Goal: Task Accomplishment & Management: Manage account settings

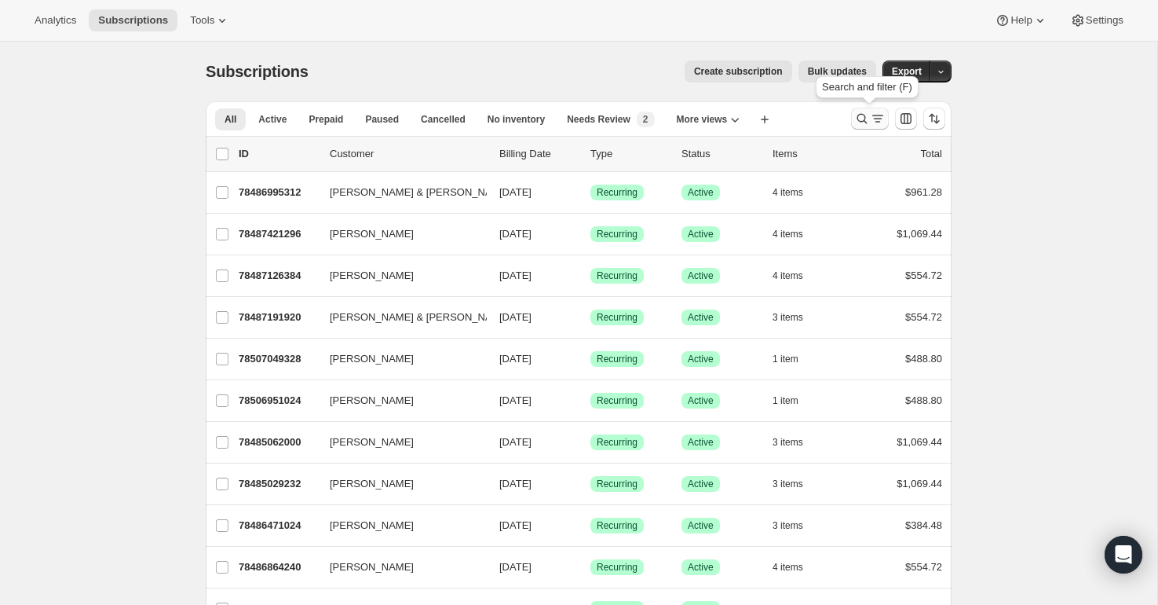
click at [861, 119] on icon "Search and filter results" at bounding box center [862, 119] width 16 height 16
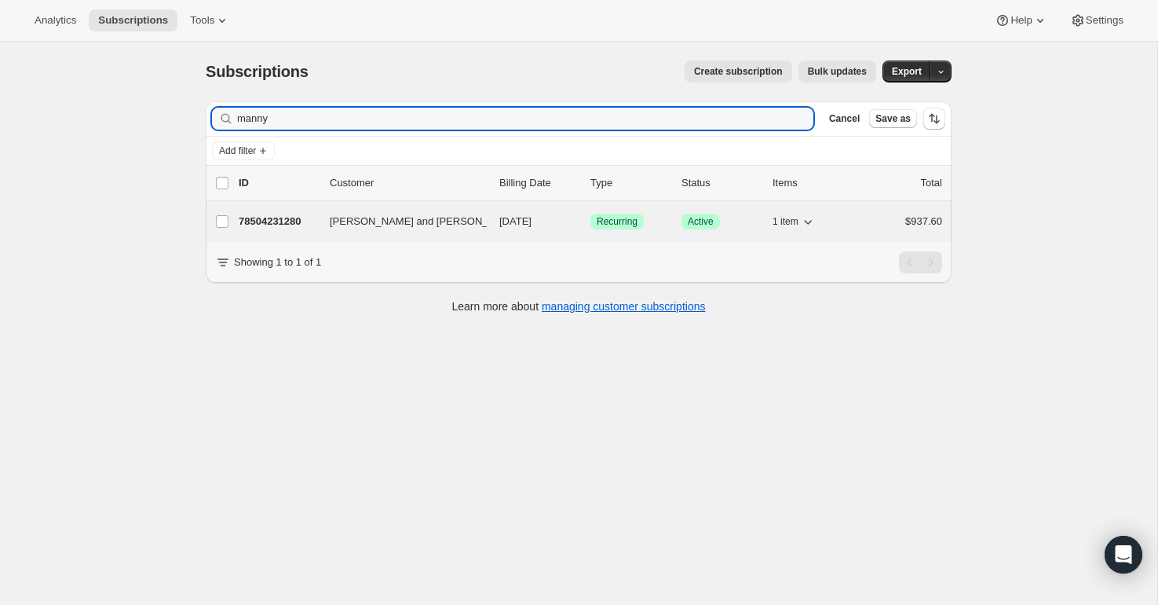
type input "manny"
click at [276, 220] on p "78504231280" at bounding box center [278, 222] width 79 height 16
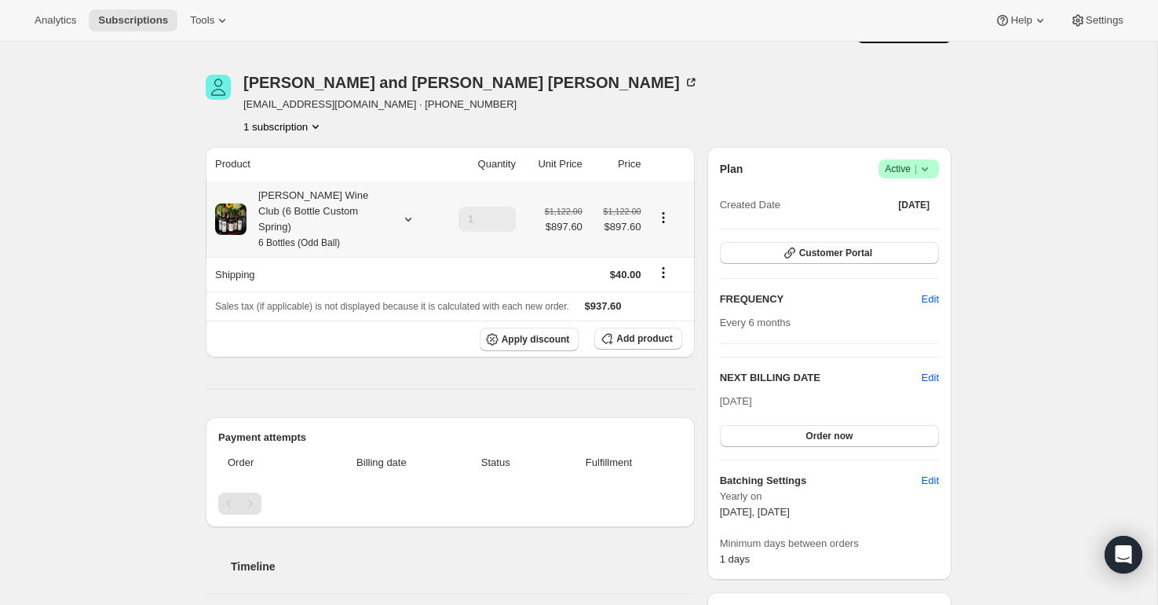
scroll to position [48, 0]
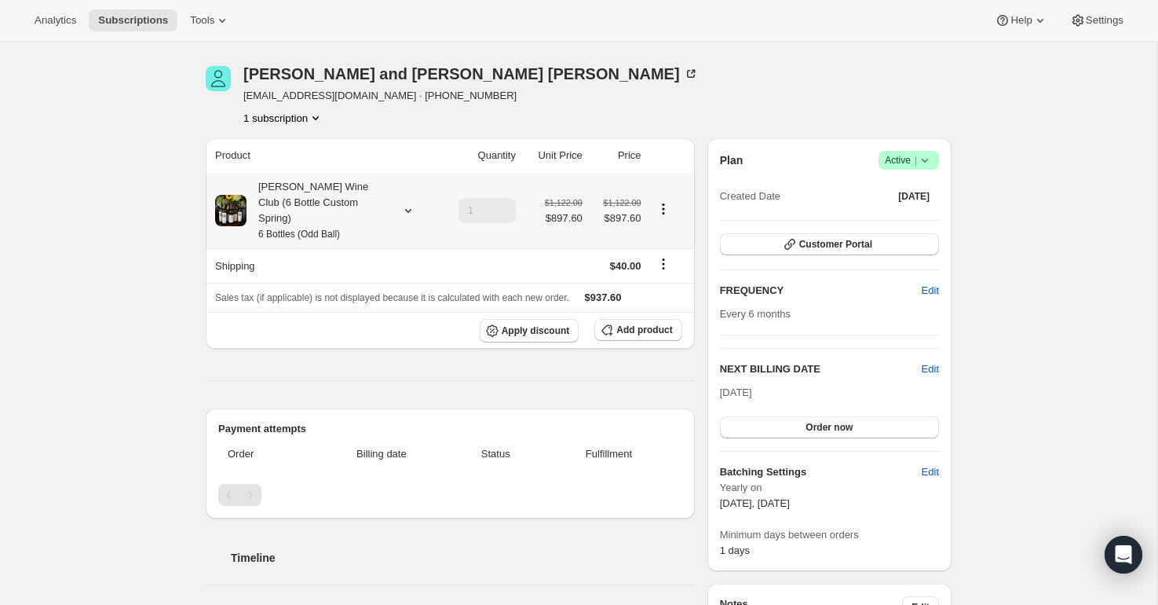
click at [407, 203] on icon at bounding box center [408, 211] width 16 height 16
click at [346, 301] on button "Edit box" at bounding box center [315, 306] width 191 height 22
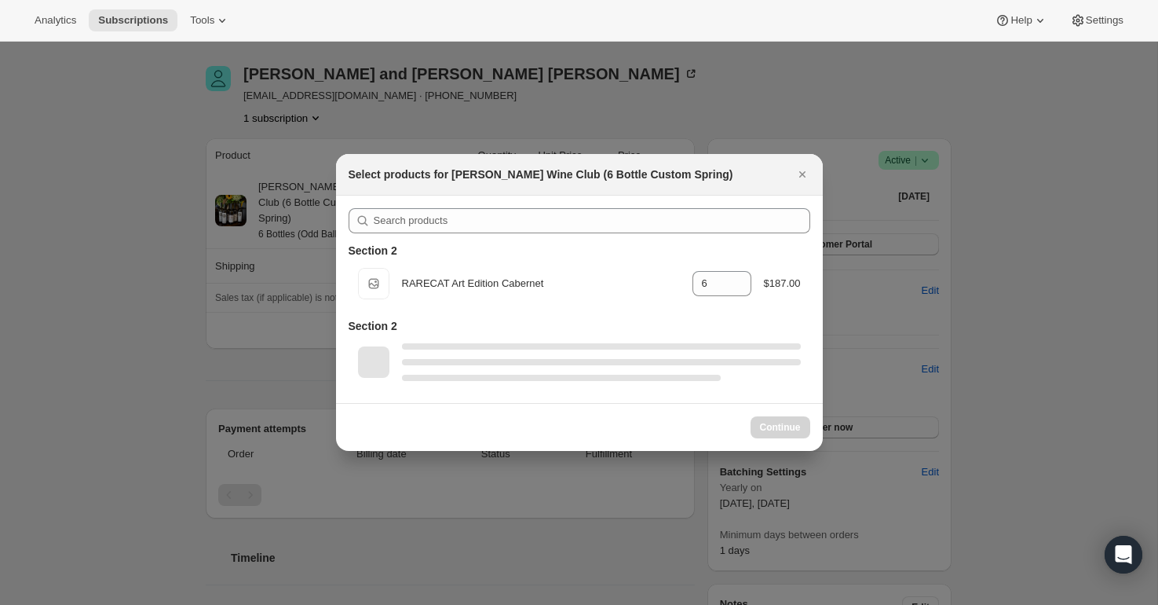
select select "gid://shopify/ProductVariant/52416538018160"
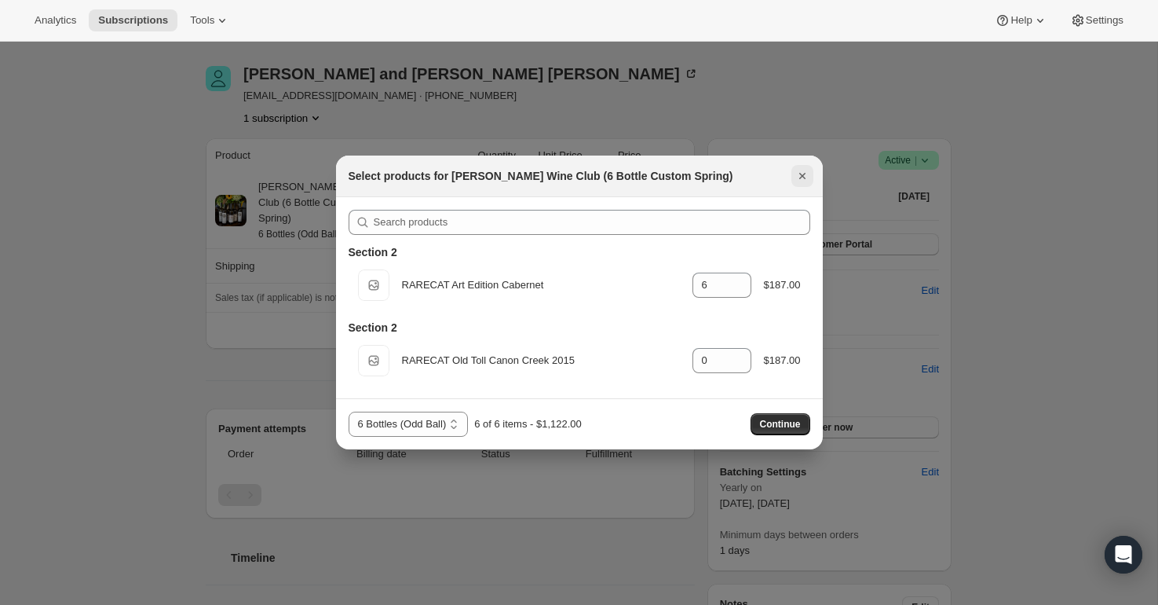
click at [802, 170] on icon "Close" at bounding box center [803, 176] width 16 height 16
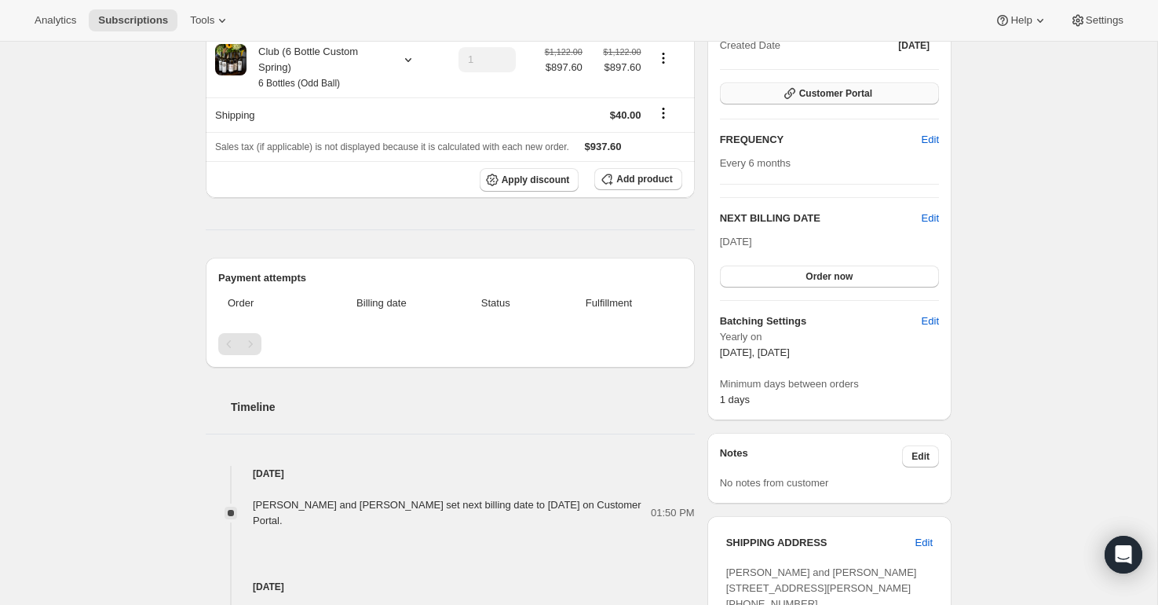
scroll to position [0, 0]
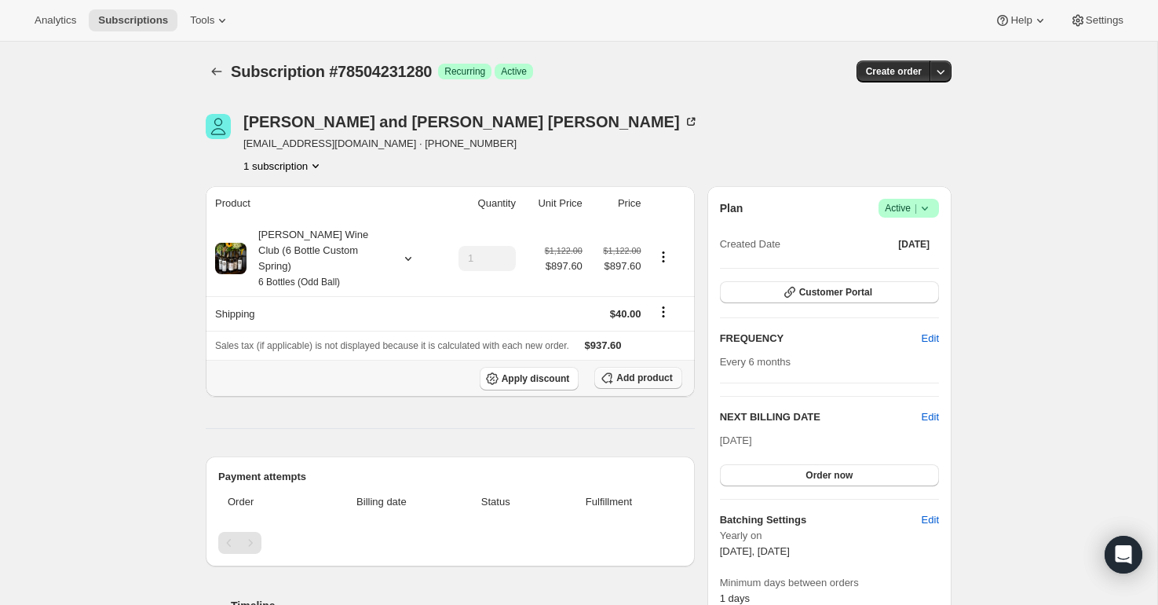
click at [623, 371] on span "Add product" at bounding box center [644, 377] width 56 height 13
click at [941, 69] on icon "button" at bounding box center [941, 72] width 16 height 16
click at [833, 133] on span "Create custom one-time order" at bounding box center [874, 131] width 136 height 12
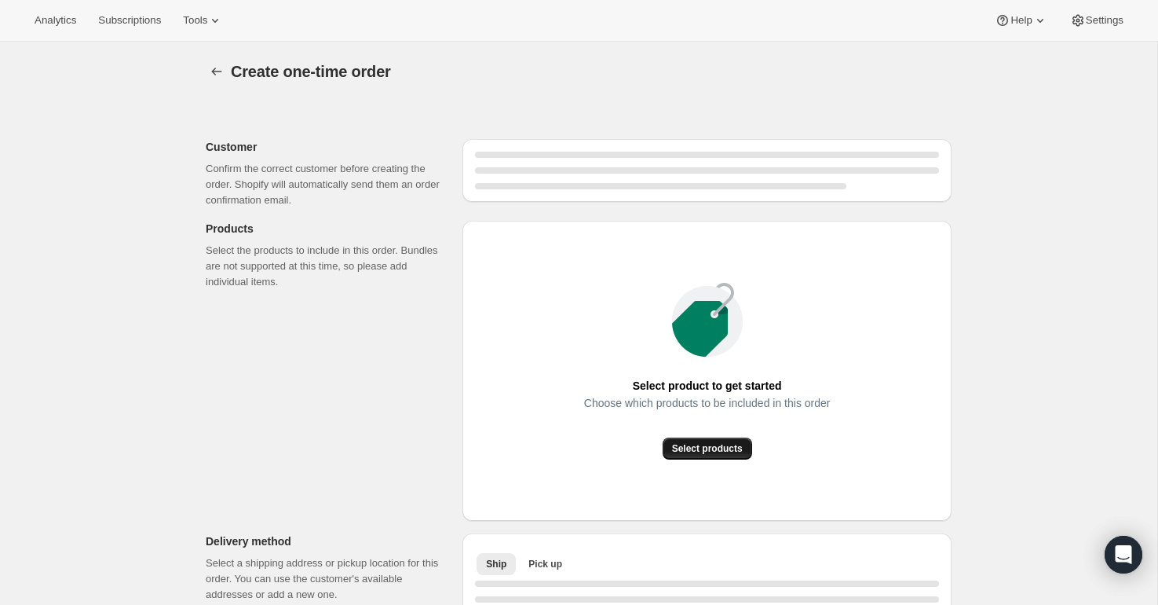
click at [708, 449] on span "Select products" at bounding box center [707, 448] width 71 height 13
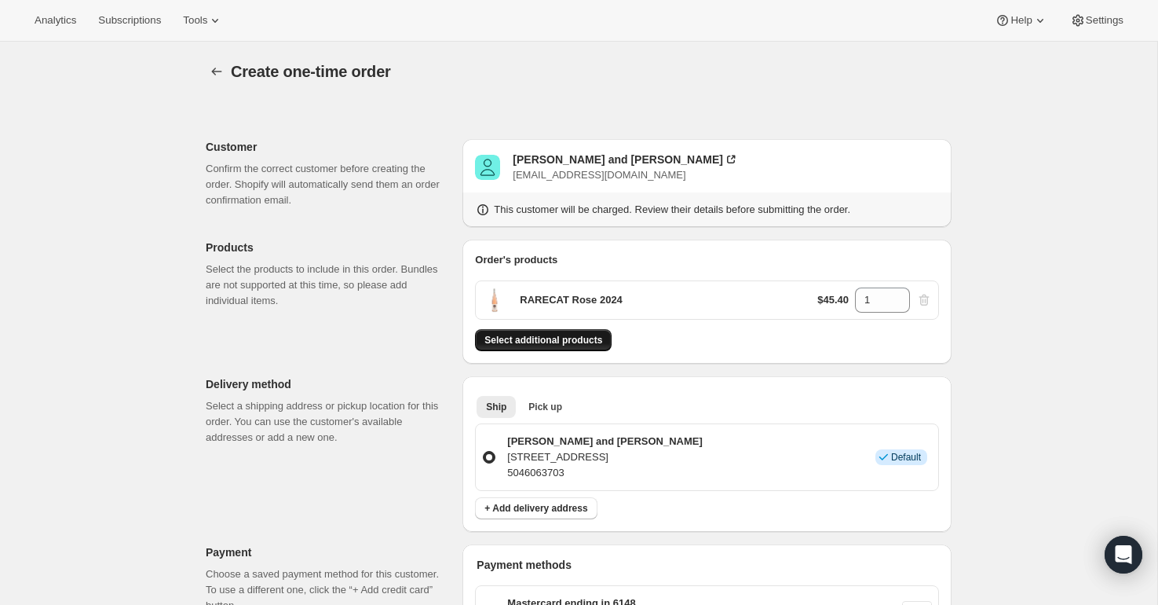
click at [579, 341] on span "Select additional products" at bounding box center [543, 340] width 118 height 13
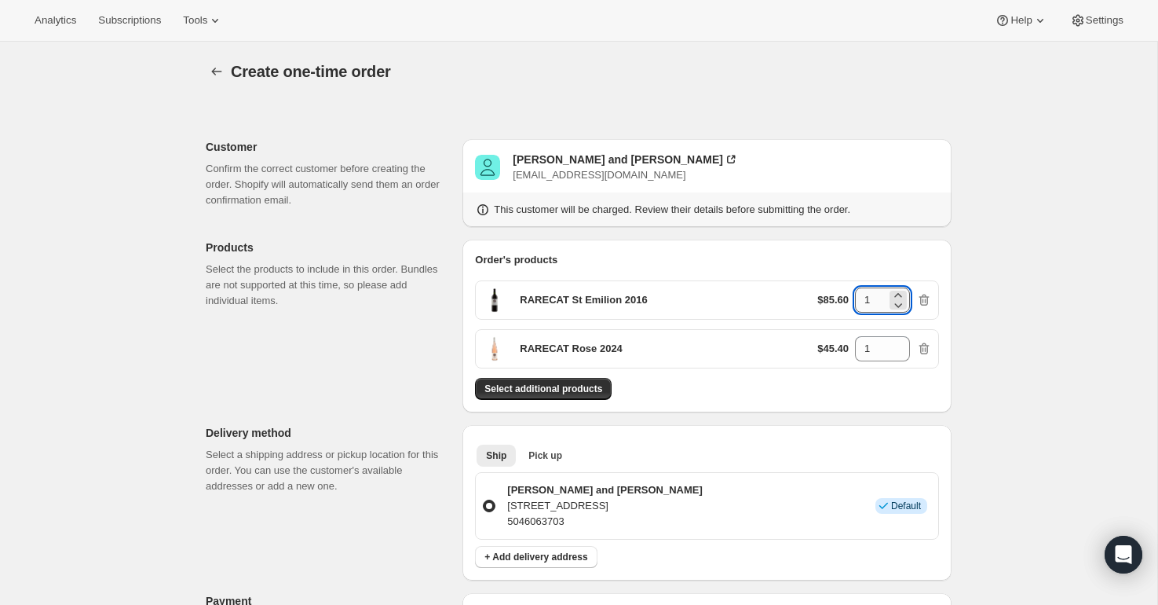
drag, startPoint x: 875, startPoint y: 303, endPoint x: 857, endPoint y: 302, distance: 18.1
click at [857, 302] on input "1" at bounding box center [870, 299] width 31 height 25
type input "2"
click at [549, 386] on span "Select additional products" at bounding box center [543, 388] width 118 height 13
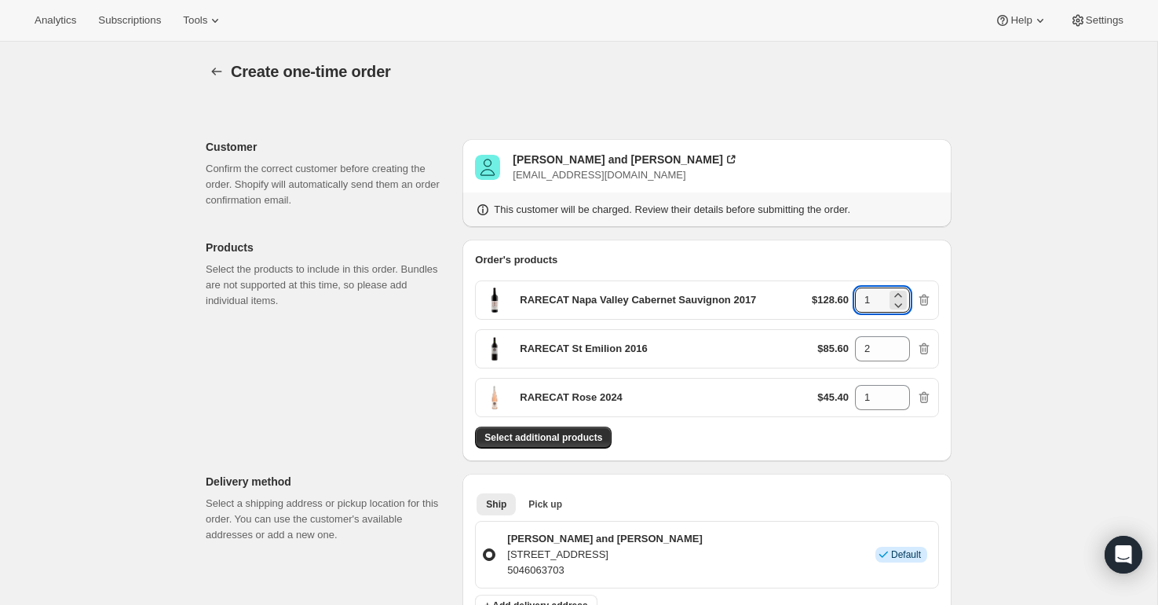
drag, startPoint x: 879, startPoint y: 298, endPoint x: 840, endPoint y: 297, distance: 39.3
click at [840, 297] on div "$128.60 1" at bounding box center [872, 299] width 120 height 25
type input "2"
click at [590, 437] on span "Select additional products" at bounding box center [543, 437] width 118 height 13
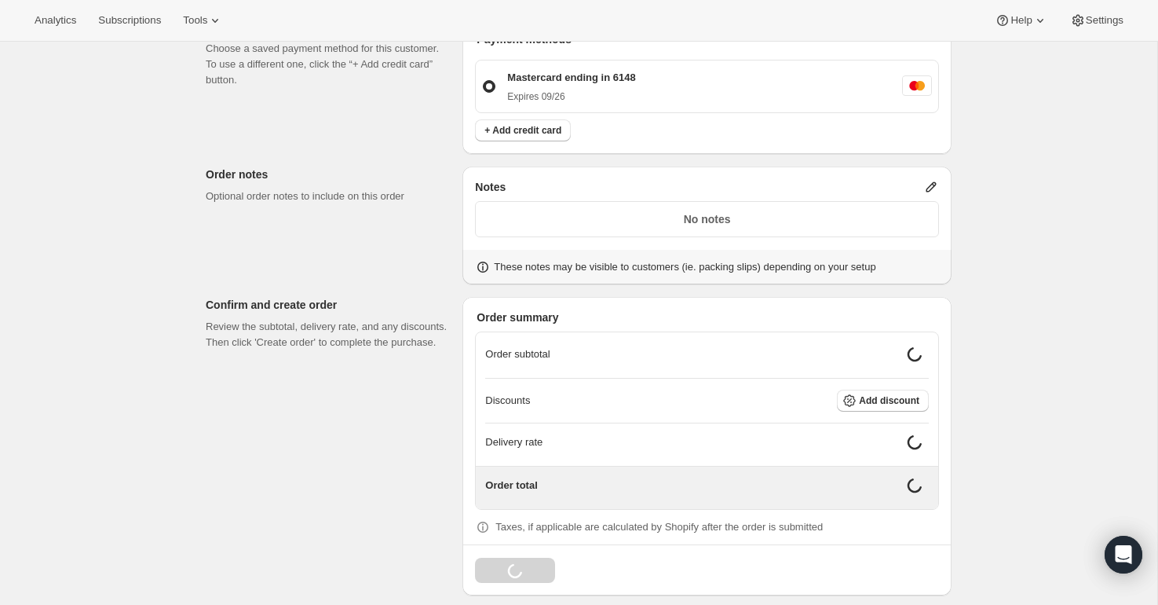
scroll to position [687, 0]
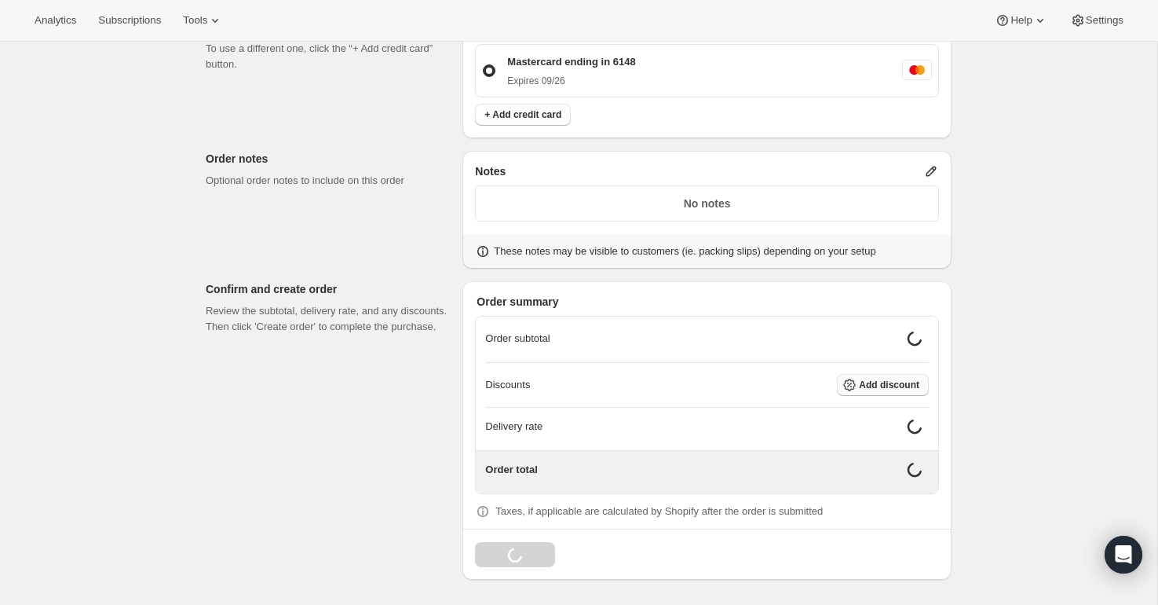
click at [875, 384] on span "Add discount" at bounding box center [889, 384] width 60 height 13
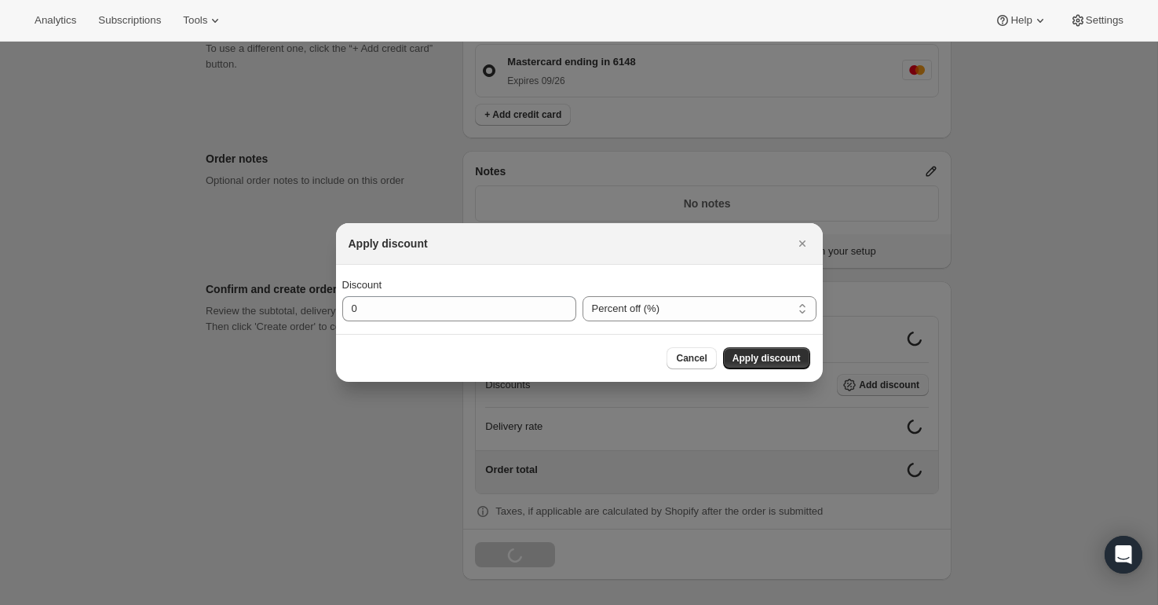
scroll to position [0, 0]
click at [475, 306] on input "0" at bounding box center [447, 308] width 210 height 25
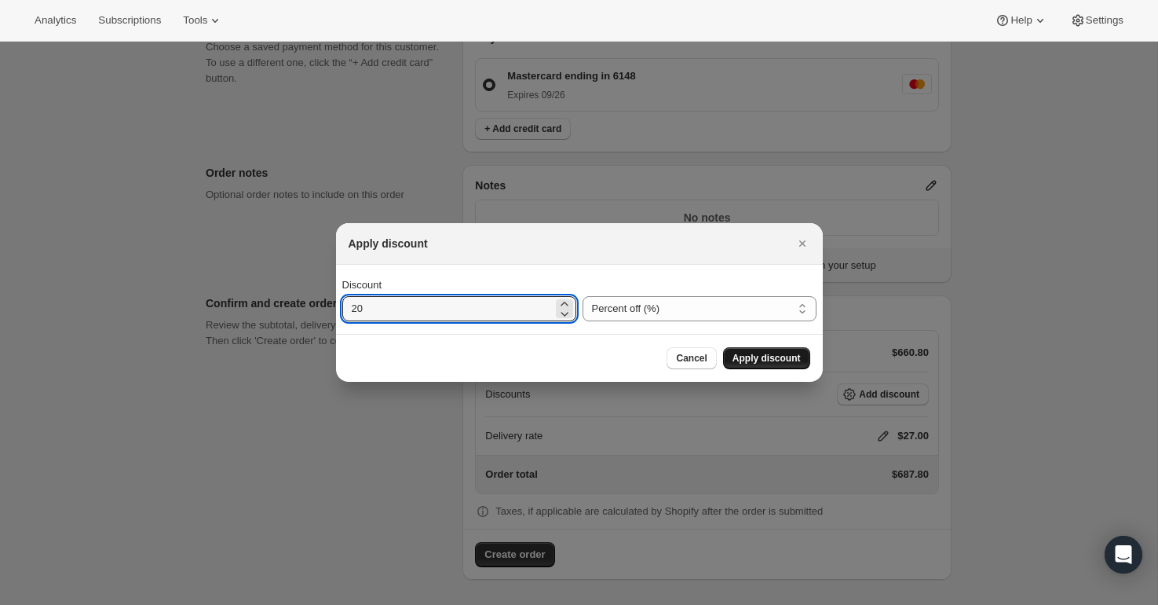
type input "20"
click at [765, 356] on span "Apply discount" at bounding box center [766, 358] width 68 height 13
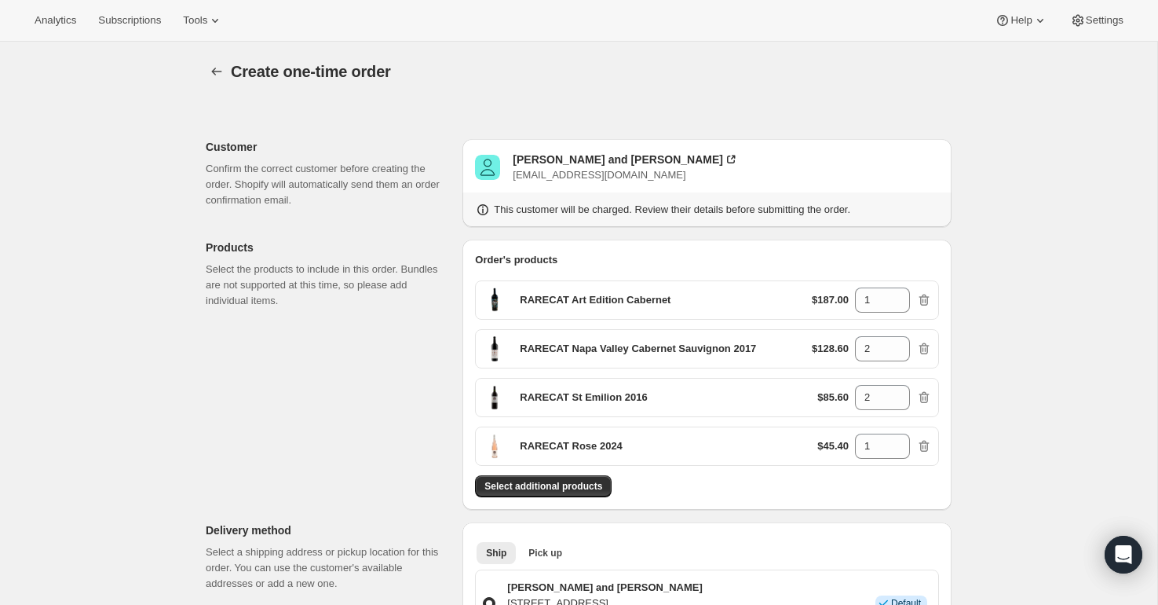
scroll to position [668, 0]
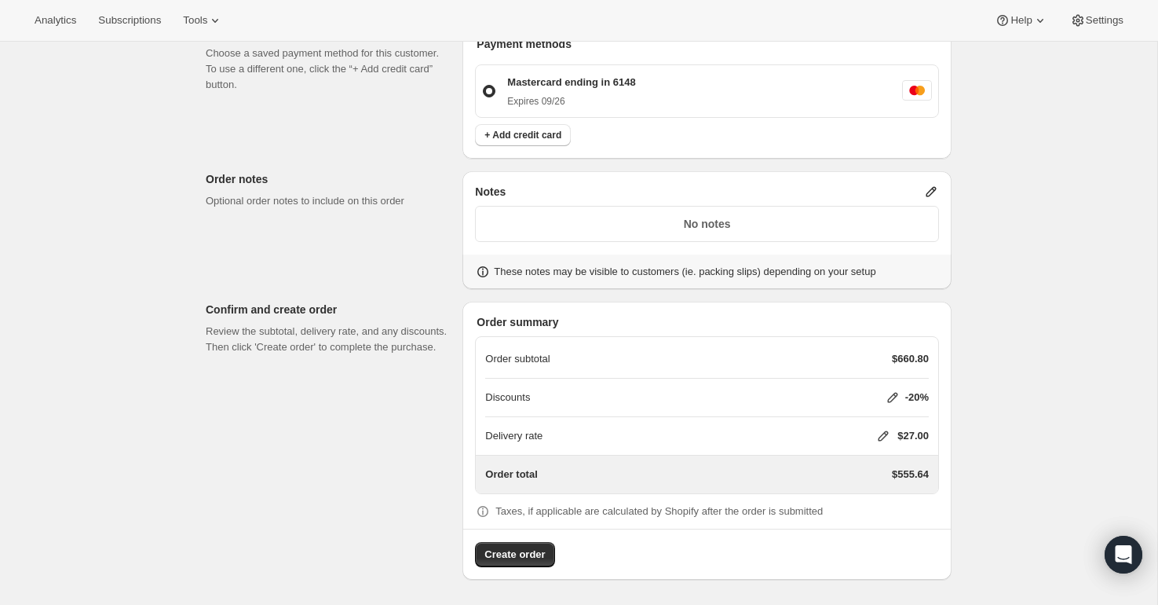
click at [882, 433] on icon at bounding box center [884, 436] width 10 height 10
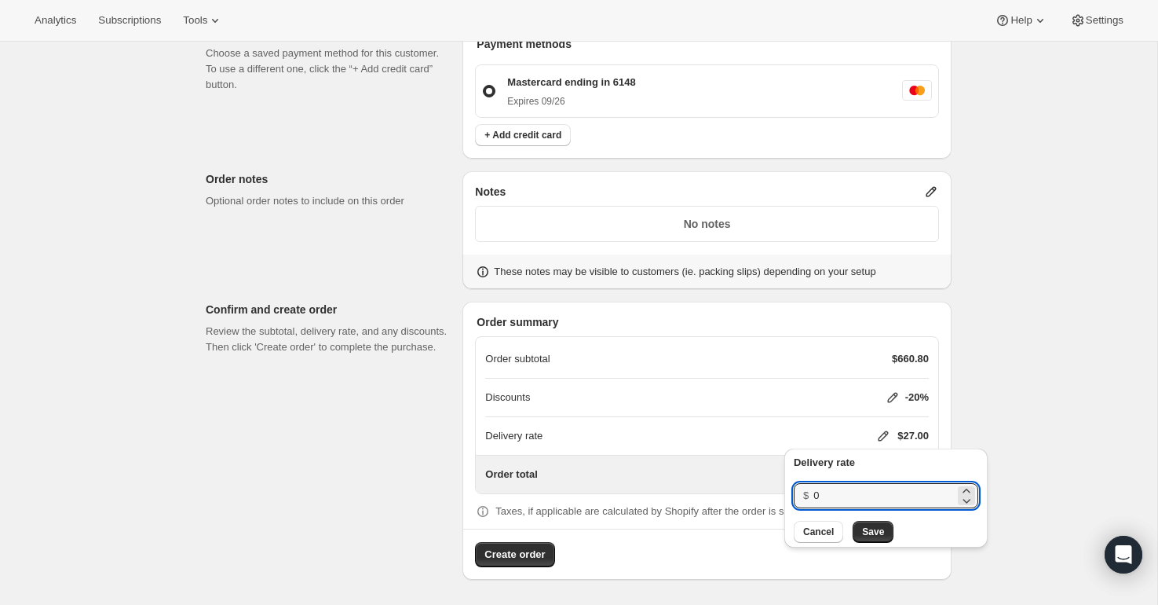
drag, startPoint x: 825, startPoint y: 497, endPoint x: 801, endPoint y: 499, distance: 24.4
click at [801, 499] on div "$ 0" at bounding box center [886, 495] width 184 height 25
type input "40"
click at [874, 526] on span "Save" at bounding box center [873, 531] width 22 height 13
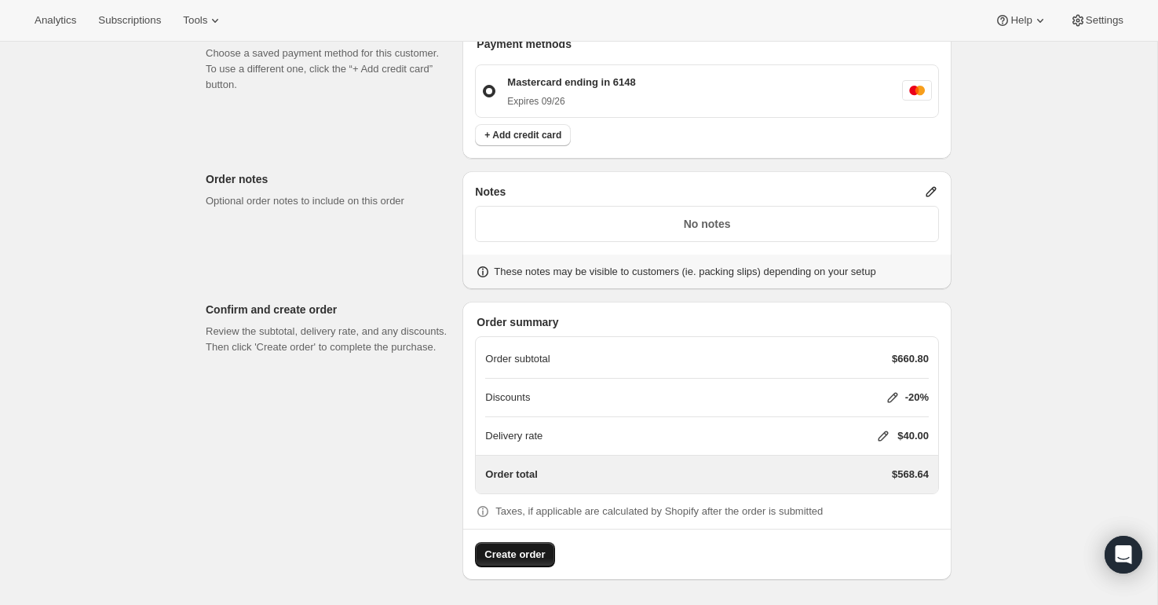
click at [513, 553] on span "Create order" at bounding box center [514, 554] width 60 height 16
click at [931, 188] on icon at bounding box center [931, 192] width 10 height 10
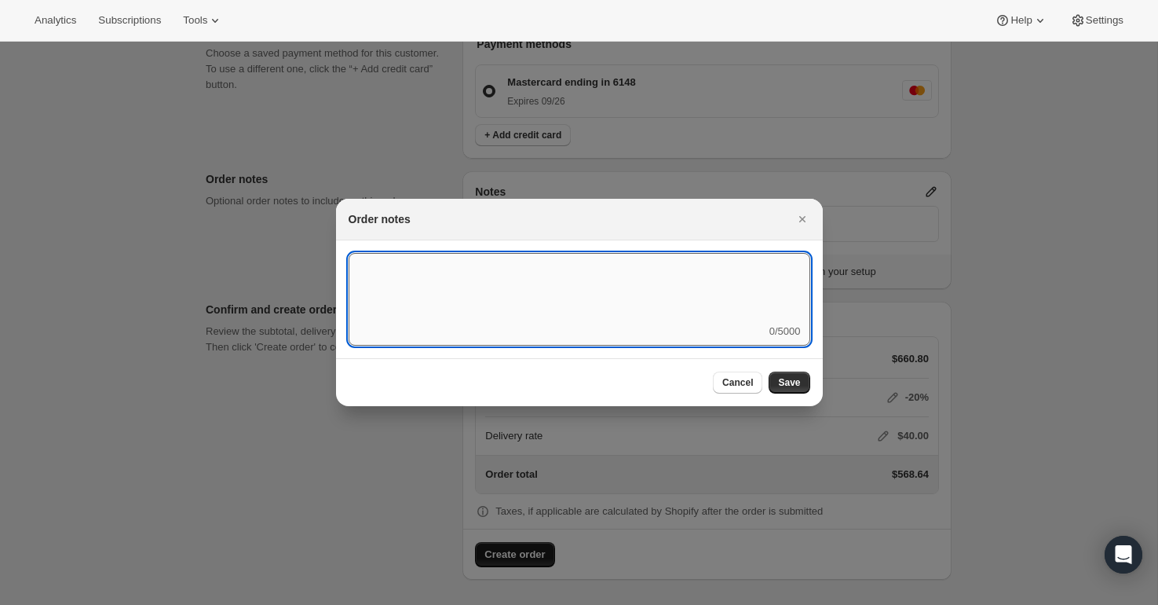
click at [537, 267] on textarea ":rfn:" at bounding box center [580, 288] width 462 height 71
type textarea "O"
paste textarea "Hi Sharon, I was unable to edit my fall shipment. Here is the order-1 Rose, 2 S…"
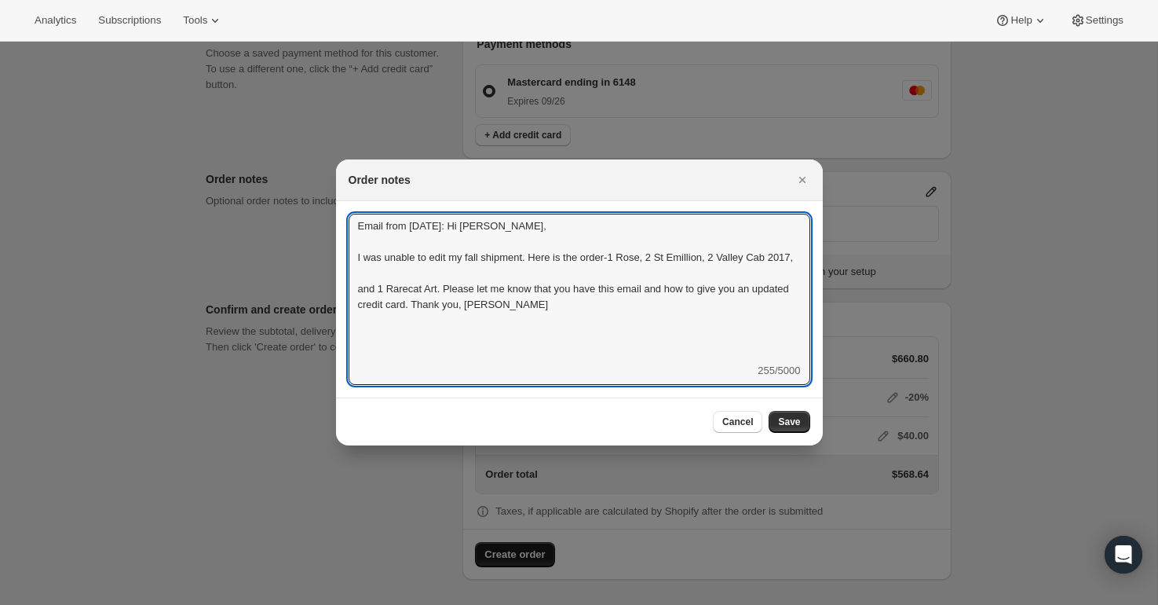
scroll to position [2, 0]
type textarea "Email from Oct 2: Hi Sharon, I was unable to edit my fall shipment. Here is the…"
click at [796, 422] on span "Save" at bounding box center [789, 421] width 22 height 13
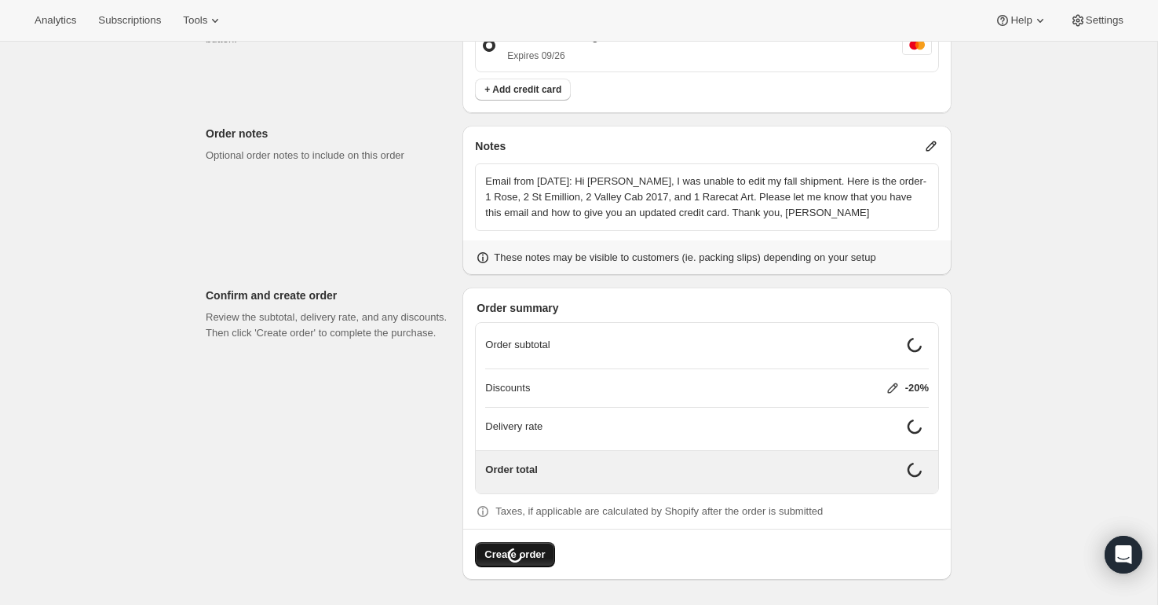
scroll to position [784, 0]
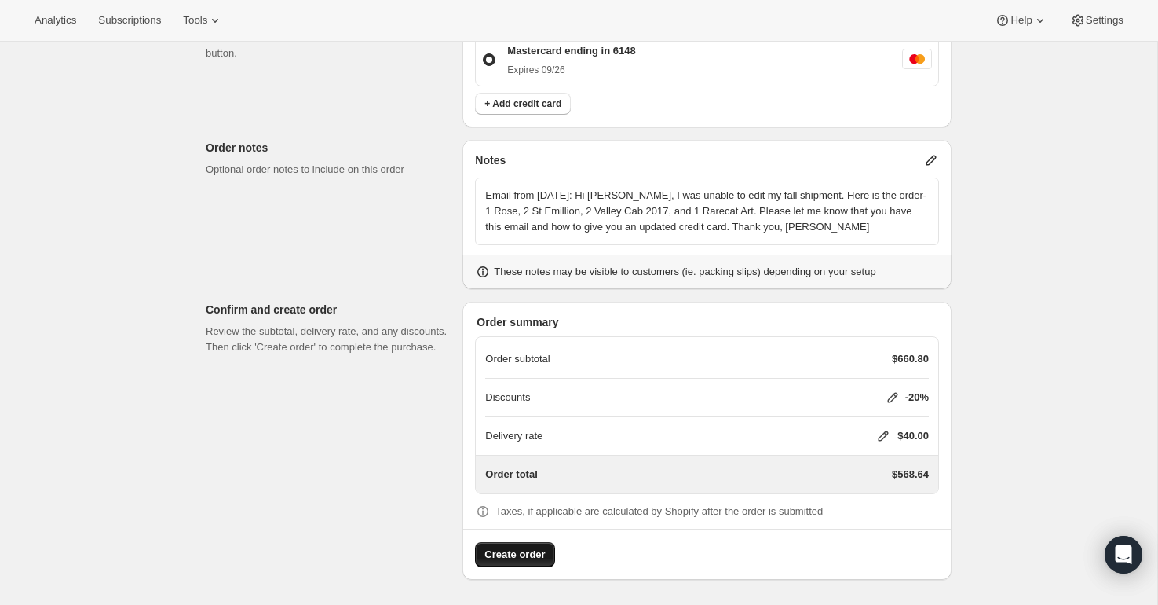
click at [533, 550] on span "Create order" at bounding box center [514, 554] width 60 height 16
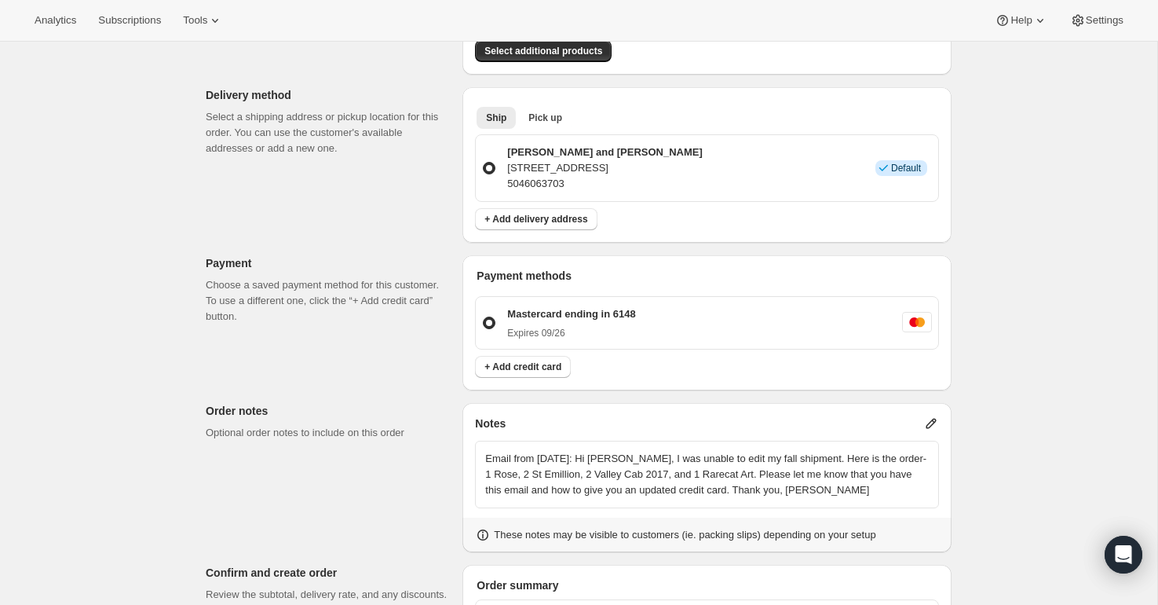
scroll to position [566, 0]
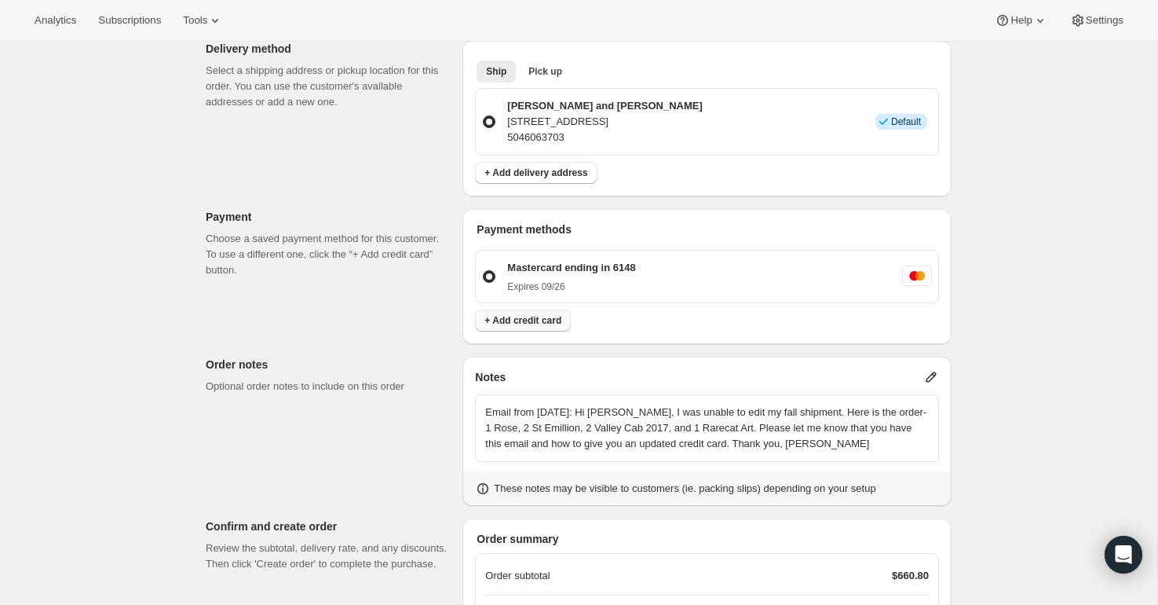
click at [548, 319] on span "+ Add credit card" at bounding box center [522, 320] width 77 height 13
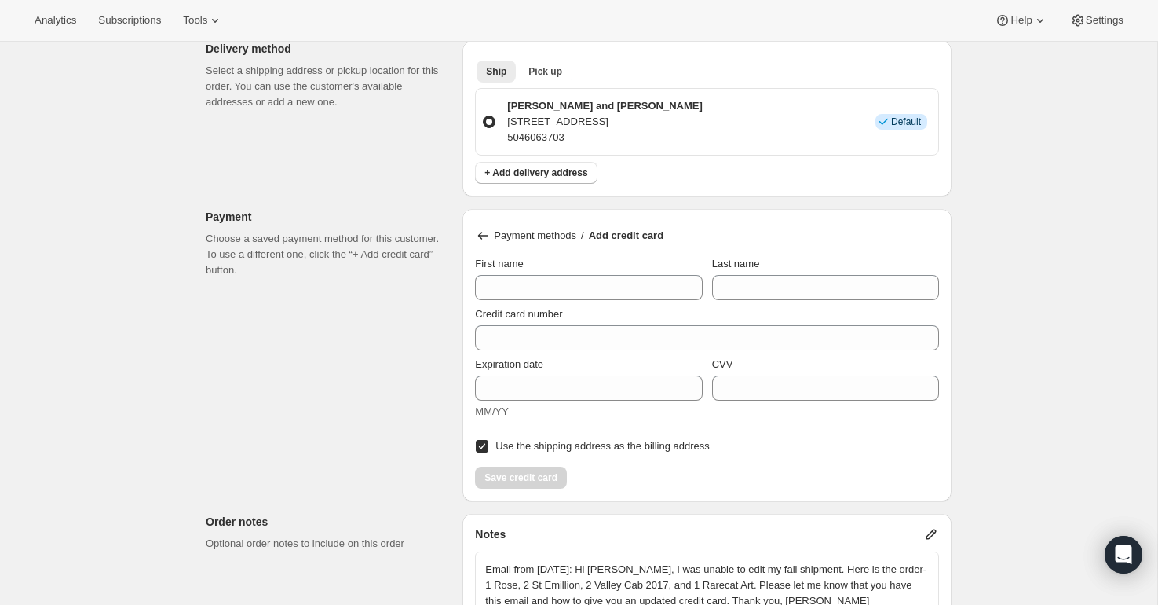
click at [484, 236] on icon at bounding box center [483, 235] width 10 height 7
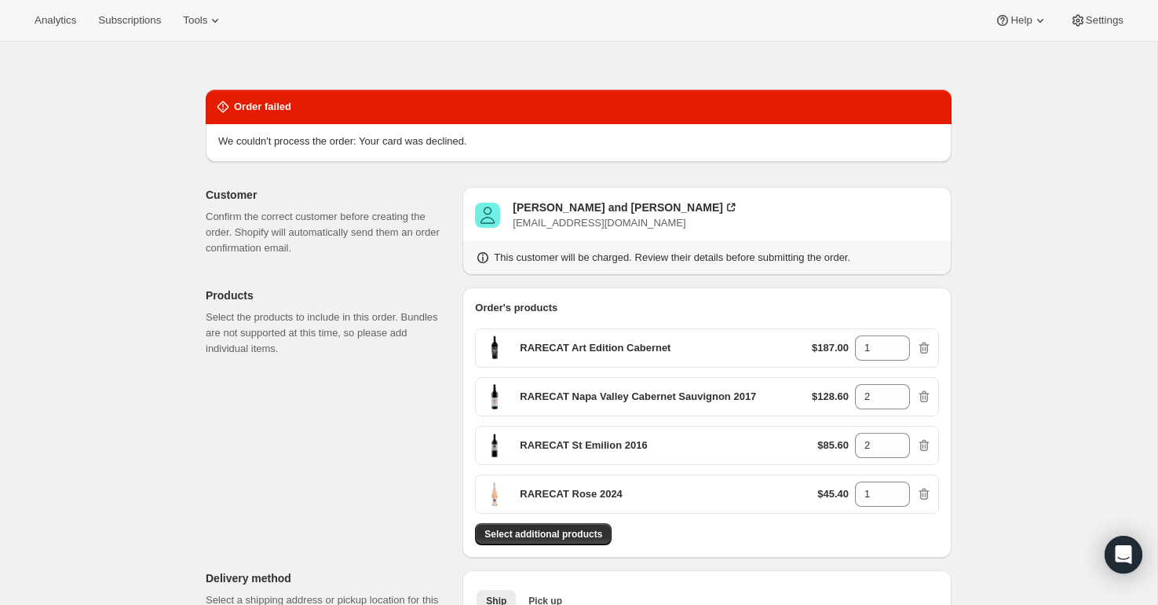
scroll to position [0, 0]
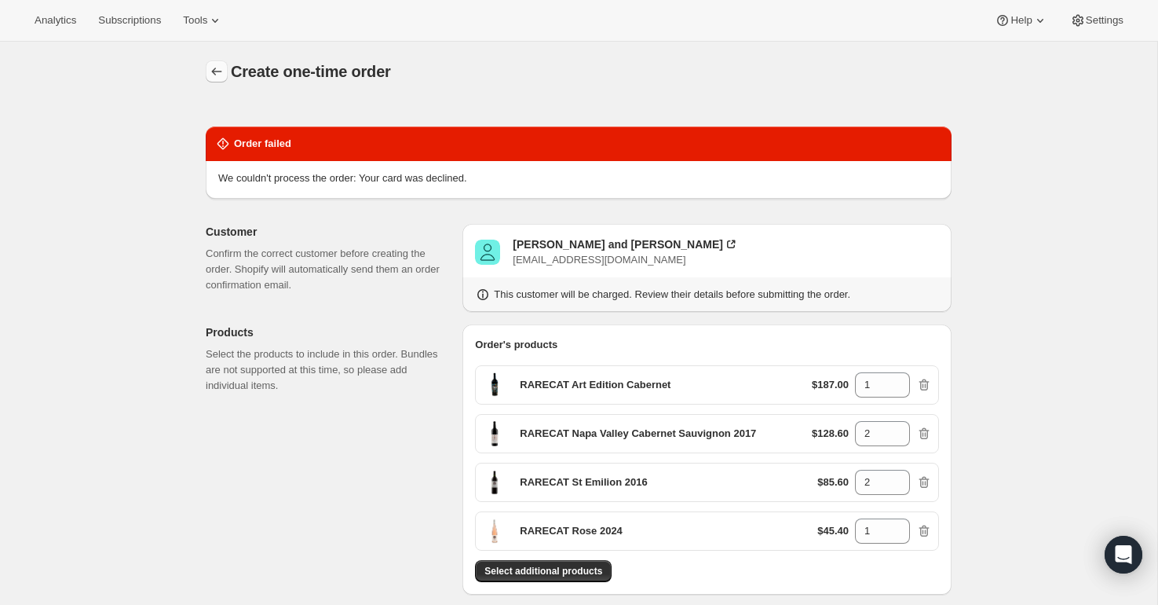
click at [221, 71] on icon "button" at bounding box center [217, 72] width 16 height 16
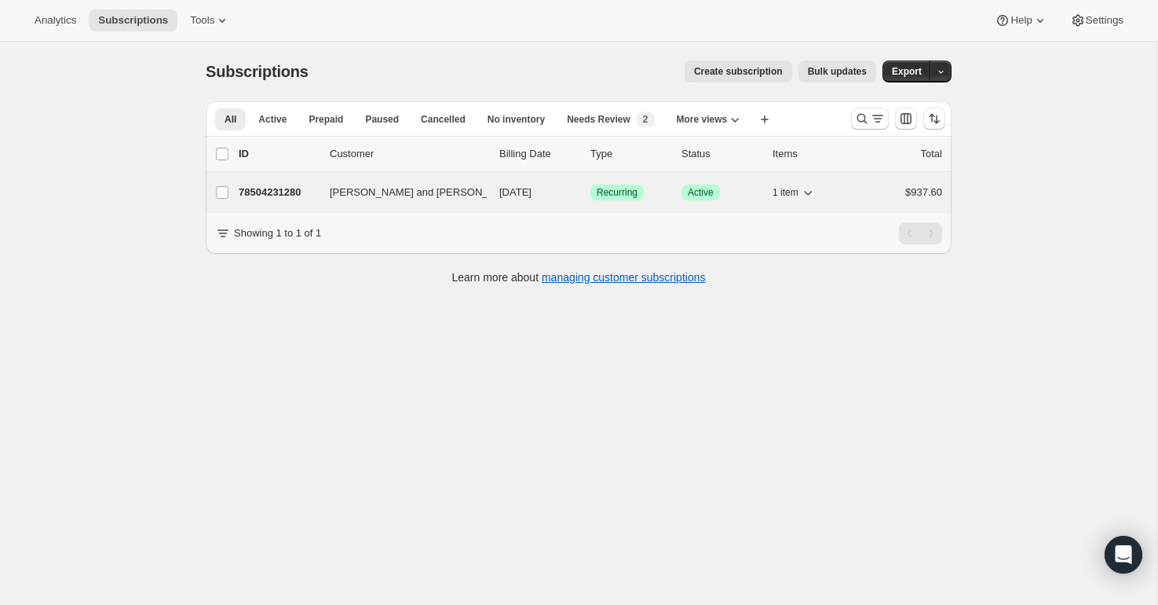
click at [268, 189] on p "78504231280" at bounding box center [278, 192] width 79 height 16
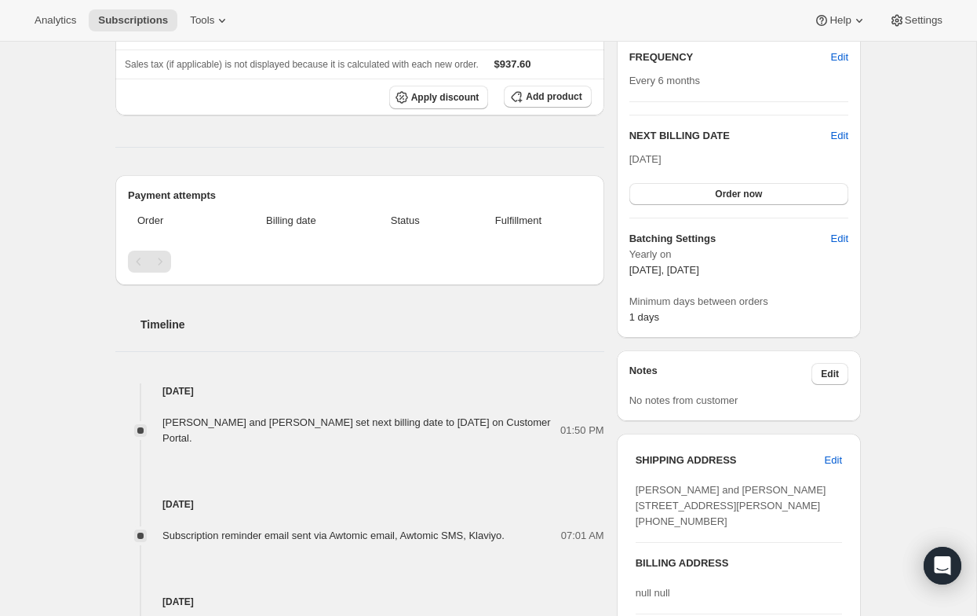
scroll to position [272, 0]
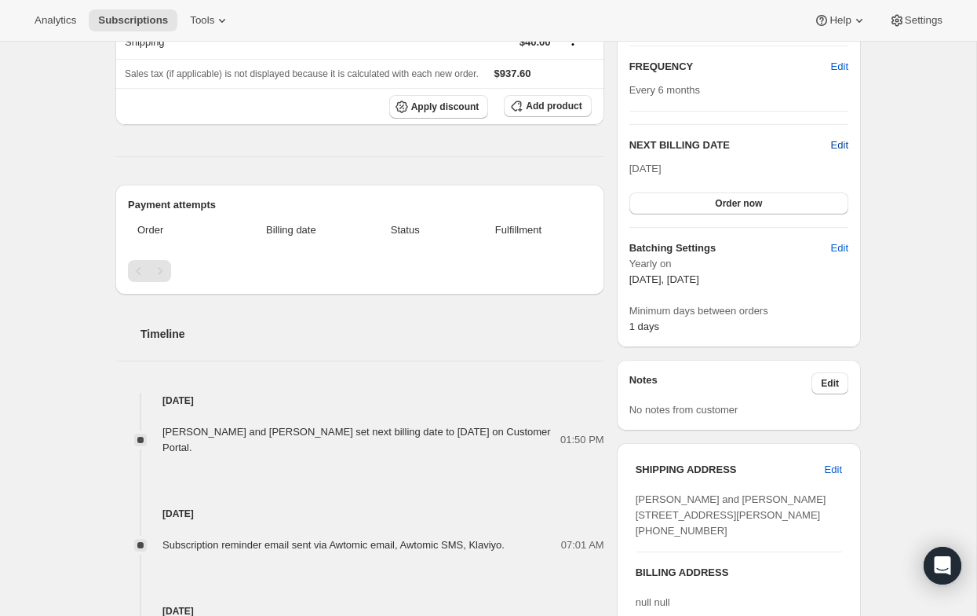
click at [841, 143] on span "Edit" at bounding box center [839, 145] width 17 height 16
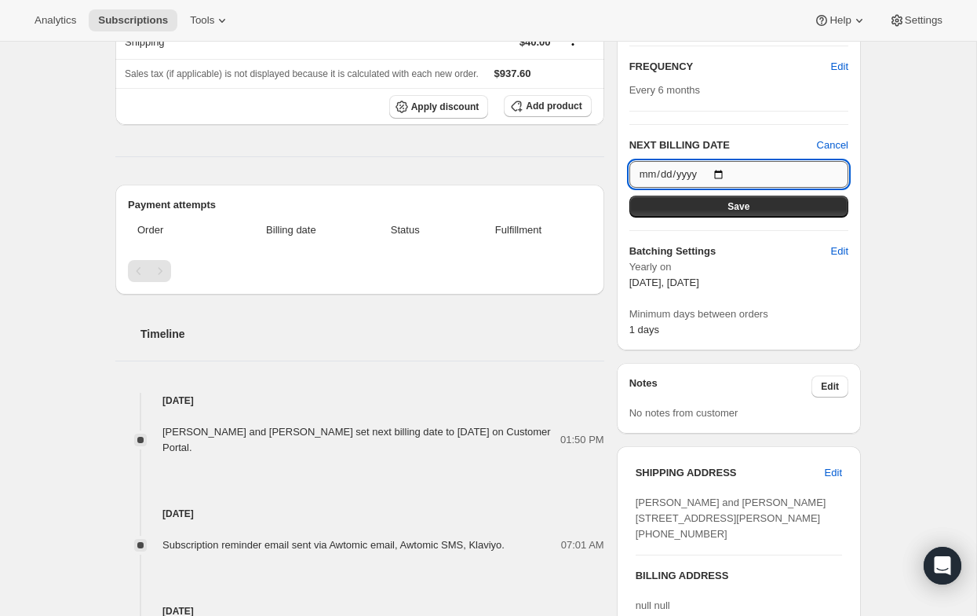
click at [724, 174] on input "2025-10-15" at bounding box center [739, 174] width 219 height 27
type input "2026-03-15"
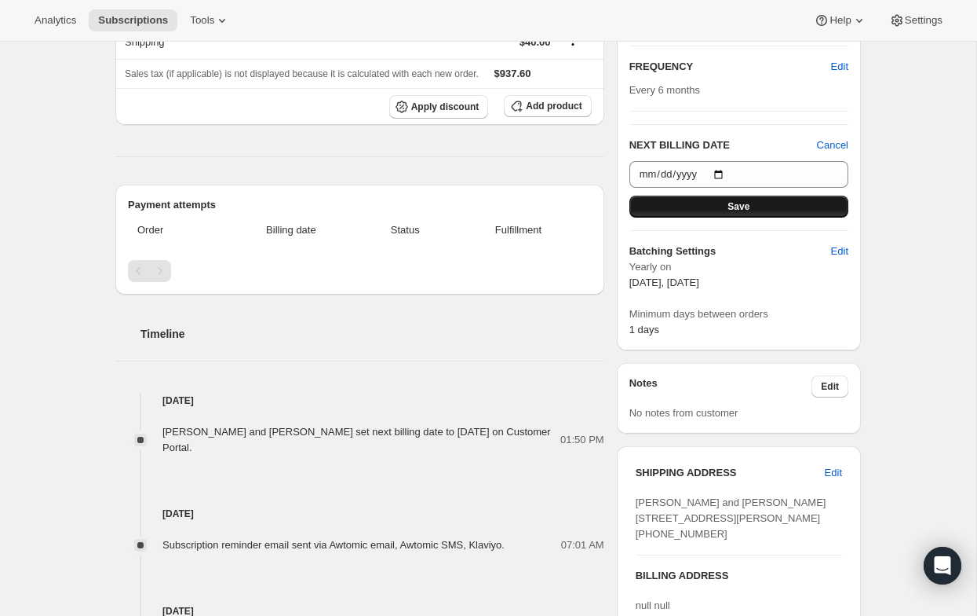
click at [769, 204] on button "Save" at bounding box center [739, 206] width 219 height 22
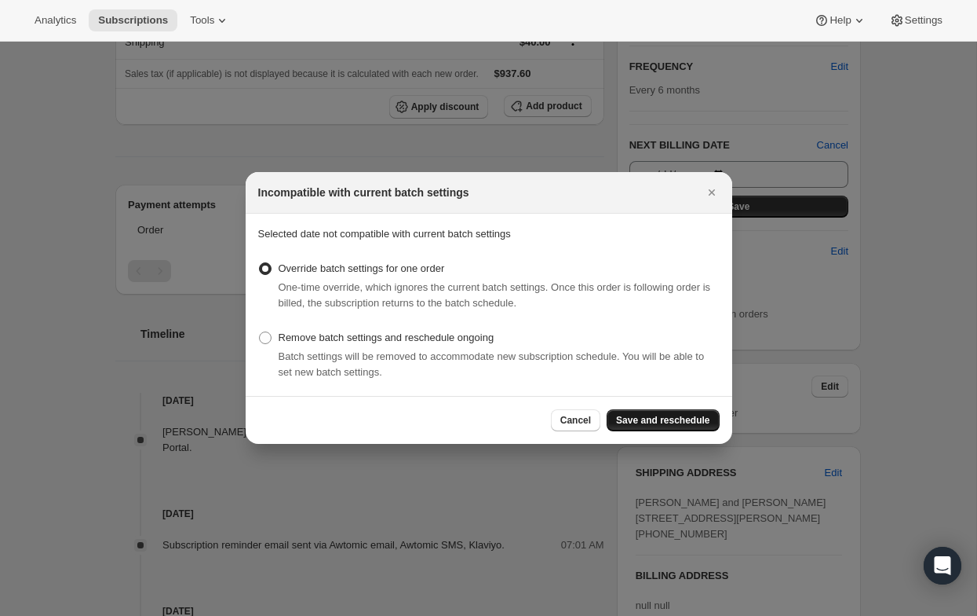
click at [662, 418] on span "Save and reschedule" at bounding box center [662, 420] width 93 height 13
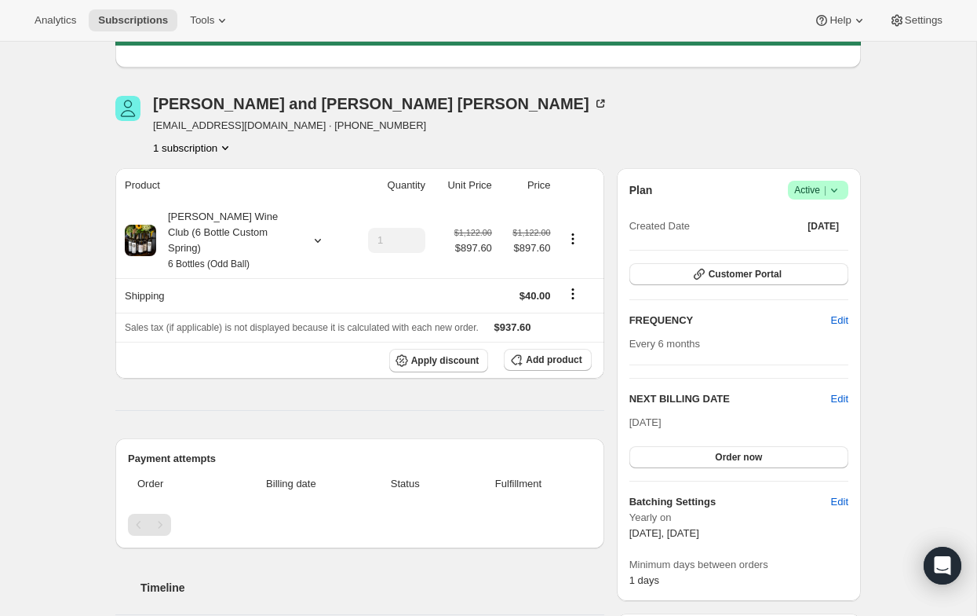
scroll to position [92, 0]
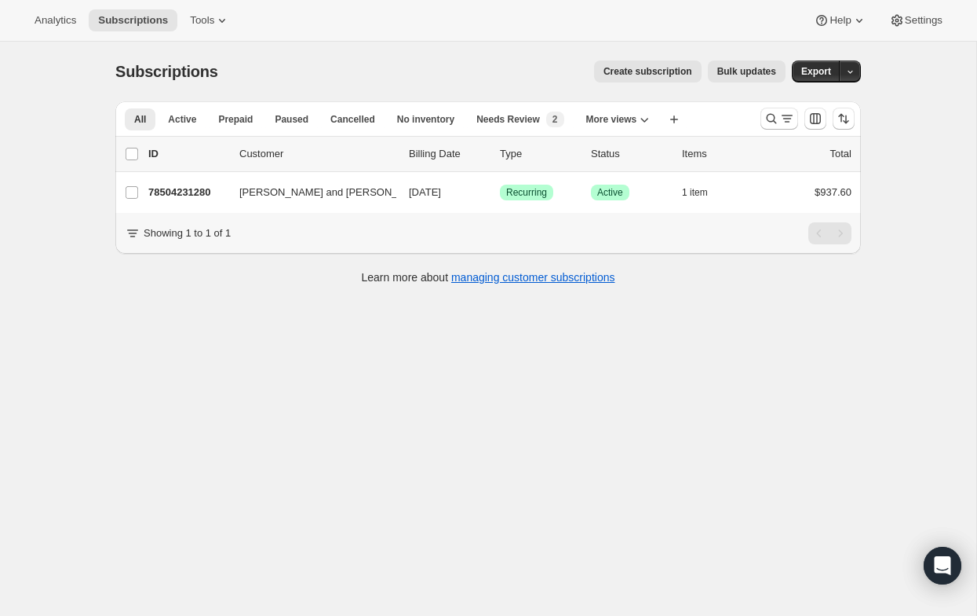
scroll to position [3, 0]
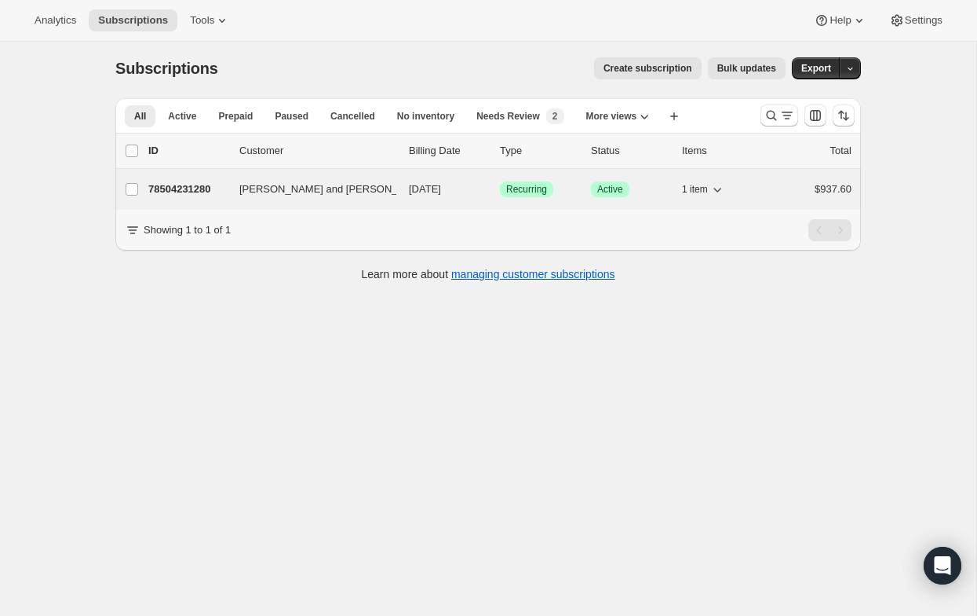
click at [200, 189] on p "78504231280" at bounding box center [187, 189] width 79 height 16
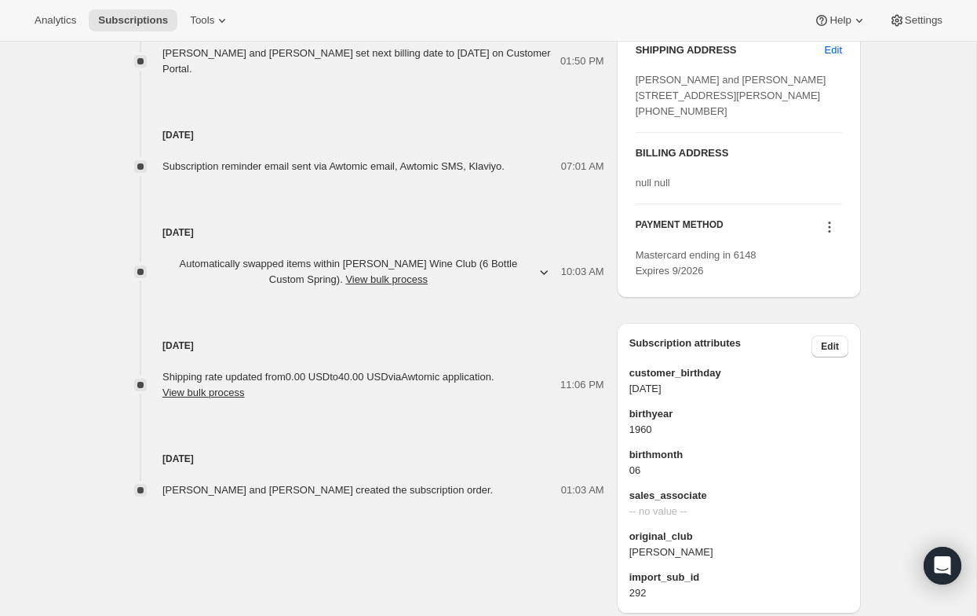
scroll to position [694, 0]
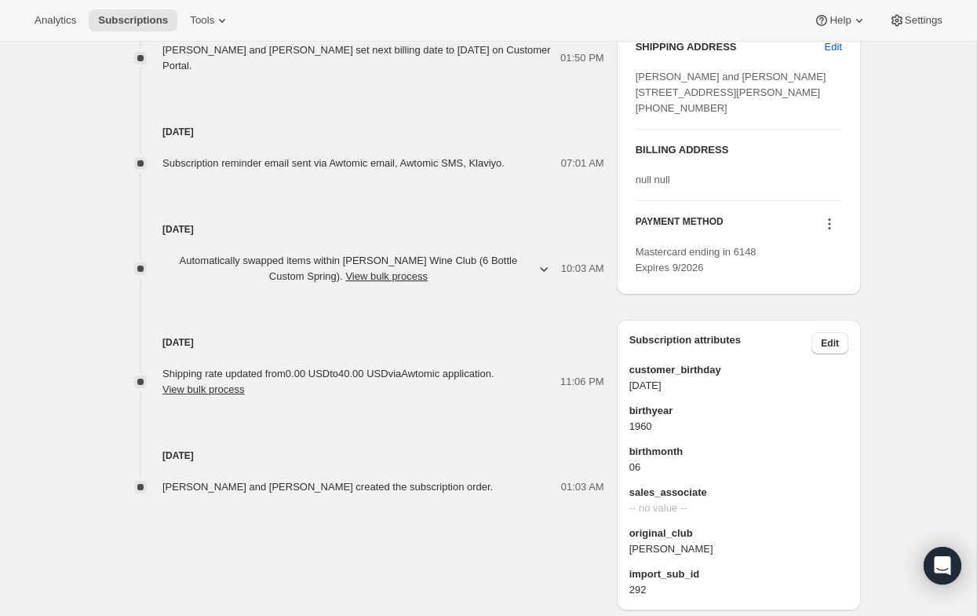
click at [831, 232] on icon at bounding box center [830, 224] width 16 height 16
click at [797, 301] on span "Send link to update card" at bounding box center [827, 301] width 110 height 12
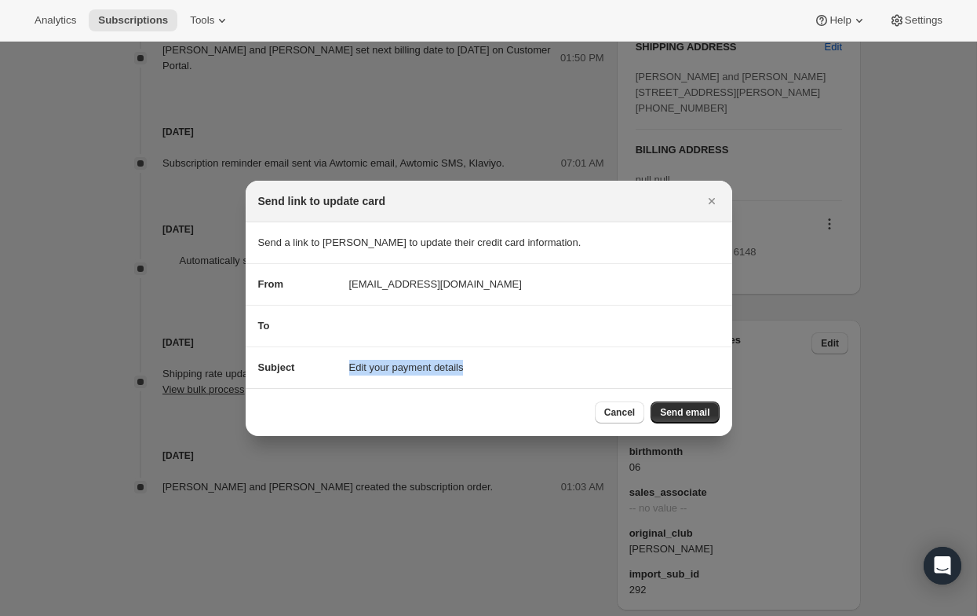
drag, startPoint x: 350, startPoint y: 367, endPoint x: 491, endPoint y: 367, distance: 141.3
click at [491, 367] on div "Subject Edit your payment details" at bounding box center [489, 368] width 462 height 16
click at [429, 331] on div "To" at bounding box center [489, 326] width 462 height 16
click at [368, 368] on span "Edit your payment details" at bounding box center [406, 368] width 115 height 16
click at [680, 407] on span "Send email" at bounding box center [684, 412] width 49 height 13
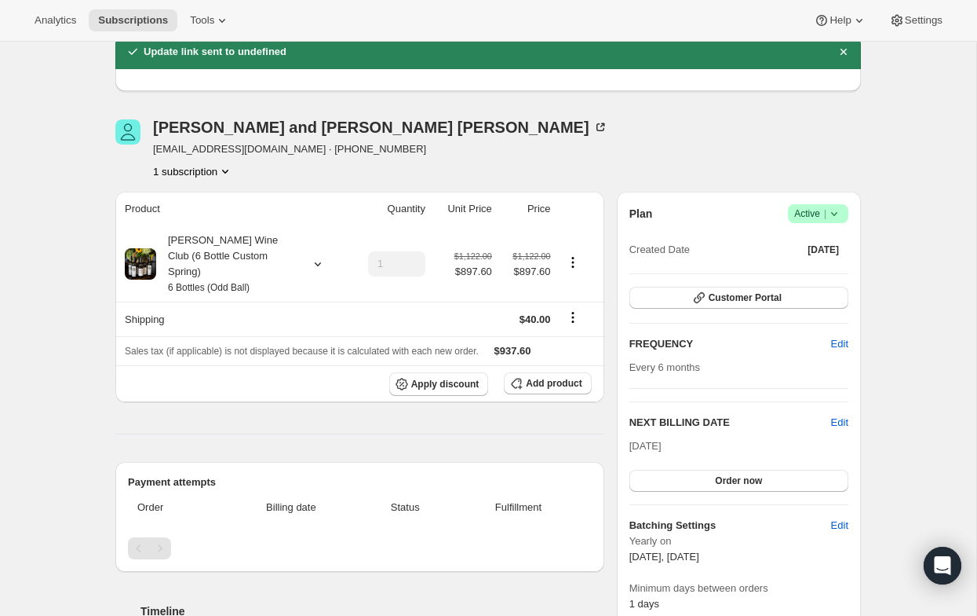
scroll to position [0, 0]
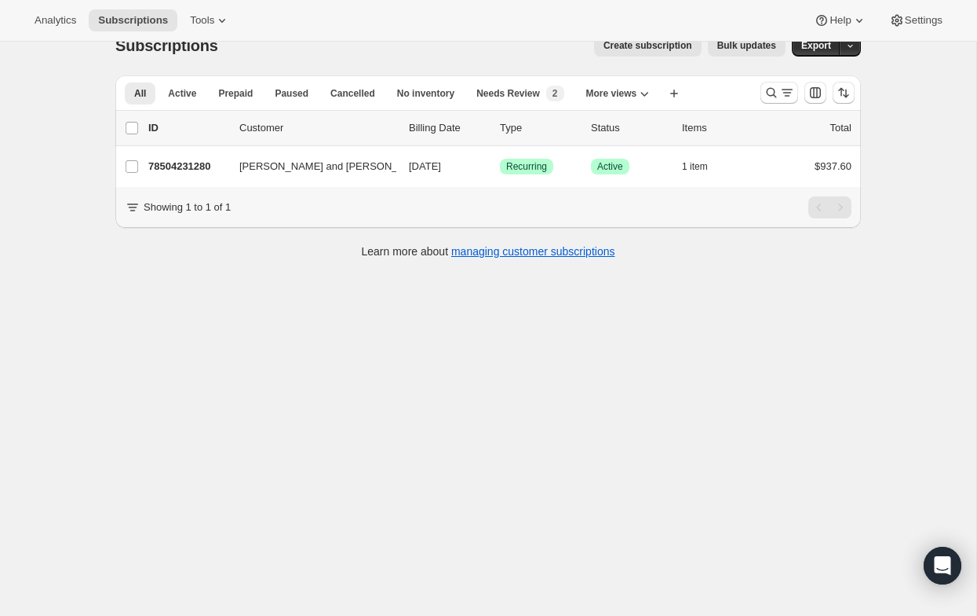
scroll to position [36, 0]
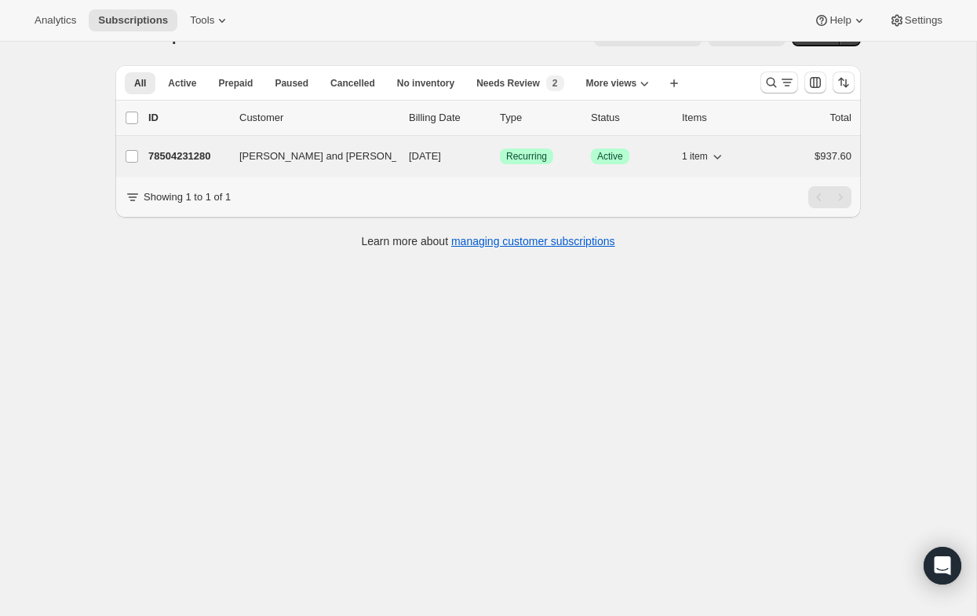
click at [184, 155] on p "78504231280" at bounding box center [187, 156] width 79 height 16
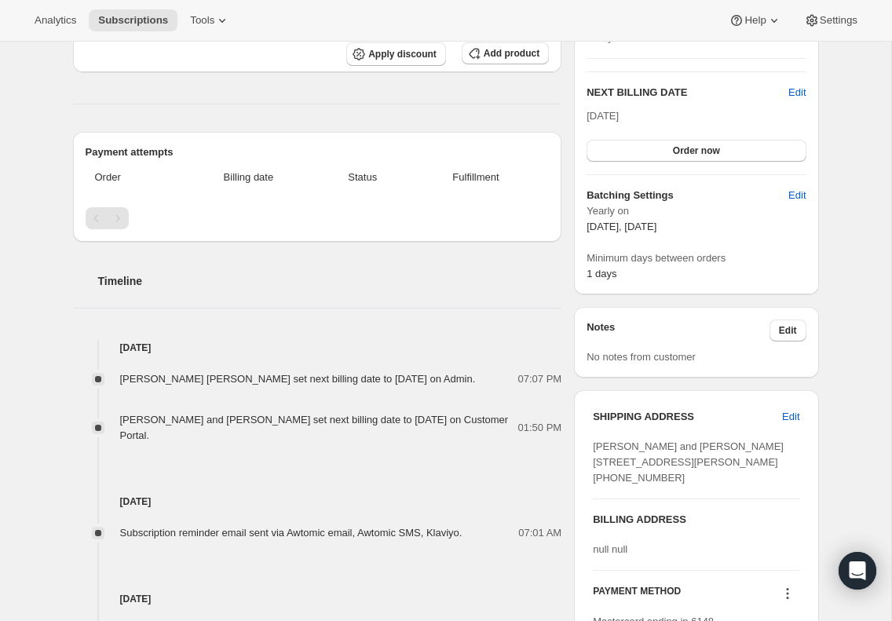
scroll to position [323, 0]
click at [791, 326] on span "Edit" at bounding box center [788, 331] width 18 height 13
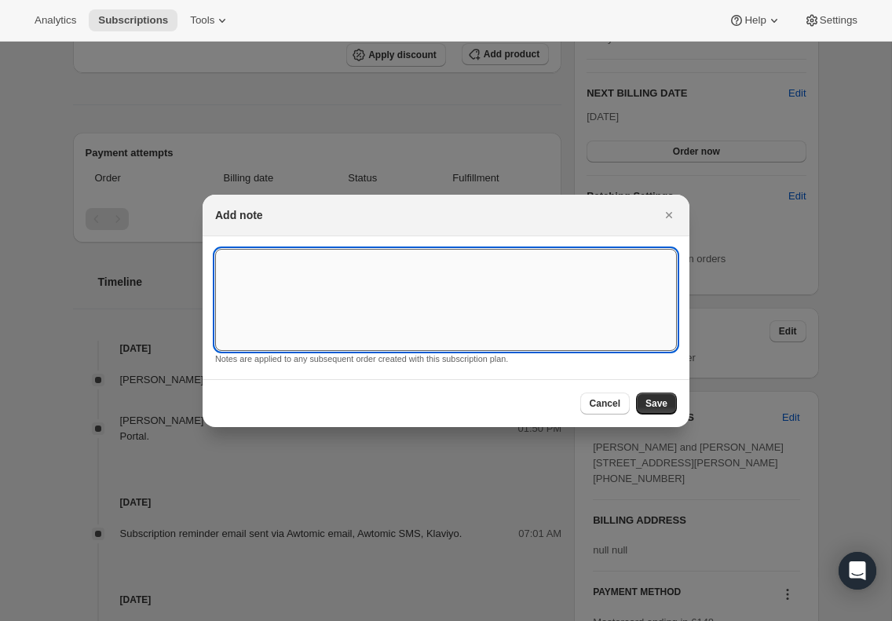
click at [298, 262] on textarea ":r2t:" at bounding box center [446, 300] width 462 height 102
paste textarea "Hi Sharon, I was unable to edit my fall shipment. Here is the order-1 Rose, 2 S…"
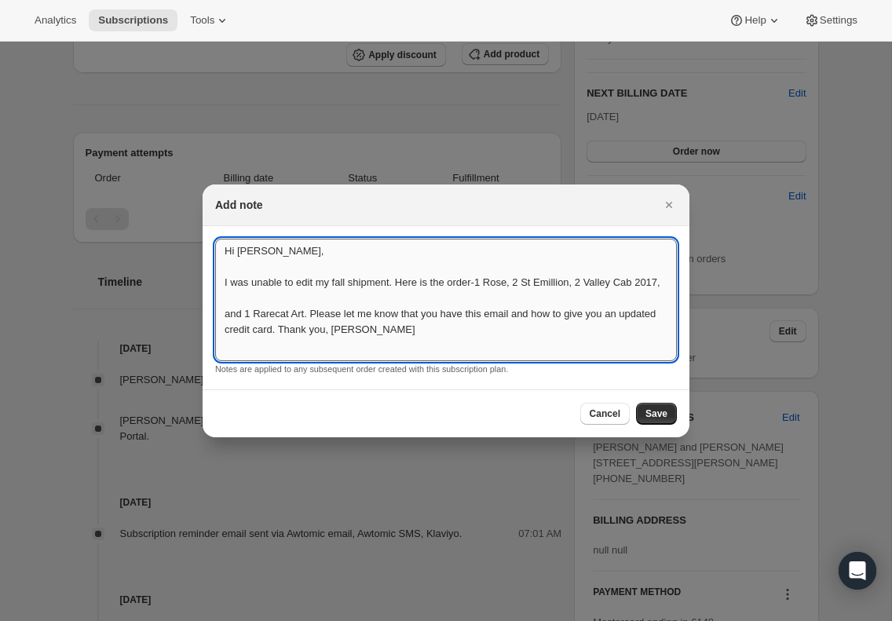
scroll to position [28, 0]
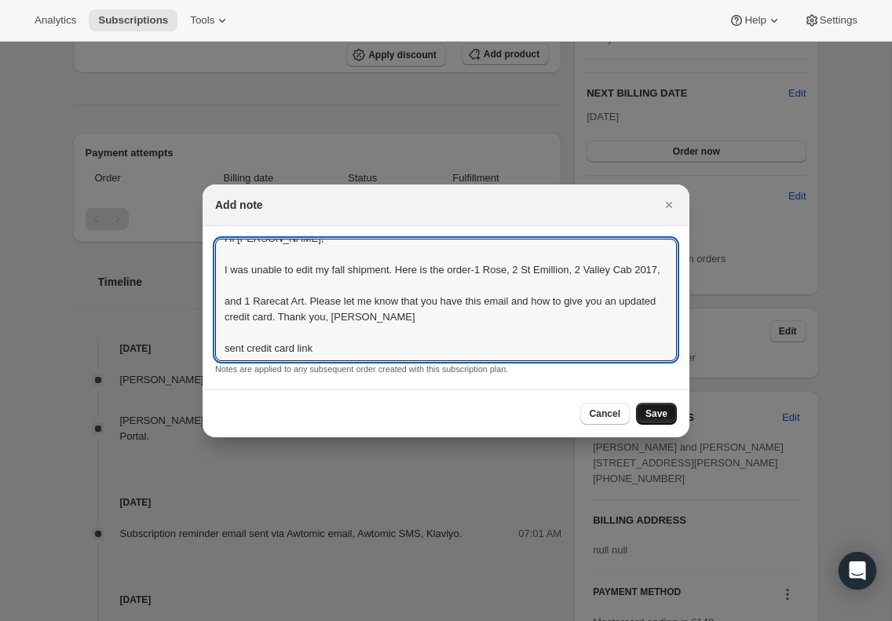
type textarea "Hi [PERSON_NAME], I was unable to edit my fall shipment. Here is the order-1 Ro…"
click at [663, 404] on button "Save" at bounding box center [656, 414] width 41 height 22
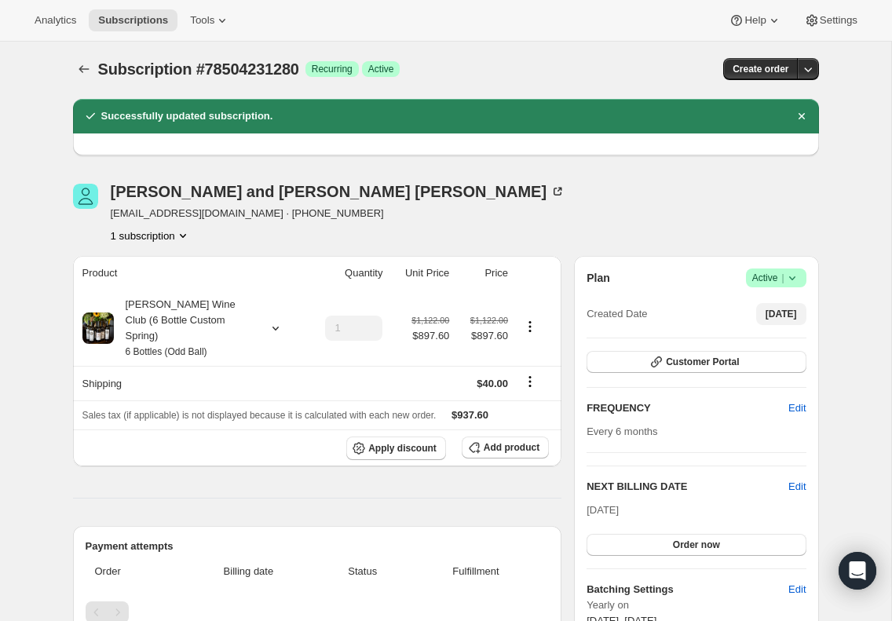
scroll to position [0, 0]
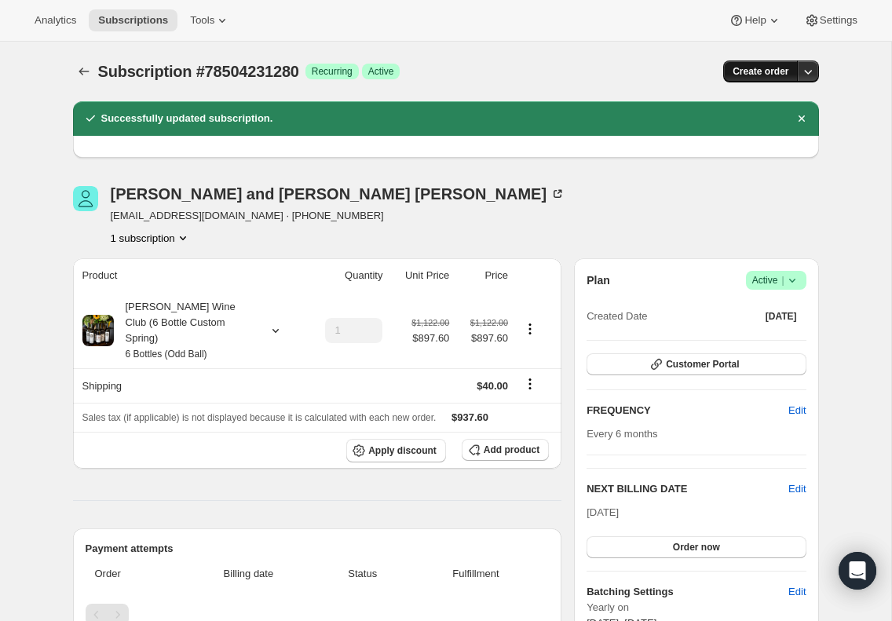
click at [794, 74] on button "Create order" at bounding box center [760, 71] width 75 height 22
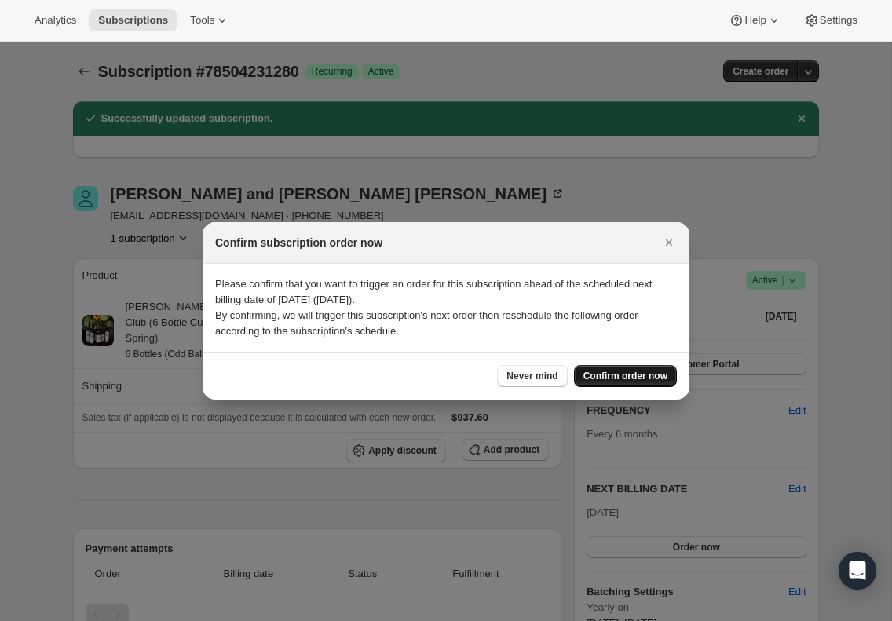
click at [620, 373] on span "Confirm order now" at bounding box center [625, 376] width 84 height 13
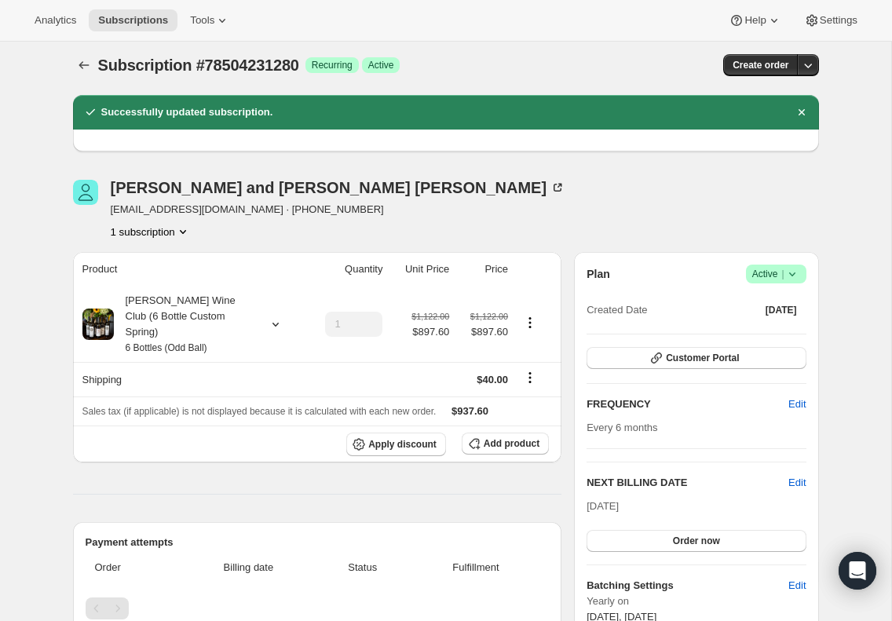
scroll to position [5, 0]
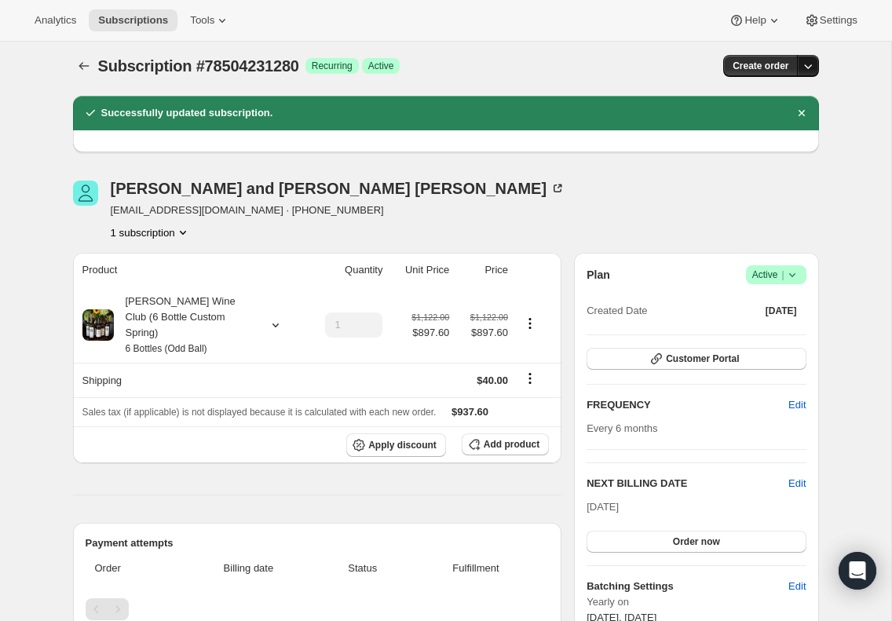
click at [808, 60] on icon "button" at bounding box center [808, 66] width 16 height 16
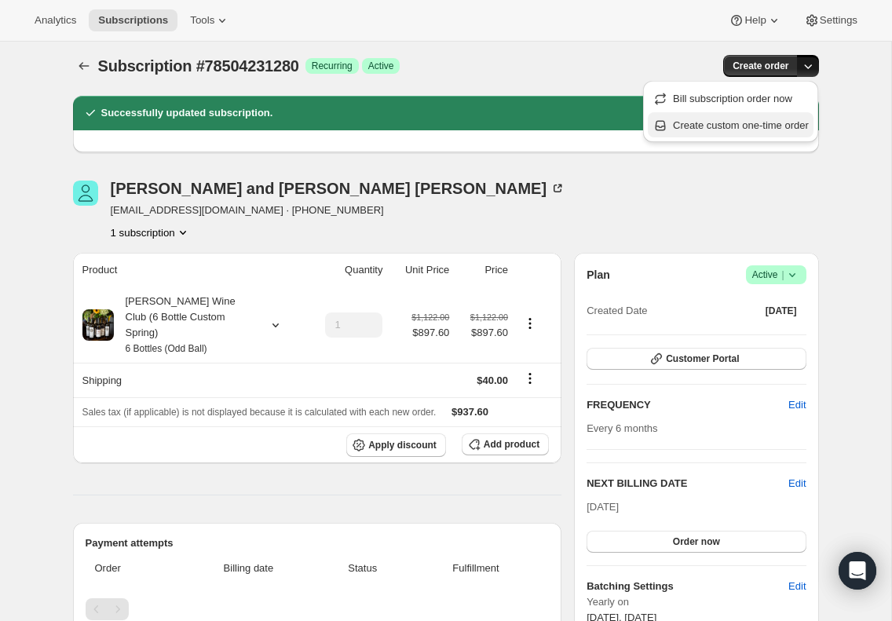
click at [705, 122] on span "Create custom one-time order" at bounding box center [741, 125] width 136 height 12
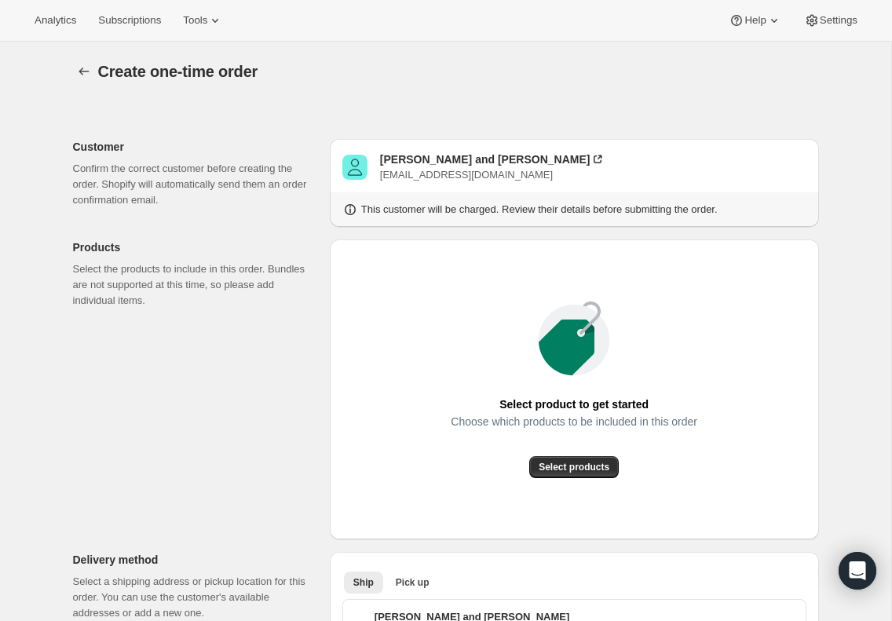
scroll to position [2, 0]
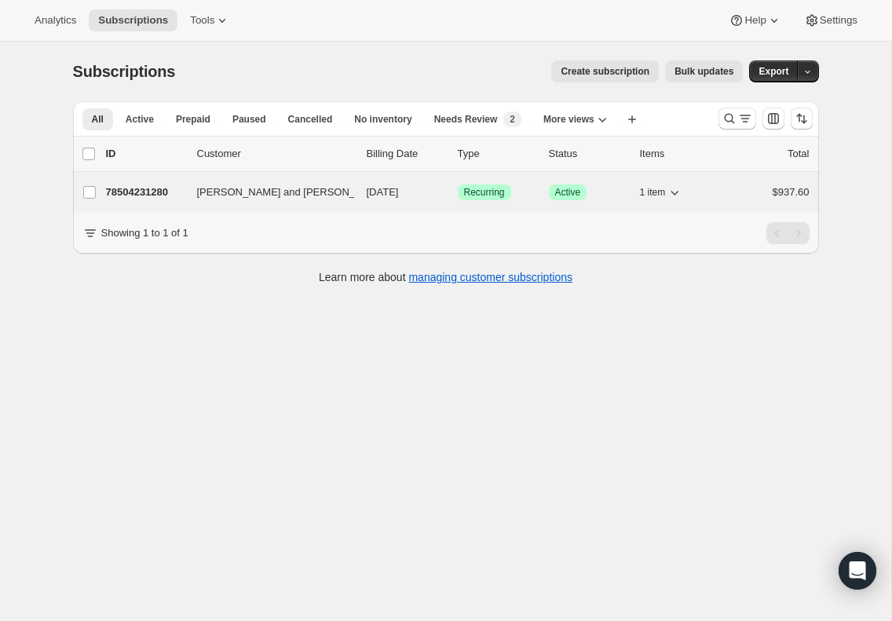
click at [162, 190] on p "78504231280" at bounding box center [145, 192] width 79 height 16
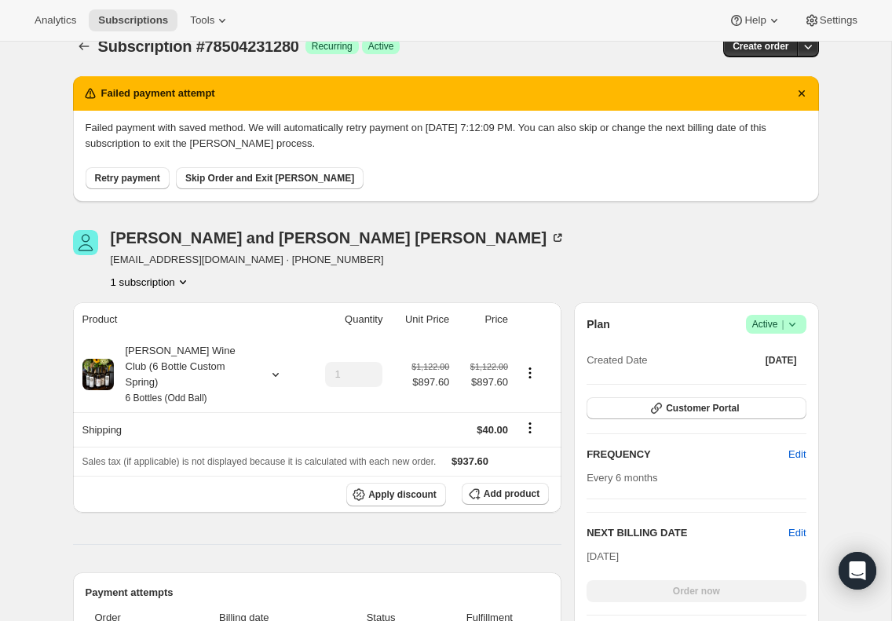
scroll to position [27, 0]
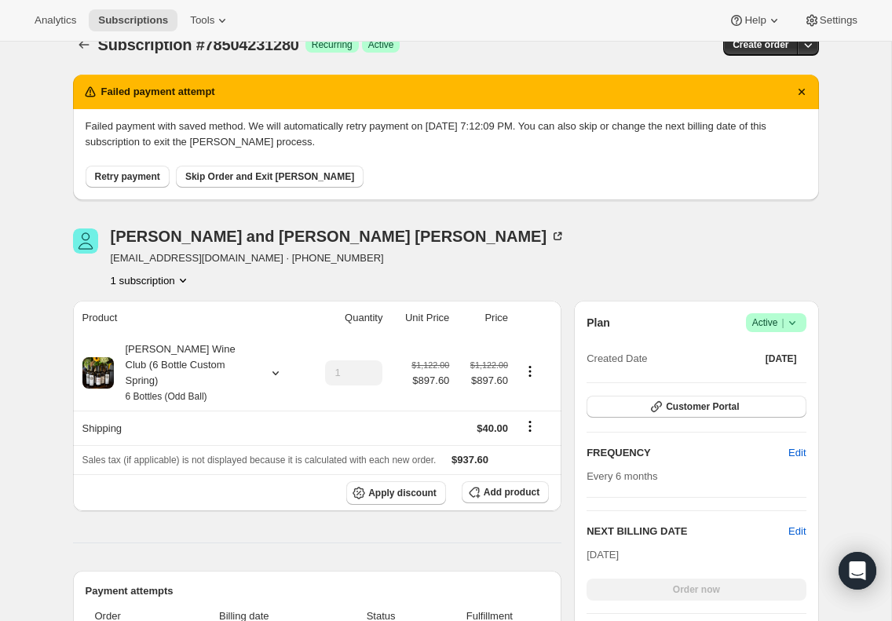
click at [265, 176] on span "Skip Order and Exit [PERSON_NAME]" at bounding box center [269, 176] width 169 height 13
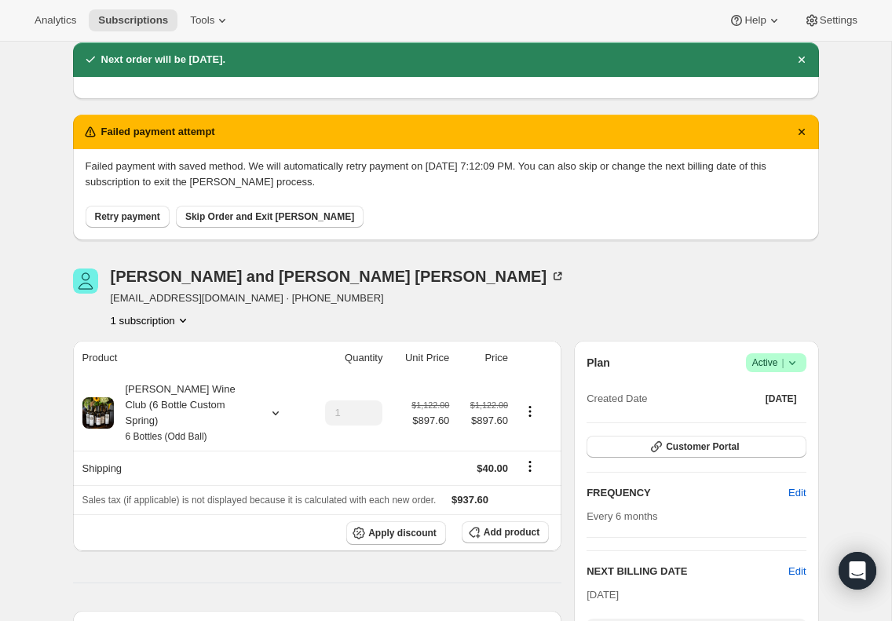
scroll to position [53, 0]
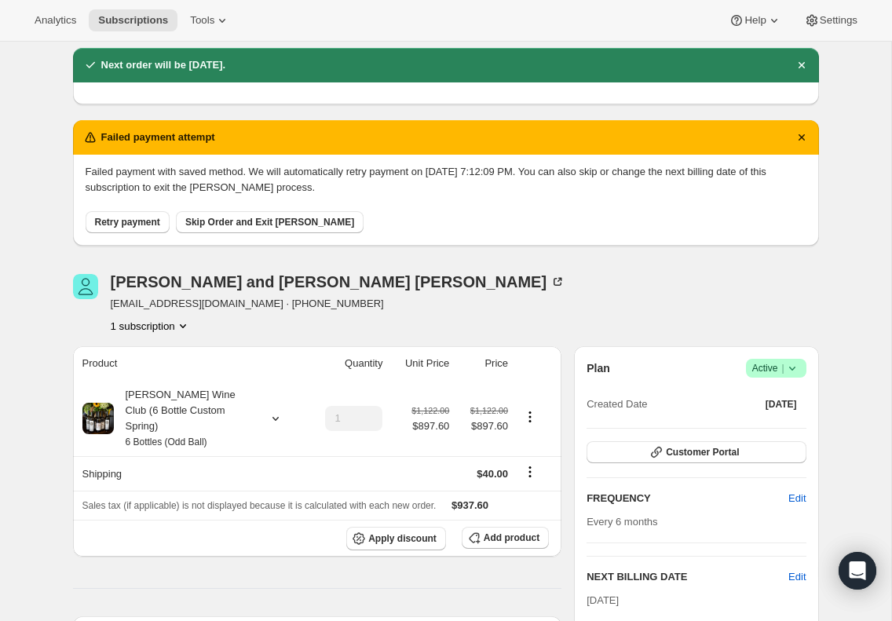
click at [224, 221] on span "Skip Order and Exit [PERSON_NAME]" at bounding box center [269, 222] width 169 height 13
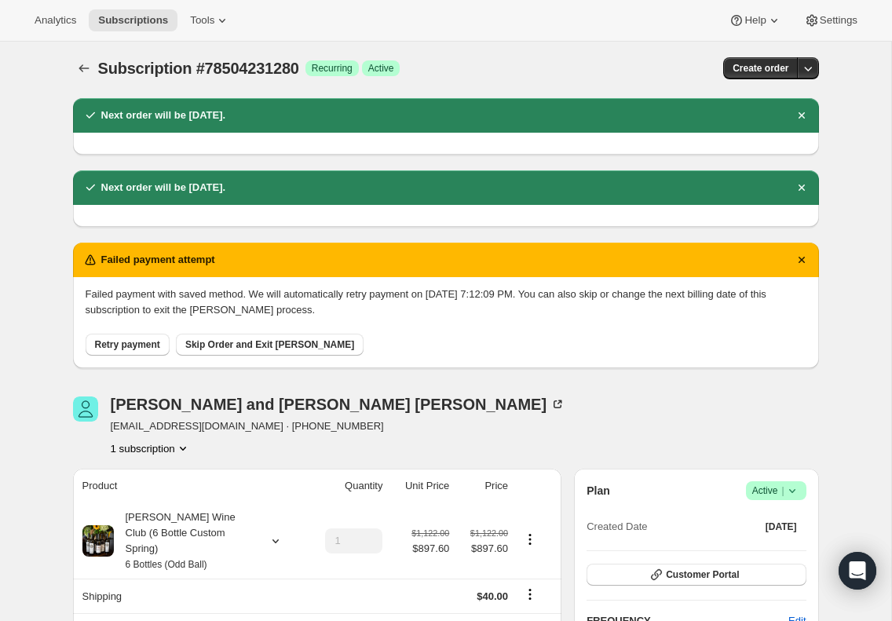
scroll to position [2, 0]
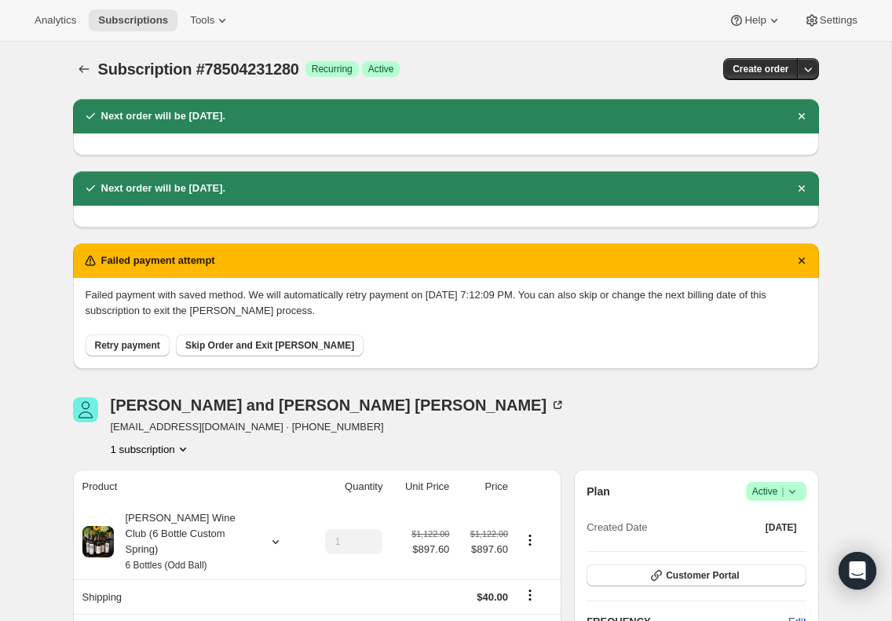
click at [251, 345] on span "Skip Order and Exit [PERSON_NAME]" at bounding box center [269, 345] width 169 height 13
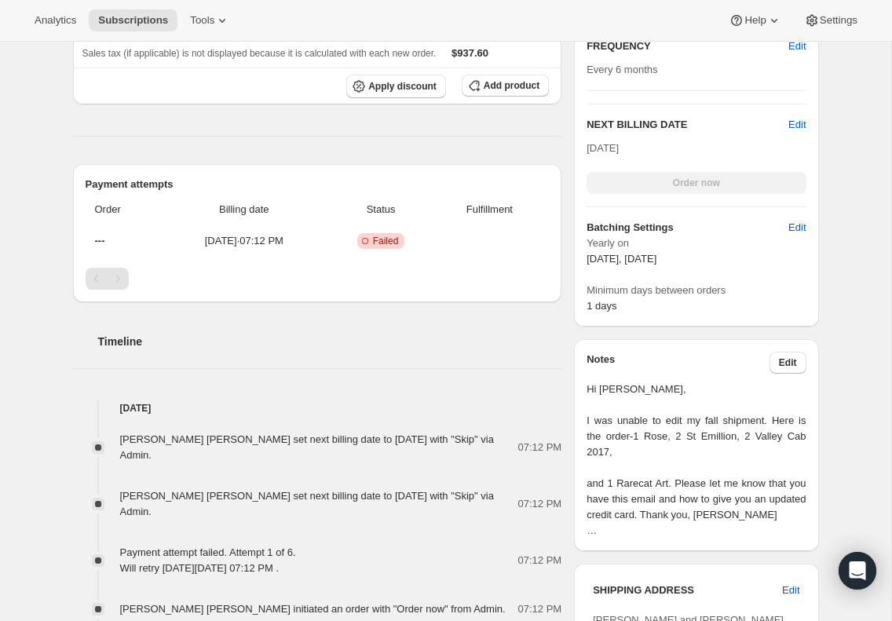
scroll to position [652, 0]
click at [102, 233] on span "---" at bounding box center [100, 239] width 10 height 12
click at [236, 232] on span "[DATE] · 07:12 PM" at bounding box center [244, 240] width 157 height 16
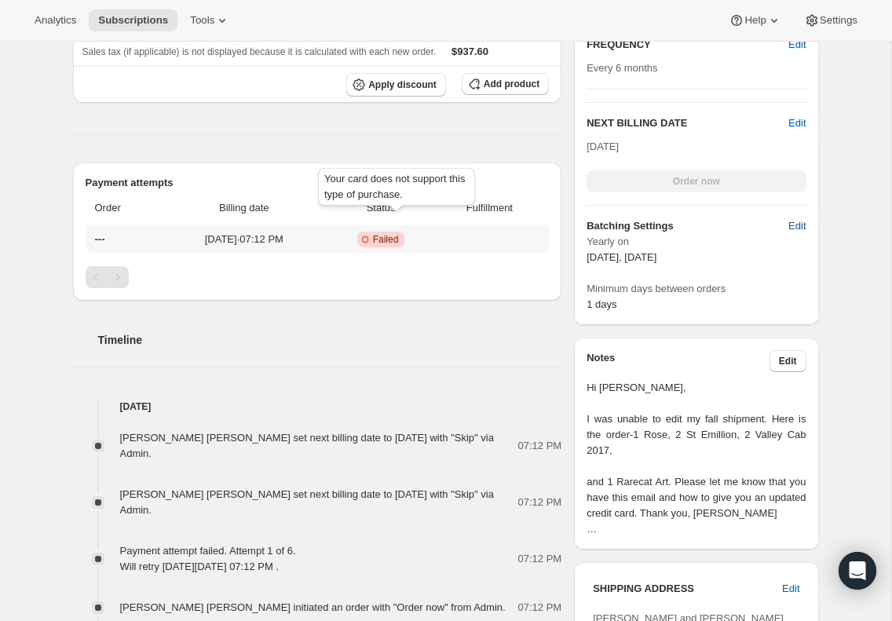
click at [394, 233] on span "Failed" at bounding box center [386, 239] width 26 height 13
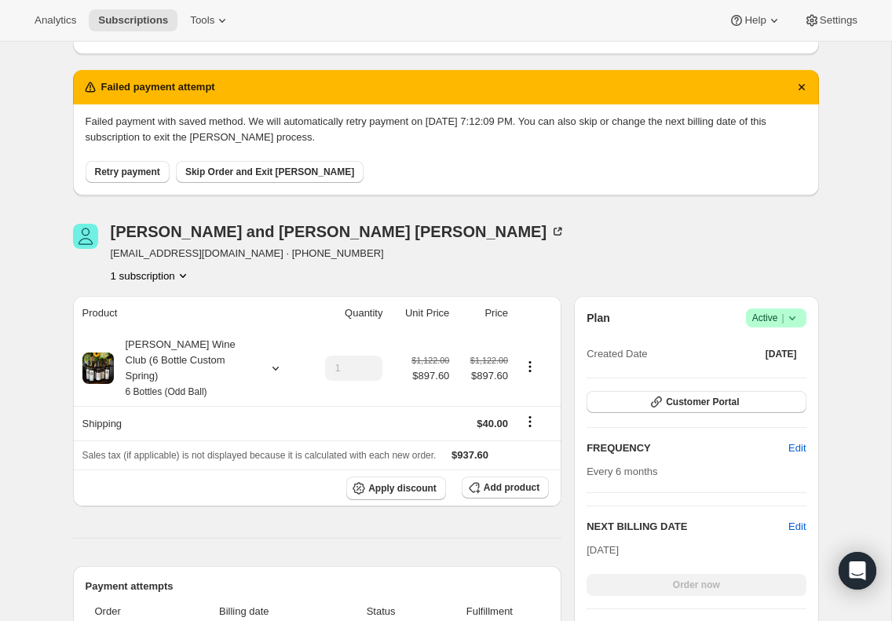
scroll to position [237, 0]
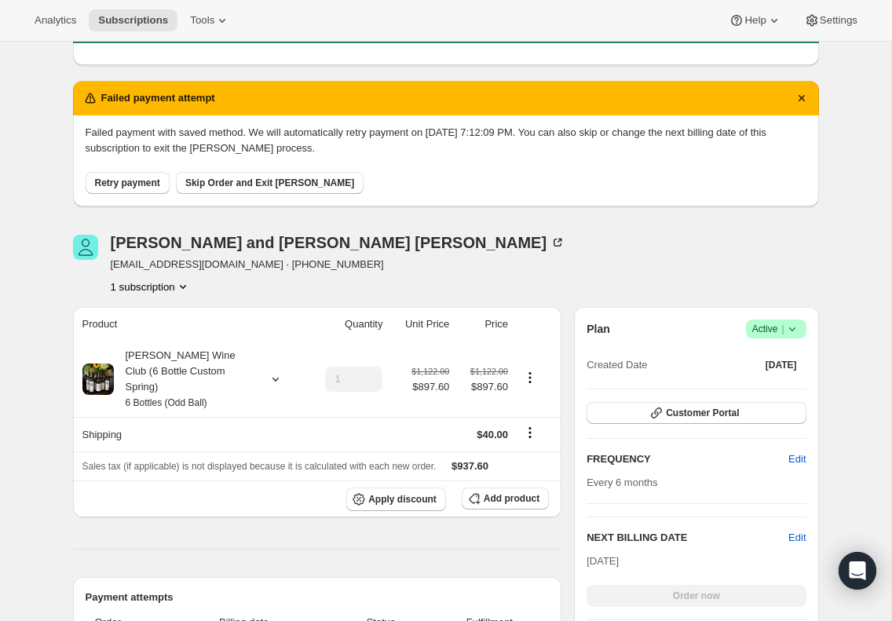
click at [279, 181] on span "Skip Order and Exit [PERSON_NAME]" at bounding box center [269, 183] width 169 height 13
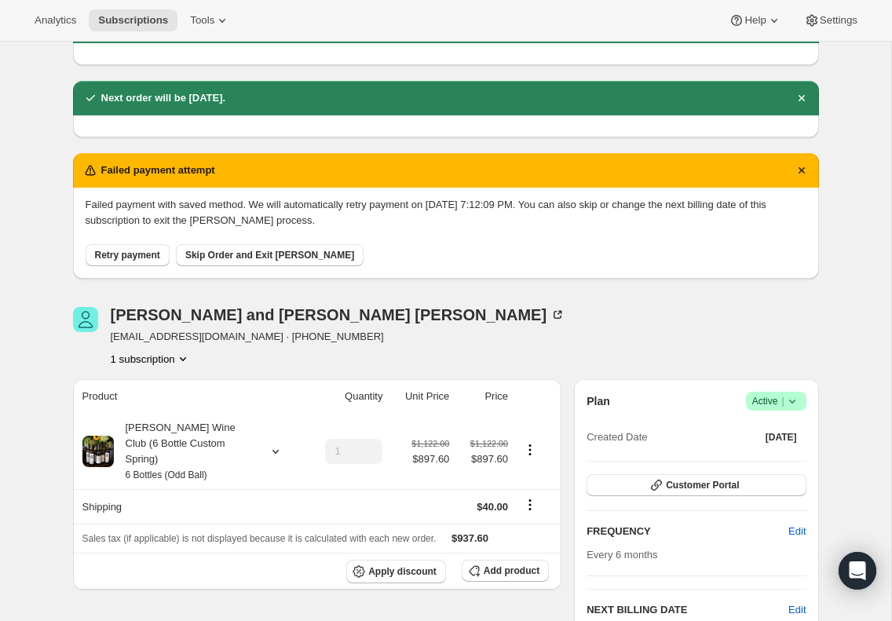
click at [276, 252] on span "Skip Order and Exit [PERSON_NAME]" at bounding box center [269, 255] width 169 height 13
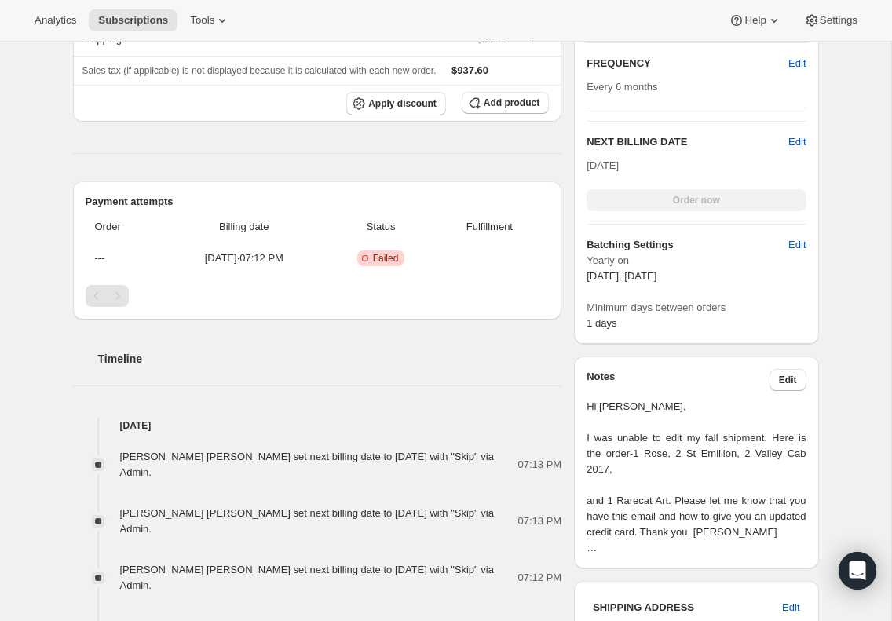
scroll to position [779, 0]
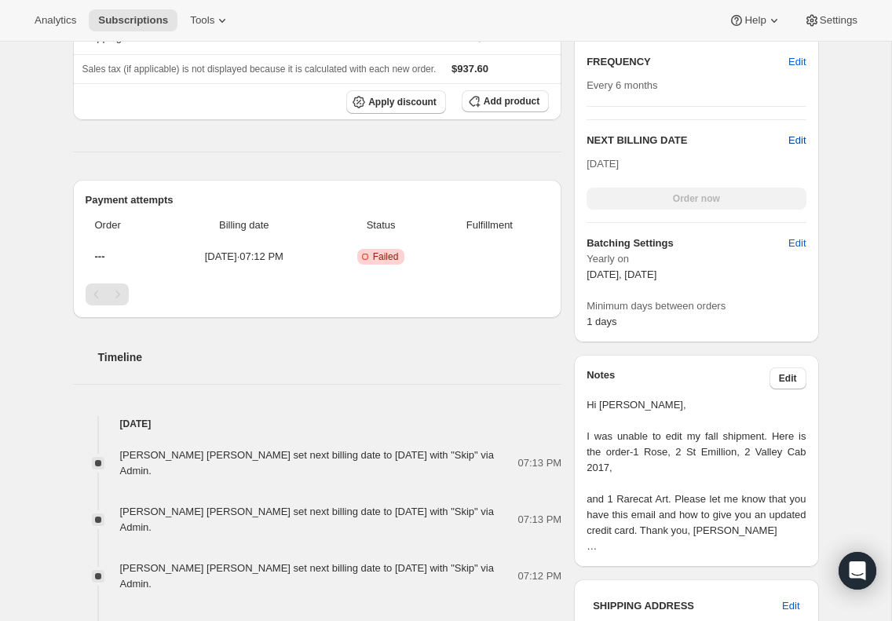
click at [797, 137] on span "Edit" at bounding box center [796, 141] width 17 height 16
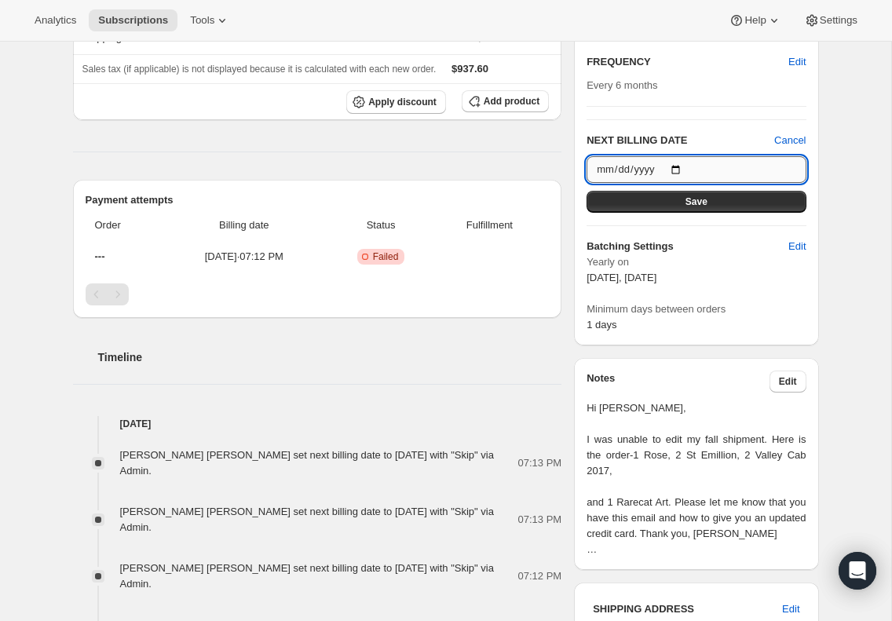
click at [679, 169] on input "2026-09-20" at bounding box center [695, 169] width 219 height 27
type input "[DATE]"
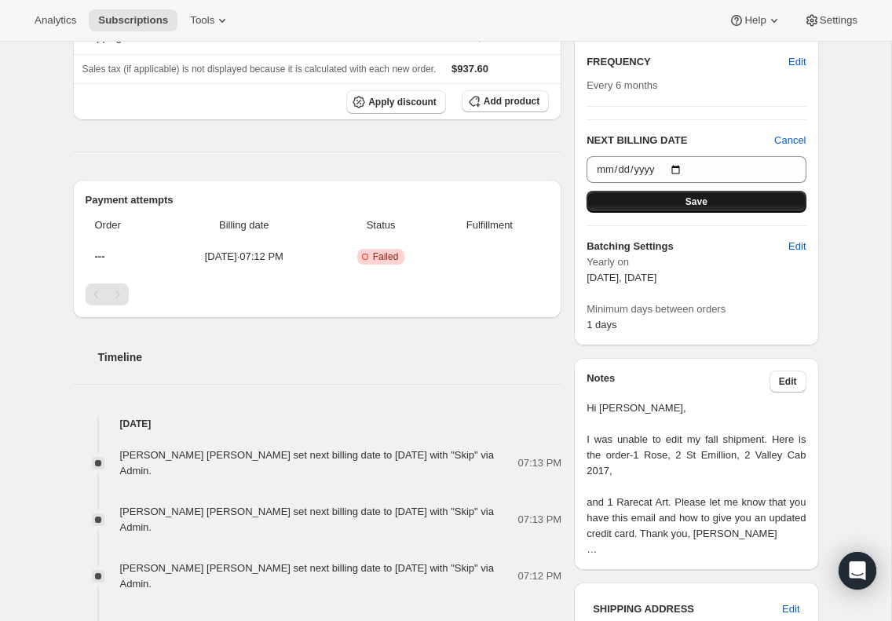
click at [714, 202] on button "Save" at bounding box center [695, 202] width 219 height 22
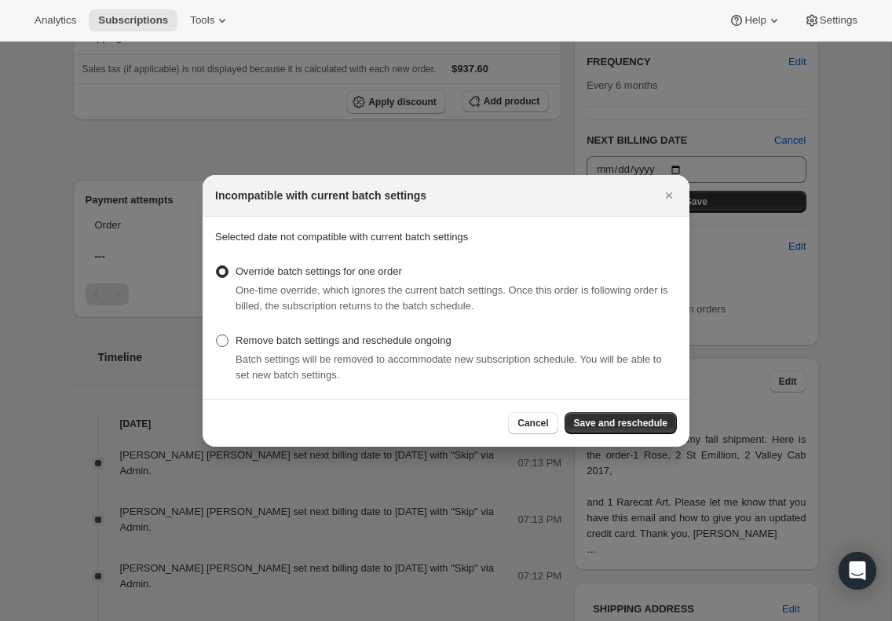
click at [224, 334] on span ":rim:" at bounding box center [222, 340] width 13 height 13
click at [217, 334] on input "Remove batch settings and reschedule ongoing" at bounding box center [216, 334] width 1 height 1
radio input "true"
click at [595, 420] on span "Save and reschedule" at bounding box center [620, 423] width 93 height 13
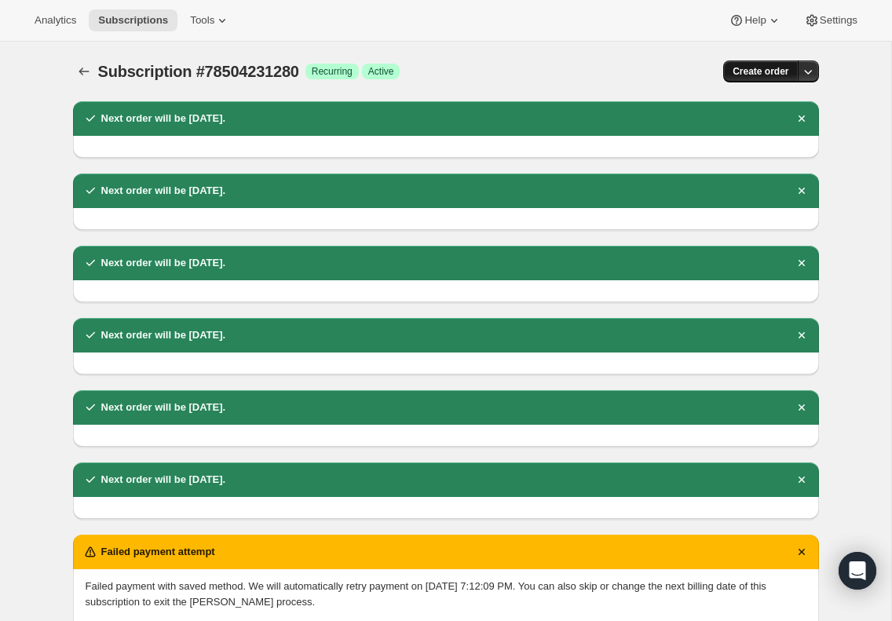
click at [775, 71] on span "Create order" at bounding box center [760, 71] width 56 height 13
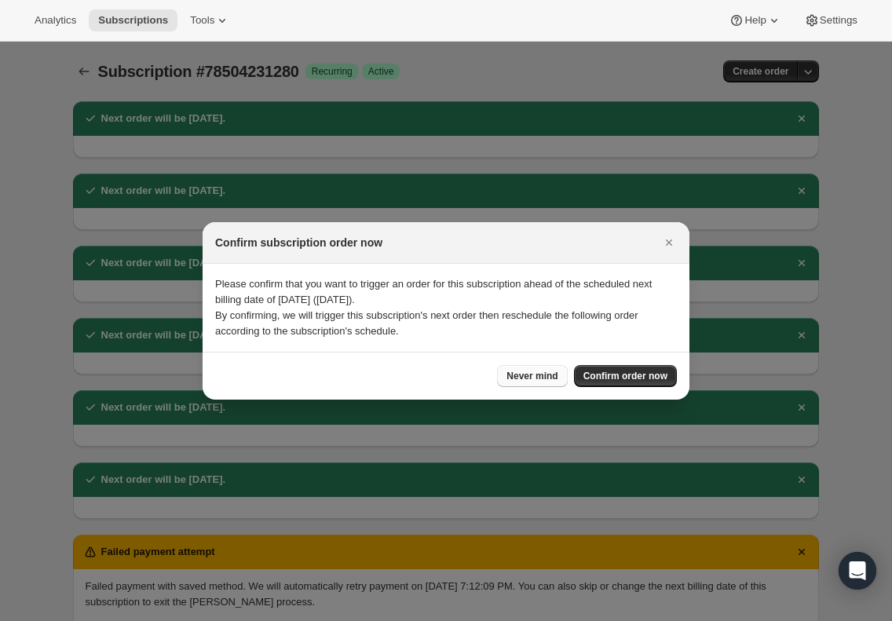
click at [523, 374] on span "Never mind" at bounding box center [531, 376] width 51 height 13
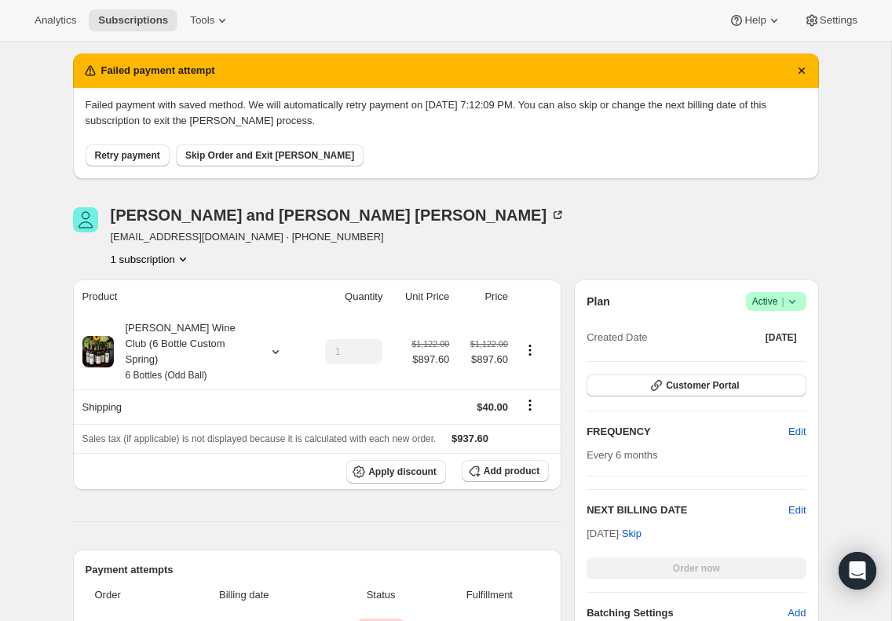
scroll to position [513, 0]
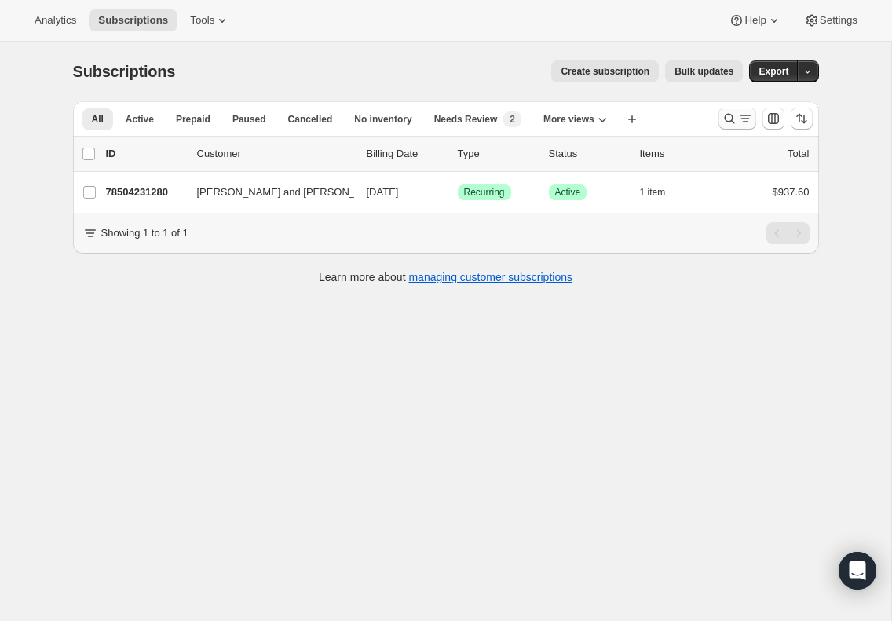
click at [729, 112] on icon "Search and filter results" at bounding box center [730, 119] width 16 height 16
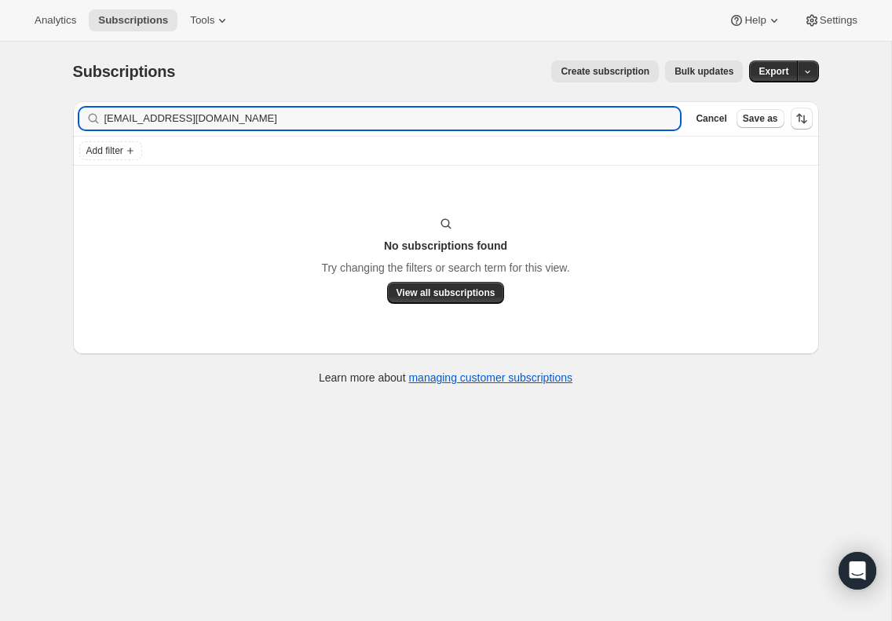
click at [162, 130] on div "Filter subscribers [EMAIL_ADDRESS][DOMAIN_NAME] Clear Cancel Save as" at bounding box center [446, 118] width 746 height 35
drag, startPoint x: 266, startPoint y: 122, endPoint x: 45, endPoint y: 115, distance: 221.5
click at [45, 115] on div "Subscriptions. This page is ready Subscriptions Create subscription Bulk update…" at bounding box center [445, 352] width 891 height 621
paste input "text"
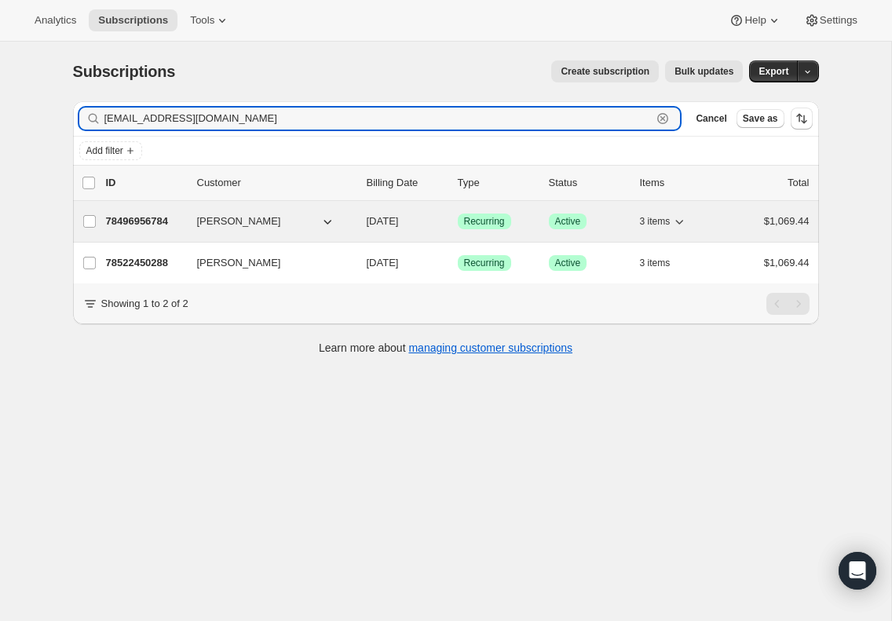
type input "[EMAIL_ADDRESS][DOMAIN_NAME]"
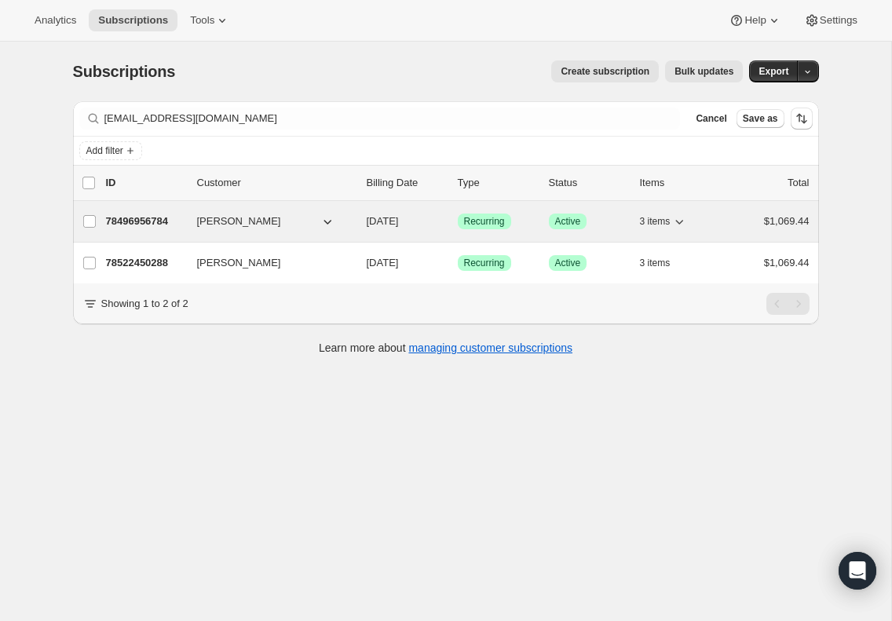
click at [152, 218] on p "78496956784" at bounding box center [145, 222] width 79 height 16
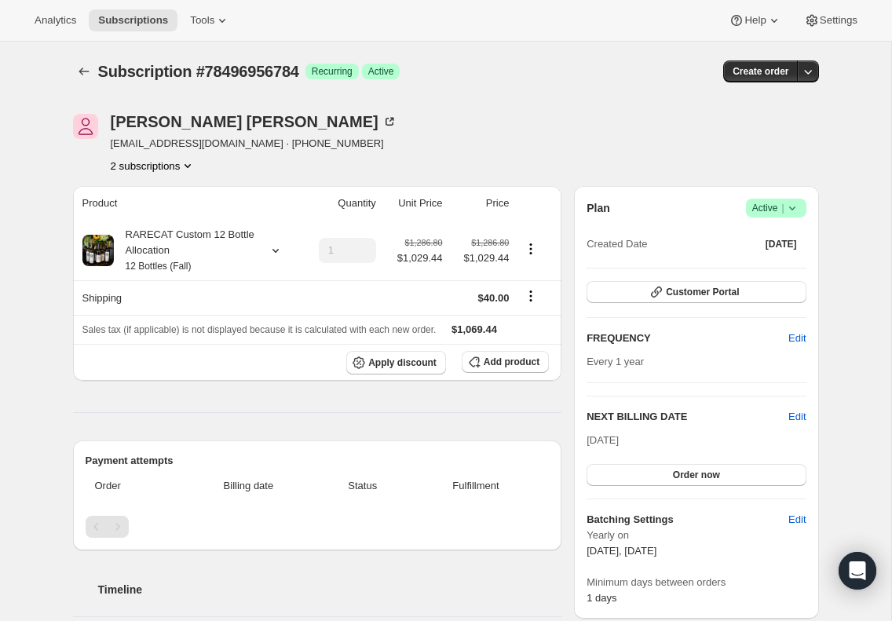
click at [191, 165] on icon "Product actions" at bounding box center [187, 166] width 6 height 4
click at [174, 215] on span "78522450288" at bounding box center [150, 222] width 109 height 16
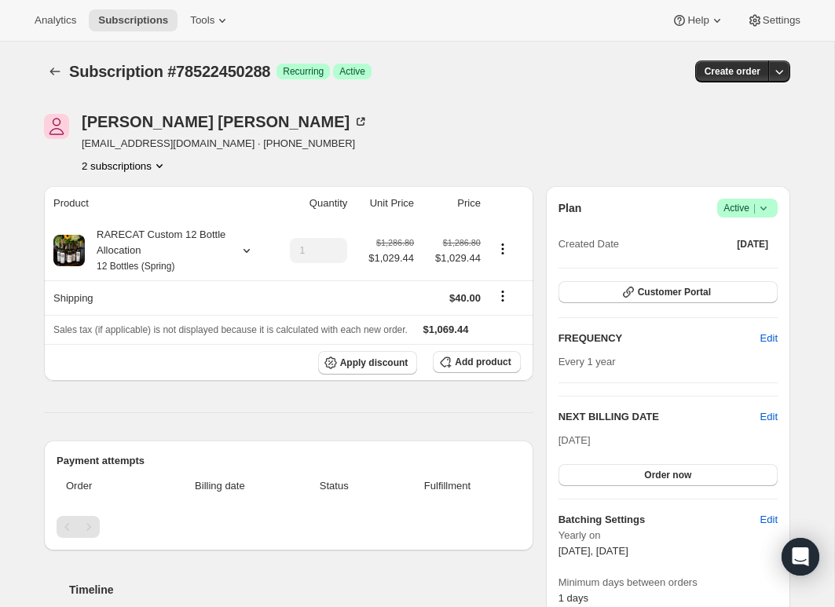
click at [164, 165] on icon "Product actions" at bounding box center [160, 166] width 16 height 16
click at [155, 189] on span "78496956784" at bounding box center [122, 196] width 109 height 16
click at [762, 204] on icon at bounding box center [763, 208] width 16 height 16
click at [741, 264] on span "Cancel subscription" at bounding box center [743, 265] width 89 height 12
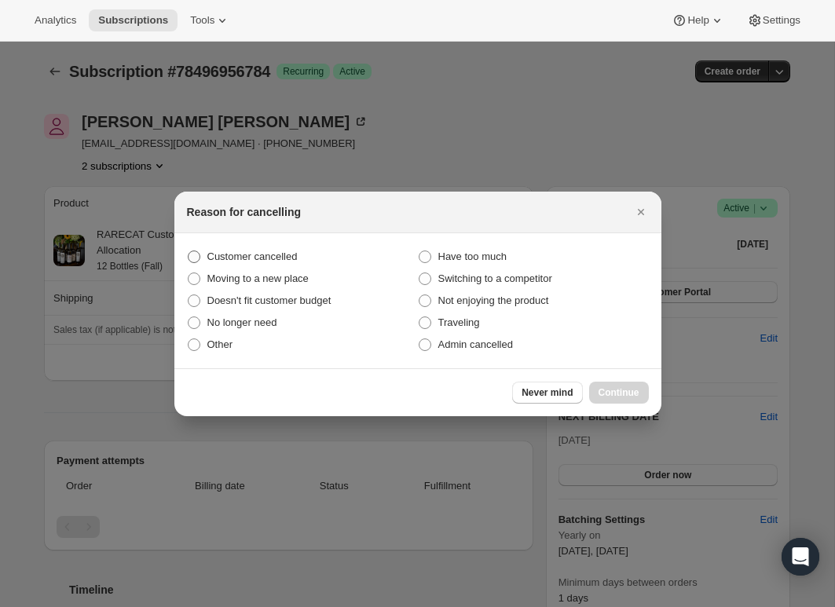
click at [197, 253] on span ":r94:" at bounding box center [194, 256] width 13 height 13
click at [188, 251] on input "Customer cancelled" at bounding box center [188, 250] width 1 height 1
radio input "true"
click at [608, 389] on span "Continue" at bounding box center [618, 392] width 41 height 13
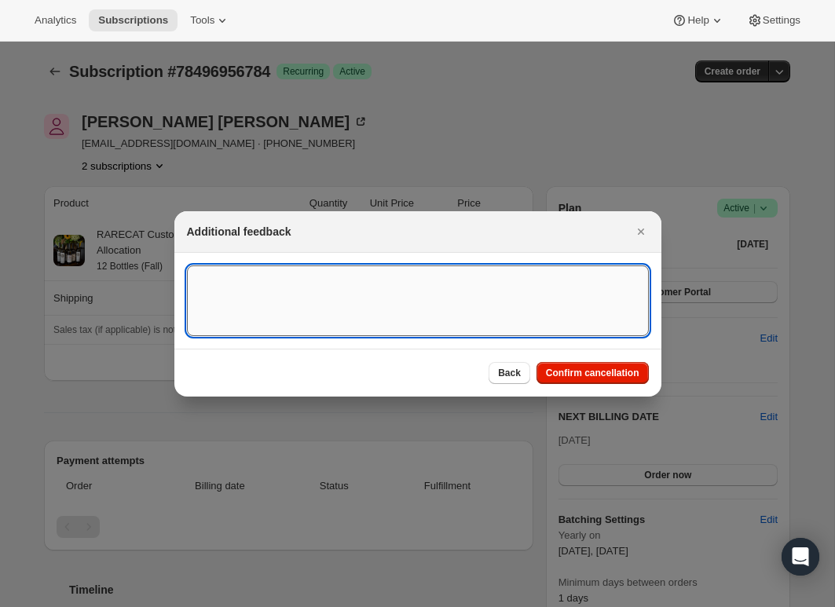
click at [344, 294] on textarea ":r94:" at bounding box center [418, 300] width 462 height 71
paste textarea "Hi [PERSON_NAME], We had to see you go but of course we will cancel your club. …"
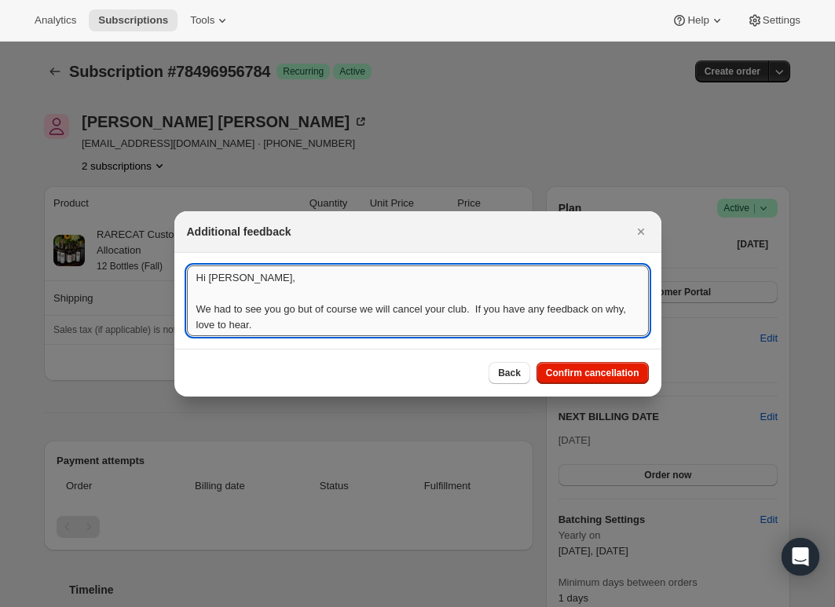
scroll to position [2, 0]
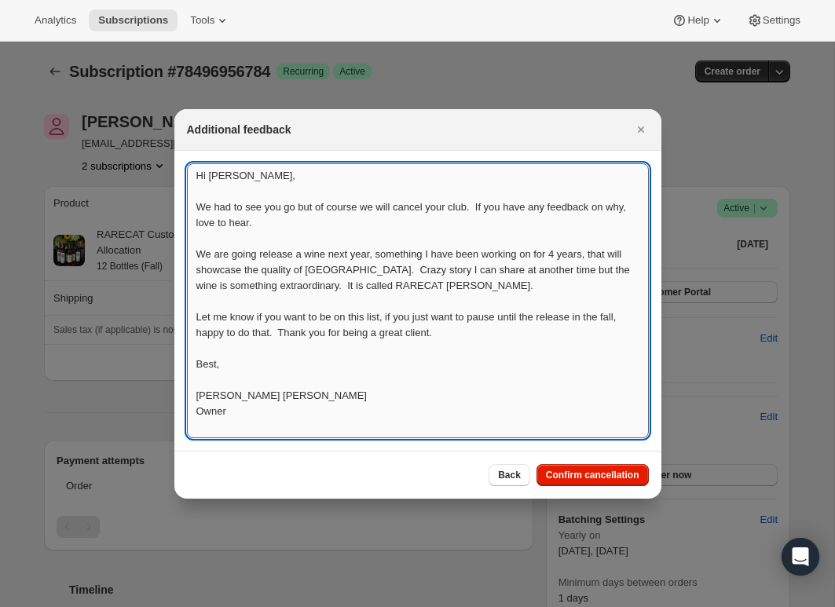
click at [193, 170] on textarea "Hi [PERSON_NAME], We had to see you go but of course we will cancel your club. …" at bounding box center [418, 300] width 462 height 275
paste textarea "No thank you. Please cancel. [PERSON_NAME]"
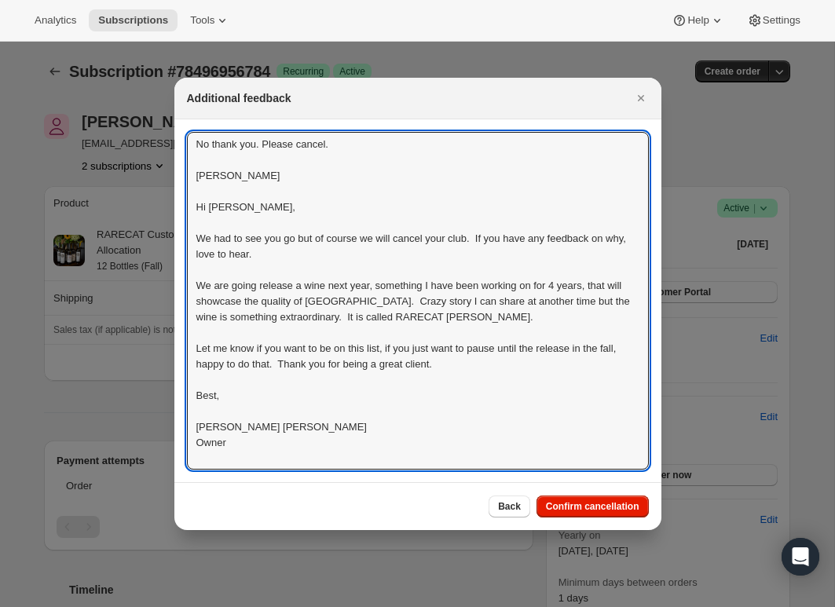
scroll to position [0, 0]
drag, startPoint x: 206, startPoint y: 141, endPoint x: 156, endPoint y: 143, distance: 50.3
type textarea "No thank you. Please cancel. John Hi John, We had to see you go but of course w…"
click at [605, 506] on span "Confirm cancellation" at bounding box center [592, 506] width 93 height 13
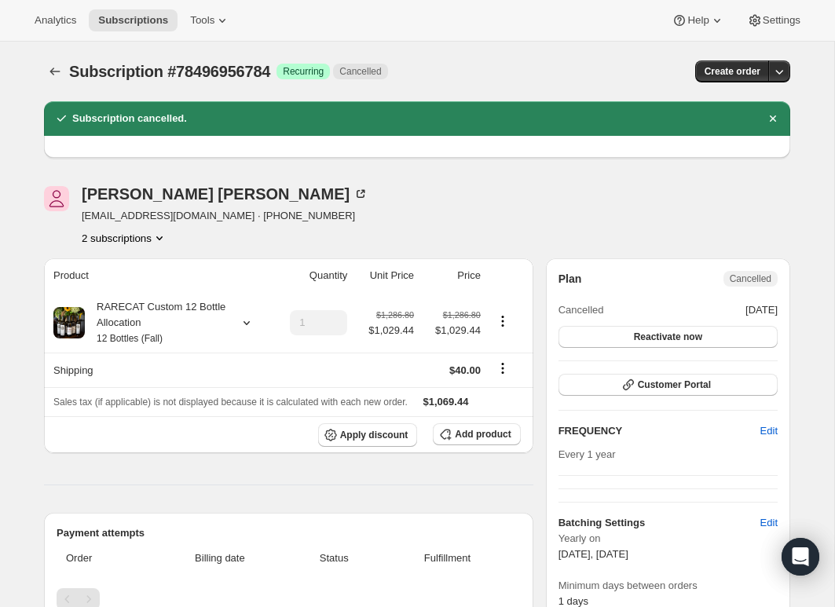
click at [165, 235] on icon "Product actions" at bounding box center [160, 238] width 16 height 16
click at [150, 283] on button "78522450288" at bounding box center [122, 293] width 119 height 25
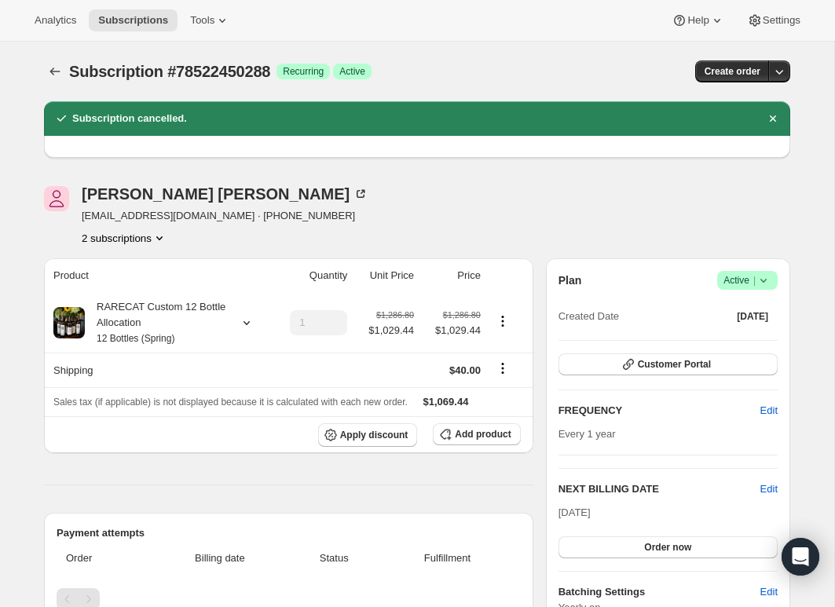
click at [762, 277] on icon at bounding box center [763, 280] width 16 height 16
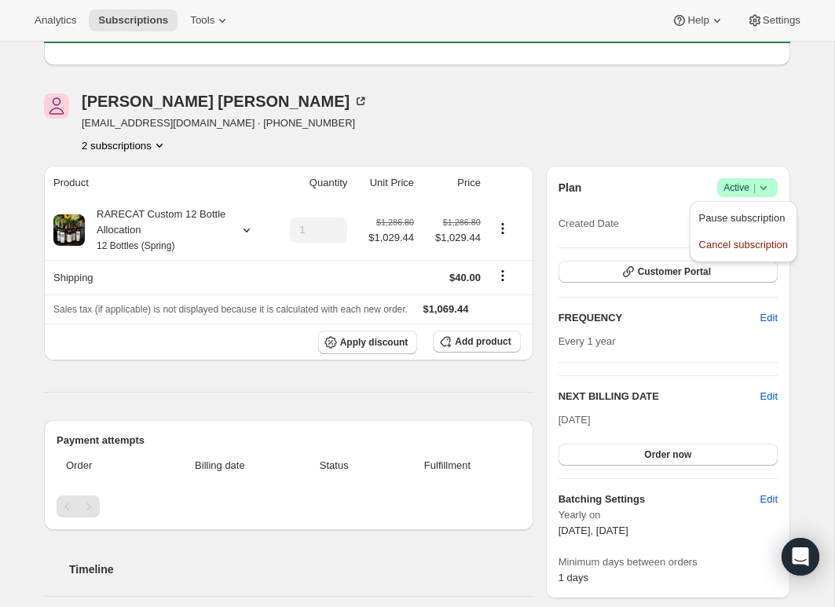
scroll to position [97, 0]
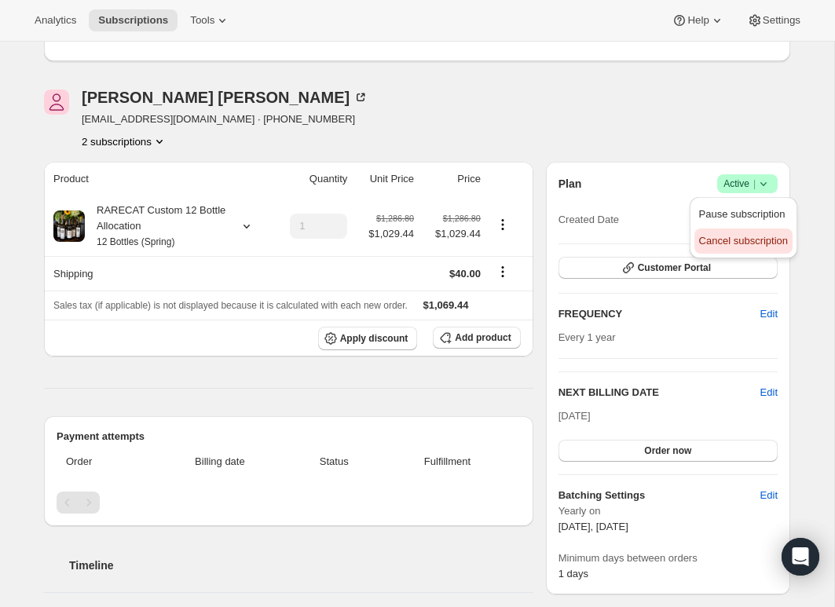
click at [707, 237] on span "Cancel subscription" at bounding box center [743, 241] width 89 height 12
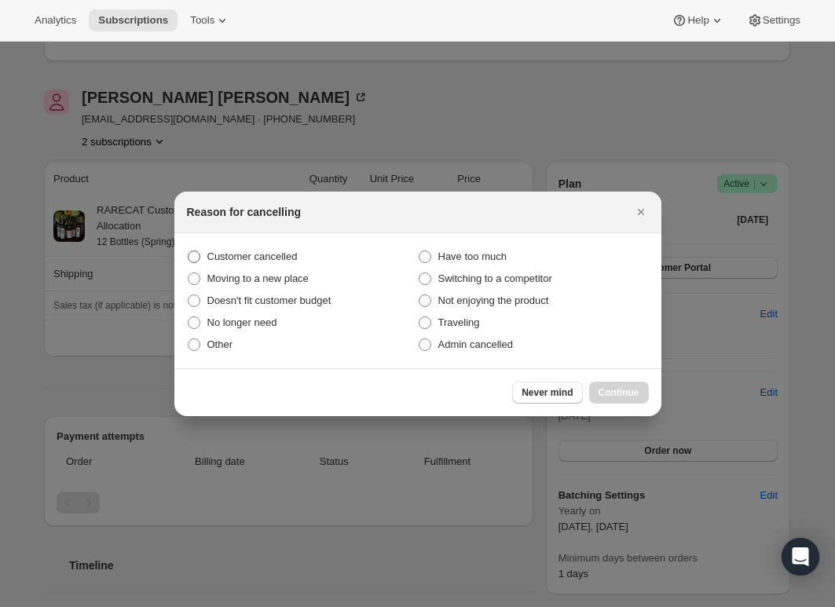
click at [191, 250] on span ":rej:" at bounding box center [194, 256] width 13 height 13
click at [188, 250] on input "Customer cancelled" at bounding box center [188, 250] width 1 height 1
radio input "true"
click at [609, 382] on button "Continue" at bounding box center [619, 393] width 60 height 22
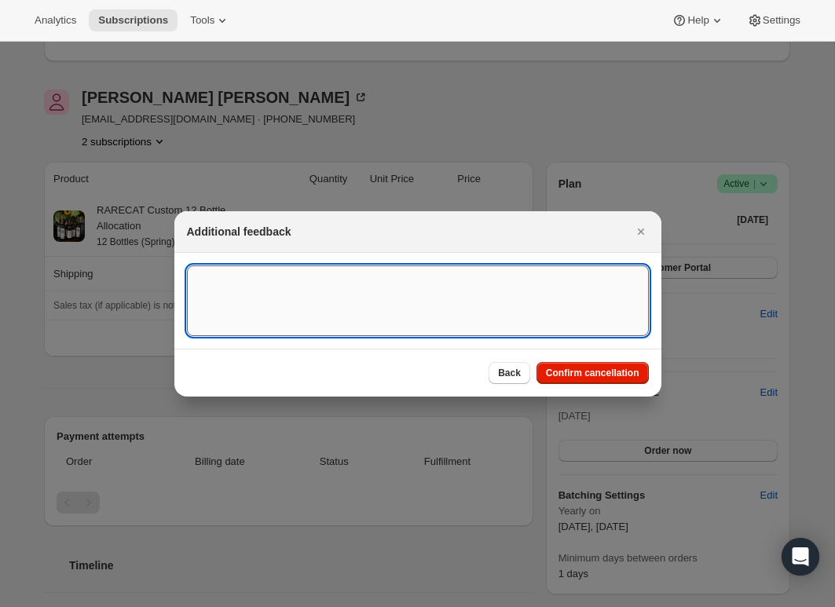
click at [370, 284] on textarea ":rej:" at bounding box center [418, 300] width 462 height 71
paste textarea "No thank you. Please cancel. John"
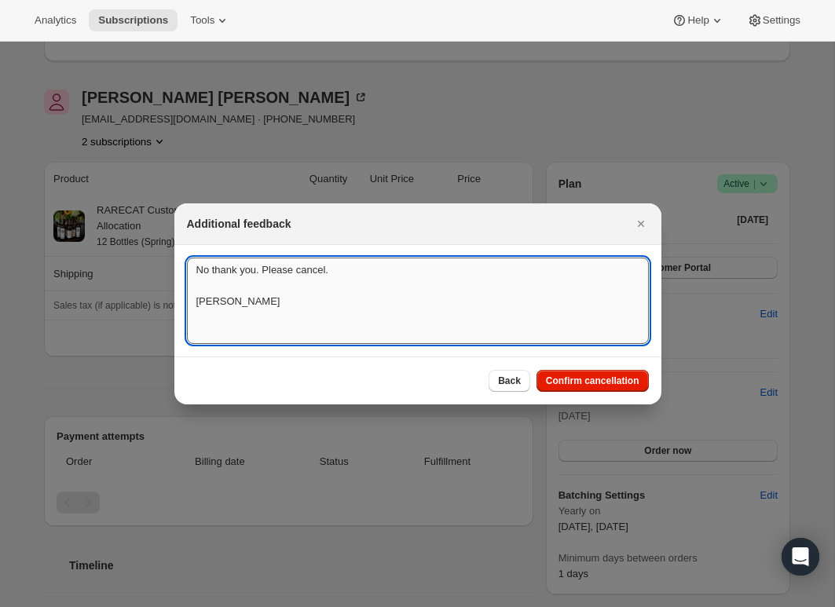
scroll to position [2, 0]
type textarea "No thank you. Please cancel. John"
click at [579, 376] on span "Confirm cancellation" at bounding box center [592, 380] width 93 height 13
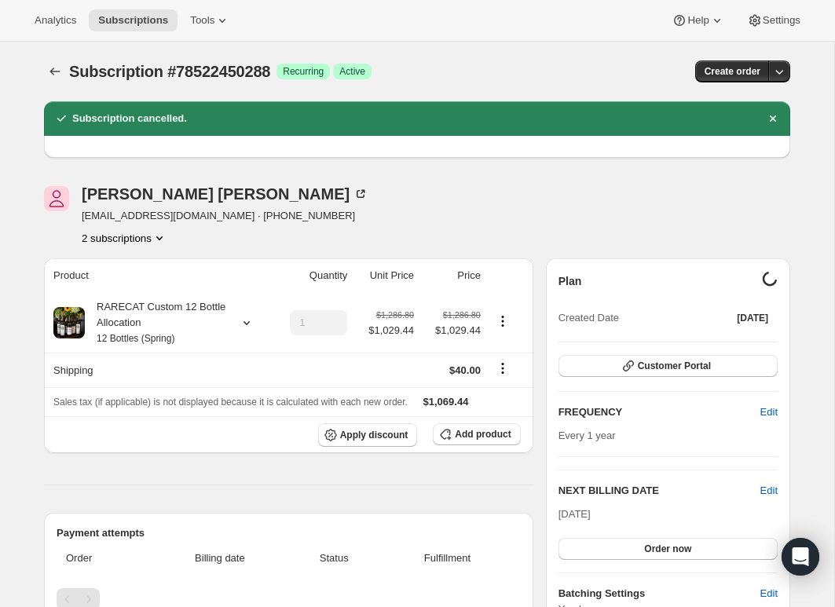
scroll to position [97, 0]
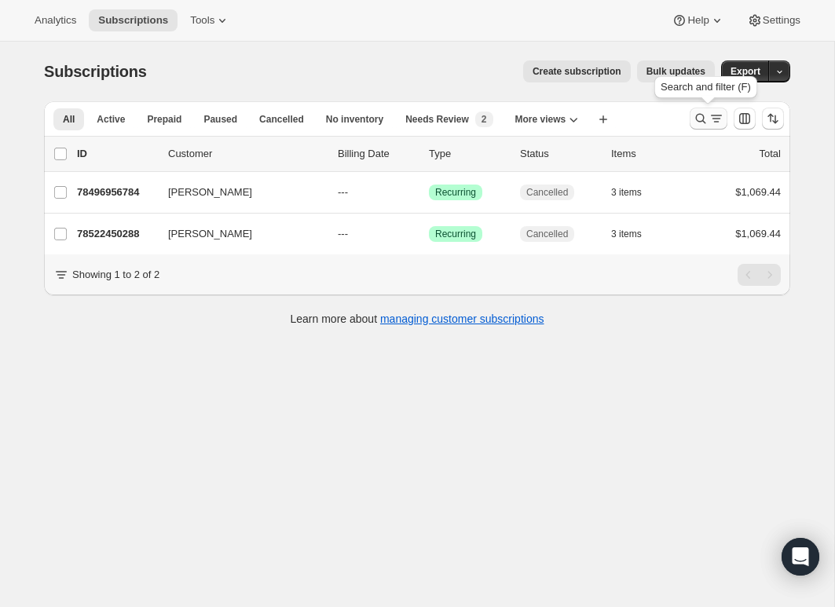
click at [701, 115] on icon "Search and filter results" at bounding box center [700, 119] width 16 height 16
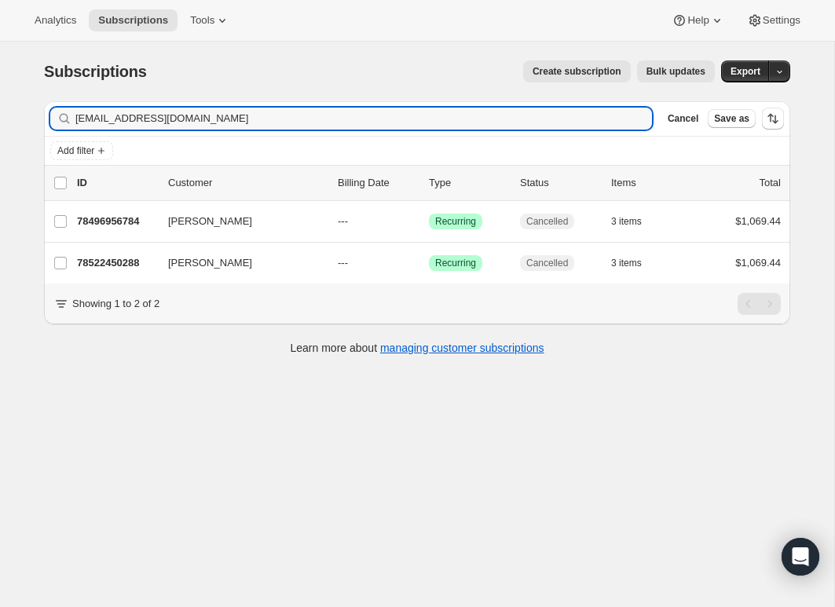
drag, startPoint x: 189, startPoint y: 119, endPoint x: 8, endPoint y: 118, distance: 181.4
click at [8, 118] on div "Subscriptions. This page is ready Subscriptions Create subscription Bulk update…" at bounding box center [417, 345] width 834 height 607
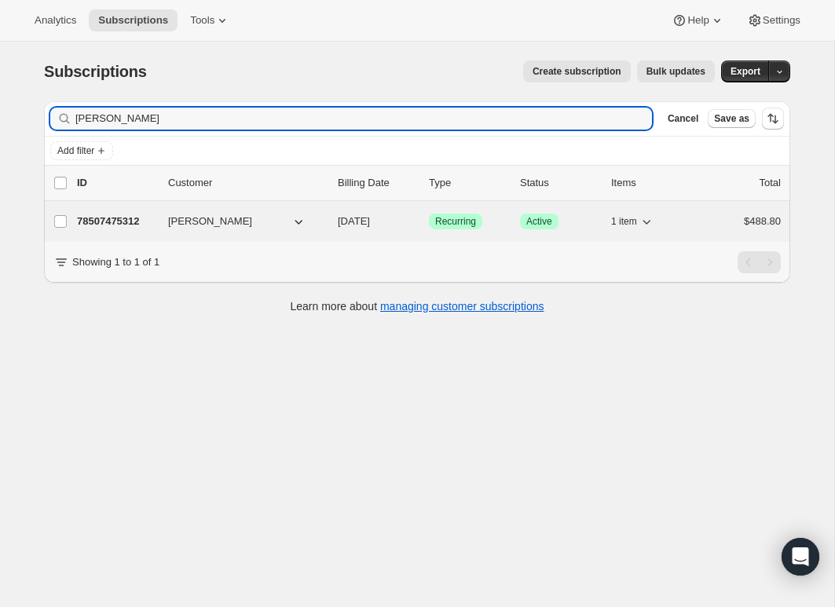
type input "don mason"
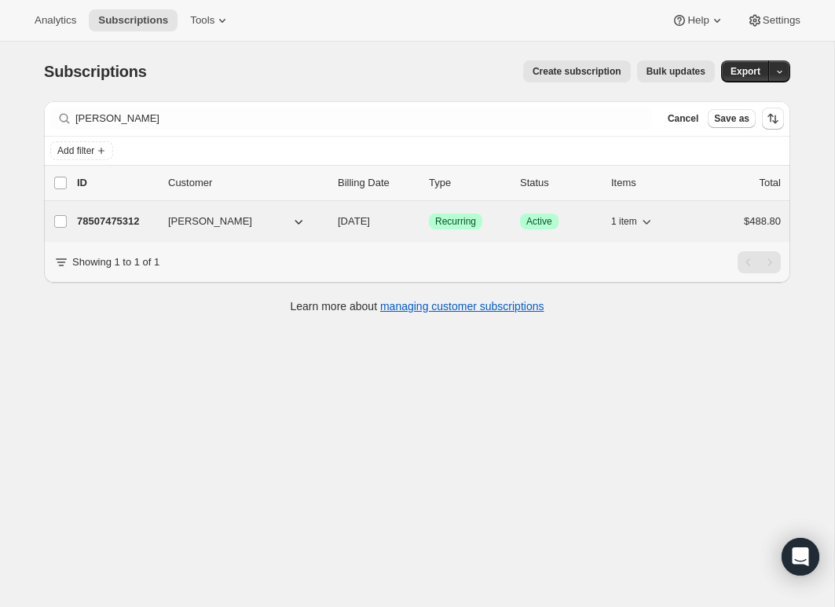
click at [114, 222] on p "78507475312" at bounding box center [116, 222] width 79 height 16
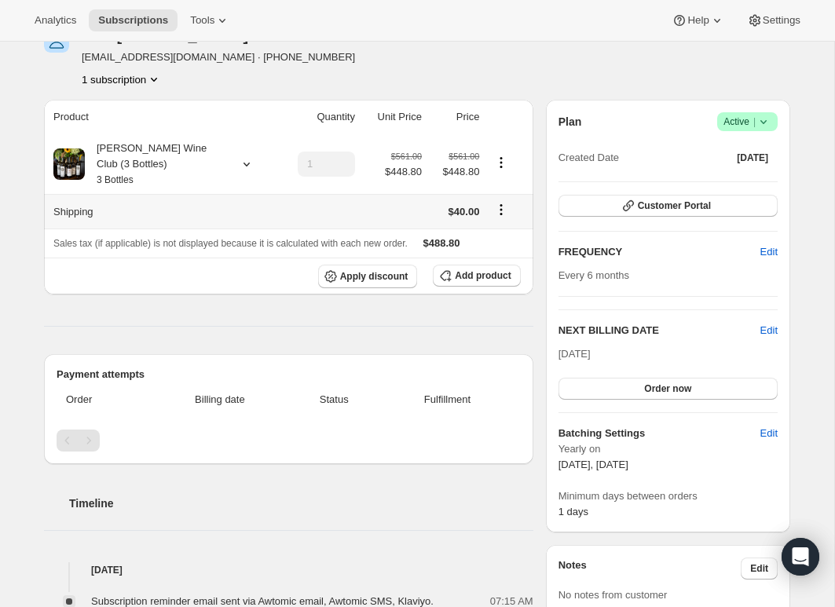
scroll to position [92, 0]
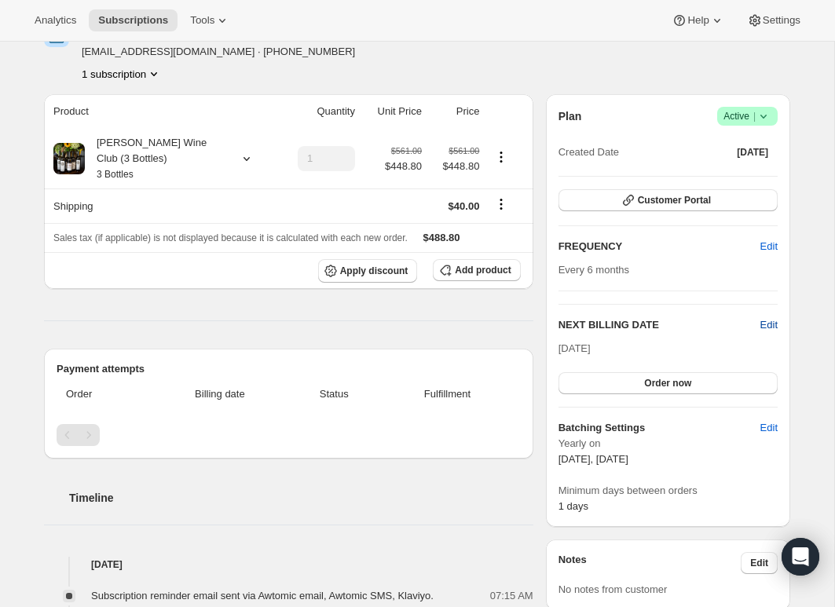
click at [767, 324] on span "Edit" at bounding box center [768, 325] width 17 height 16
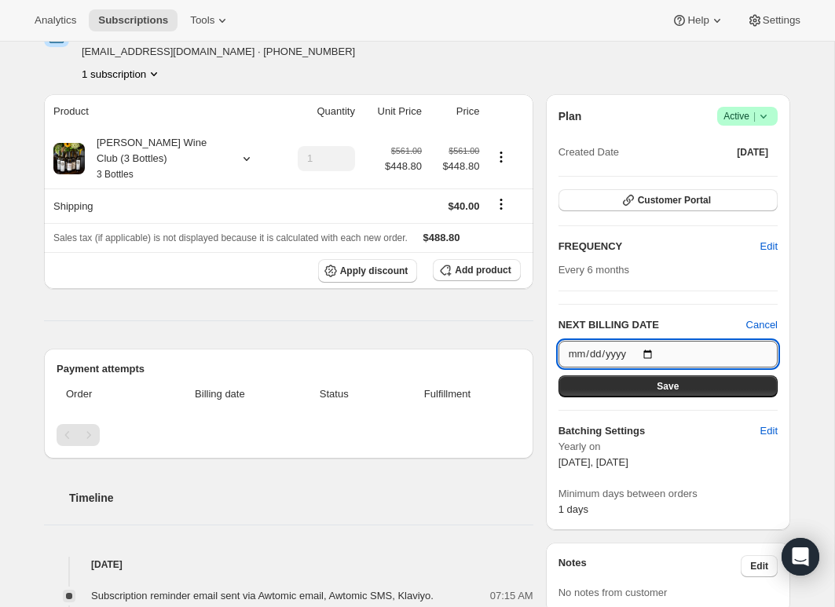
click at [653, 354] on input "2025-10-15" at bounding box center [667, 354] width 219 height 27
type input "2026-03-15"
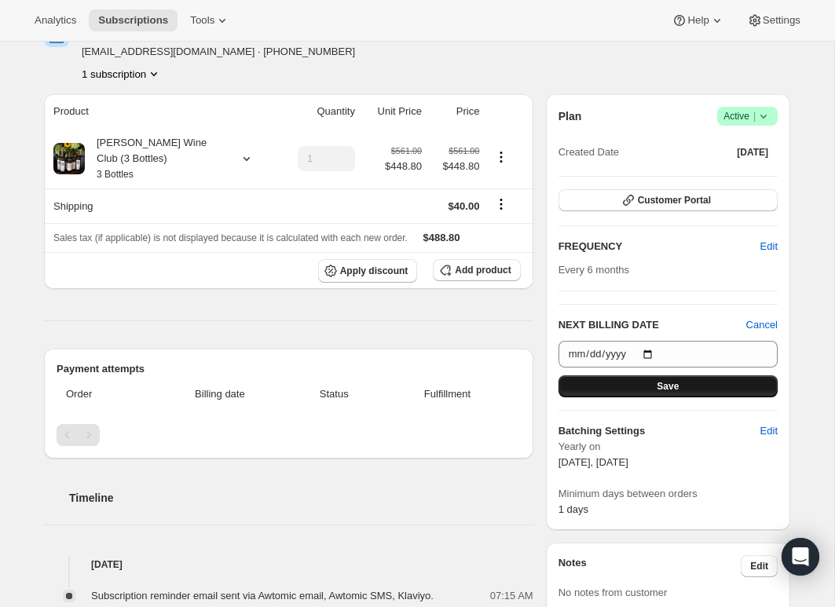
click at [678, 384] on span "Save" at bounding box center [667, 386] width 22 height 13
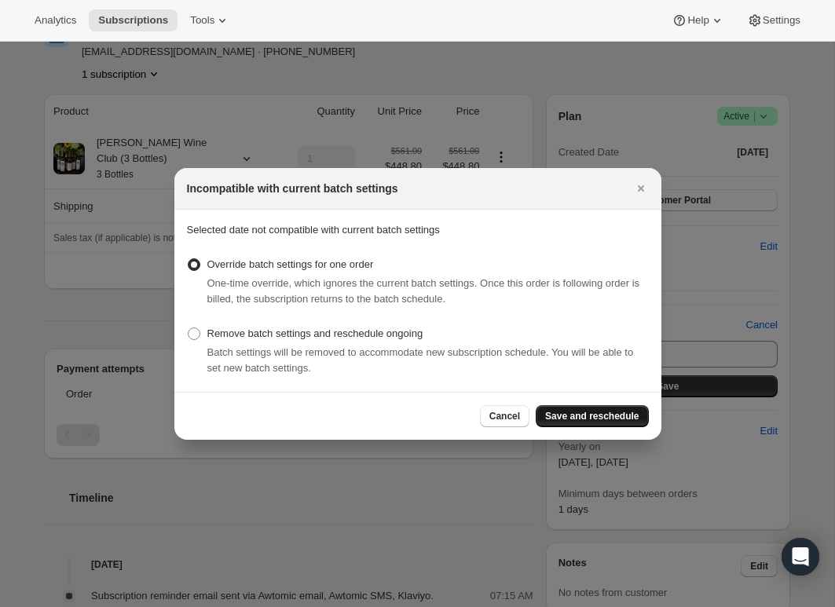
click at [577, 411] on span "Save and reschedule" at bounding box center [591, 416] width 93 height 13
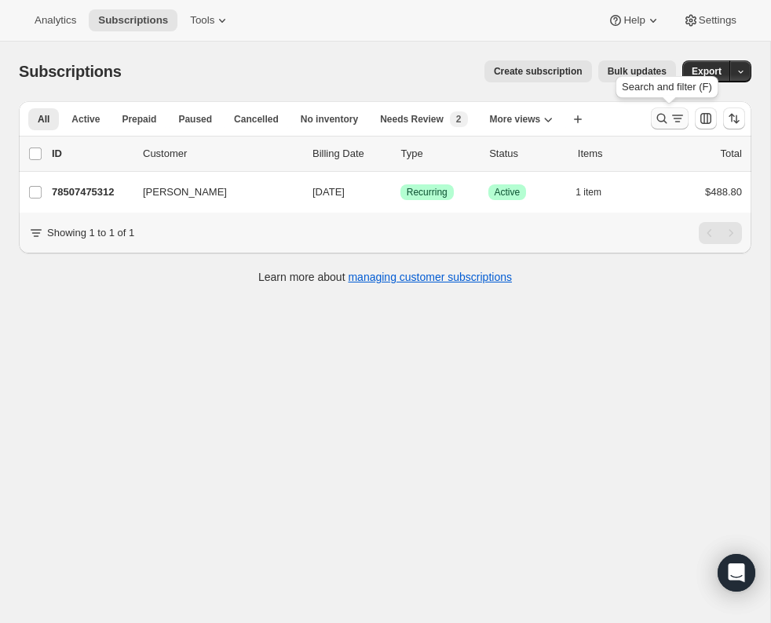
click at [659, 121] on icon "Search and filter results" at bounding box center [662, 119] width 10 height 10
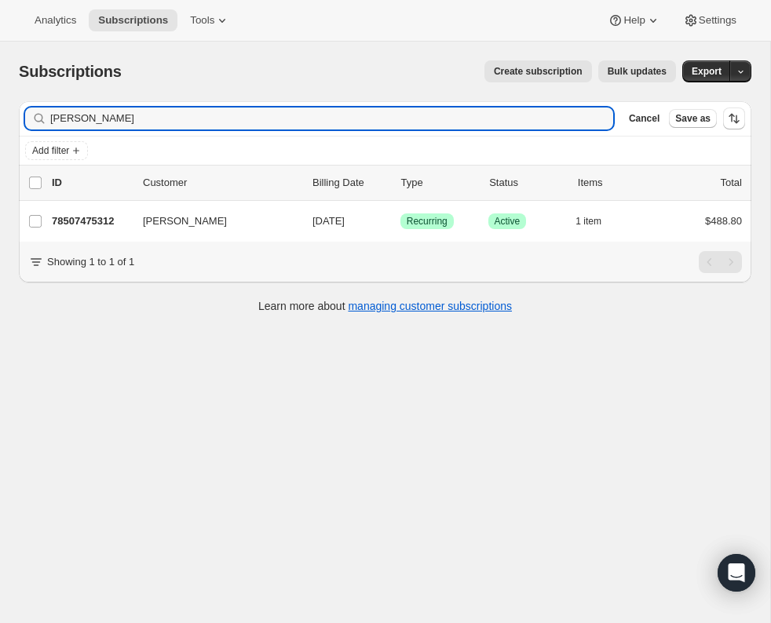
drag, startPoint x: 129, startPoint y: 119, endPoint x: 13, endPoint y: 122, distance: 115.4
click at [13, 122] on div "Filter subscribers don mason Clear Cancel Save as Add filter 0 selected Update …" at bounding box center [378, 209] width 745 height 241
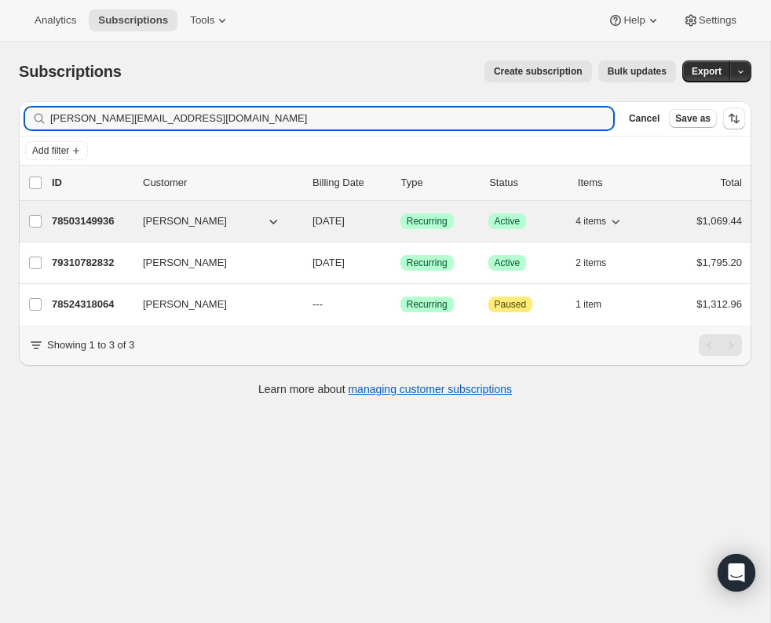
type input "jacob@bldllc.net"
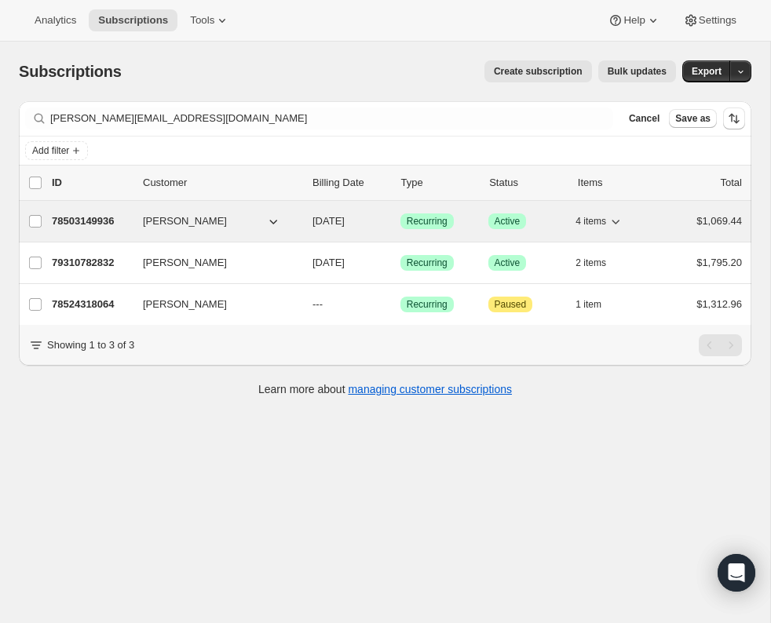
click at [103, 219] on p "78503149936" at bounding box center [91, 222] width 79 height 16
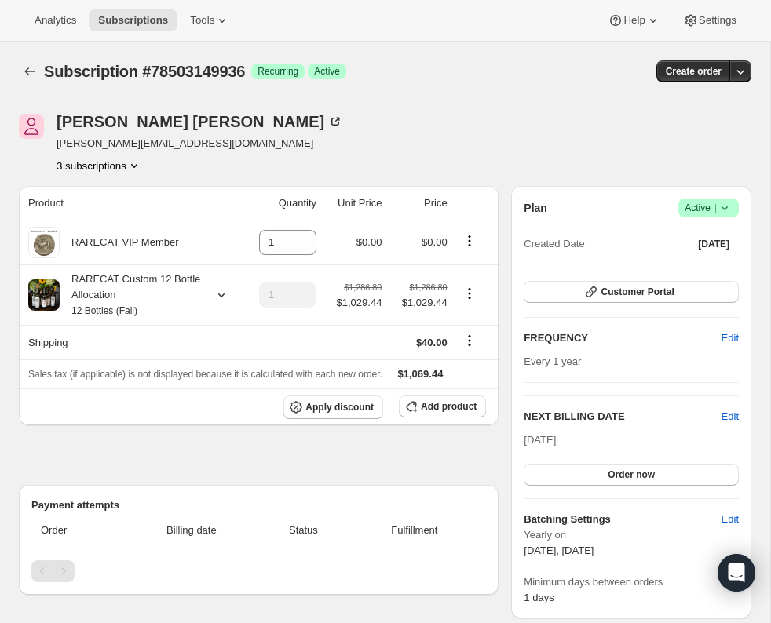
click at [137, 166] on icon "Product actions" at bounding box center [134, 166] width 6 height 4
click at [209, 150] on div "Jacob Trapani jacob@bldllc.net 3 subscriptions" at bounding box center [275, 144] width 513 height 60
click at [728, 204] on icon at bounding box center [725, 208] width 16 height 16
click at [716, 236] on span "Pause subscription" at bounding box center [703, 238] width 86 height 12
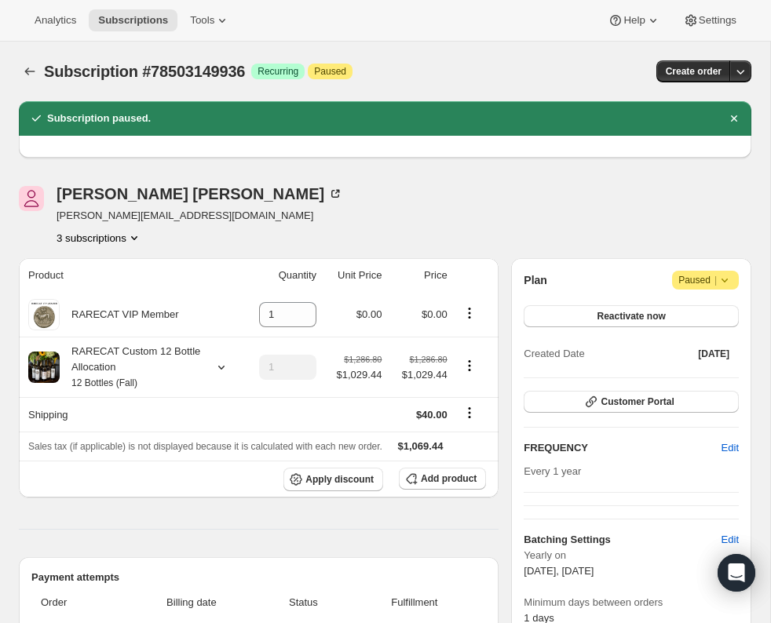
click at [137, 236] on icon "Product actions" at bounding box center [134, 238] width 16 height 16
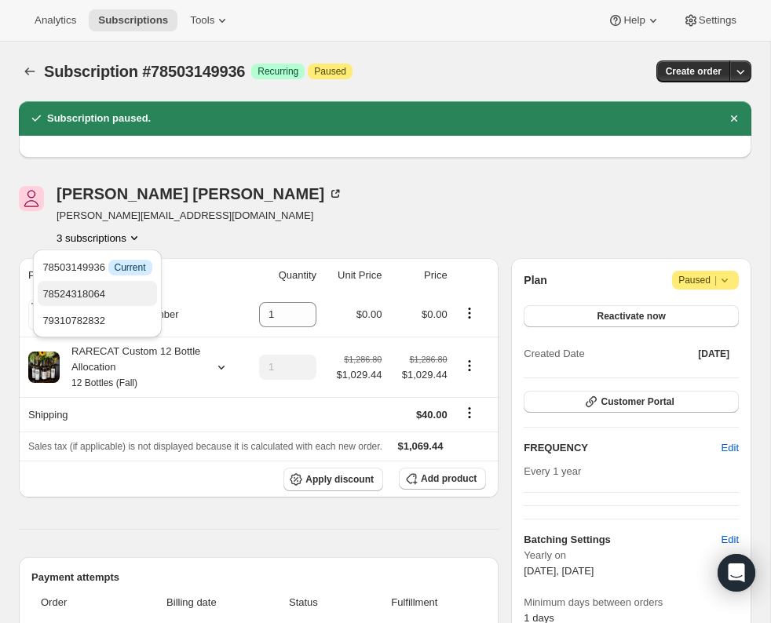
click at [112, 290] on span "78524318064" at bounding box center [96, 295] width 109 height 16
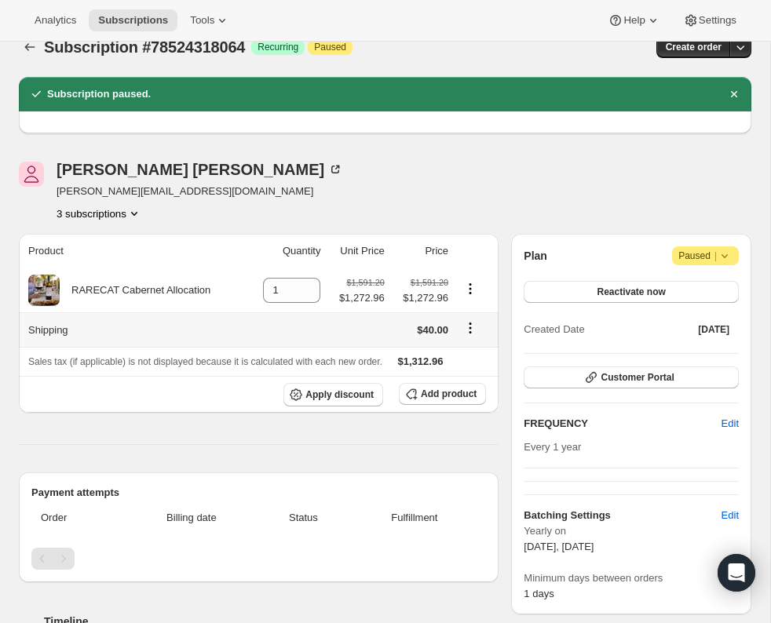
scroll to position [30, 0]
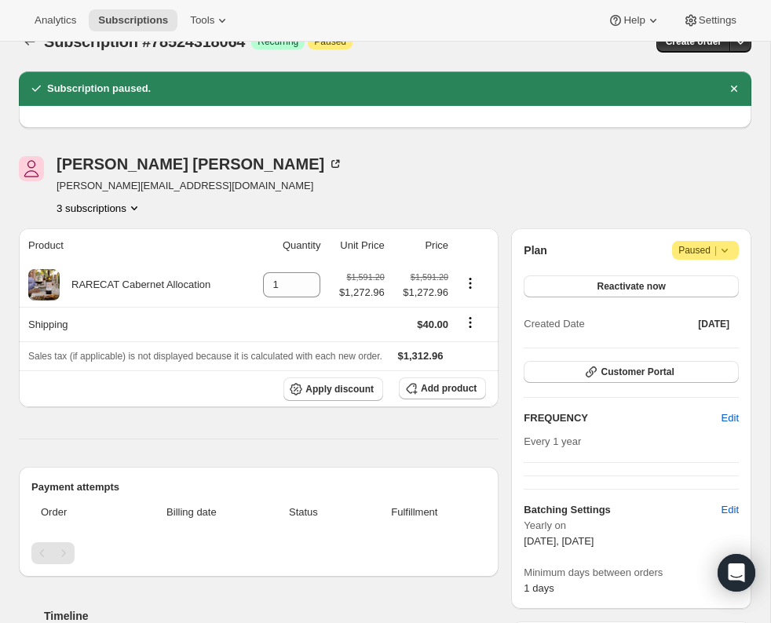
click at [331, 156] on div "Jacob Trapani jacob@bldllc.net 3 subscriptions" at bounding box center [275, 186] width 513 height 60
click at [137, 208] on icon "Product actions" at bounding box center [134, 208] width 6 height 4
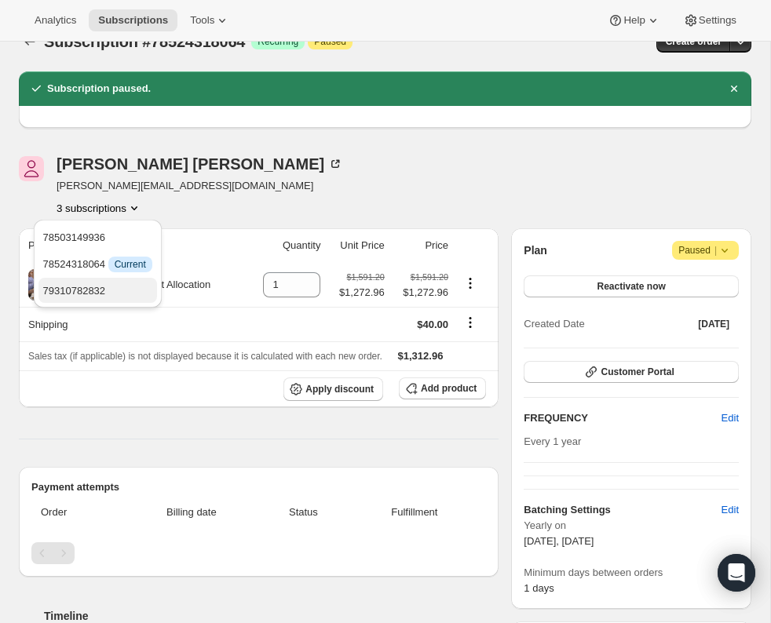
click at [114, 283] on span "79310782832" at bounding box center [97, 291] width 109 height 16
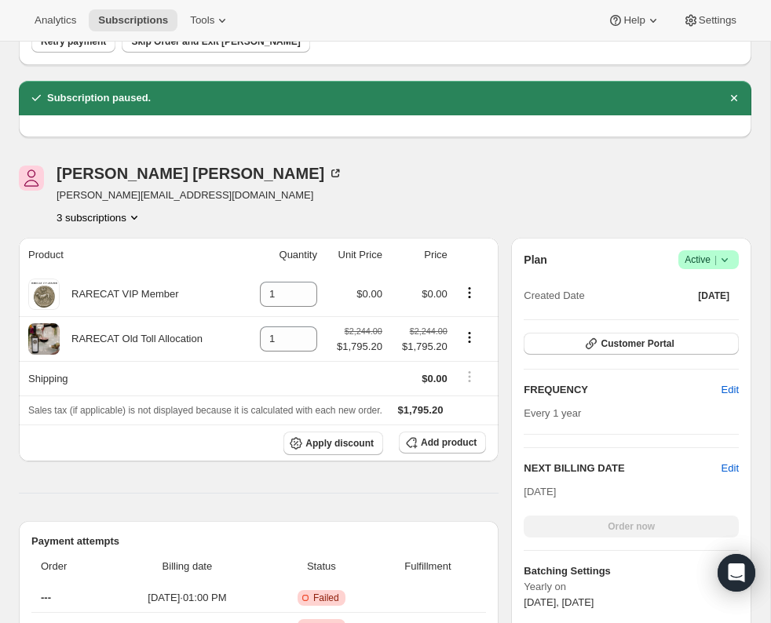
scroll to position [206, 0]
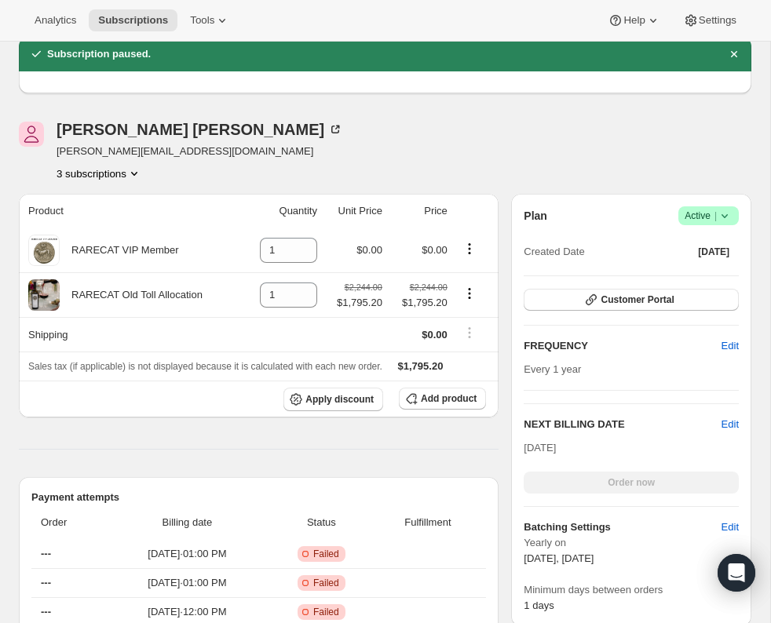
click at [140, 171] on icon "Product actions" at bounding box center [134, 174] width 16 height 16
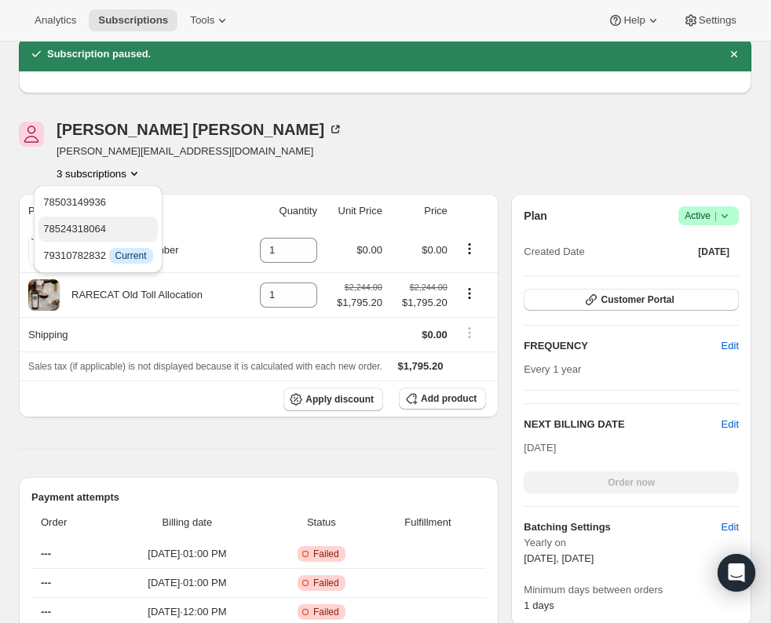
click at [120, 226] on span "78524318064" at bounding box center [97, 229] width 109 height 16
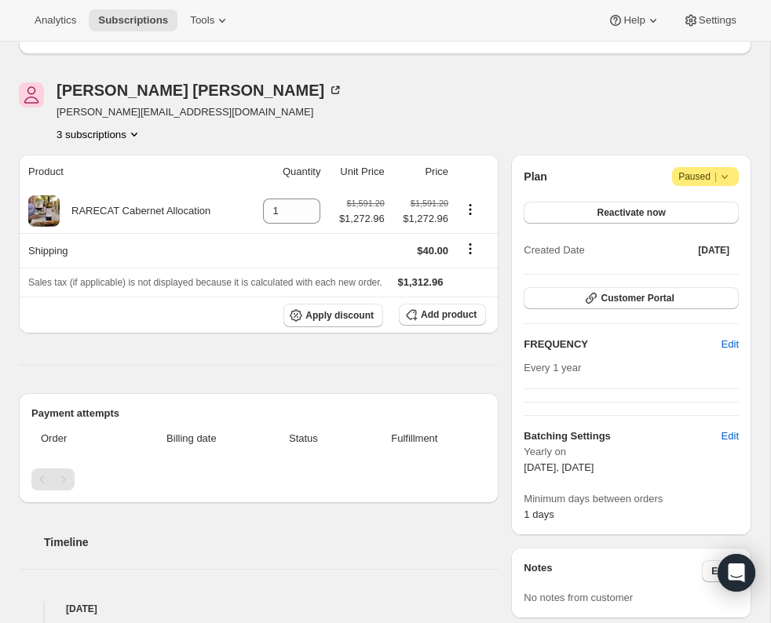
scroll to position [246, 0]
click at [140, 129] on icon "Product actions" at bounding box center [134, 134] width 16 height 16
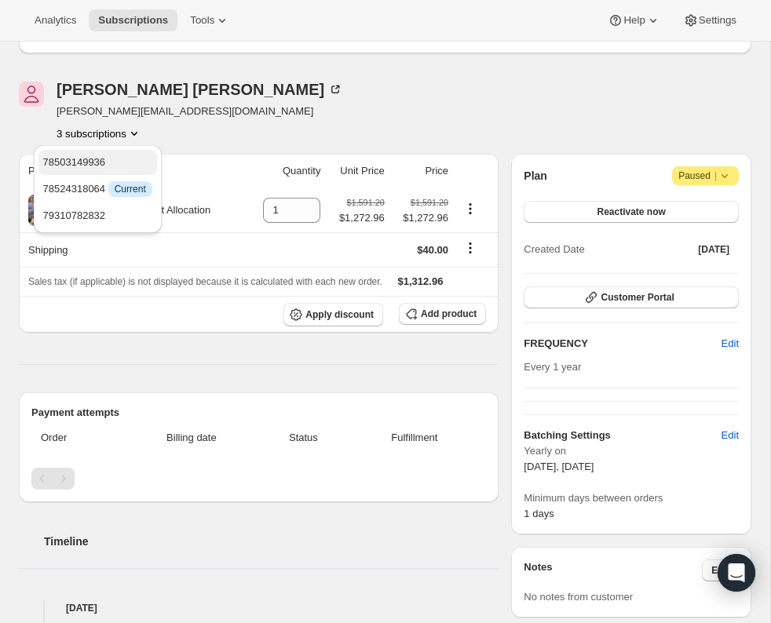
click at [126, 160] on span "78503149936" at bounding box center [97, 163] width 109 height 16
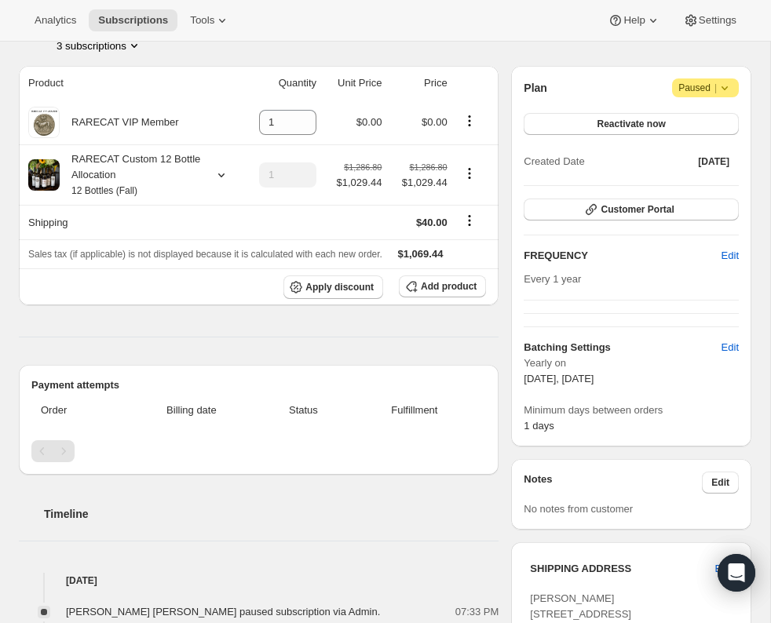
scroll to position [325, 0]
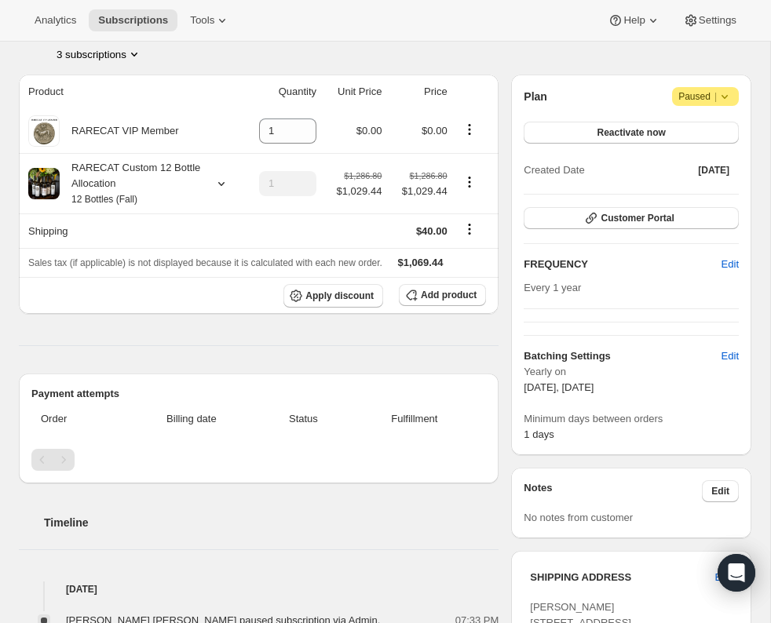
click at [141, 54] on icon "Product actions" at bounding box center [134, 54] width 16 height 16
click at [121, 143] on span "79310782832" at bounding box center [96, 137] width 109 height 16
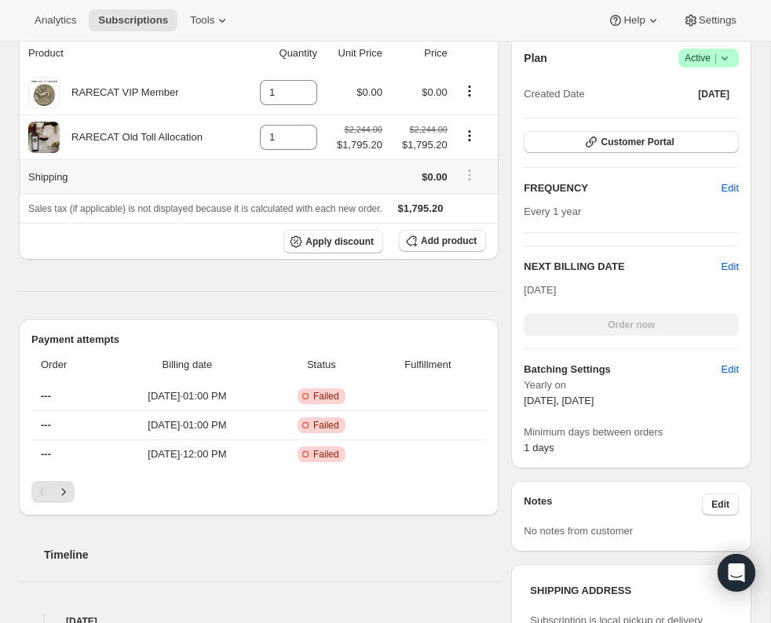
scroll to position [511, 0]
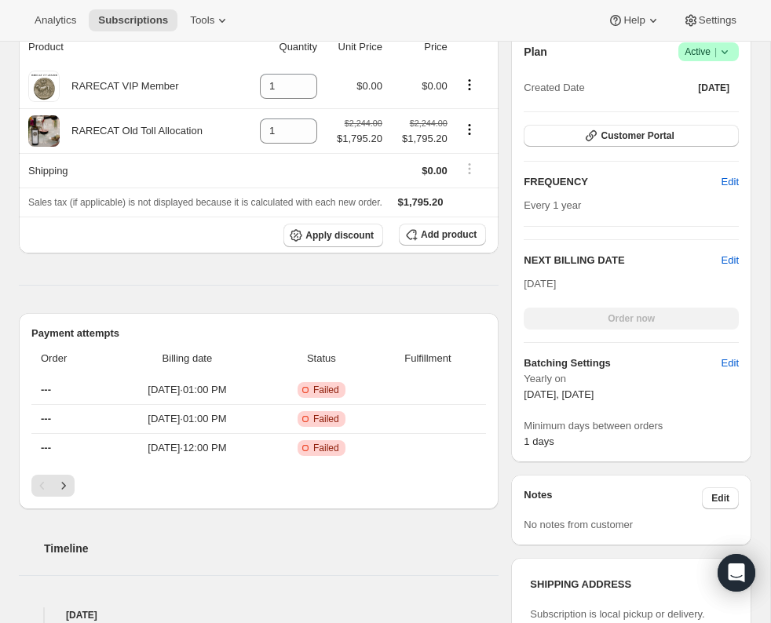
click at [726, 49] on icon at bounding box center [725, 52] width 16 height 16
click at [704, 79] on span "Pause subscription" at bounding box center [703, 82] width 86 height 12
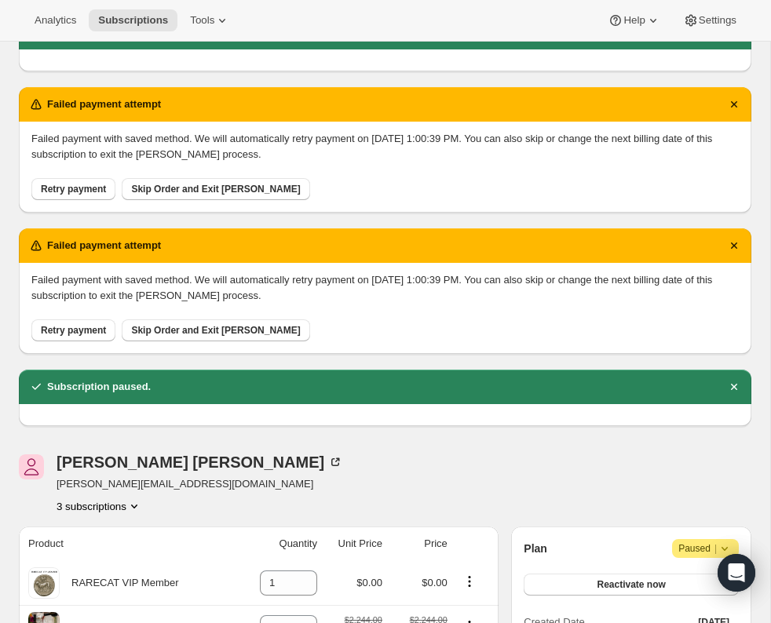
scroll to position [547, 0]
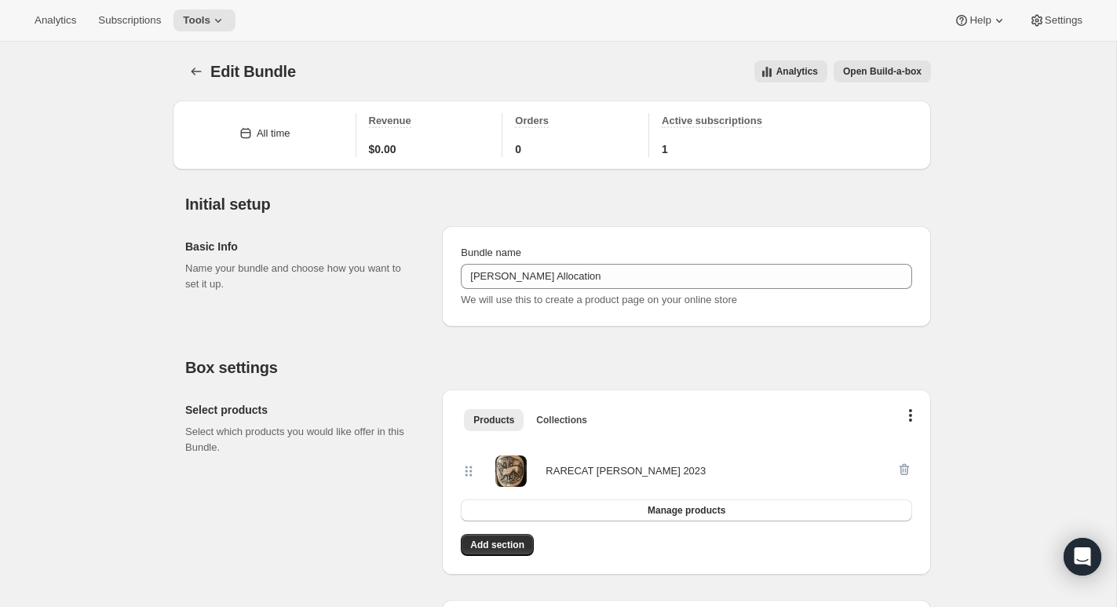
scroll to position [692, 0]
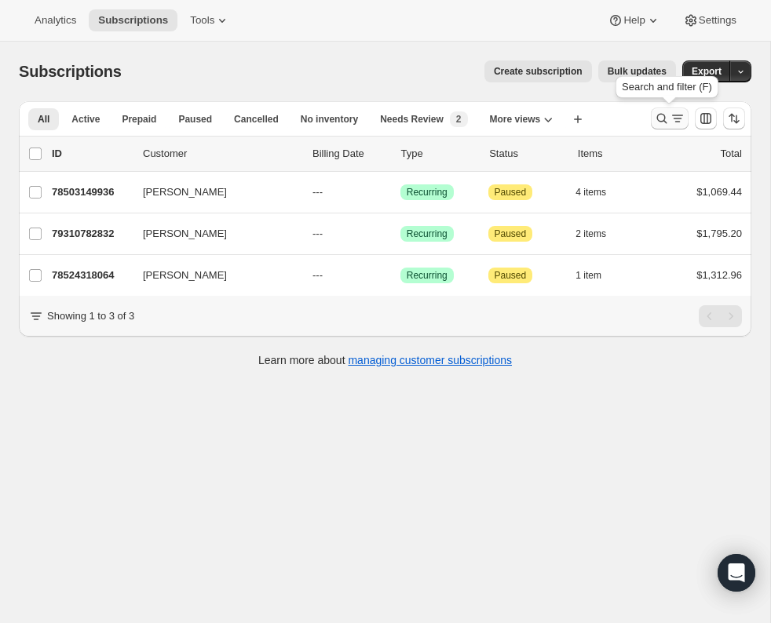
click at [662, 114] on icon "Search and filter results" at bounding box center [662, 119] width 10 height 10
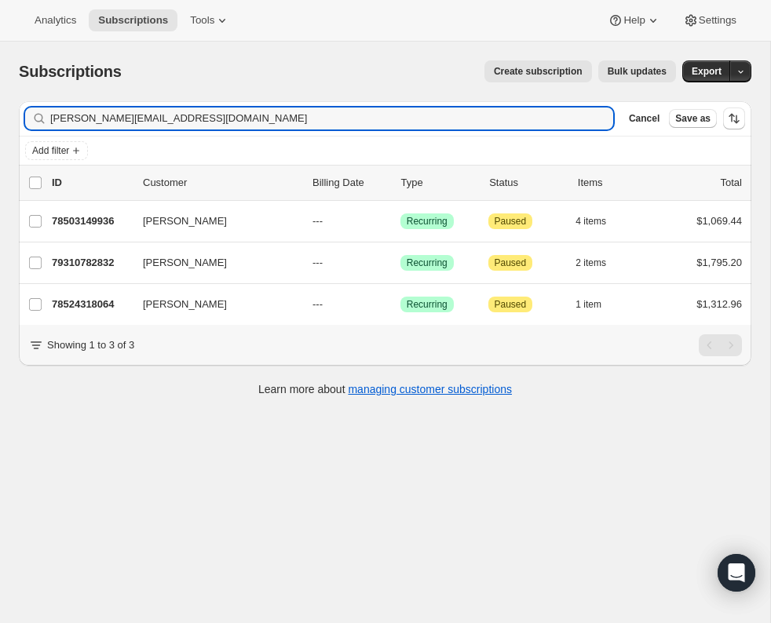
drag, startPoint x: 146, startPoint y: 119, endPoint x: 3, endPoint y: 119, distance: 142.9
click at [3, 119] on div "Subscriptions. This page is ready Subscriptions Create subscription Bulk update…" at bounding box center [385, 227] width 770 height 371
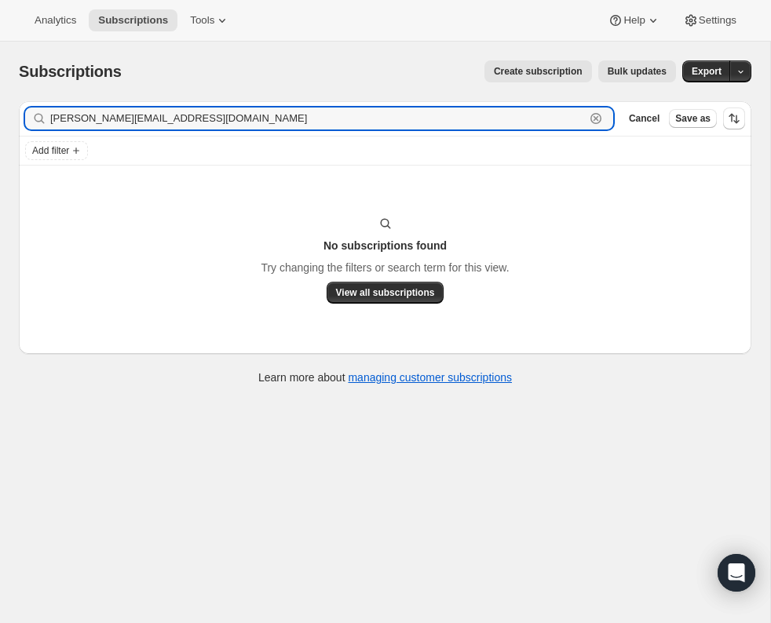
drag, startPoint x: 159, startPoint y: 115, endPoint x: 17, endPoint y: 111, distance: 142.2
click at [17, 111] on div "Filter subscribers [PERSON_NAME][EMAIL_ADDRESS][DOMAIN_NAME] Clear Cancel Save …" at bounding box center [378, 245] width 745 height 312
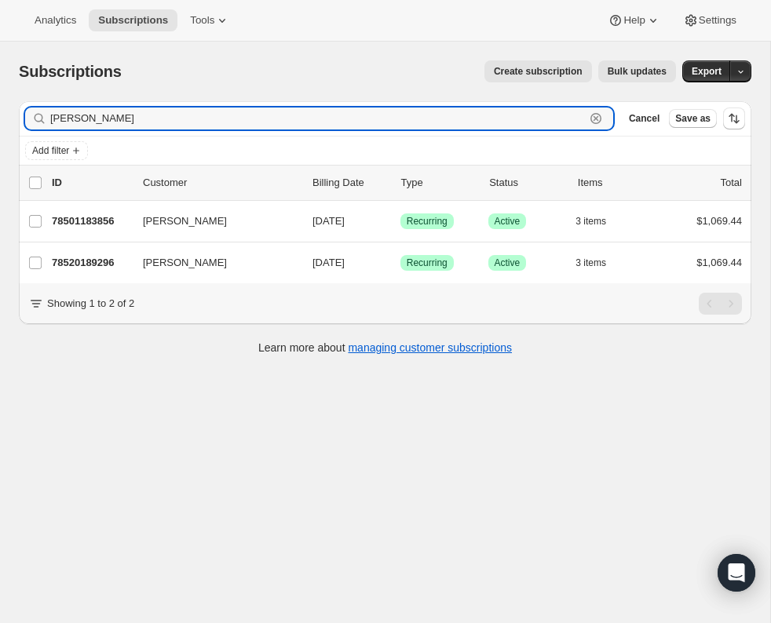
type input "[PERSON_NAME]"
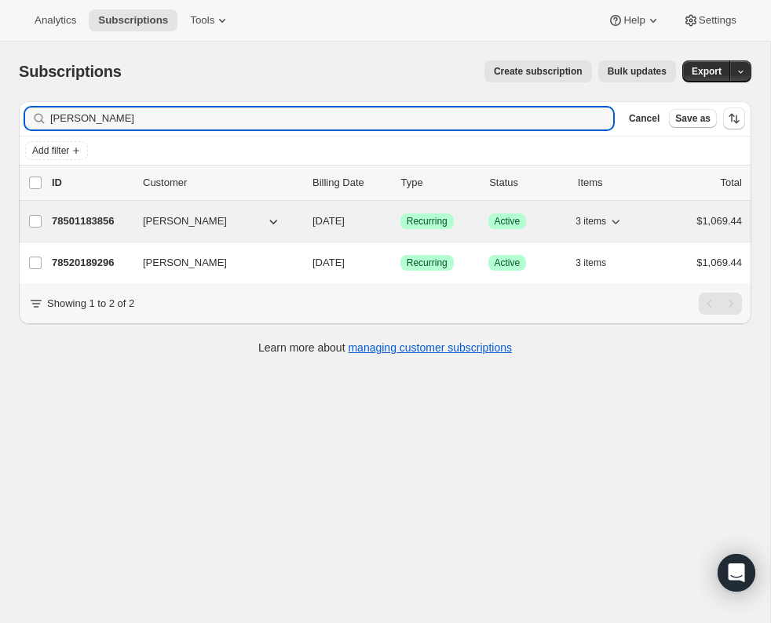
click at [92, 217] on p "78501183856" at bounding box center [91, 222] width 79 height 16
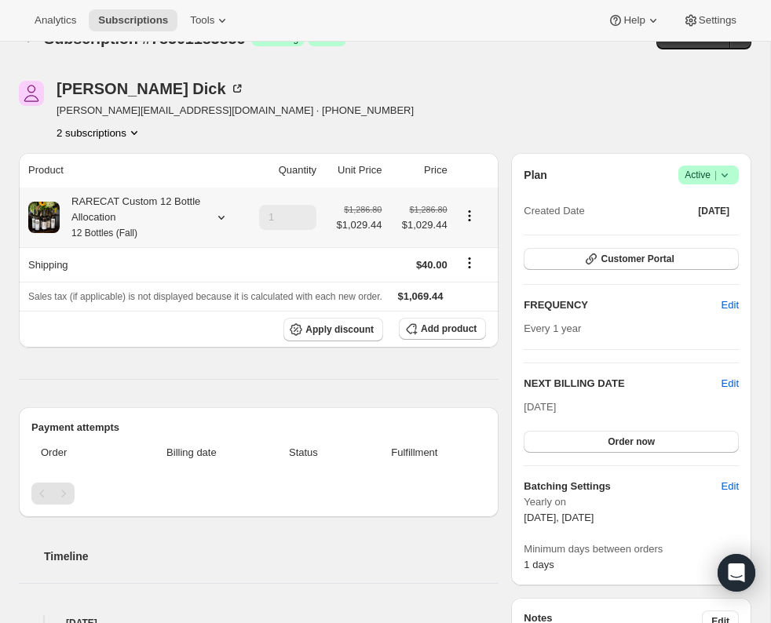
scroll to position [37, 0]
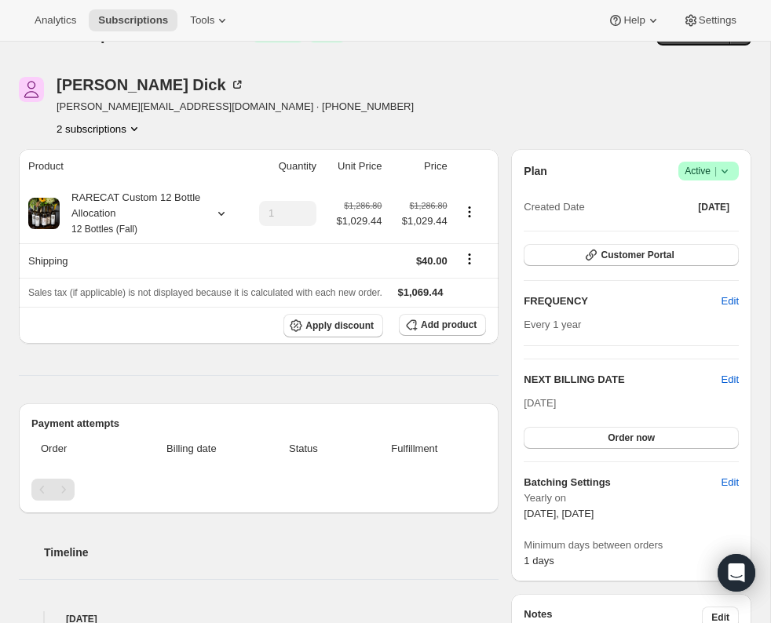
click at [729, 168] on icon at bounding box center [725, 171] width 16 height 16
click at [713, 229] on span "Cancel subscription" at bounding box center [704, 228] width 89 height 12
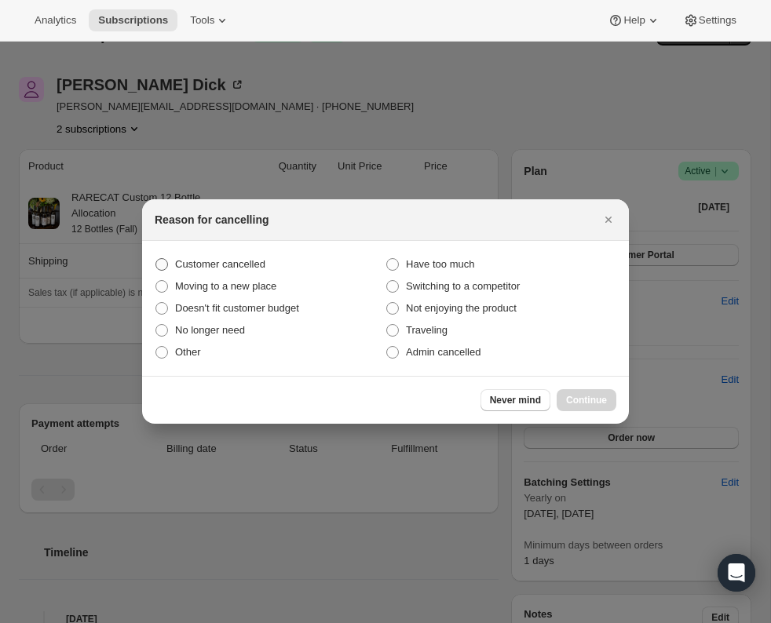
click at [159, 260] on span ":r3p:" at bounding box center [161, 264] width 13 height 13
click at [156, 259] on input "Customer cancelled" at bounding box center [155, 258] width 1 height 1
radio input "true"
click at [598, 397] on span "Continue" at bounding box center [586, 400] width 41 height 13
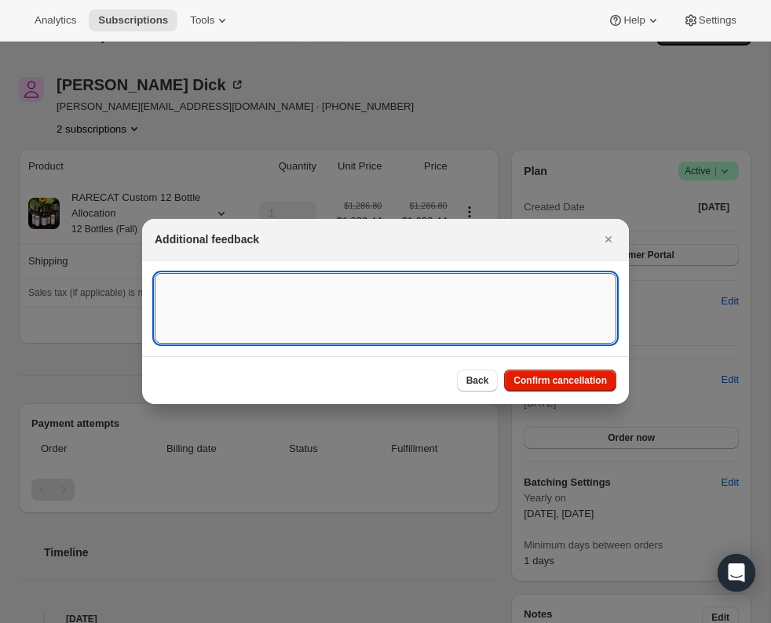
click at [176, 289] on textarea ":r3p:" at bounding box center [386, 308] width 462 height 71
paste textarea "Country Code: US Name: Kevin Dick Email: kevin@kdiwealth.com What Is Your Inqui…"
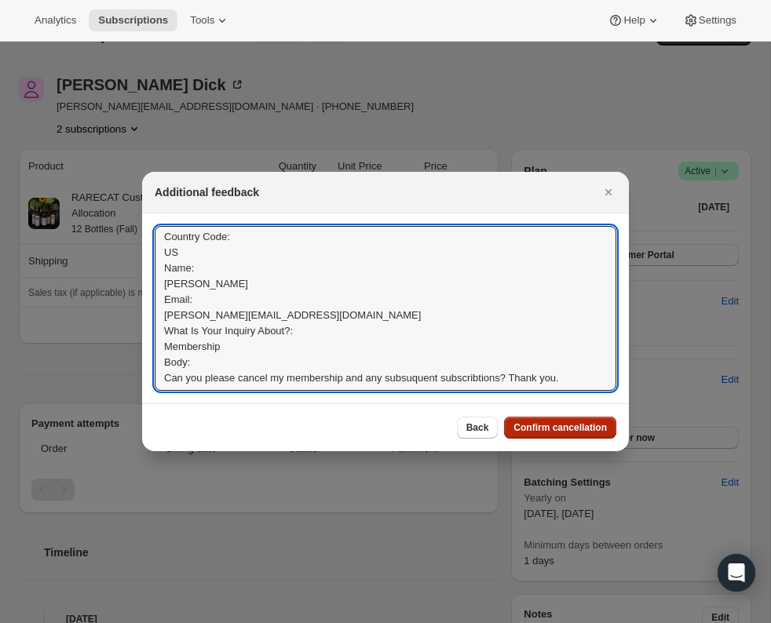
type textarea "Country Code: US Name: Kevin Dick Email: kevin@kdiwealth.com What Is Your Inqui…"
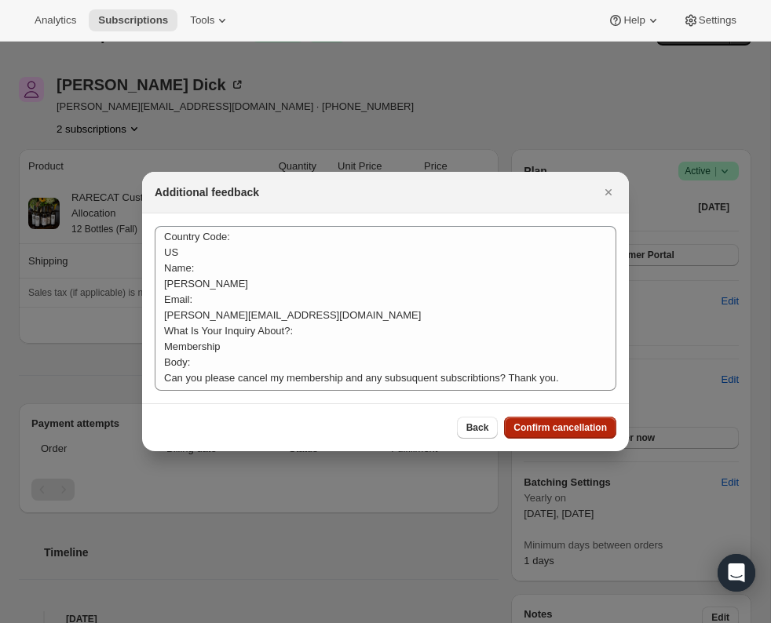
click at [562, 426] on span "Confirm cancellation" at bounding box center [559, 428] width 93 height 13
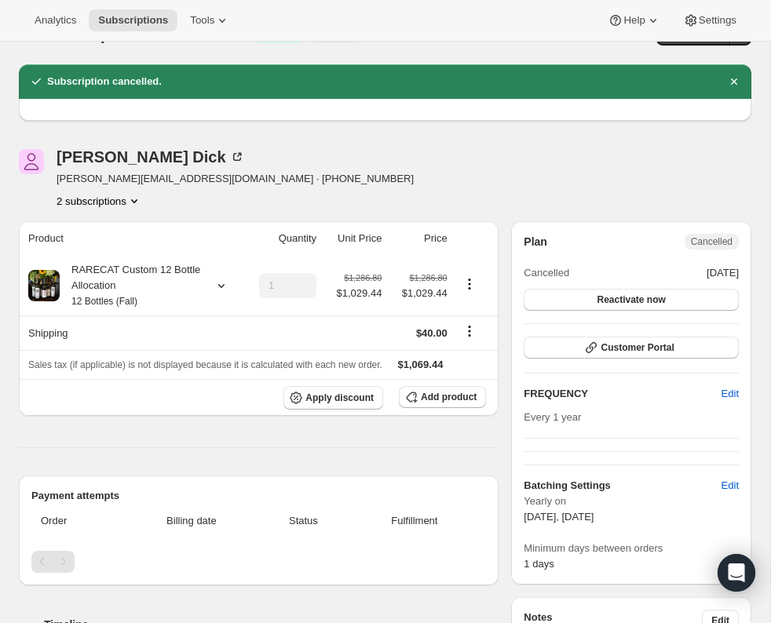
click at [137, 198] on icon "Product actions" at bounding box center [134, 201] width 16 height 16
click at [130, 250] on span "78520189296" at bounding box center [97, 258] width 109 height 16
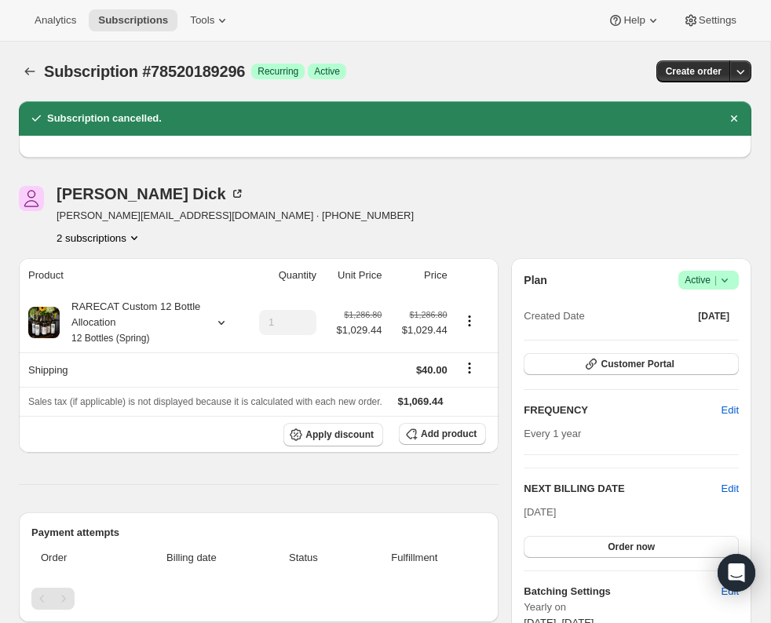
click at [725, 279] on icon at bounding box center [725, 280] width 16 height 16
click at [703, 334] on span "Cancel subscription" at bounding box center [704, 337] width 89 height 12
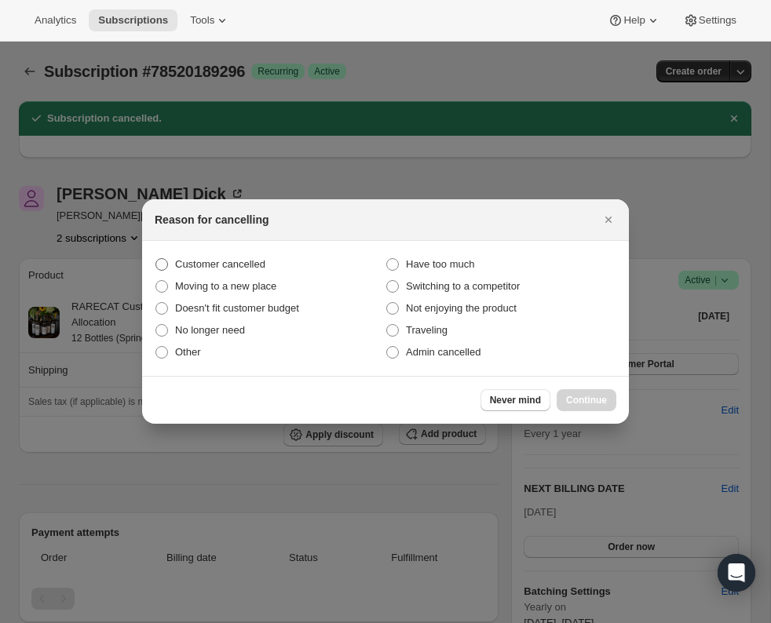
click at [166, 263] on span ":ra1:" at bounding box center [161, 264] width 13 height 13
click at [156, 259] on input "Customer cancelled" at bounding box center [155, 258] width 1 height 1
radio input "true"
click at [580, 397] on span "Continue" at bounding box center [586, 400] width 41 height 13
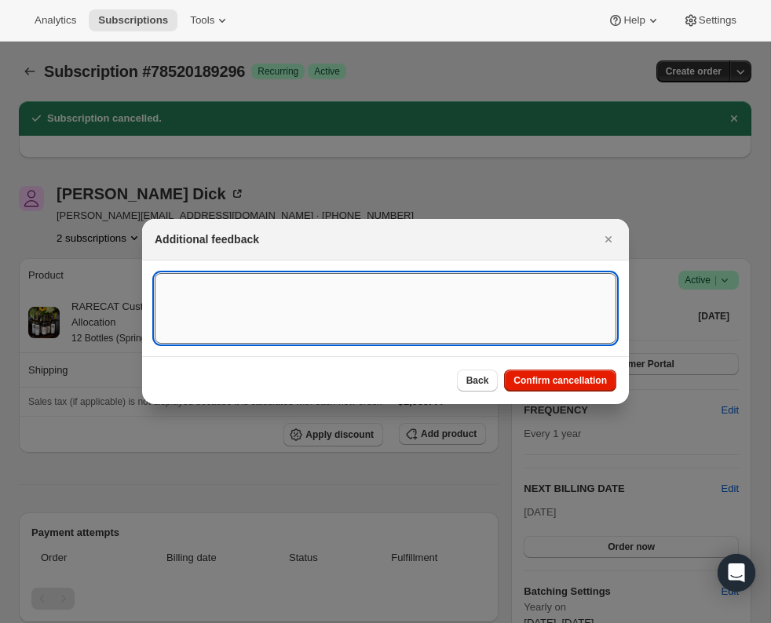
click at [294, 317] on textarea ":ra1:" at bounding box center [386, 308] width 462 height 71
paste textarea "Country Code: US Name: Kevin Dick Email: kevin@kdiwealth.com What Is Your Inqui…"
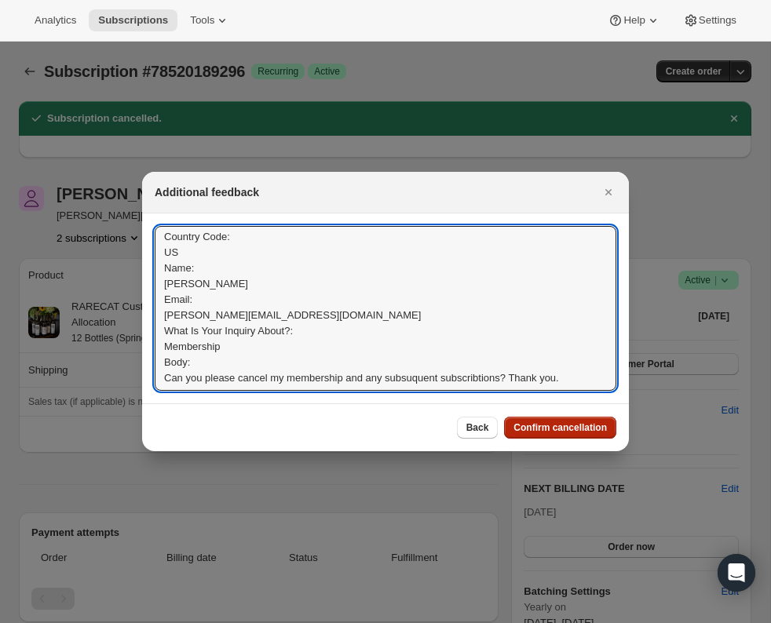
type textarea "Country Code: US Name: Kevin Dick Email: kevin@kdiwealth.com What Is Your Inqui…"
click at [542, 432] on span "Confirm cancellation" at bounding box center [559, 428] width 93 height 13
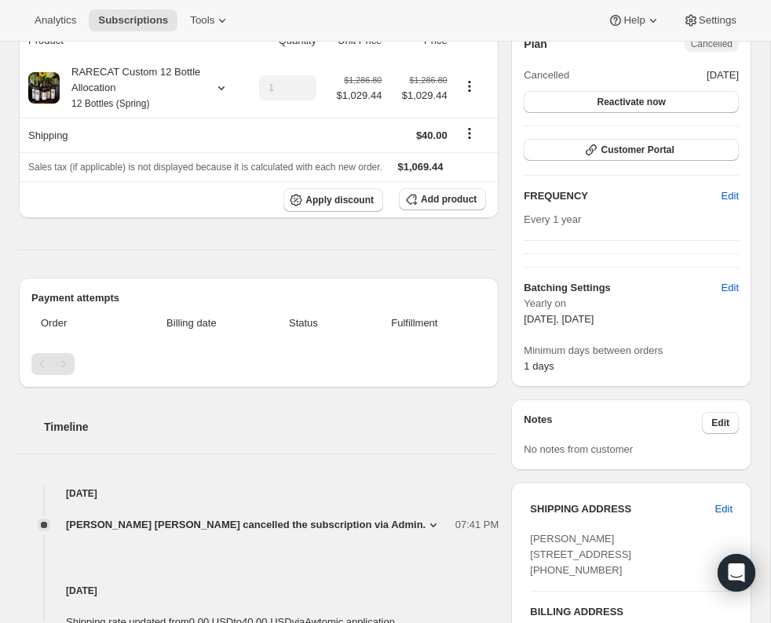
scroll to position [0, 0]
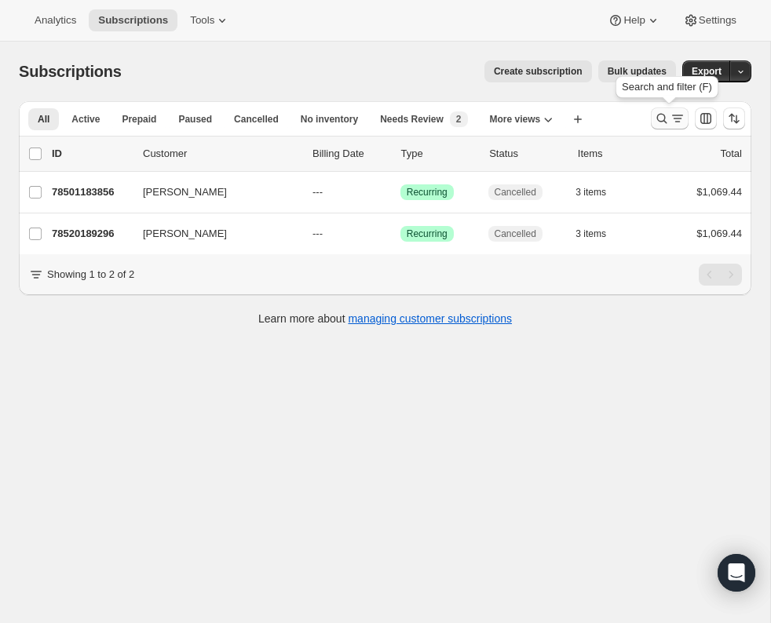
click at [663, 113] on icon "Search and filter results" at bounding box center [662, 119] width 16 height 16
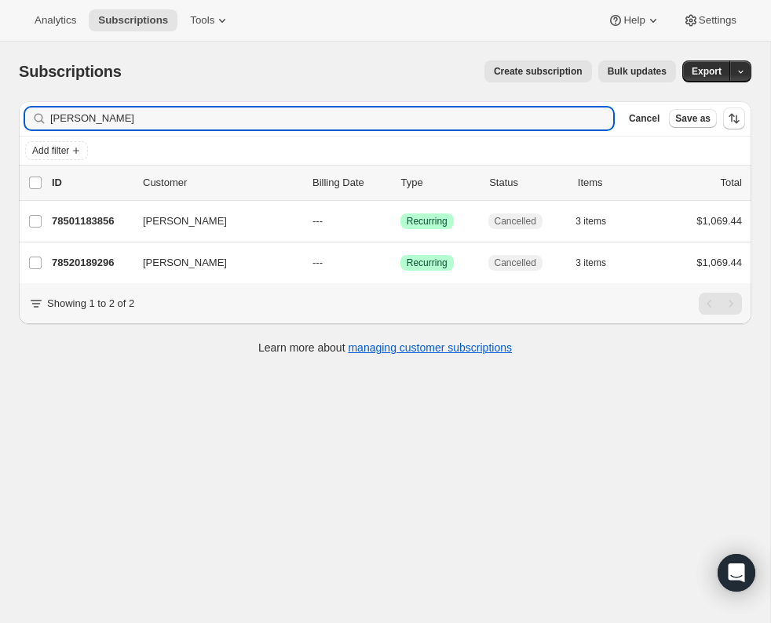
drag, startPoint x: 108, startPoint y: 116, endPoint x: 18, endPoint y: 120, distance: 90.4
click at [19, 120] on div "Filter subscribers kevin dick Clear Cancel Save as" at bounding box center [385, 118] width 732 height 35
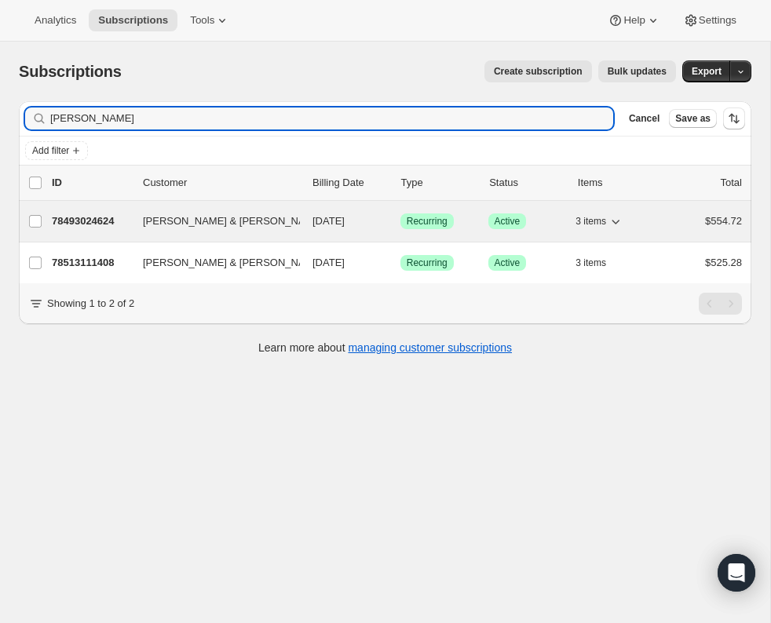
type input "chris mc"
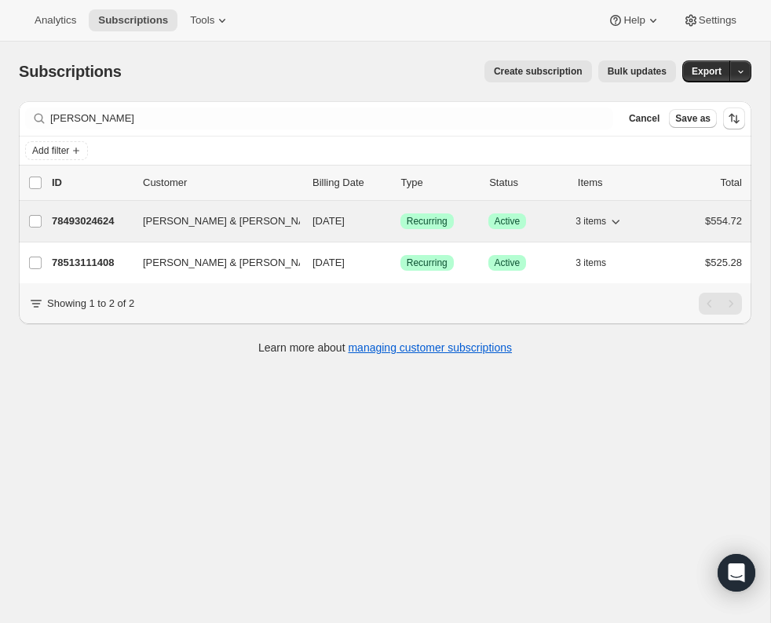
click at [92, 217] on p "78493024624" at bounding box center [91, 222] width 79 height 16
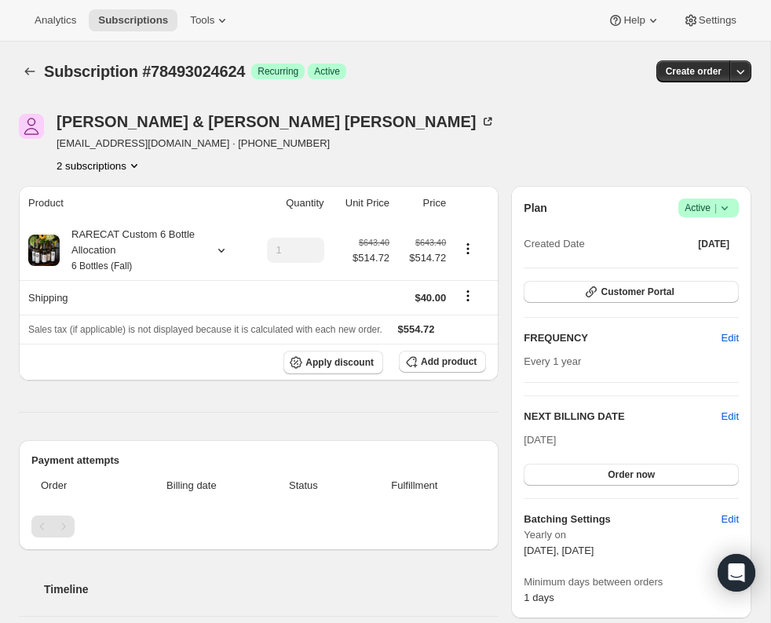
click at [727, 206] on icon at bounding box center [725, 208] width 16 height 16
click at [707, 264] on span "Cancel subscription" at bounding box center [704, 265] width 89 height 12
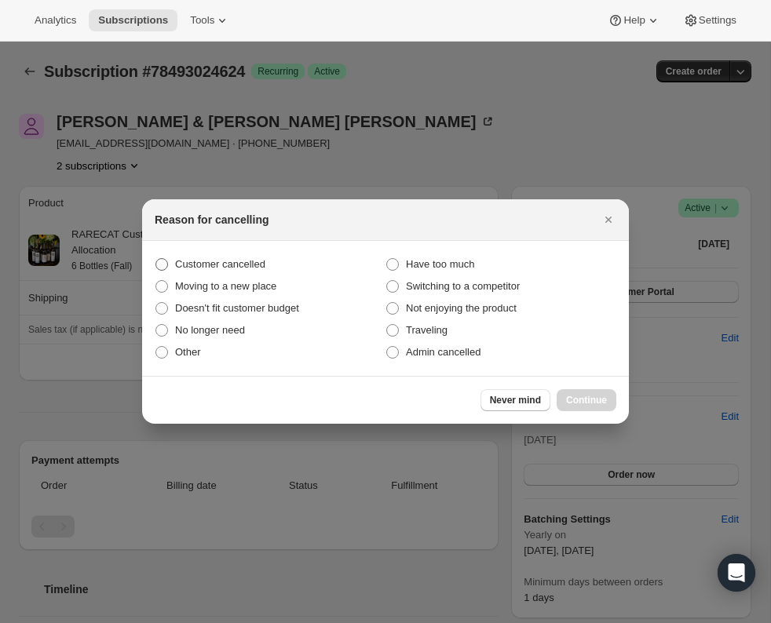
click at [166, 265] on span ":rme:" at bounding box center [161, 264] width 13 height 13
click at [156, 259] on input "Customer cancelled" at bounding box center [155, 258] width 1 height 1
radio input "true"
click at [589, 403] on span "Continue" at bounding box center [586, 400] width 41 height 13
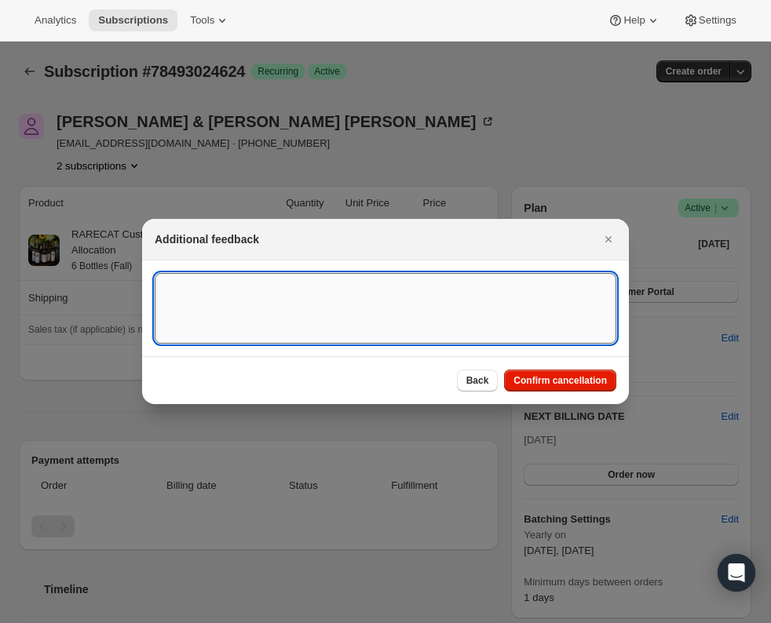
click at [270, 325] on textarea ":rme:" at bounding box center [386, 308] width 462 height 71
paste textarea "Chris McKean <christopher.l.mckean@gmail.com> Date: Wed, Oct 1, 2025 at 3:04 PM…"
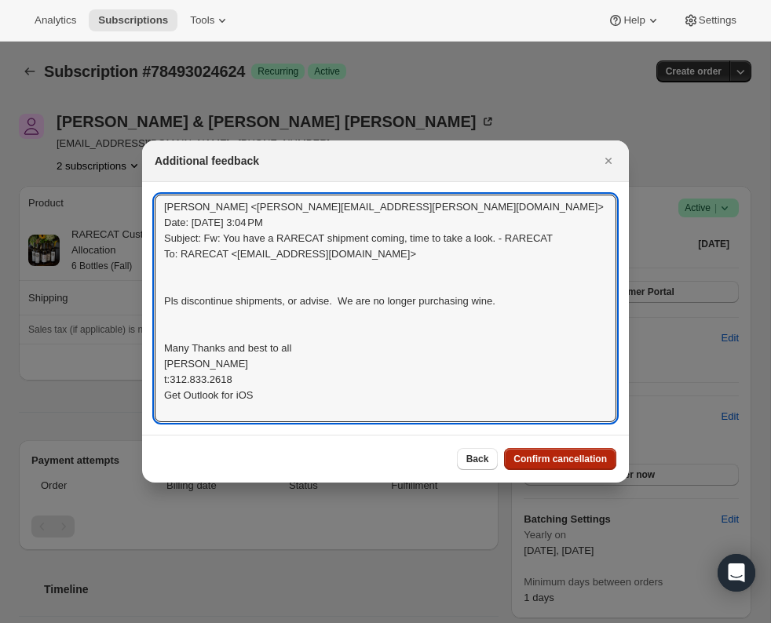
type textarea "Chris McKean <christopher.l.mckean@gmail.com> Date: Wed, Oct 1, 2025 at 3:04 PM…"
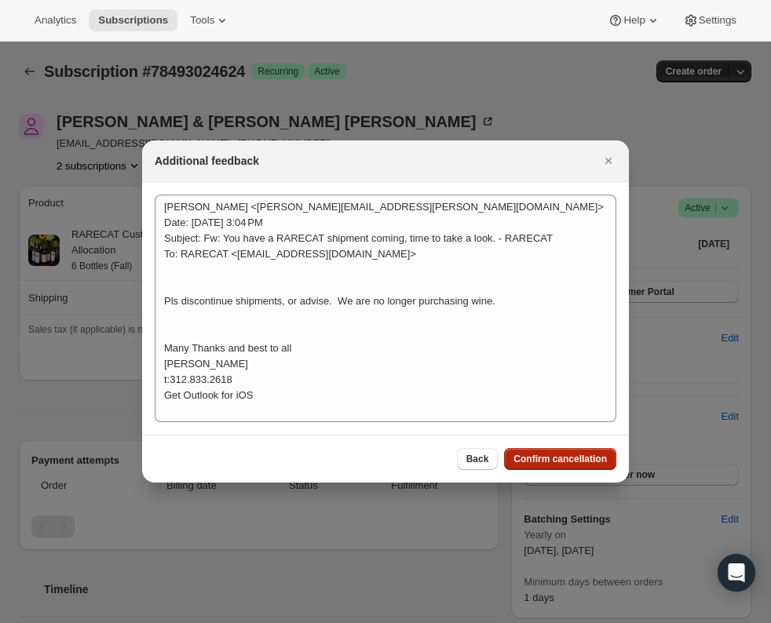
click at [543, 458] on span "Confirm cancellation" at bounding box center [559, 459] width 93 height 13
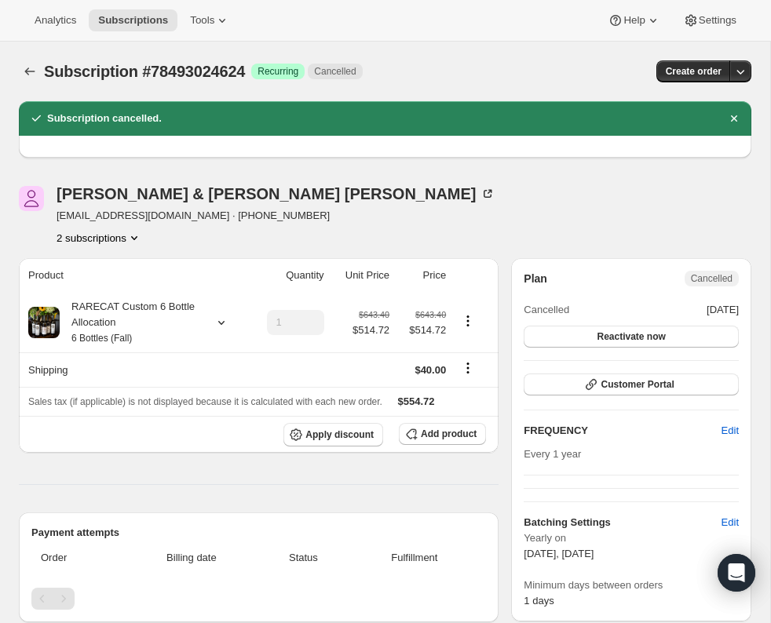
click at [138, 236] on icon "Product actions" at bounding box center [134, 238] width 16 height 16
click at [120, 294] on span "78513111408" at bounding box center [96, 295] width 109 height 16
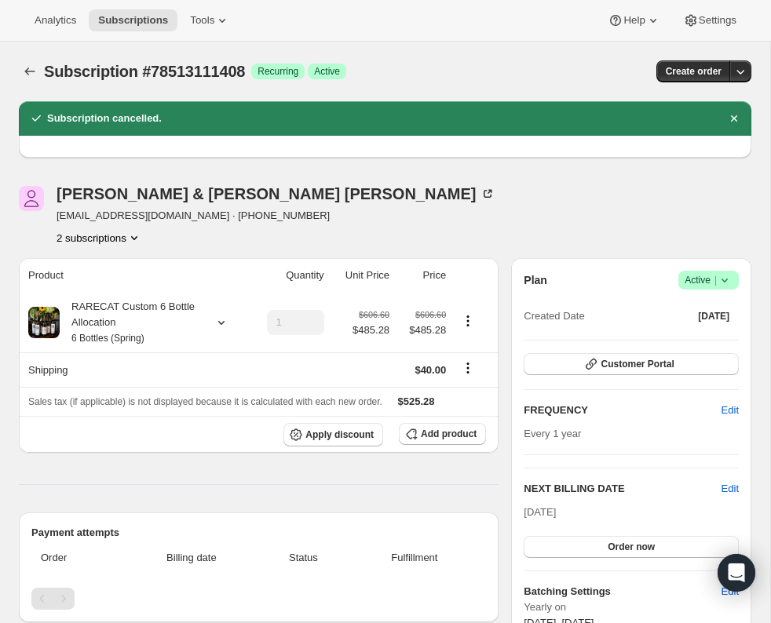
click at [726, 279] on icon at bounding box center [725, 281] width 6 height 4
click at [693, 337] on span "Cancel subscription" at bounding box center [704, 337] width 89 height 12
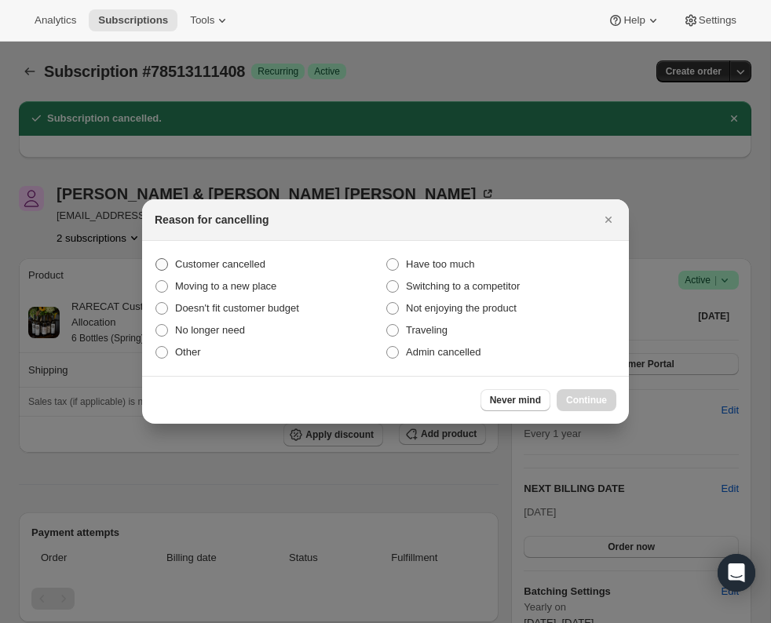
click at [163, 263] on span ":rrv:" at bounding box center [161, 264] width 13 height 13
click at [156, 259] on input "Customer cancelled" at bounding box center [155, 258] width 1 height 1
radio input "true"
click at [586, 400] on span "Continue" at bounding box center [586, 400] width 41 height 13
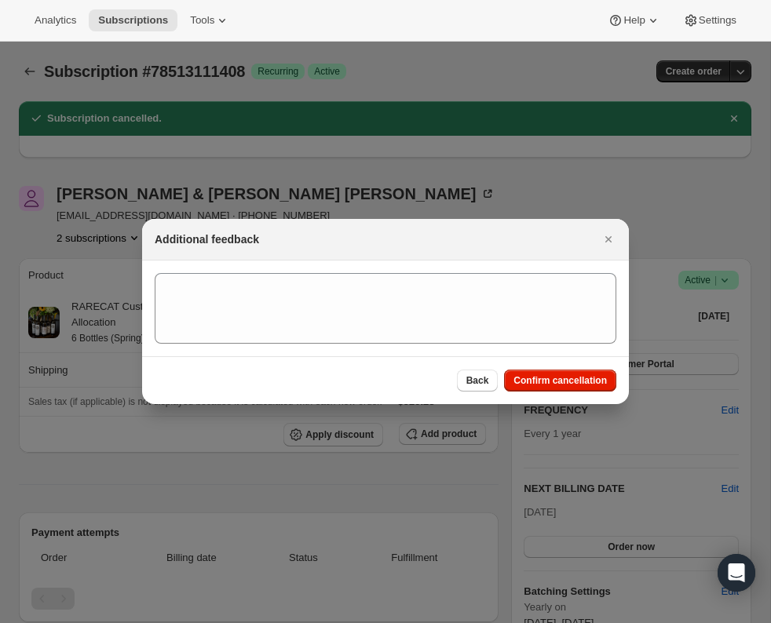
click at [184, 269] on section ":rrv:" at bounding box center [385, 309] width 487 height 96
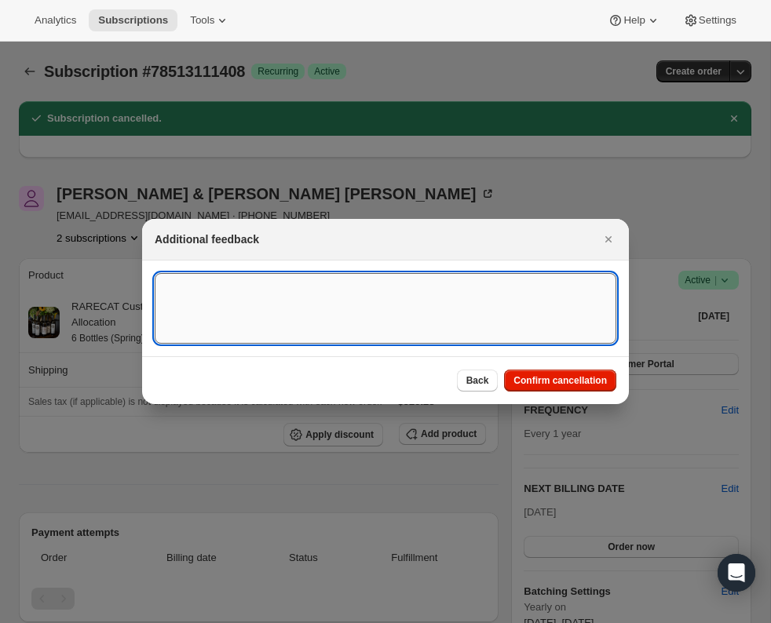
click at [180, 288] on textarea ":rrv:" at bounding box center [386, 308] width 462 height 71
paste textarea "Chris McKean <christopher.l.mckean@gmail.com> Date: Wed, Oct 1, 2025 at 3:04 PM…"
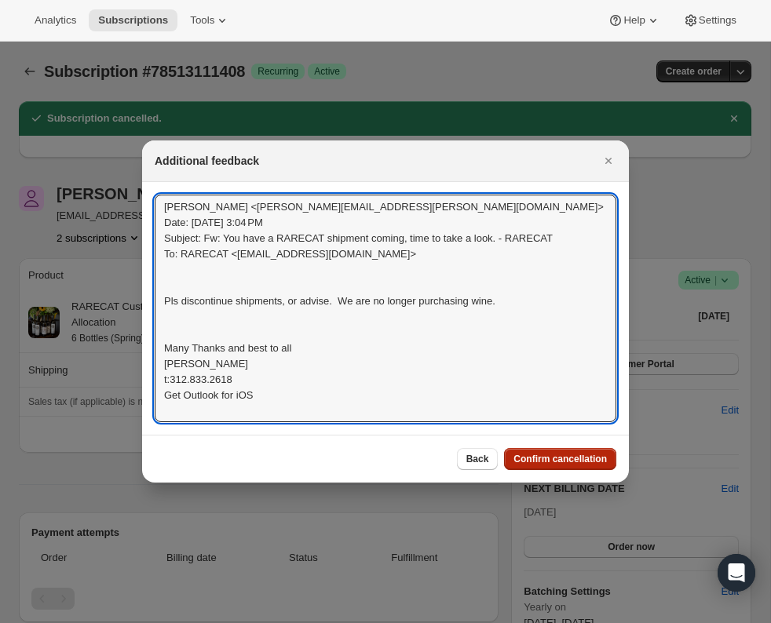
type textarea "Chris McKean <christopher.l.mckean@gmail.com> Date: Wed, Oct 1, 2025 at 3:04 PM…"
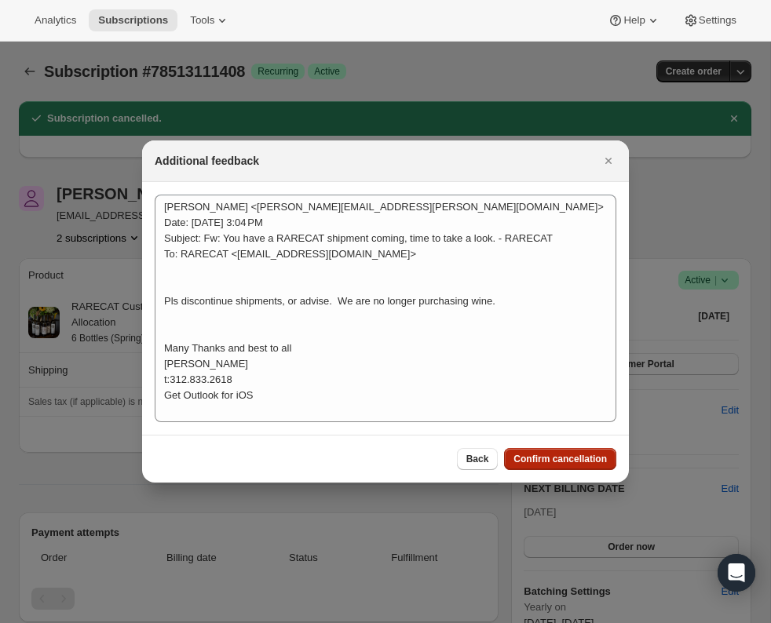
click at [569, 450] on button "Confirm cancellation" at bounding box center [560, 459] width 112 height 22
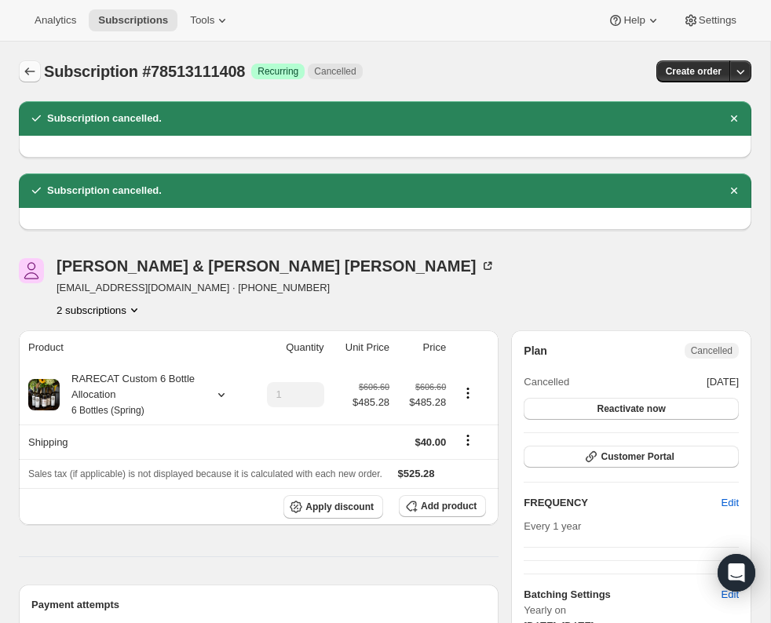
click at [27, 72] on icon "Subscriptions" at bounding box center [30, 72] width 16 height 16
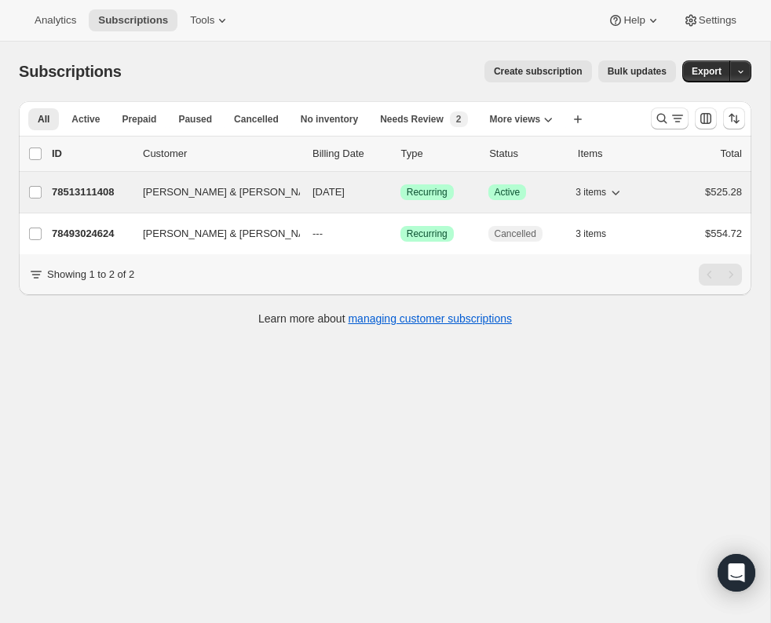
click at [90, 191] on p "78513111408" at bounding box center [91, 192] width 79 height 16
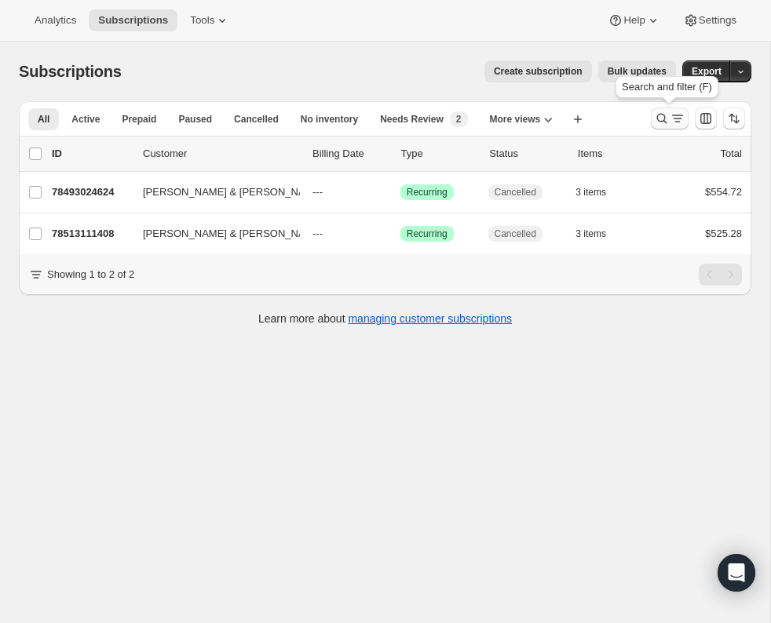
click at [661, 115] on icon "Search and filter results" at bounding box center [662, 119] width 16 height 16
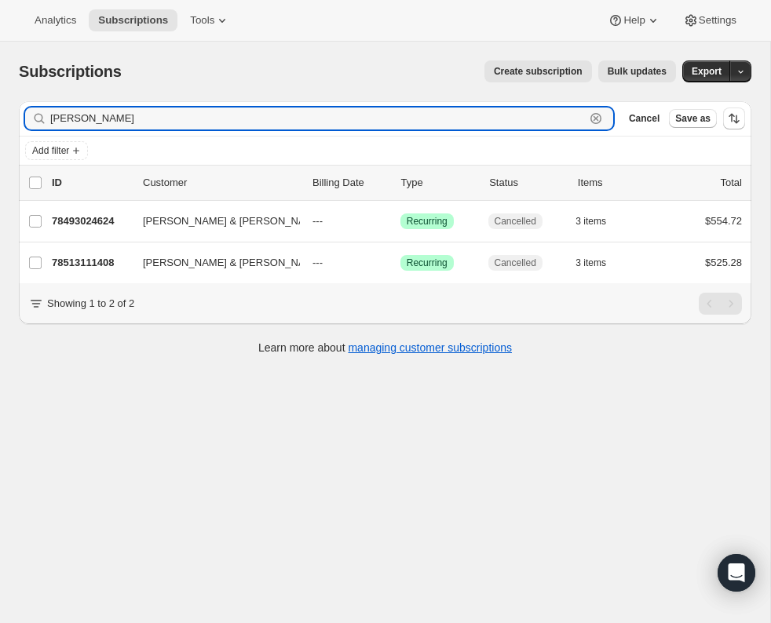
drag, startPoint x: 110, startPoint y: 119, endPoint x: -3, endPoint y: 117, distance: 113.1
click at [0, 117] on html "Analytics Subscriptions Tools Help Settings Skip to content Subscriptions. This…" at bounding box center [385, 311] width 771 height 623
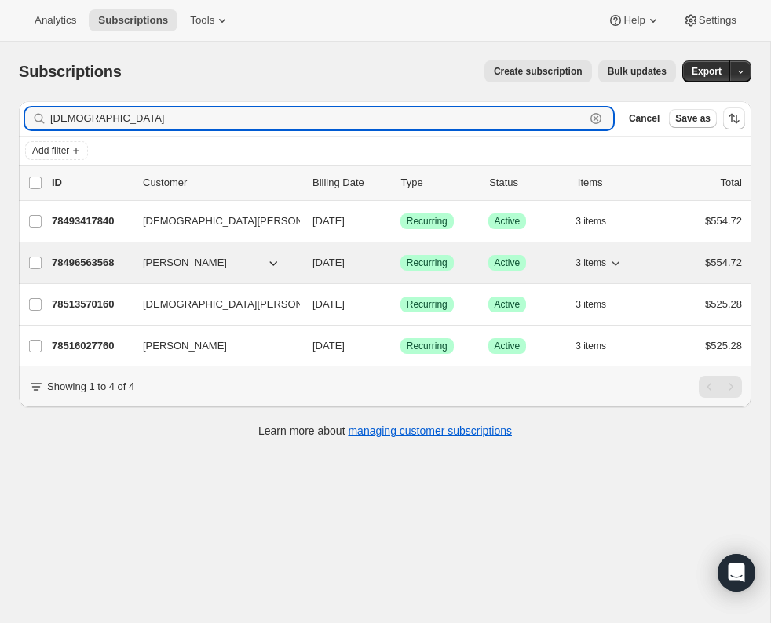
type input "kristen"
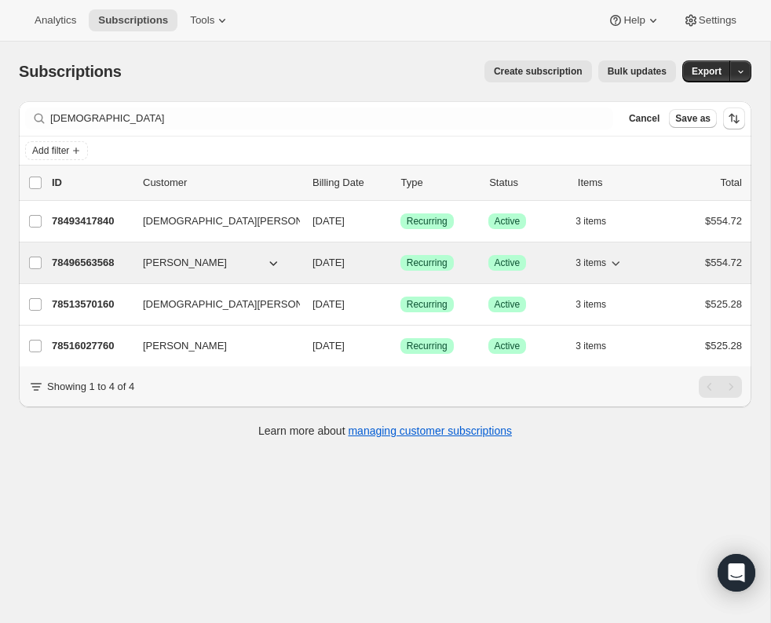
click at [91, 261] on p "78496563568" at bounding box center [91, 263] width 79 height 16
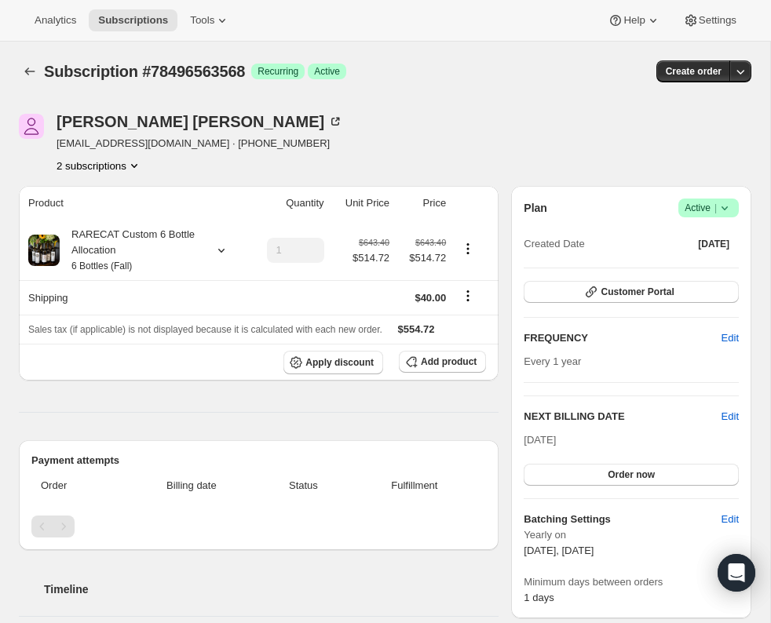
click at [727, 207] on icon at bounding box center [725, 208] width 6 height 4
click at [705, 260] on span "Cancel subscription" at bounding box center [704, 265] width 89 height 12
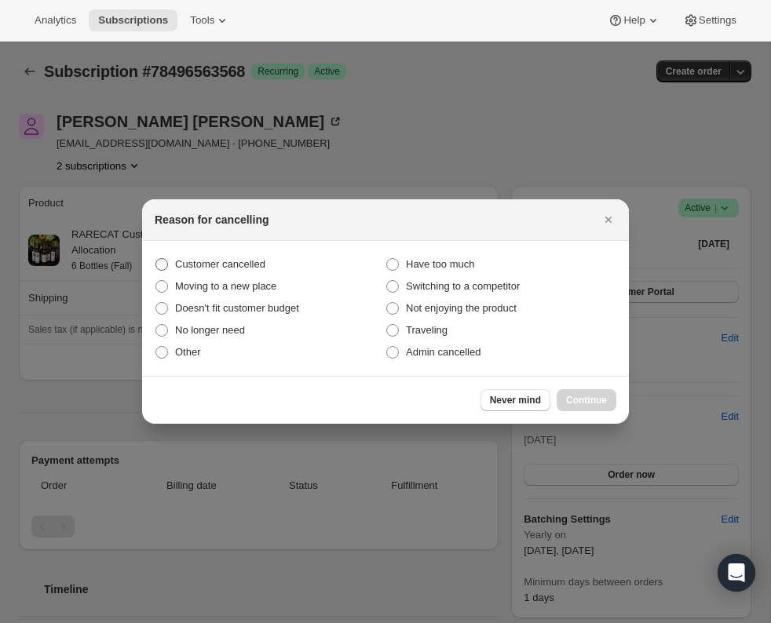
click at [163, 265] on span ":r17s:" at bounding box center [161, 264] width 13 height 13
click at [156, 259] on input "Customer cancelled" at bounding box center [155, 258] width 1 height 1
radio input "true"
click at [590, 396] on span "Continue" at bounding box center [586, 400] width 41 height 13
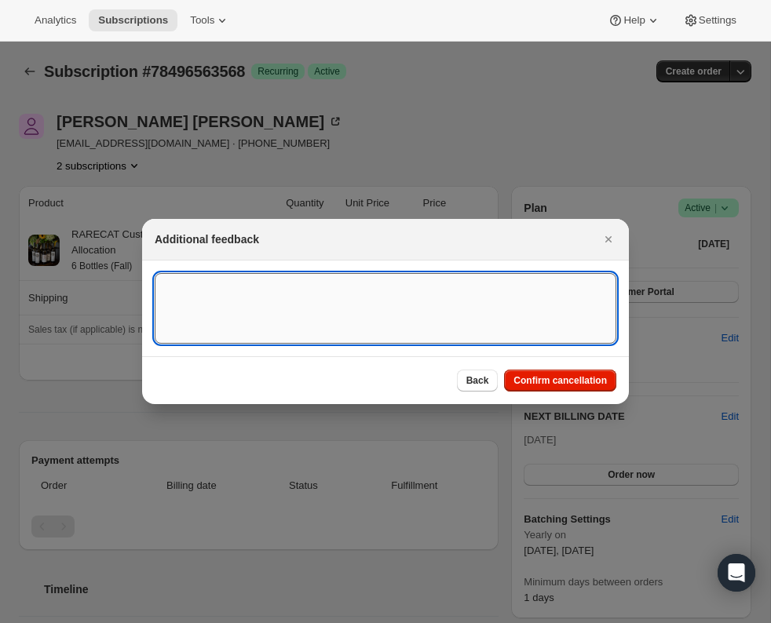
click at [240, 293] on textarea ":r17s:" at bounding box center [386, 308] width 462 height 71
paste textarea "Country Code: US Name: Kristen Delgado Email: kristendelgado@aol.com What Is Yo…"
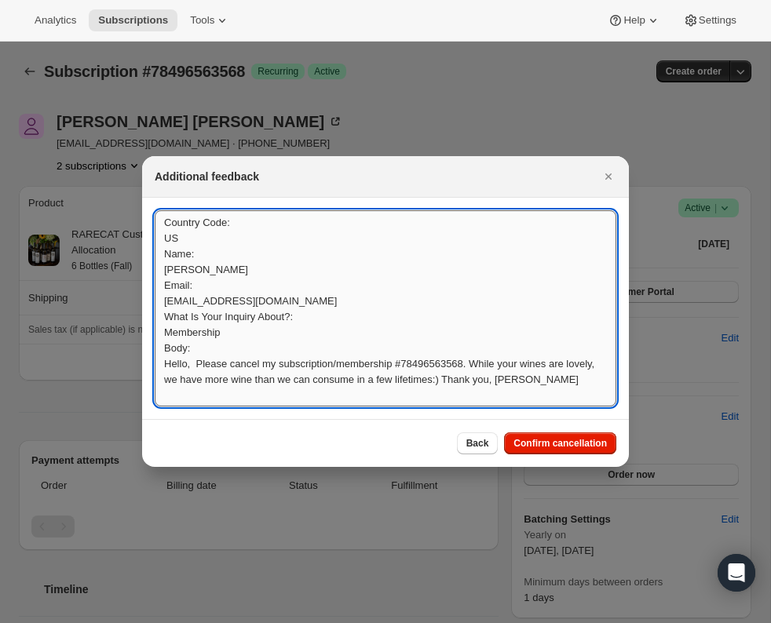
scroll to position [2, 0]
type textarea "Country Code: US Name: Kristen Delgado Email: kristendelgado@aol.com What Is Yo…"
click at [573, 438] on span "Confirm cancellation" at bounding box center [559, 443] width 93 height 13
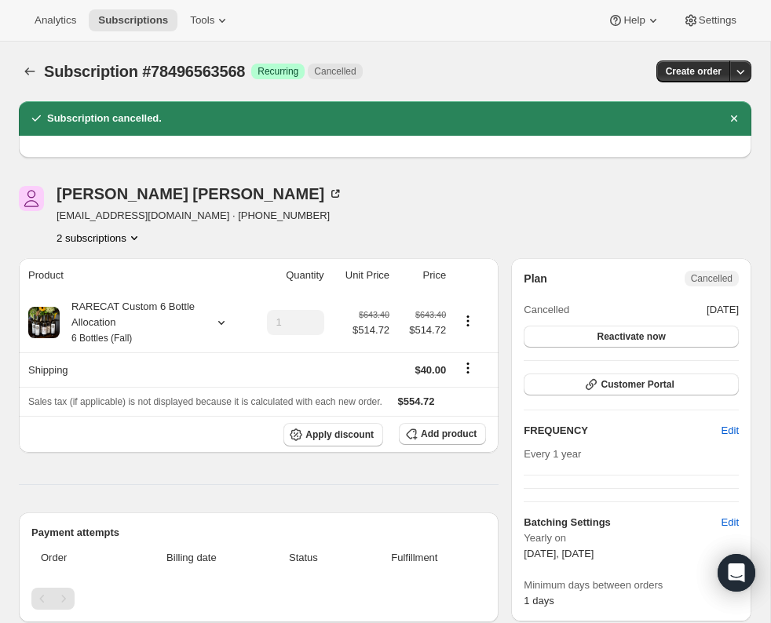
click at [137, 233] on icon "Product actions" at bounding box center [134, 238] width 16 height 16
click at [111, 287] on span "78516027760" at bounding box center [96, 295] width 109 height 16
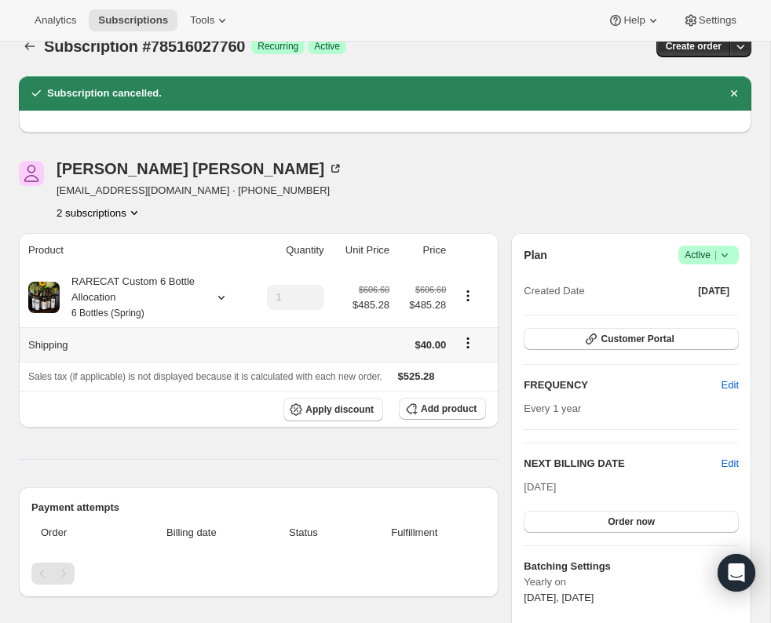
scroll to position [35, 0]
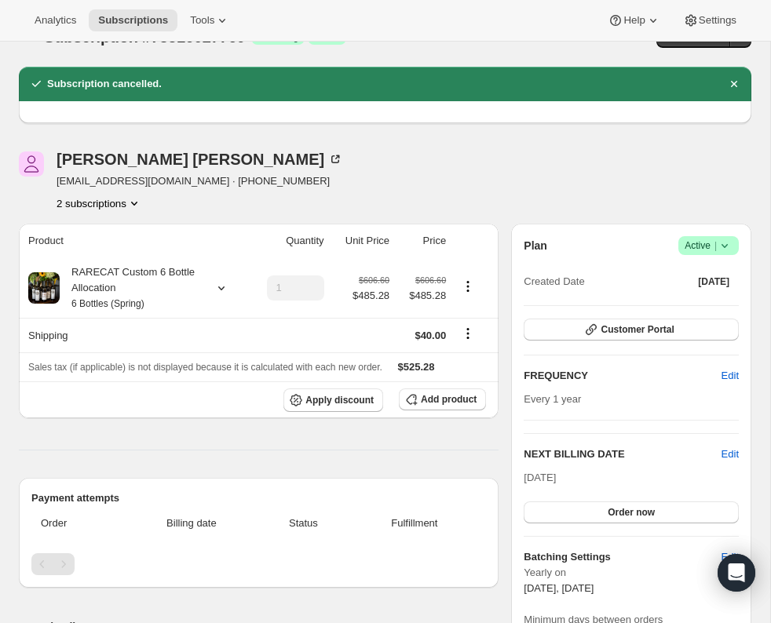
click at [725, 241] on icon at bounding box center [725, 246] width 16 height 16
click at [706, 298] on span "Cancel subscription" at bounding box center [704, 303] width 89 height 12
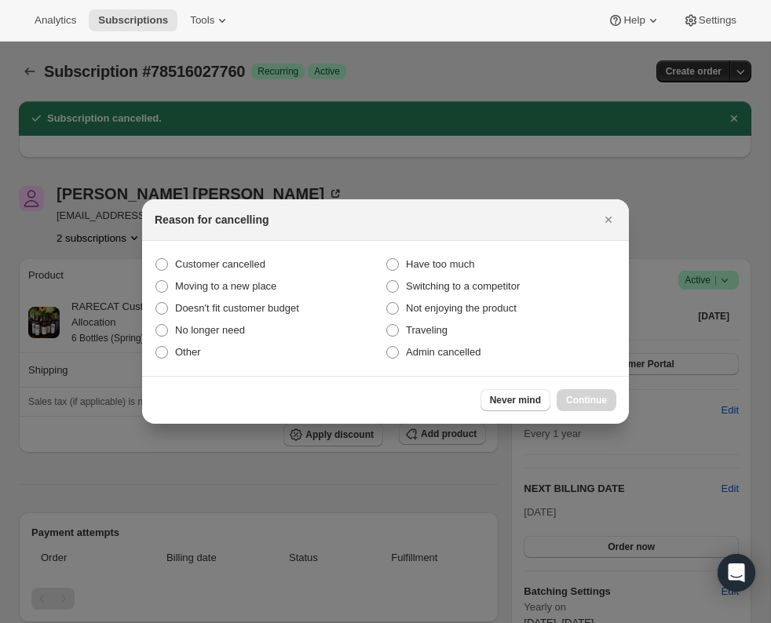
scroll to position [0, 0]
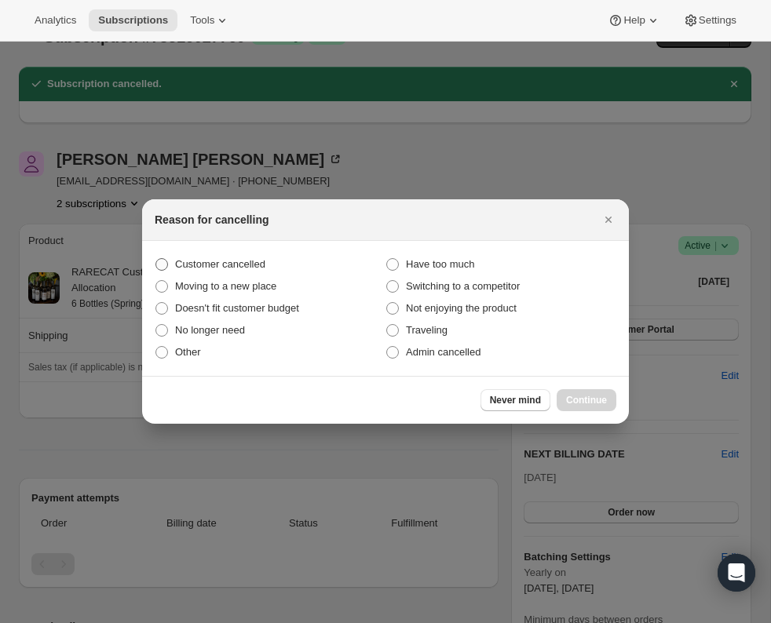
click at [163, 265] on span ":r1e4:" at bounding box center [161, 264] width 13 height 13
click at [156, 259] on input "Customer cancelled" at bounding box center [155, 258] width 1 height 1
radio input "true"
click at [593, 396] on span "Continue" at bounding box center [586, 400] width 41 height 13
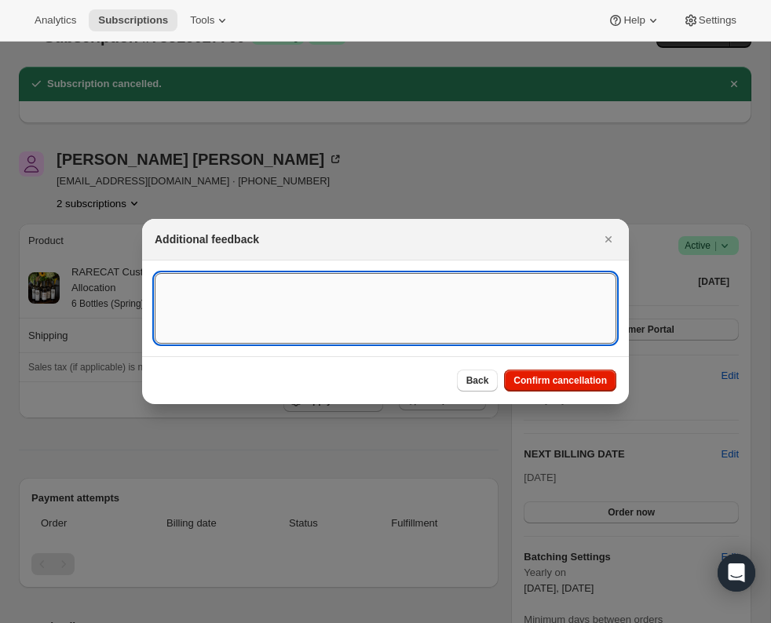
click at [250, 296] on textarea ":r1e4:" at bounding box center [386, 308] width 462 height 71
paste textarea "Country Code: US Name: Kristen Delgado Email: kristendelgado@aol.com What Is Yo…"
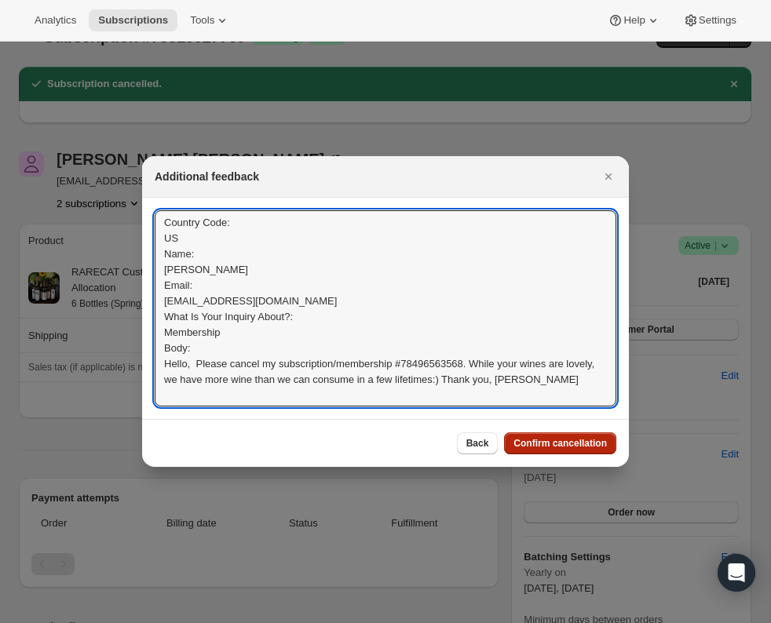
type textarea "Country Code: US Name: Kristen Delgado Email: kristendelgado@aol.com What Is Yo…"
click at [539, 446] on span "Confirm cancellation" at bounding box center [559, 443] width 93 height 13
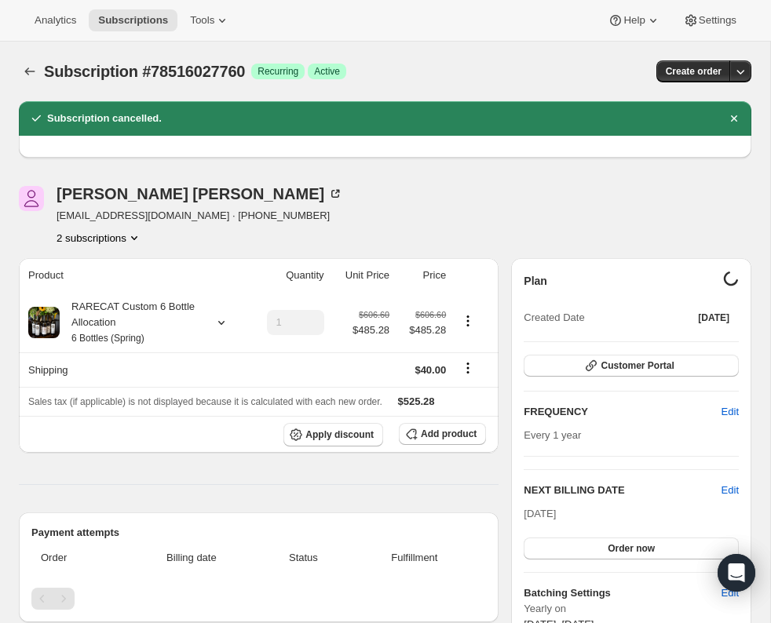
scroll to position [35, 0]
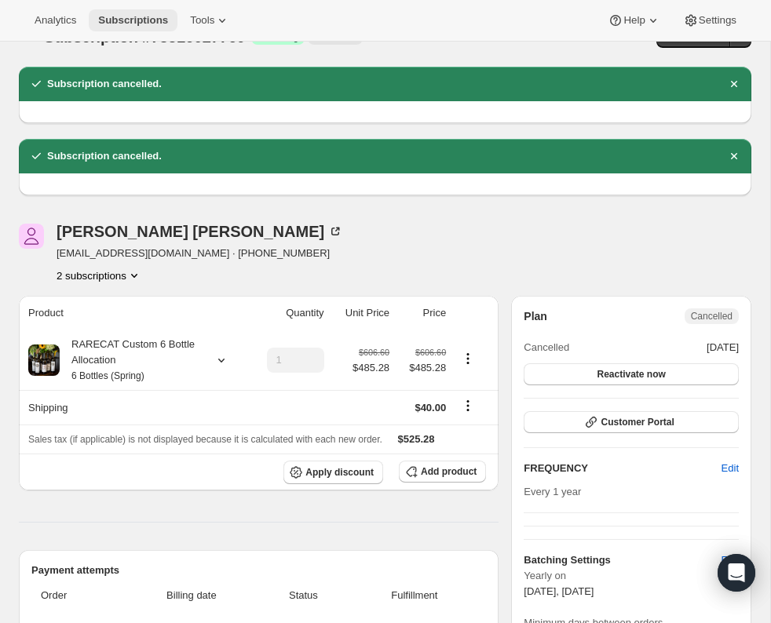
click at [133, 16] on span "Subscriptions" at bounding box center [133, 20] width 70 height 13
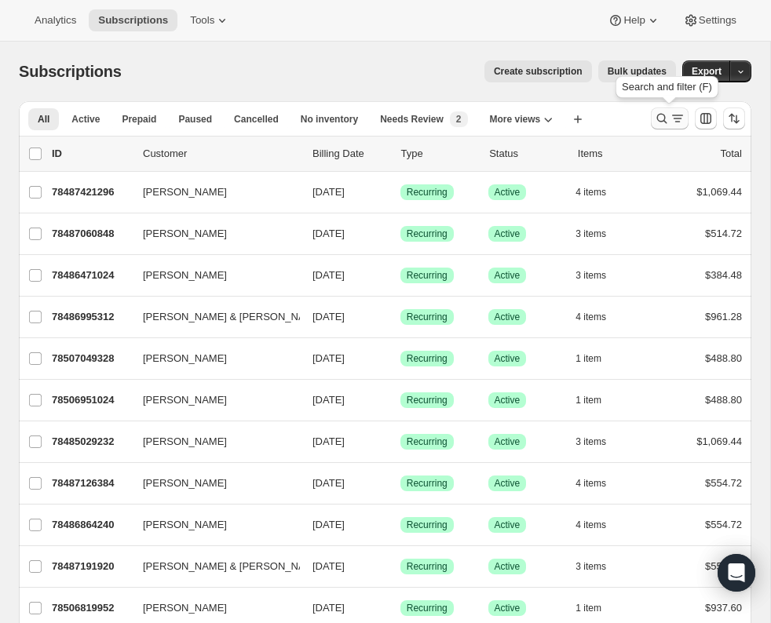
click at [662, 119] on icon "Search and filter results" at bounding box center [662, 119] width 16 height 16
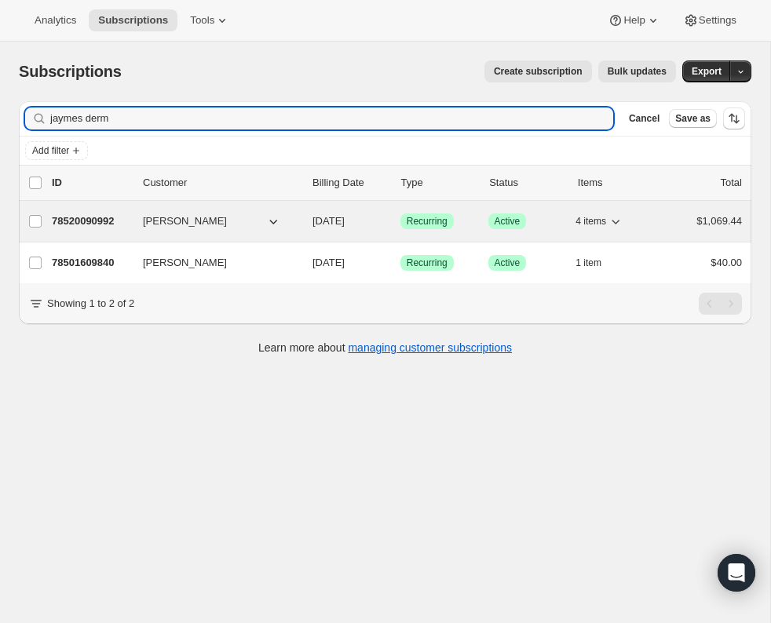
type input "jaymes derm"
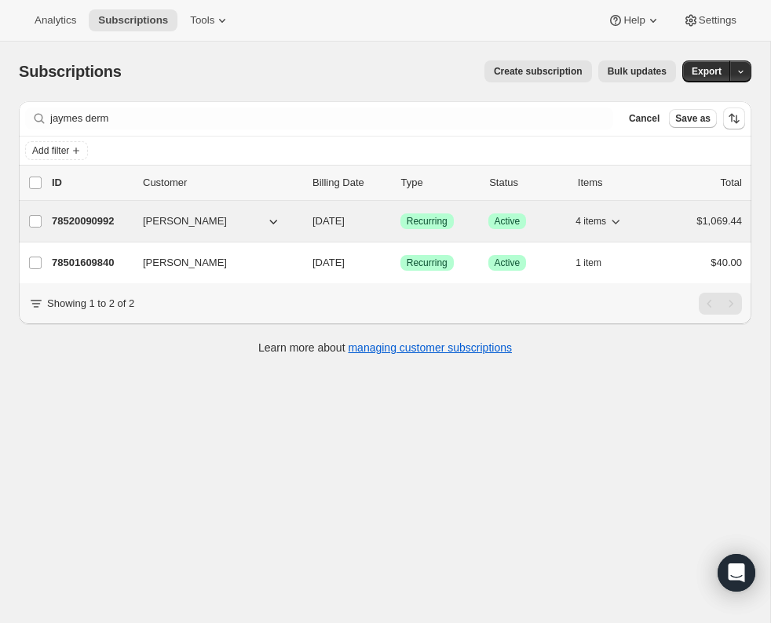
click at [111, 218] on p "78520090992" at bounding box center [91, 222] width 79 height 16
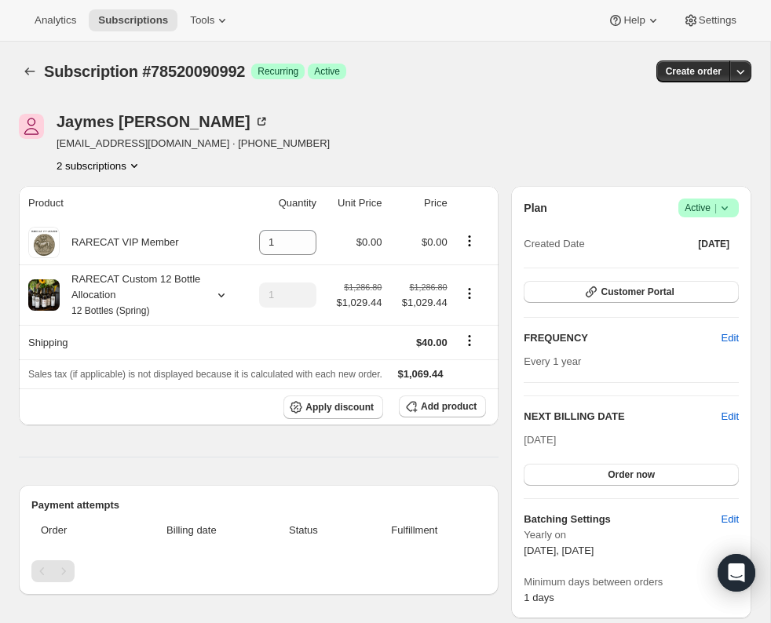
click at [727, 203] on icon at bounding box center [725, 208] width 16 height 16
click at [707, 267] on span "Cancel subscription" at bounding box center [704, 265] width 89 height 12
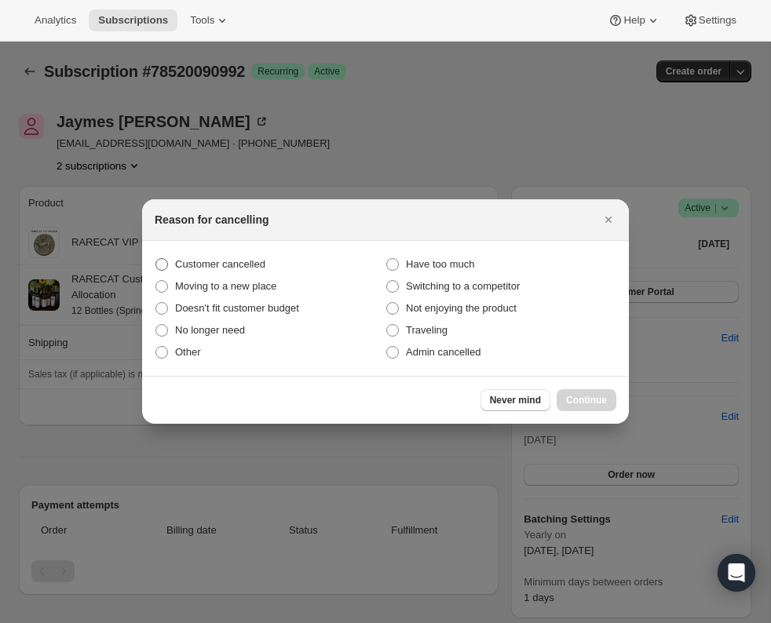
click at [163, 267] on span ":r1ua:" at bounding box center [161, 264] width 13 height 13
click at [156, 259] on input "Customer cancelled" at bounding box center [155, 258] width 1 height 1
radio input "true"
click at [585, 397] on span "Continue" at bounding box center [586, 400] width 41 height 13
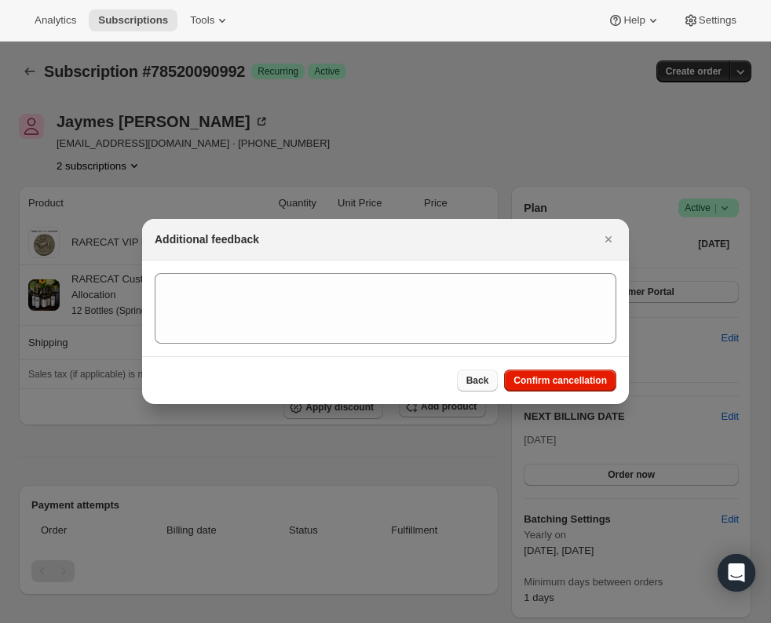
click at [479, 386] on span "Back" at bounding box center [477, 380] width 23 height 13
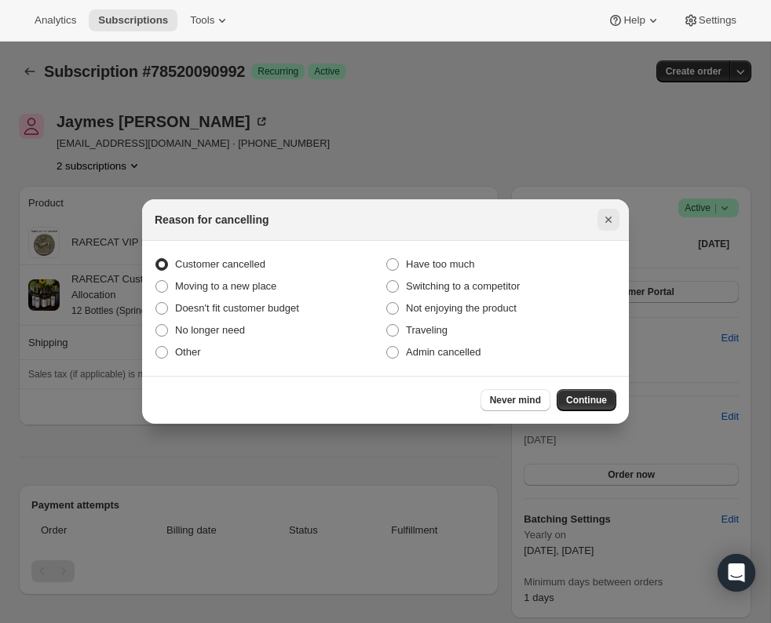
click at [608, 216] on icon "Close" at bounding box center [609, 220] width 16 height 16
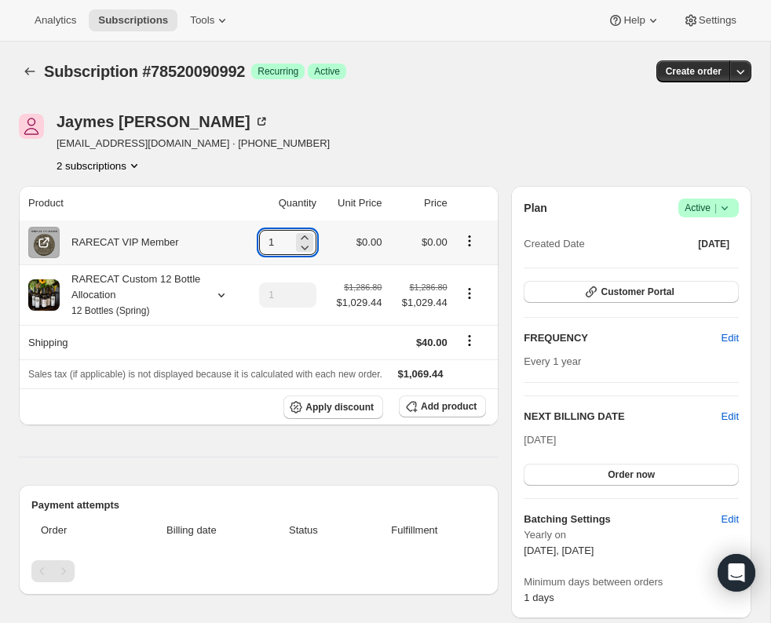
drag, startPoint x: 281, startPoint y: 239, endPoint x: 246, endPoint y: 240, distance: 35.4
click at [246, 240] on td "1" at bounding box center [281, 243] width 79 height 44
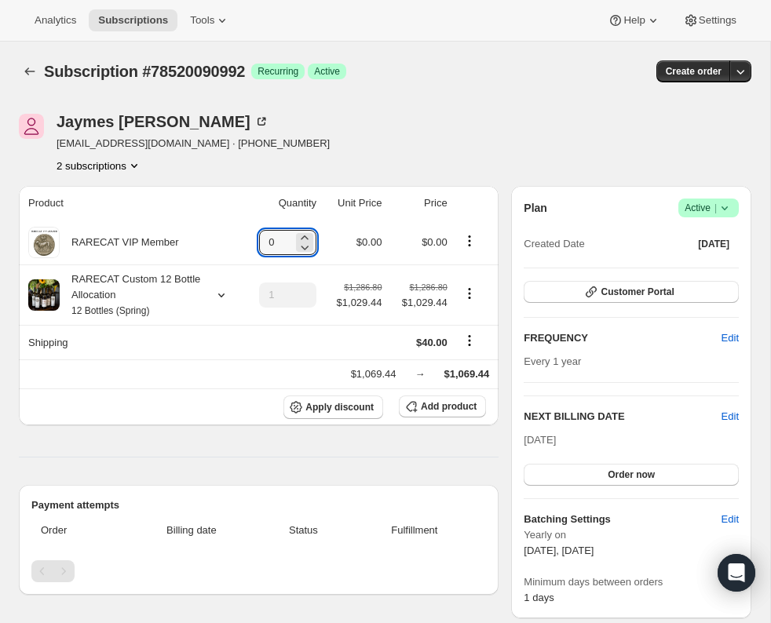
type input "0"
click at [141, 162] on icon "Product actions" at bounding box center [134, 166] width 16 height 16
click at [727, 203] on icon at bounding box center [725, 208] width 16 height 16
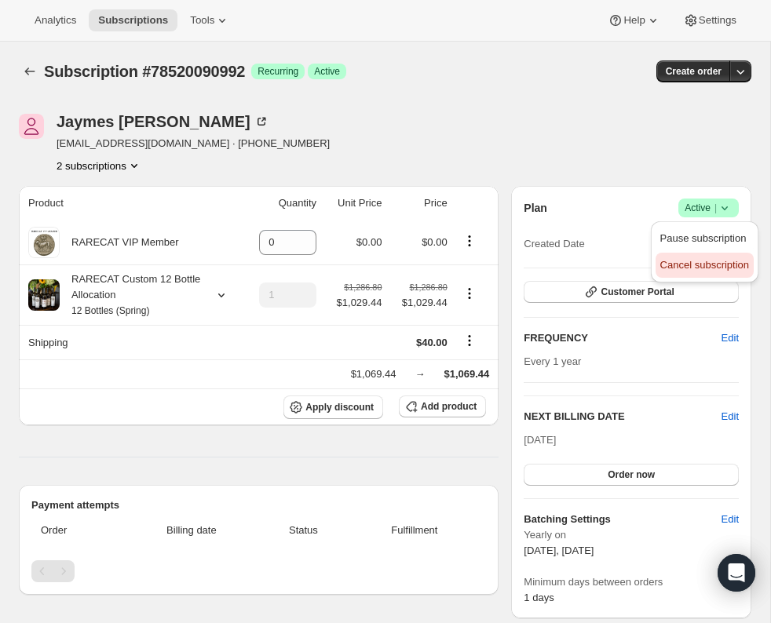
click at [700, 265] on span "Cancel subscription" at bounding box center [704, 265] width 89 height 12
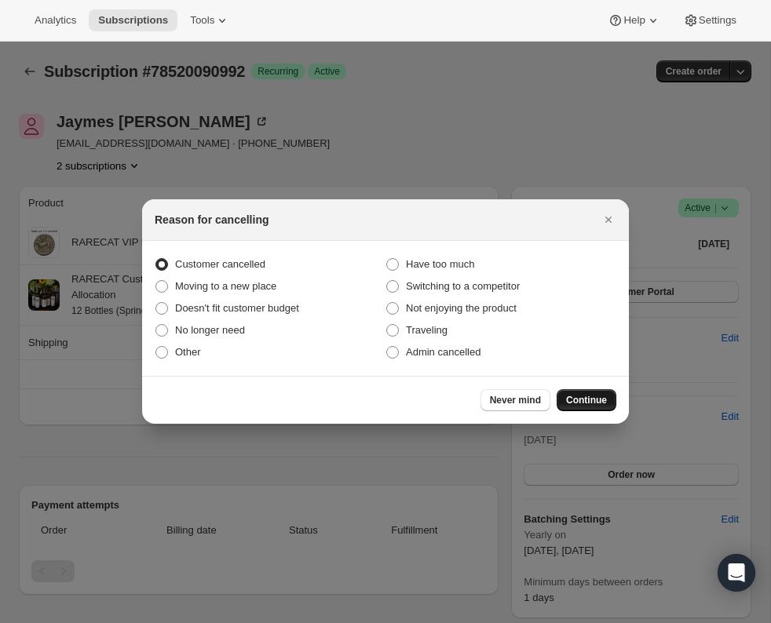
click at [574, 399] on span "Continue" at bounding box center [586, 400] width 41 height 13
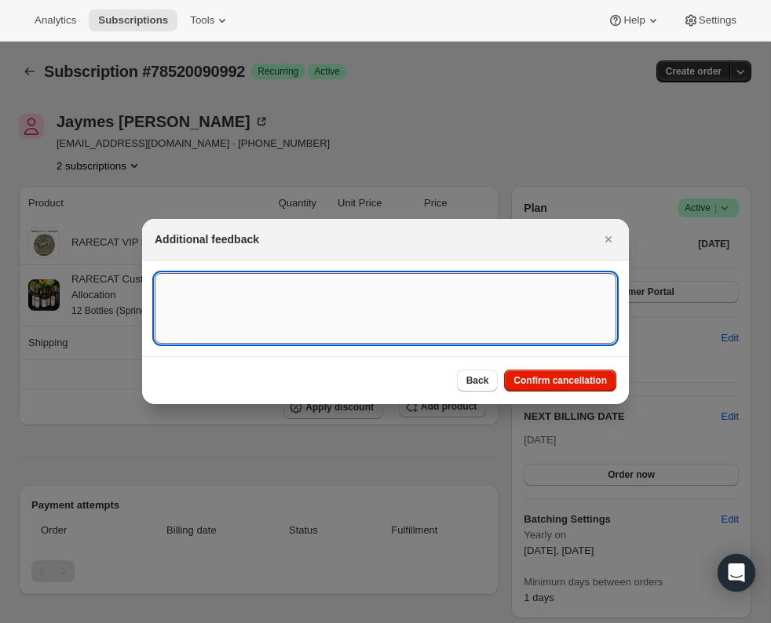
click at [348, 301] on textarea ":r1ua:" at bounding box center [386, 308] width 462 height 71
paste textarea "To: <info@rarecatwines.com> Please cancel my subscription On Oct 1, 2025, at 10…"
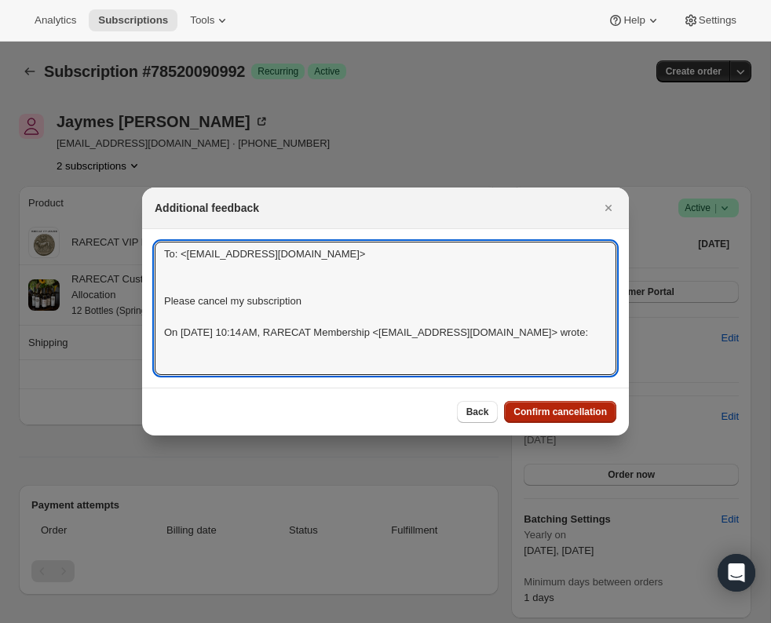
type textarea "To: <info@rarecatwines.com> Please cancel my subscription On Oct 1, 2025, at 10…"
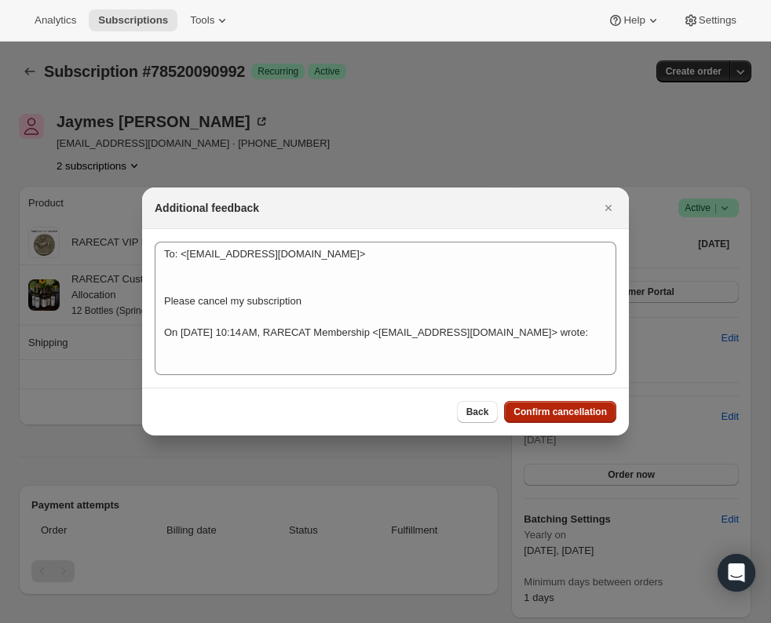
click at [546, 407] on span "Confirm cancellation" at bounding box center [559, 412] width 93 height 13
type input "1"
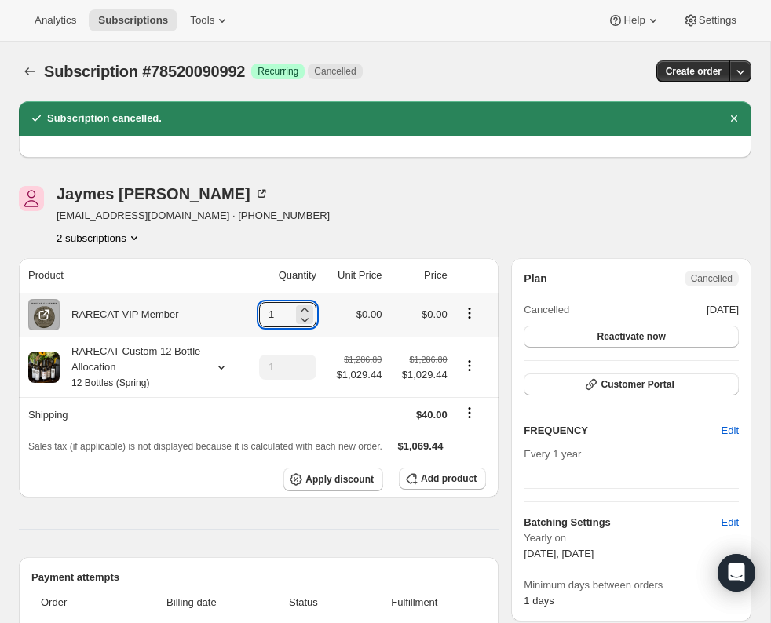
drag, startPoint x: 273, startPoint y: 318, endPoint x: 248, endPoint y: 317, distance: 25.1
click at [248, 317] on td "1" at bounding box center [281, 315] width 79 height 44
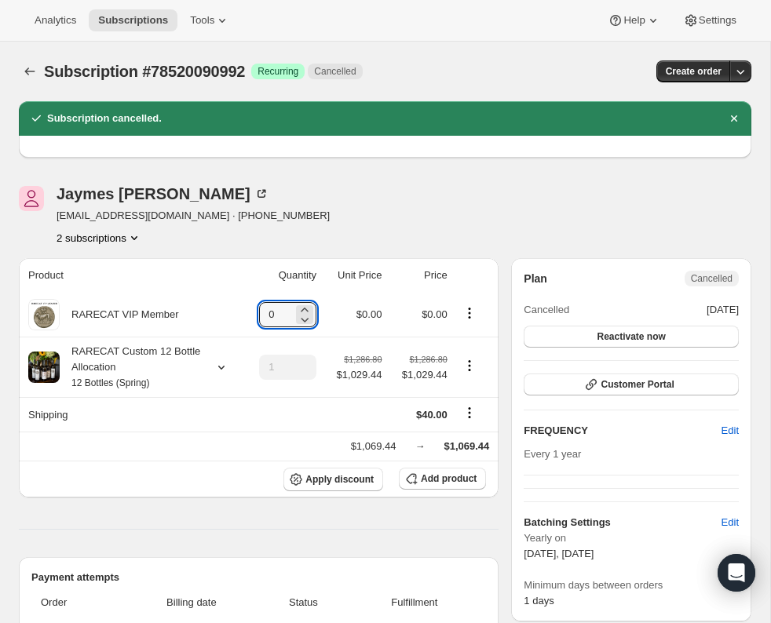
type input "0"
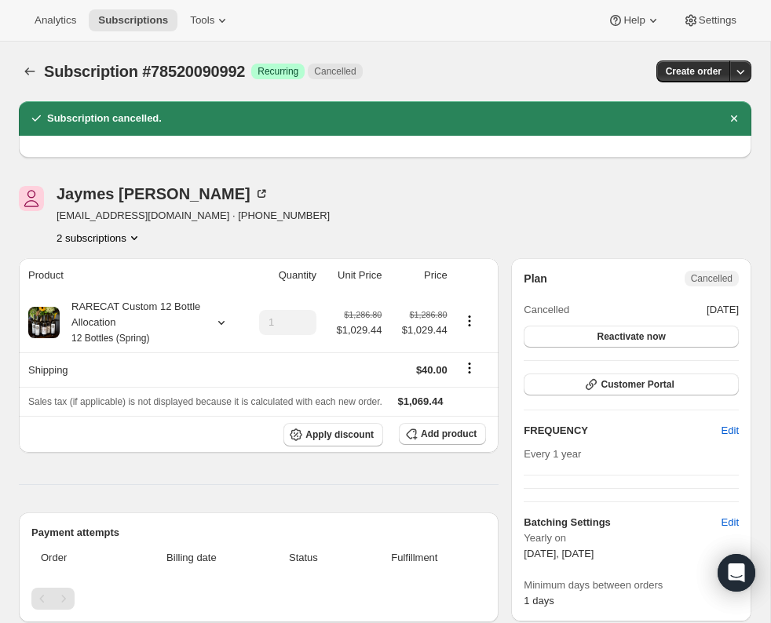
click at [137, 237] on icon "Product actions" at bounding box center [134, 238] width 6 height 4
click at [124, 266] on span "78501609840" at bounding box center [96, 268] width 109 height 16
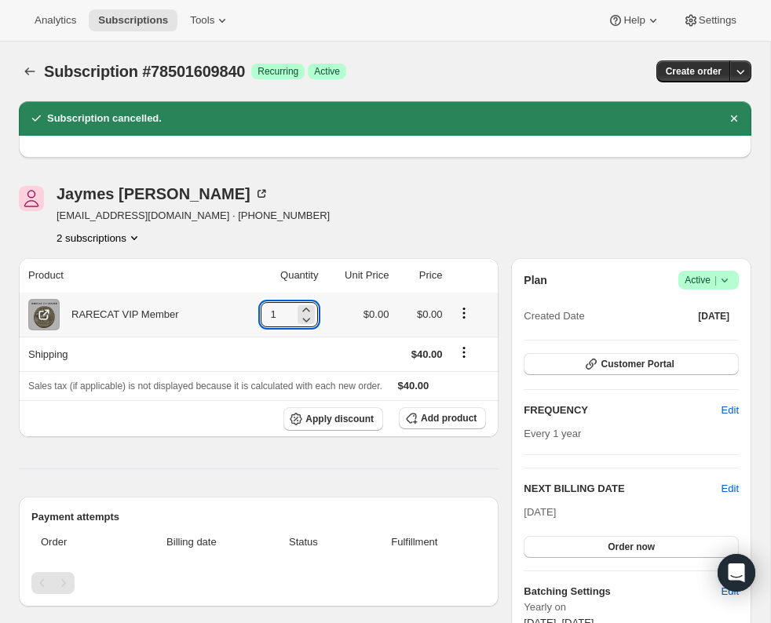
drag, startPoint x: 277, startPoint y: 313, endPoint x: 236, endPoint y: 313, distance: 40.8
click at [236, 313] on td "1" at bounding box center [280, 315] width 88 height 44
type input "0"
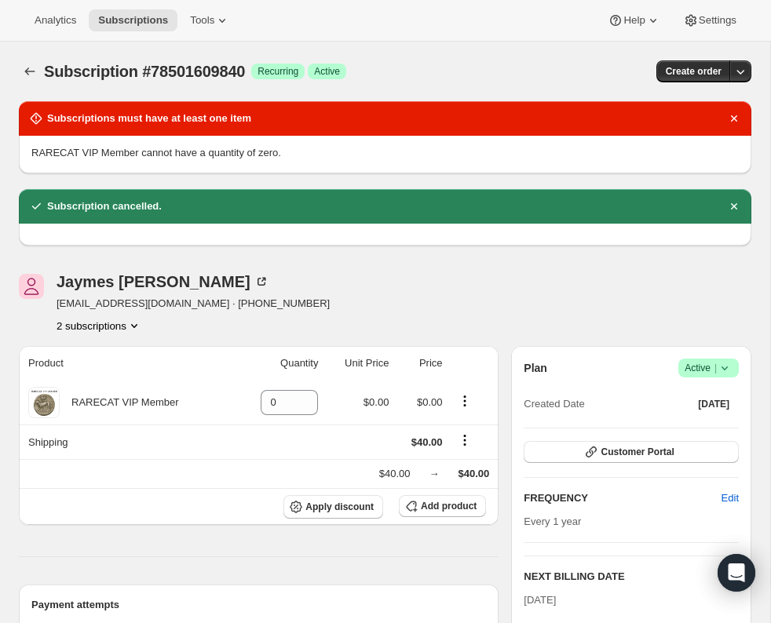
click at [726, 366] on icon at bounding box center [725, 368] width 16 height 16
click at [703, 422] on span "Cancel subscription" at bounding box center [704, 425] width 89 height 12
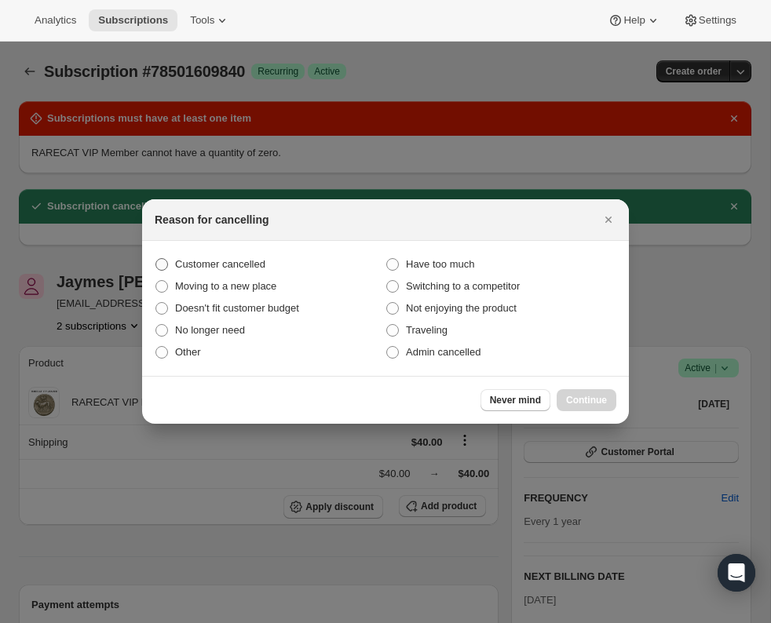
click at [163, 261] on span ":r28t:" at bounding box center [161, 264] width 13 height 13
click at [156, 259] on input "Customer cancelled" at bounding box center [155, 258] width 1 height 1
radio input "true"
click at [579, 400] on span "Continue" at bounding box center [586, 400] width 41 height 13
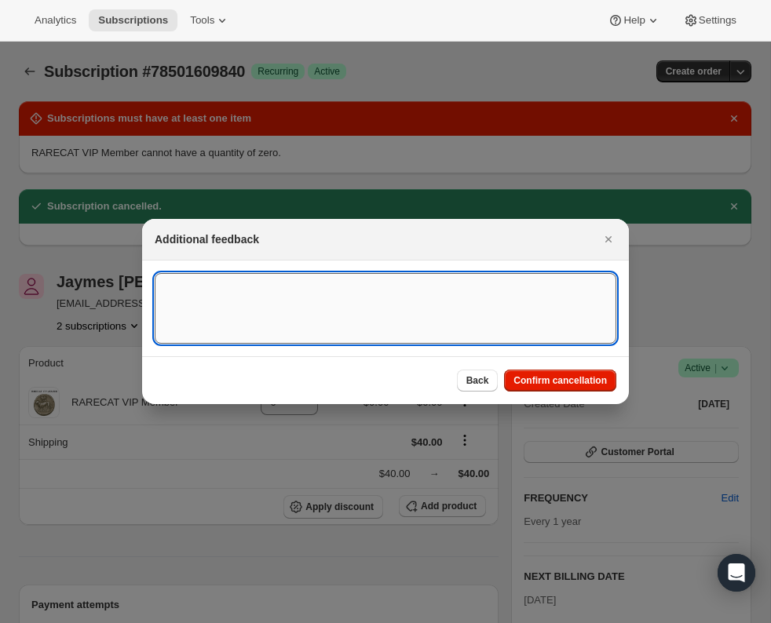
click at [233, 304] on textarea ":r28t:" at bounding box center [386, 308] width 462 height 71
paste textarea "To: <info@rarecatwines.com> Please cancel my subscription On Oct 1, 2025, at 10…"
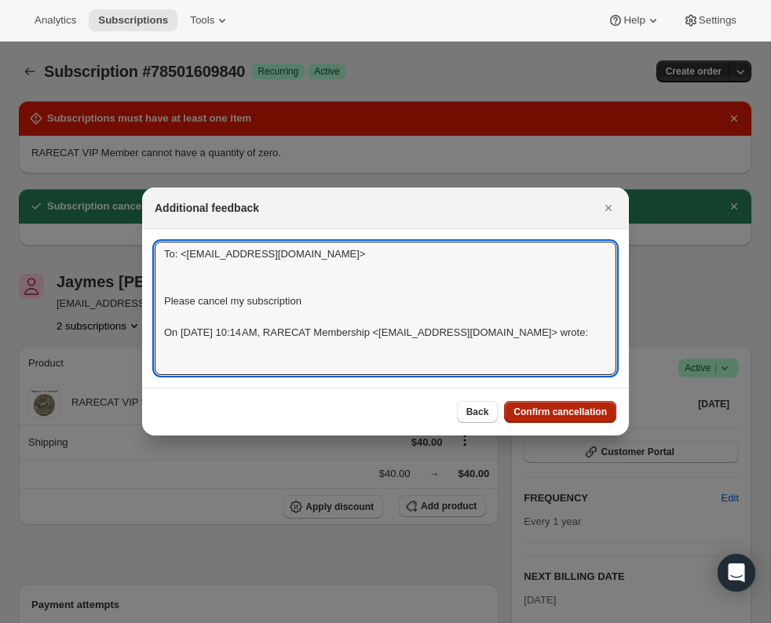
type textarea "To: <info@rarecatwines.com> Please cancel my subscription On Oct 1, 2025, at 10…"
click at [561, 412] on span "Confirm cancellation" at bounding box center [559, 412] width 93 height 13
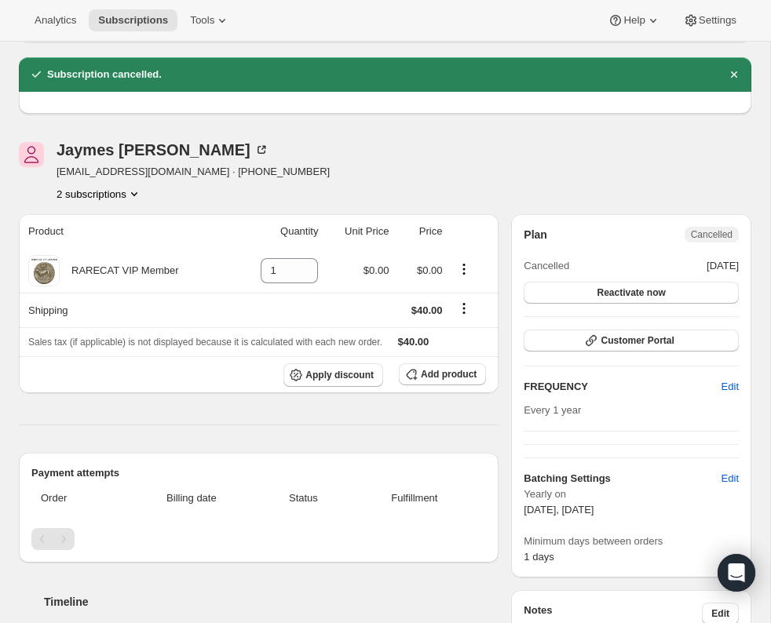
scroll to position [217, 0]
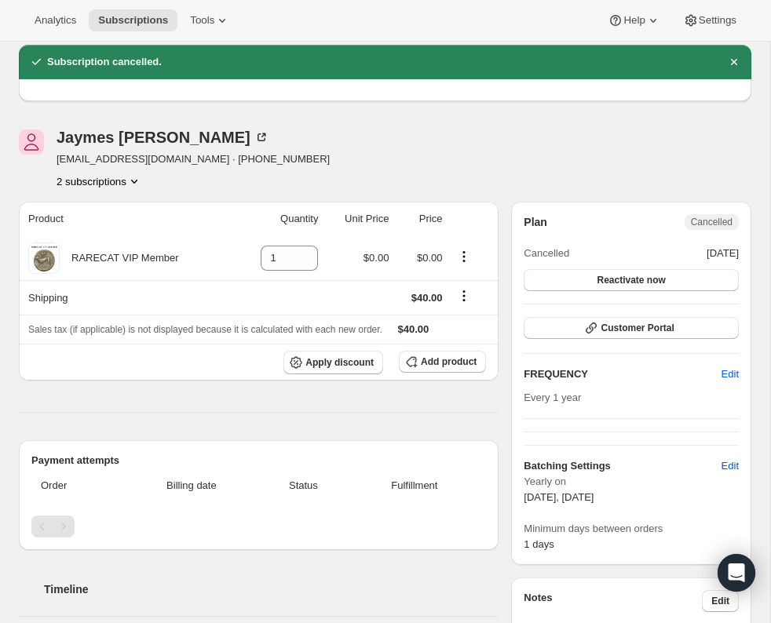
click at [137, 177] on icon "Product actions" at bounding box center [134, 182] width 16 height 16
click at [124, 236] on span "78520090992" at bounding box center [96, 237] width 109 height 16
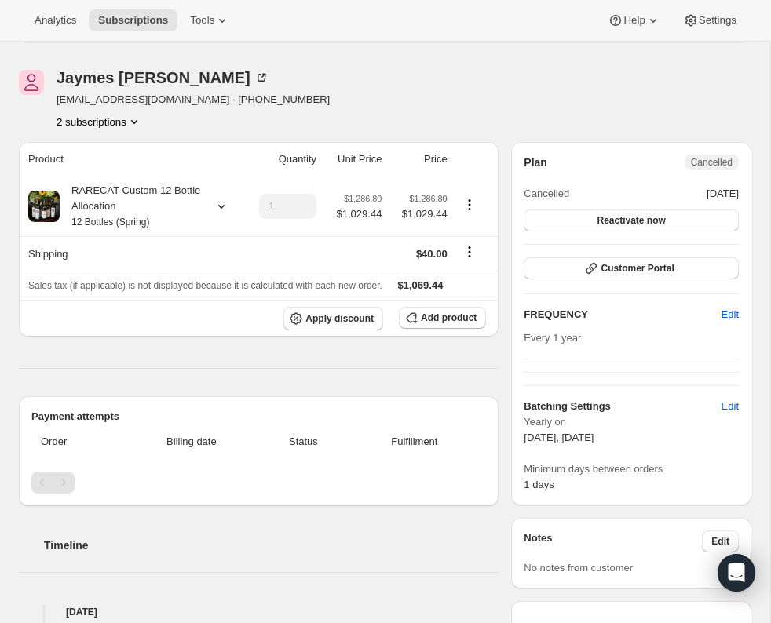
scroll to position [279, 0]
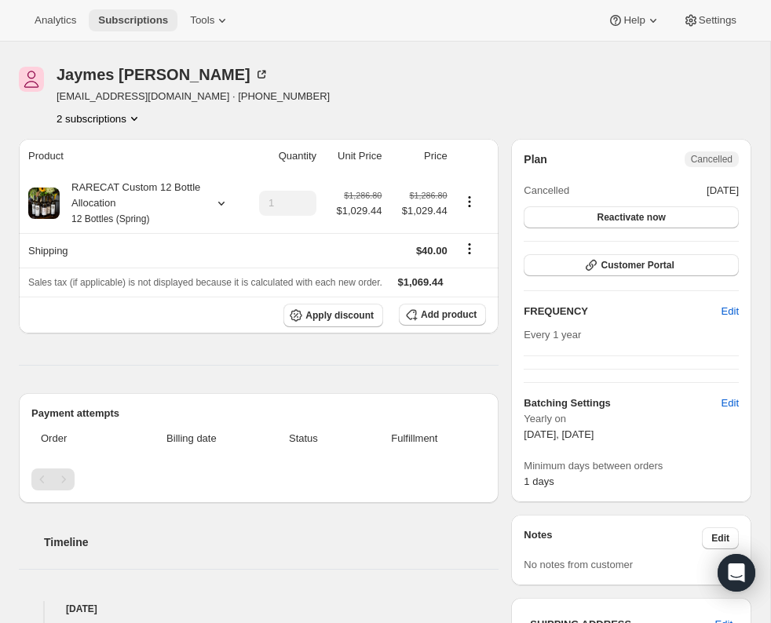
click at [145, 19] on span "Subscriptions" at bounding box center [133, 20] width 70 height 13
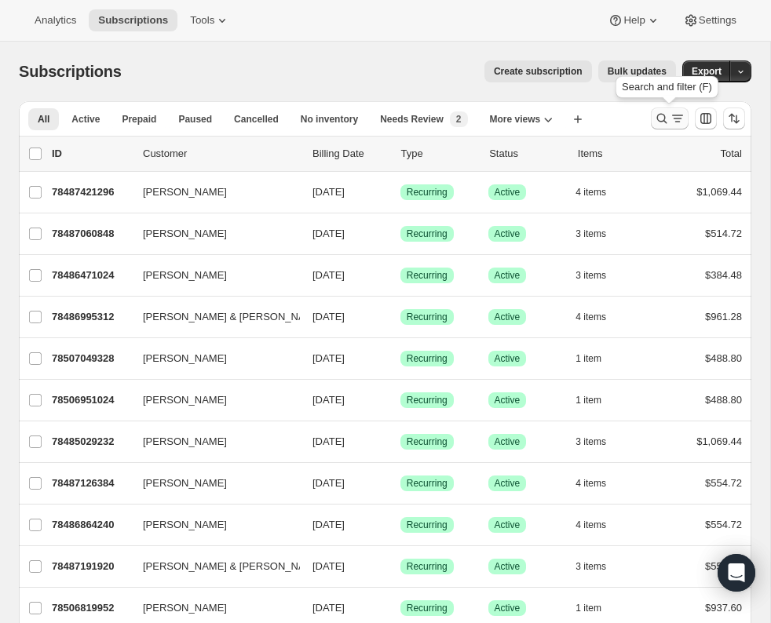
click at [663, 116] on icon "Search and filter results" at bounding box center [662, 119] width 16 height 16
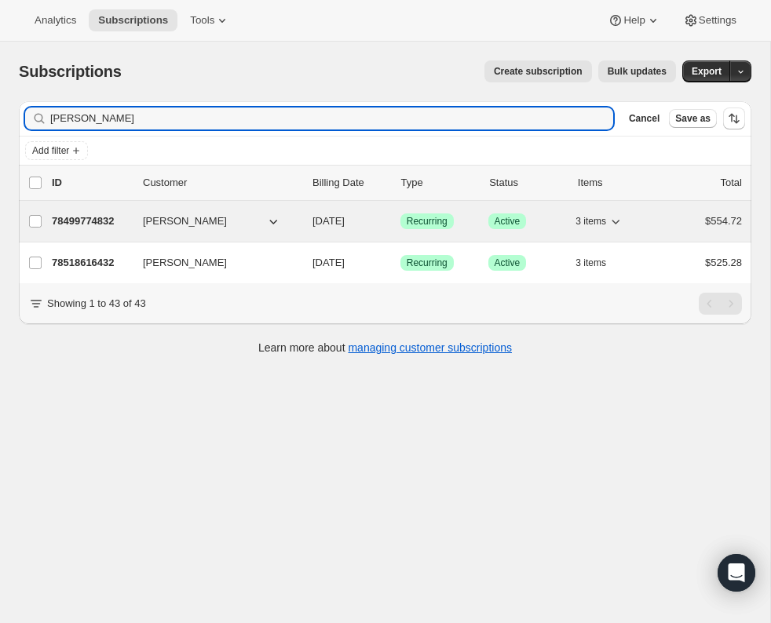
type input "linda chong"
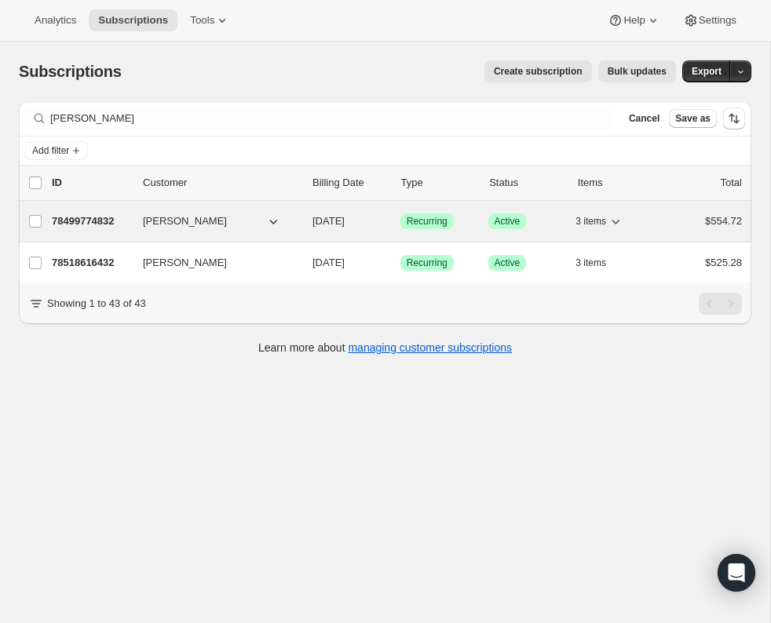
click at [100, 218] on p "78499774832" at bounding box center [91, 222] width 79 height 16
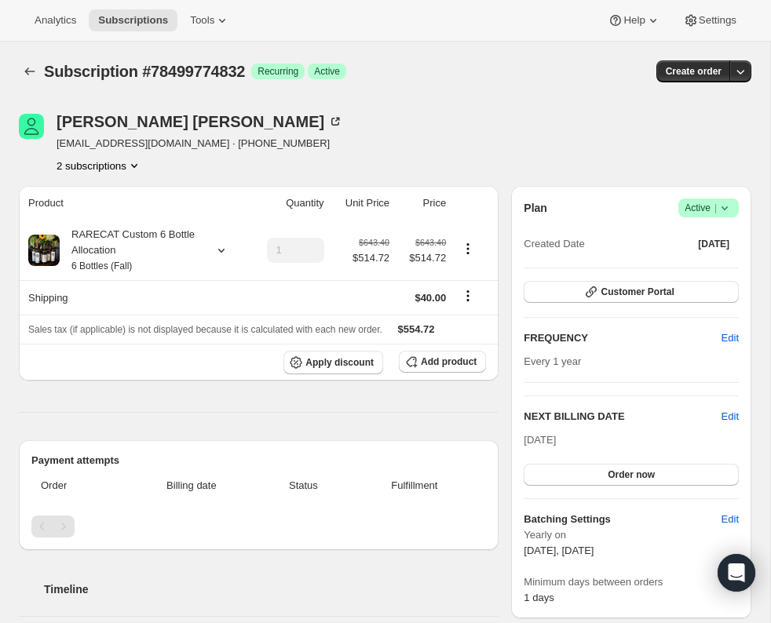
click at [727, 205] on icon at bounding box center [725, 208] width 16 height 16
click at [718, 258] on span "Cancel subscription" at bounding box center [704, 266] width 89 height 16
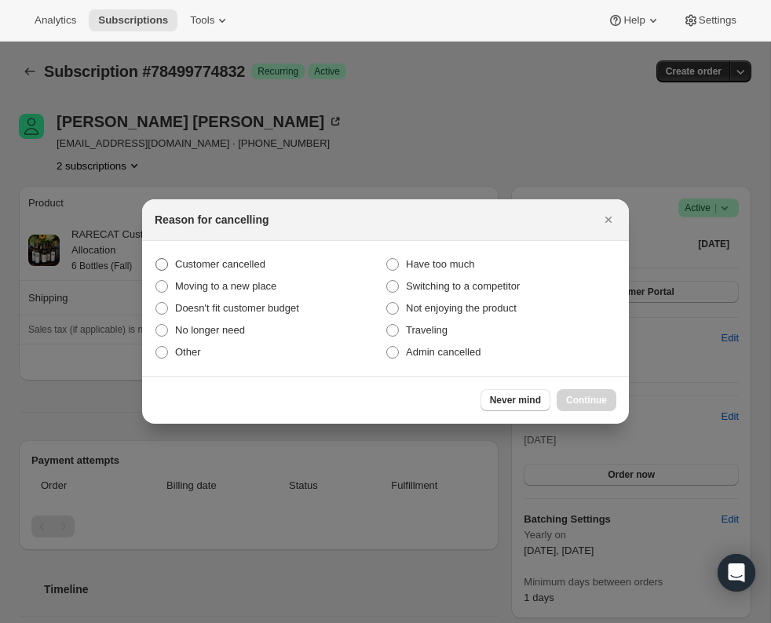
click at [165, 261] on span ":r2q9:" at bounding box center [161, 264] width 13 height 13
click at [156, 259] on input "Customer cancelled" at bounding box center [155, 258] width 1 height 1
radio input "true"
click at [601, 397] on span "Continue" at bounding box center [586, 400] width 41 height 13
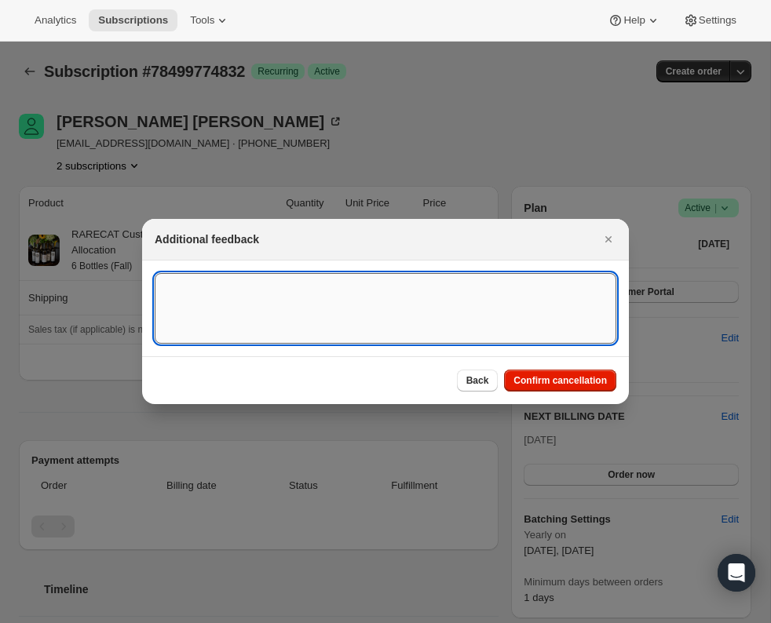
click at [224, 289] on textarea ":r2q9:" at bounding box center [386, 308] width 462 height 71
paste textarea "To: Membership RARECAT <info@rarecatwines.com> Hello, I need to cancel my membe…"
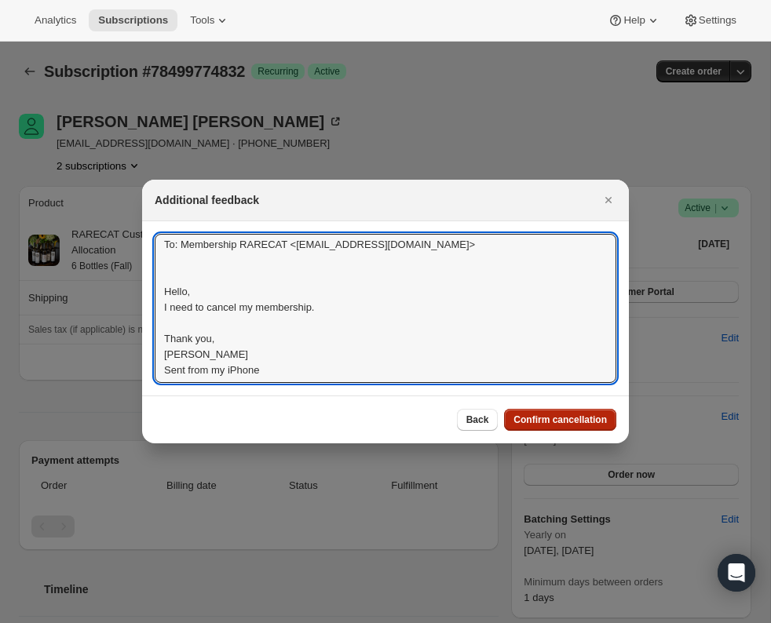
type textarea "To: Membership RARECAT <info@rarecatwines.com> Hello, I need to cancel my membe…"
click at [546, 413] on button "Confirm cancellation" at bounding box center [560, 420] width 112 height 22
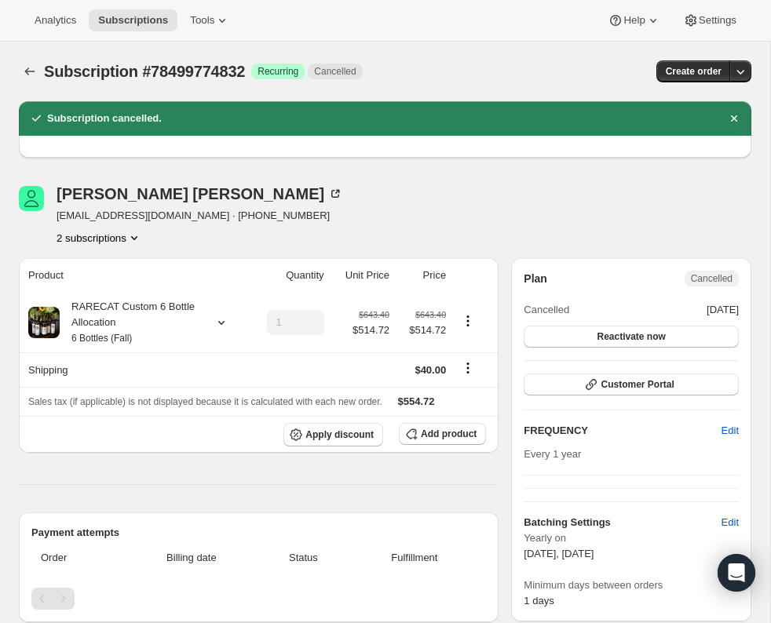
click at [141, 236] on icon "Product actions" at bounding box center [134, 238] width 16 height 16
click at [130, 288] on span "78518616432" at bounding box center [96, 295] width 109 height 16
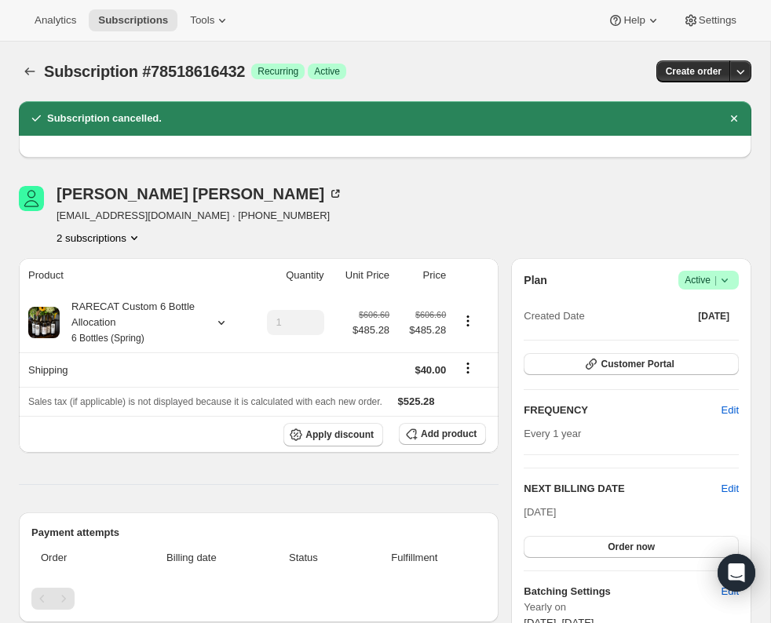
click at [727, 277] on icon at bounding box center [725, 280] width 16 height 16
click at [706, 334] on span "Cancel subscription" at bounding box center [704, 337] width 89 height 12
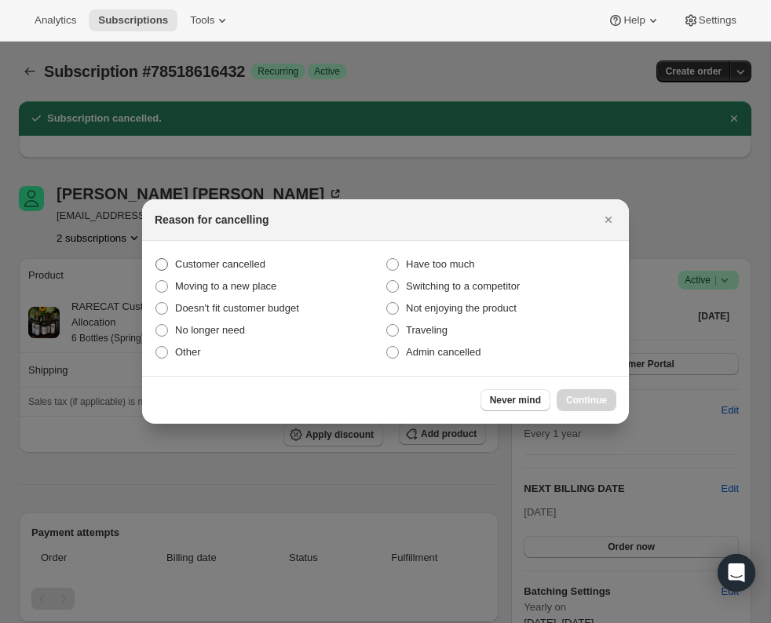
click at [166, 265] on span ":r30h:" at bounding box center [161, 264] width 13 height 13
click at [156, 259] on input "Customer cancelled" at bounding box center [155, 258] width 1 height 1
radio input "true"
click at [584, 398] on span "Continue" at bounding box center [586, 400] width 41 height 13
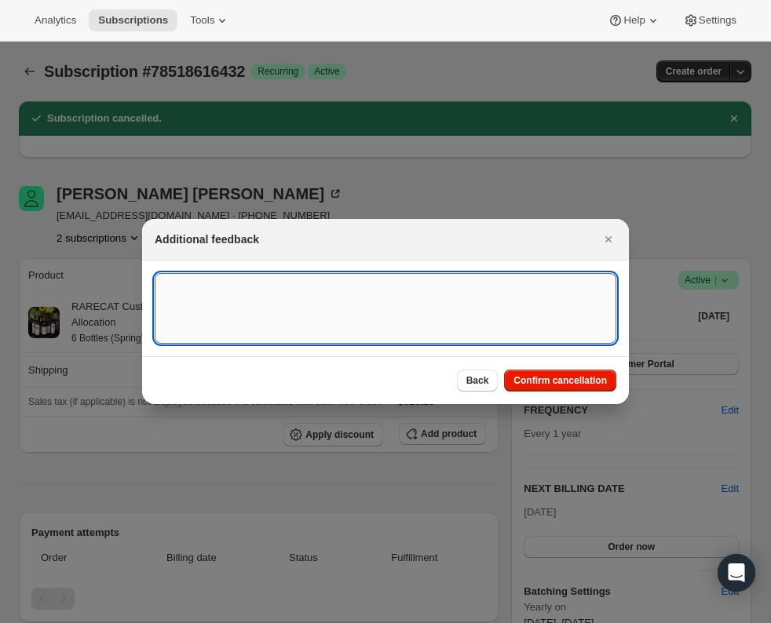
click at [239, 290] on textarea ":r30h:" at bounding box center [386, 308] width 462 height 71
paste textarea "To: Membership RARECAT <info@rarecatwines.com> Hello, I need to cancel my membe…"
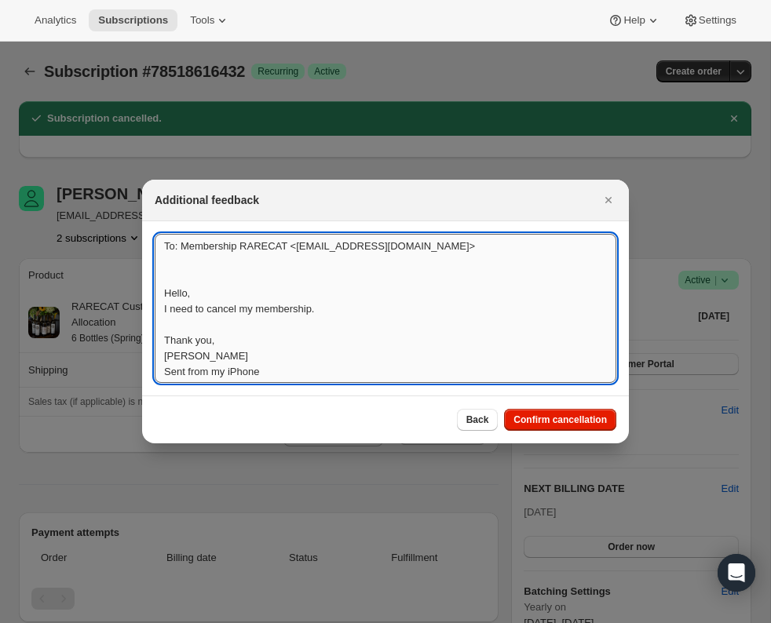
scroll to position [2, 0]
type textarea "To: Membership RARECAT <info@rarecatwines.com> Hello, I need to cancel my membe…"
click at [582, 418] on span "Confirm cancellation" at bounding box center [559, 420] width 93 height 13
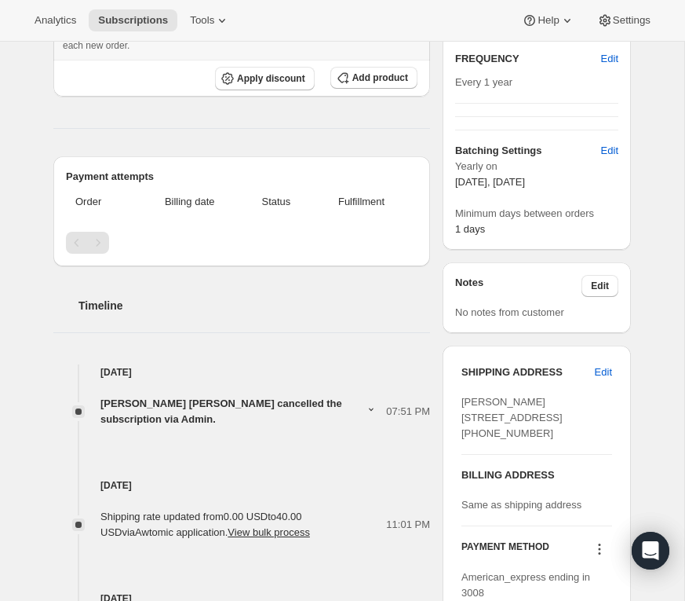
scroll to position [440, 0]
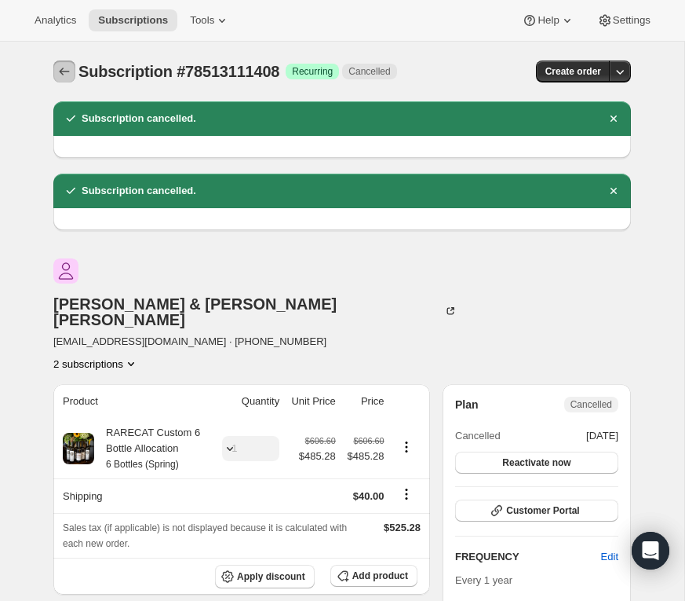
click at [64, 70] on icon "Subscriptions" at bounding box center [65, 72] width 16 height 16
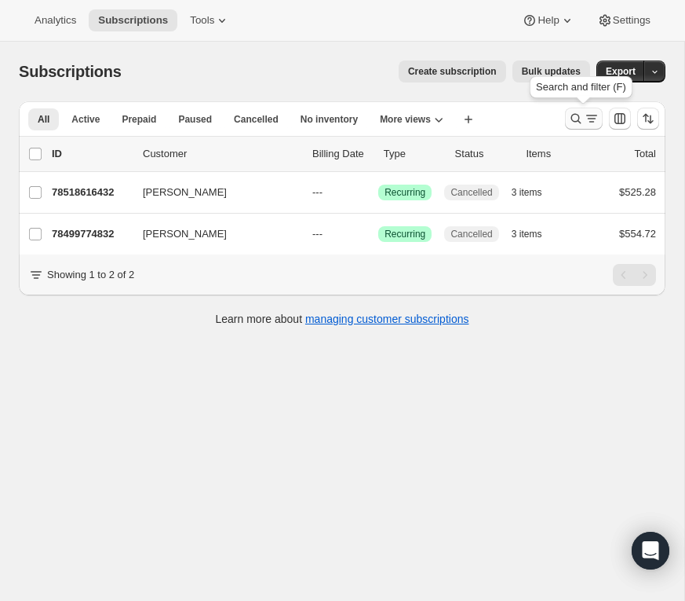
click at [580, 119] on icon "Search and filter results" at bounding box center [576, 119] width 16 height 16
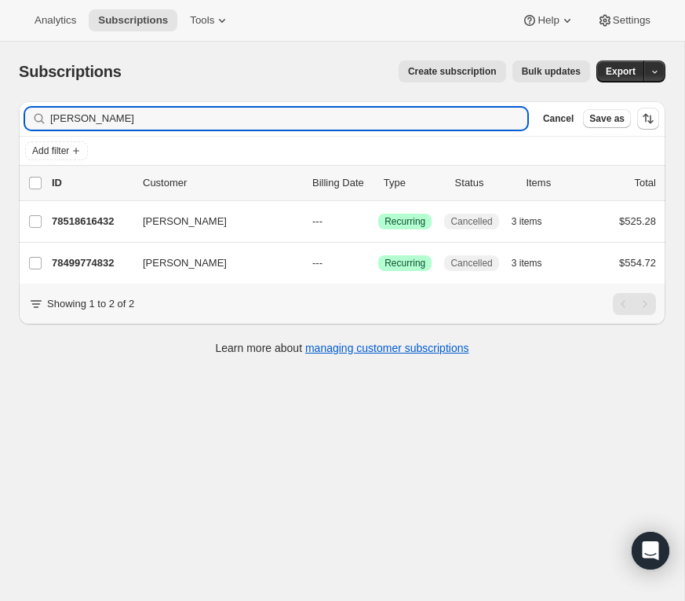
drag, startPoint x: 107, startPoint y: 119, endPoint x: 37, endPoint y: 119, distance: 69.9
click at [37, 119] on div "linda chong Clear" at bounding box center [276, 119] width 502 height 22
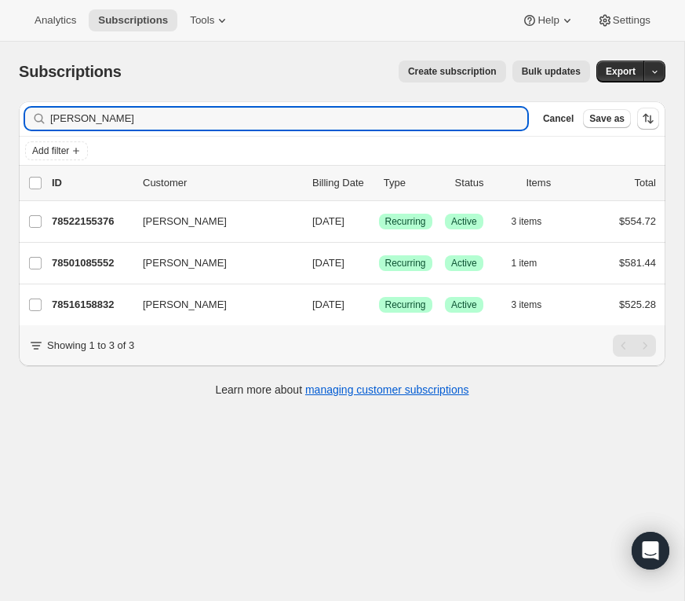
type input "nicole leitner"
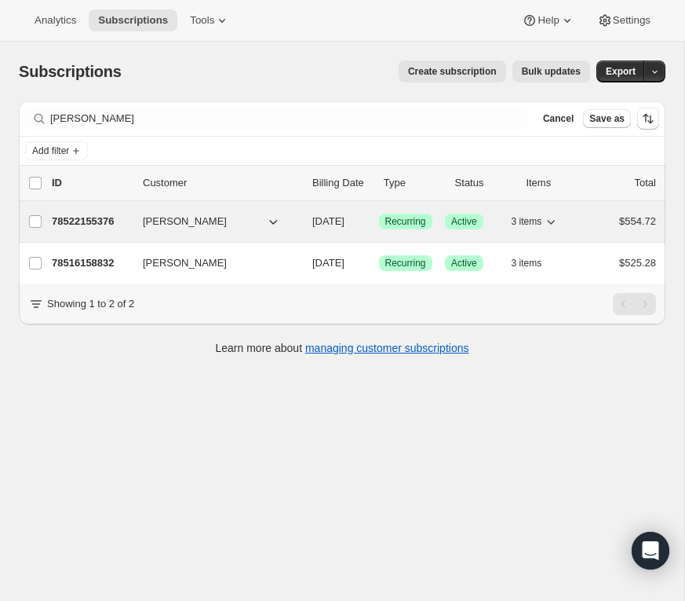
click at [100, 217] on p "78522155376" at bounding box center [91, 222] width 79 height 16
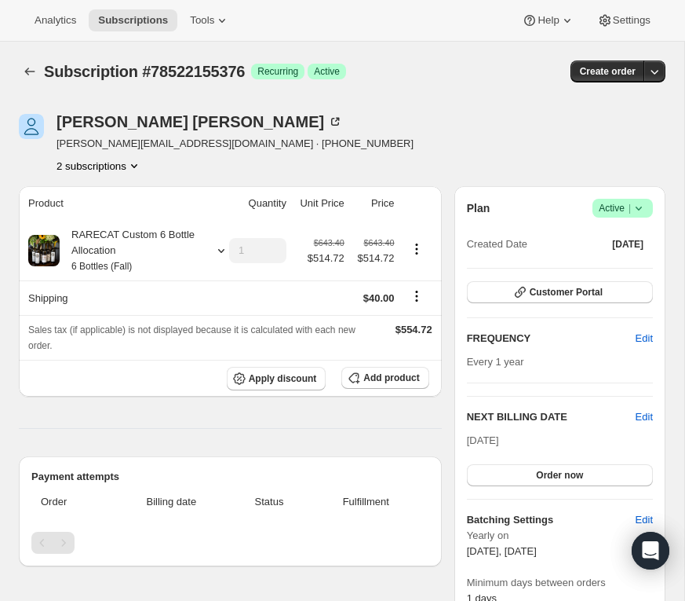
click at [644, 203] on icon at bounding box center [639, 208] width 16 height 16
click at [621, 258] on span "Cancel subscription" at bounding box center [619, 266] width 89 height 16
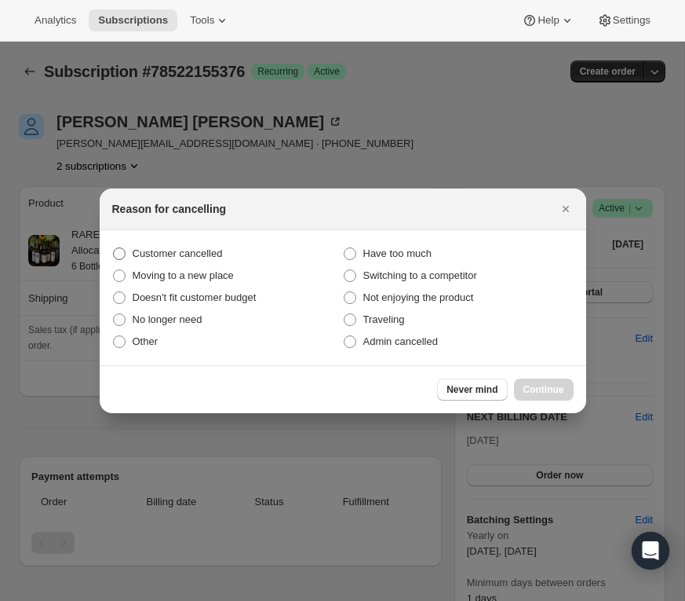
click at [126, 250] on span ":r3j5:" at bounding box center [119, 254] width 14 height 14
click at [114, 248] on input "Customer cancelled" at bounding box center [113, 247] width 1 height 1
radio input "true"
click at [553, 385] on span "Continue" at bounding box center [544, 389] width 41 height 13
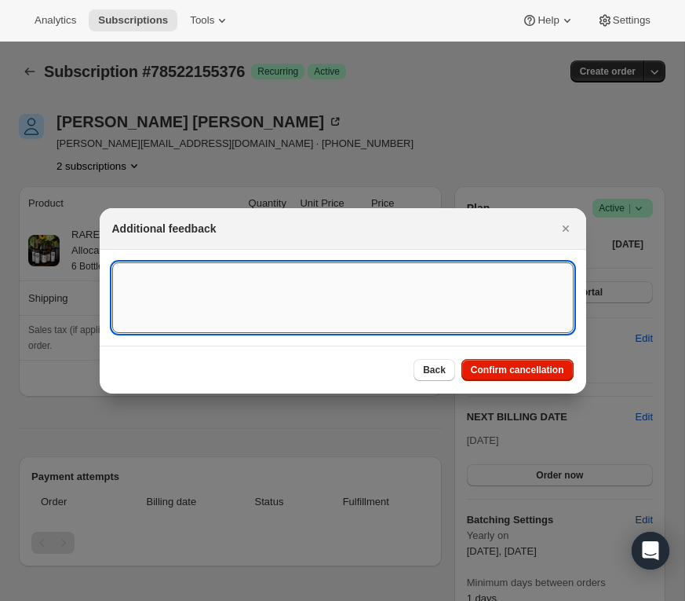
click at [261, 290] on textarea ":r3j5:" at bounding box center [343, 297] width 462 height 71
paste textarea "From: Nicole Leitner <nicoleleitner@att.net> Date: Wed, Oct 1, 2025 at 1:11 PM …"
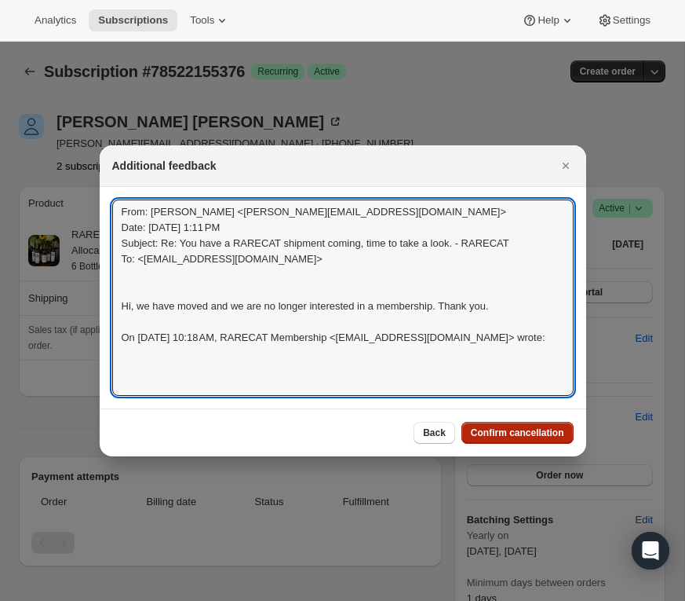
type textarea "From: Nicole Leitner <nicoleleitner@att.net> Date: Wed, Oct 1, 2025 at 1:11 PM …"
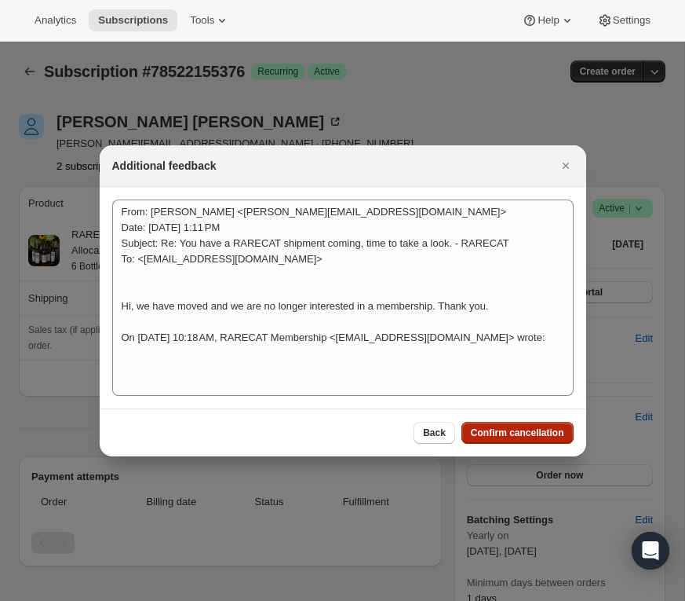
click at [496, 431] on span "Confirm cancellation" at bounding box center [517, 432] width 93 height 13
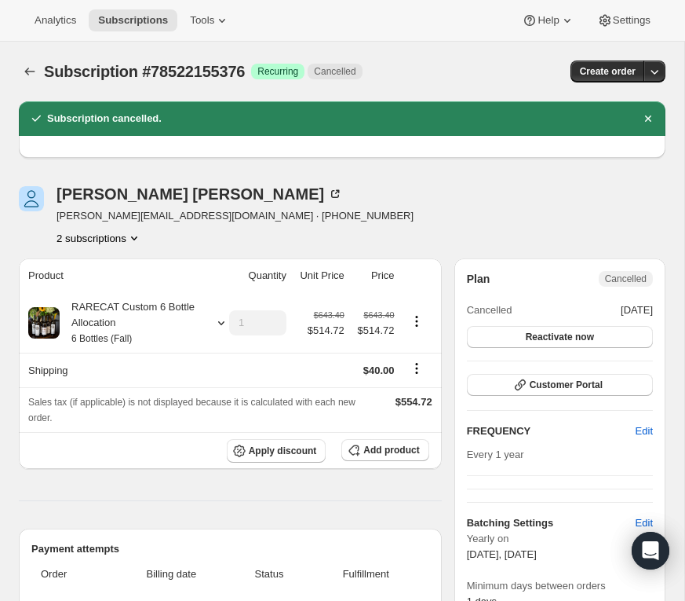
click at [138, 236] on icon "Product actions" at bounding box center [134, 238] width 16 height 16
click at [92, 271] on span "78516158832" at bounding box center [74, 267] width 63 height 12
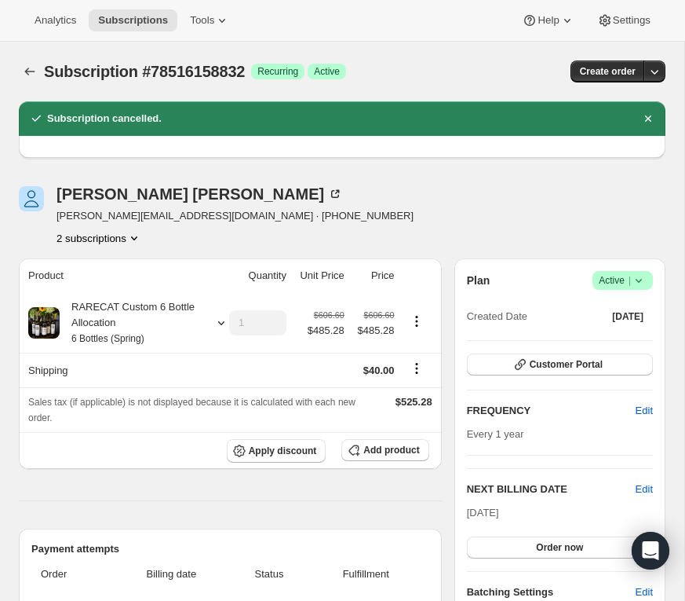
click at [645, 277] on icon at bounding box center [639, 280] width 16 height 16
click at [623, 334] on span "Cancel subscription" at bounding box center [619, 337] width 89 height 12
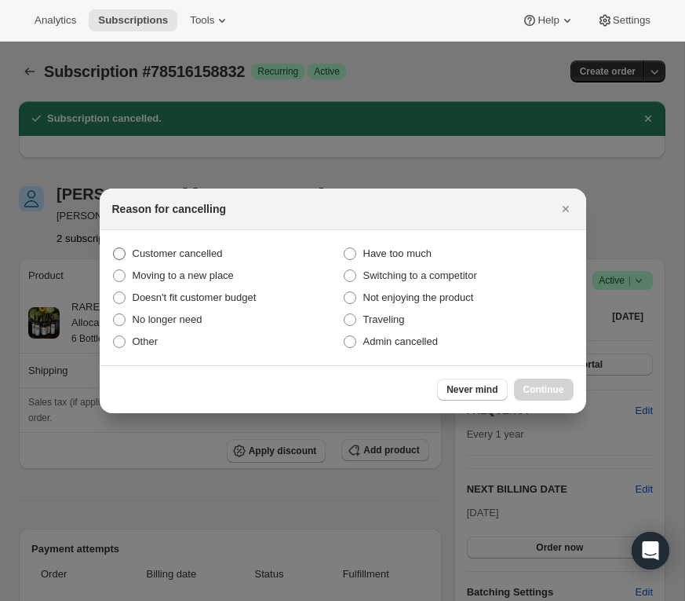
click at [124, 250] on span ":r3pd:" at bounding box center [119, 253] width 13 height 13
click at [114, 248] on input "Customer cancelled" at bounding box center [113, 247] width 1 height 1
radio input "true"
click at [535, 385] on span "Continue" at bounding box center [544, 389] width 41 height 13
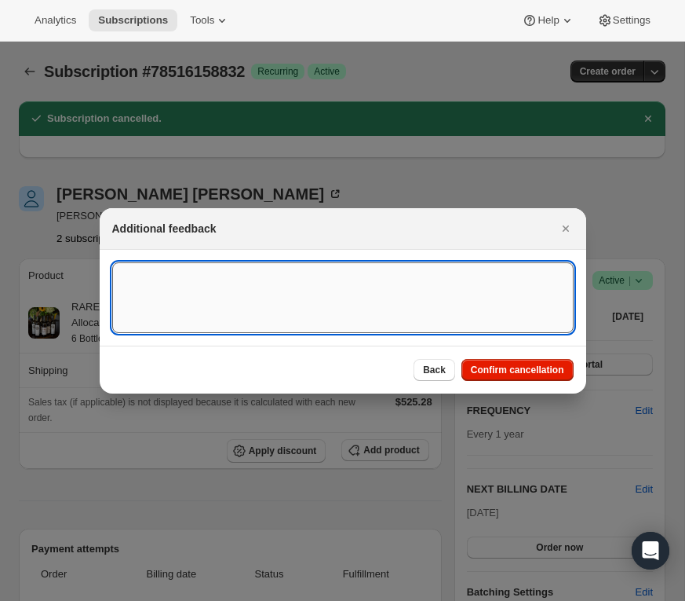
click at [208, 291] on textarea ":r3pd:" at bounding box center [343, 297] width 462 height 71
paste textarea "From: Nicole Leitner <nicoleleitner@att.net> Date: Wed, Oct 1, 2025 at 1:11 PM …"
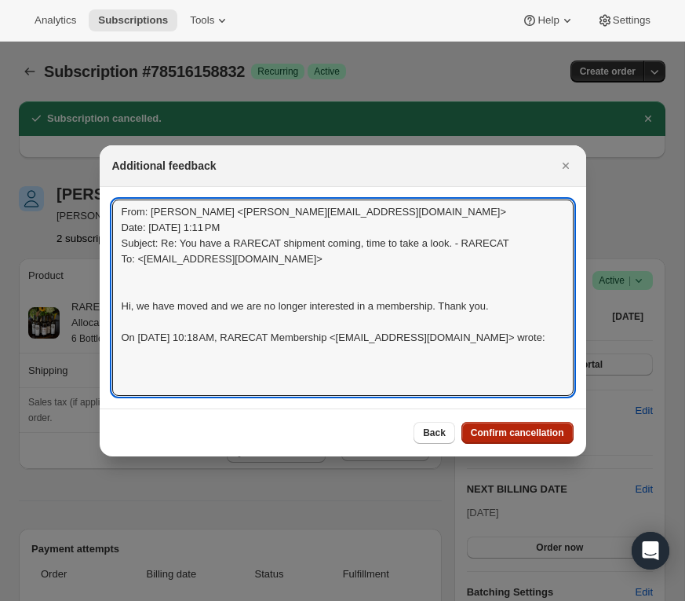
type textarea "From: Nicole Leitner <nicoleleitner@att.net> Date: Wed, Oct 1, 2025 at 1:11 PM …"
click at [523, 430] on span "Confirm cancellation" at bounding box center [517, 432] width 93 height 13
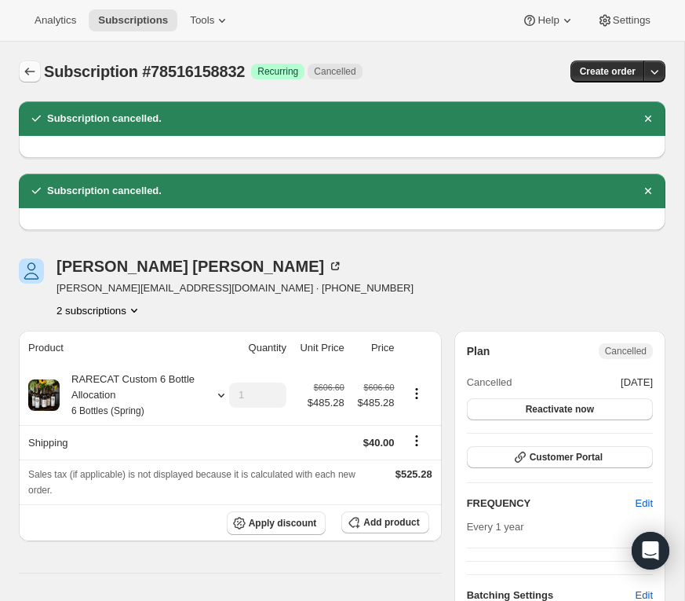
click at [25, 72] on icon "Subscriptions" at bounding box center [30, 72] width 10 height 8
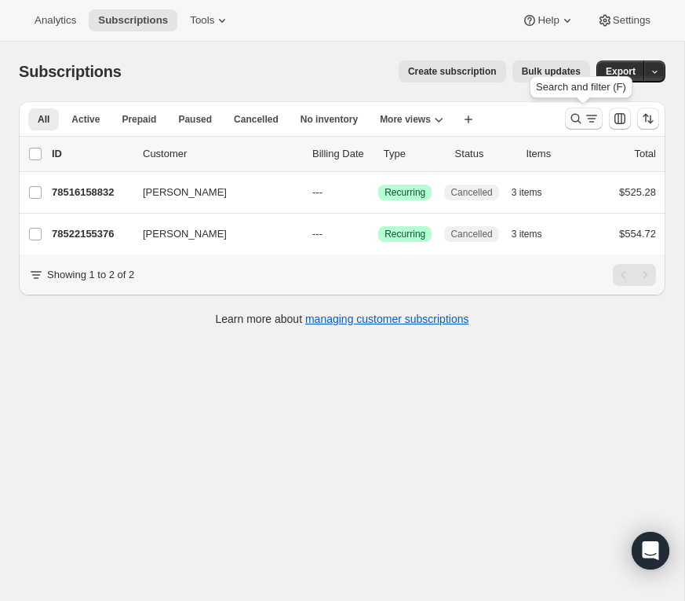
click at [575, 116] on icon "Search and filter results" at bounding box center [576, 119] width 16 height 16
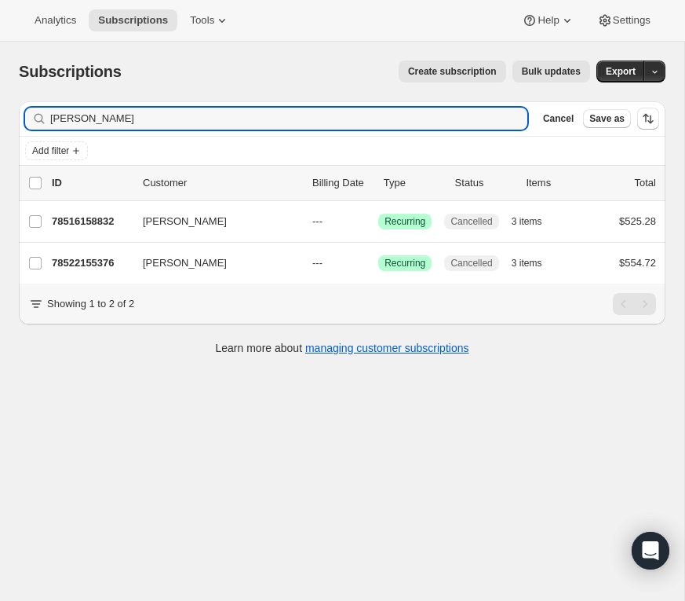
drag, startPoint x: 122, startPoint y: 125, endPoint x: 23, endPoint y: 124, distance: 98.9
click at [23, 124] on div "Filter subscribers nicole leitner Clear Cancel Save as" at bounding box center [342, 118] width 647 height 35
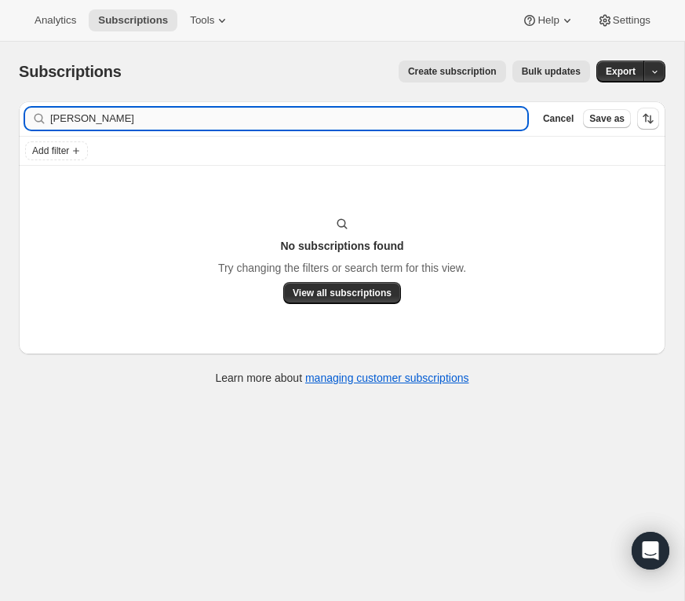
drag, startPoint x: 118, startPoint y: 121, endPoint x: 72, endPoint y: 119, distance: 45.6
click at [72, 119] on input "evan shone" at bounding box center [288, 119] width 477 height 22
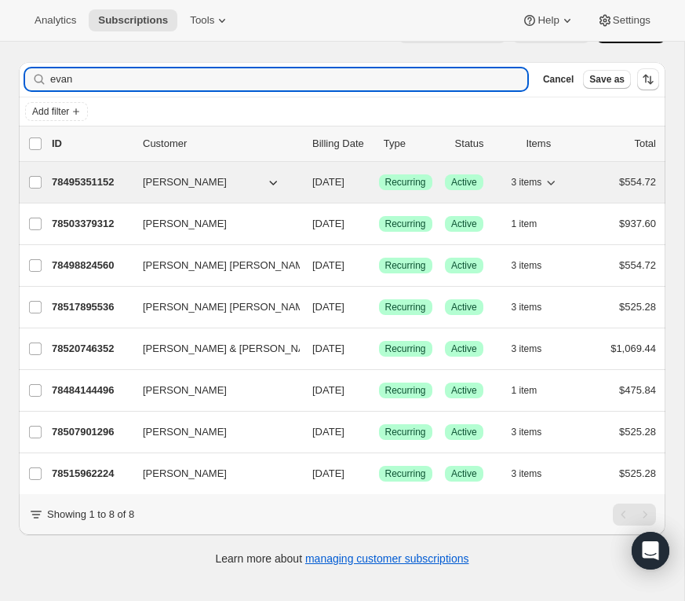
scroll to position [40, 0]
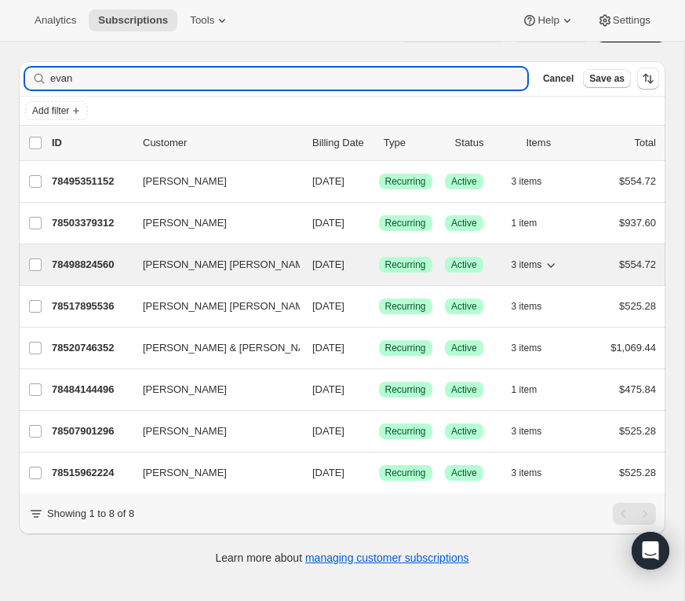
type input "evan"
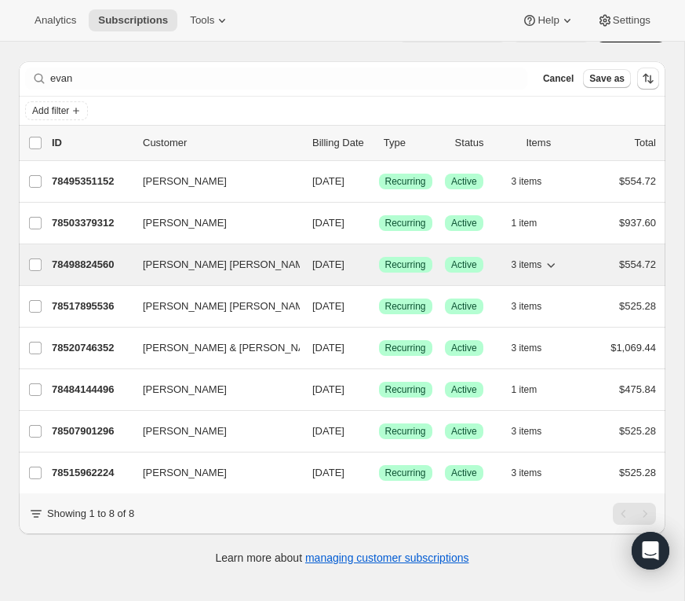
click at [83, 262] on p "78498824560" at bounding box center [91, 265] width 79 height 16
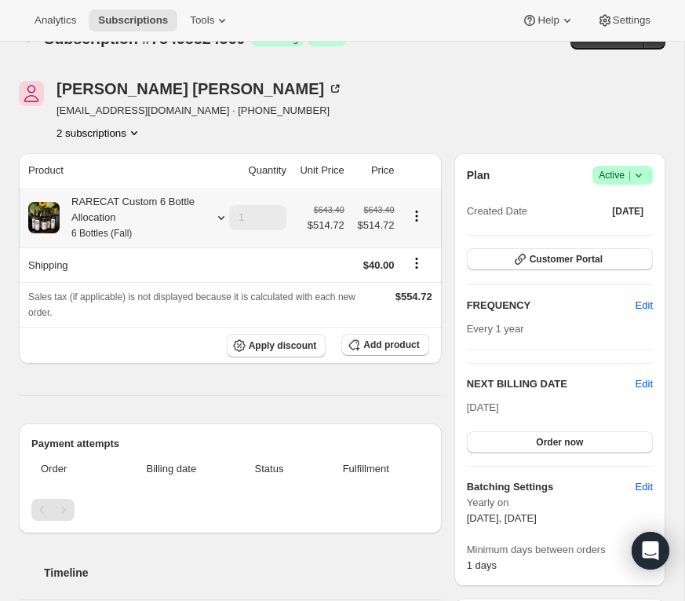
scroll to position [68, 0]
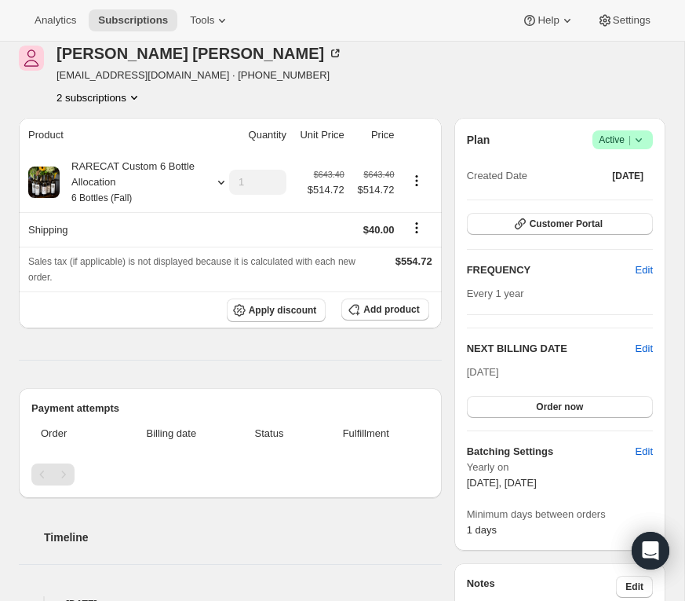
click at [640, 137] on icon at bounding box center [639, 140] width 16 height 16
click at [623, 196] on span "Cancel subscription" at bounding box center [619, 197] width 89 height 12
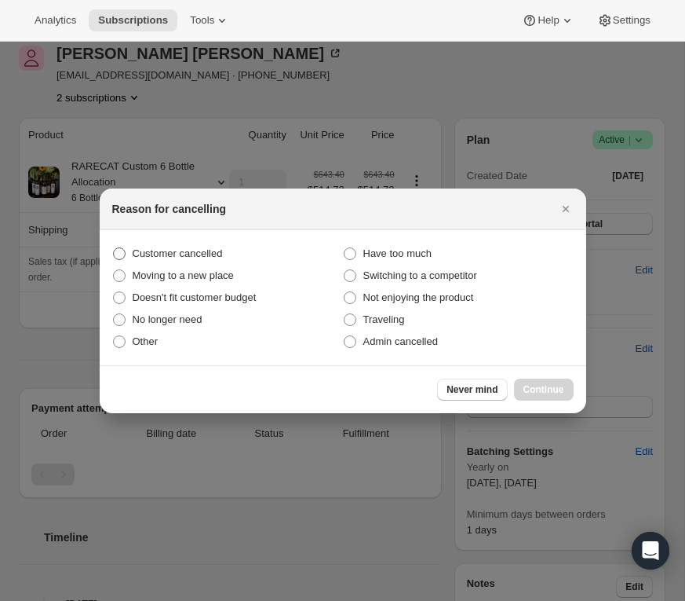
click at [126, 248] on label "Customer cancelled" at bounding box center [227, 254] width 231 height 22
click at [114, 248] on input "Customer cancelled" at bounding box center [113, 247] width 1 height 1
radio input "true"
click at [482, 391] on span "Never mind" at bounding box center [472, 389] width 51 height 13
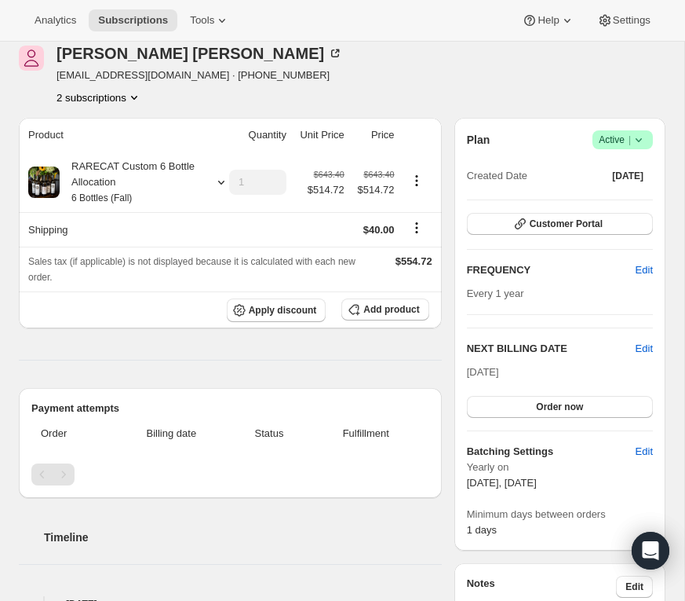
click at [641, 137] on icon at bounding box center [639, 140] width 16 height 16
click at [623, 165] on span "Pause subscription" at bounding box center [618, 170] width 86 height 12
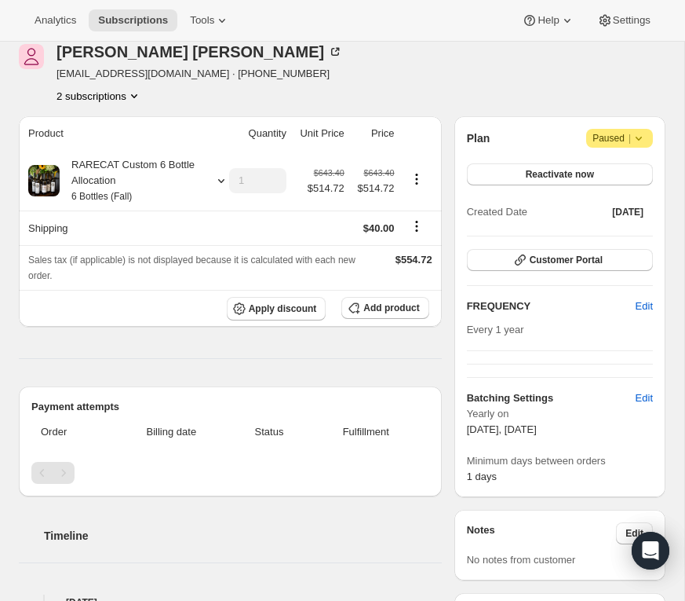
scroll to position [144, 0]
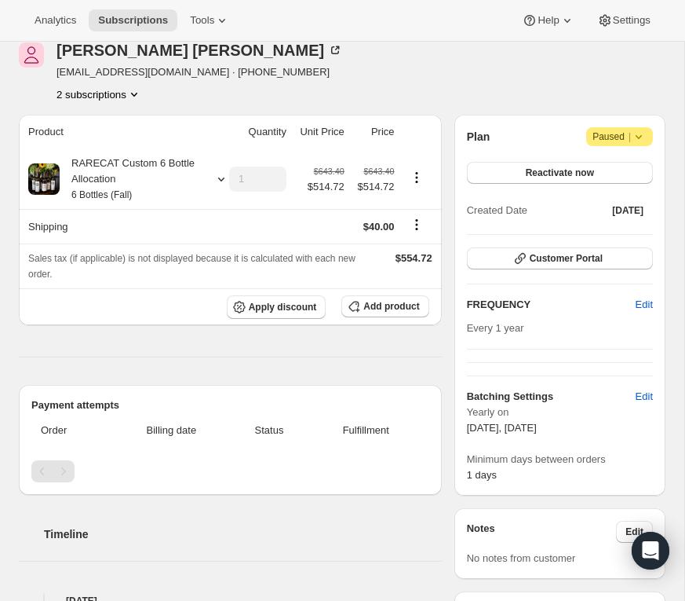
click at [639, 133] on icon at bounding box center [639, 137] width 16 height 16
click at [634, 161] on span "Cancel subscription" at bounding box center [616, 167] width 89 height 12
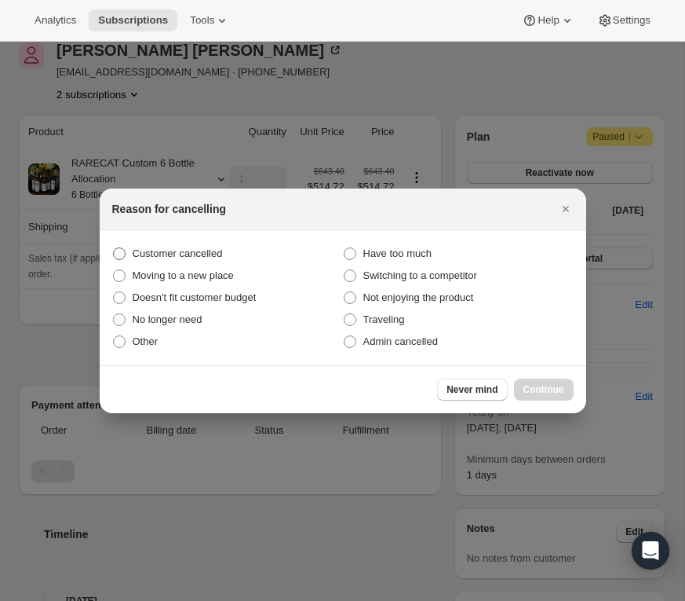
click at [122, 252] on span ":r4dr:" at bounding box center [119, 253] width 13 height 13
click at [114, 248] on input "Customer cancelled" at bounding box center [113, 247] width 1 height 1
radio input "true"
click at [546, 392] on span "Continue" at bounding box center [544, 389] width 41 height 13
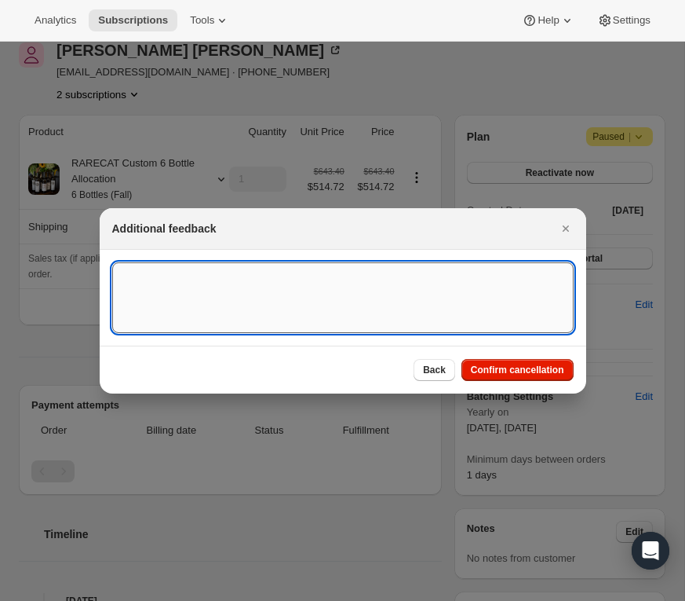
click at [262, 281] on textarea ":r4dr:" at bounding box center [343, 297] width 462 height 71
paste textarea "You received a new message from your online store's contact form. Country Code:…"
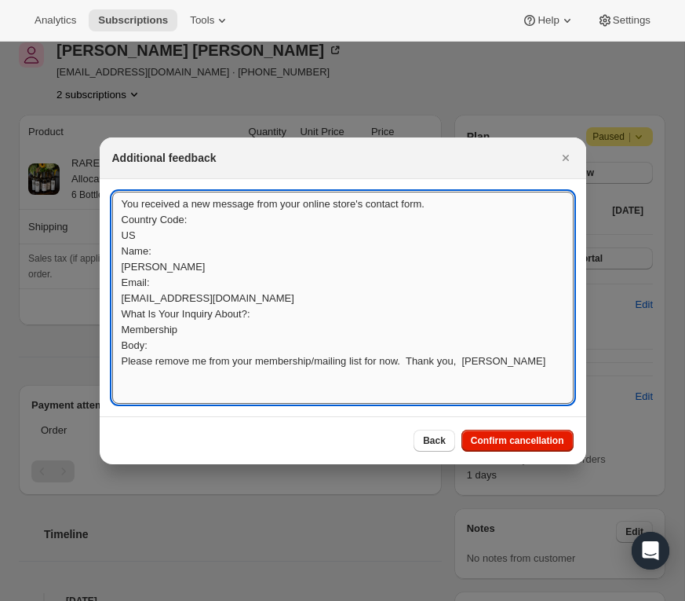
scroll to position [2, 0]
type textarea "You received a new message from your online store's contact form. Country Code:…"
click at [497, 437] on span "Confirm cancellation" at bounding box center [517, 440] width 93 height 13
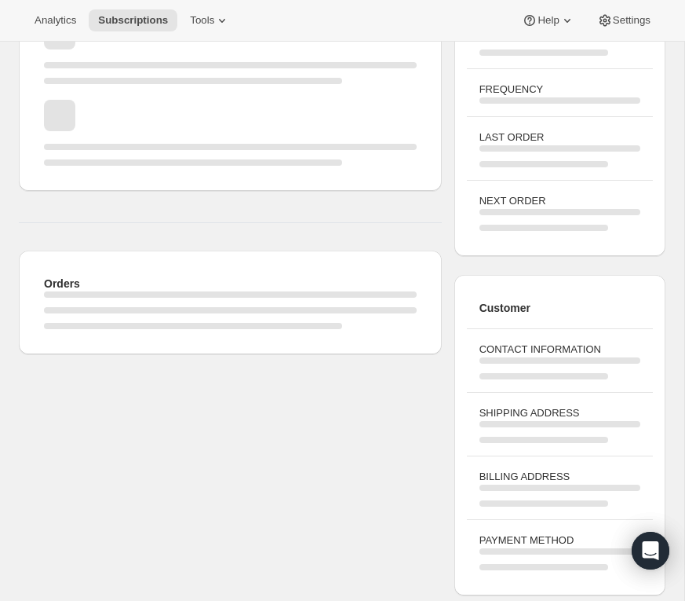
scroll to position [144, 0]
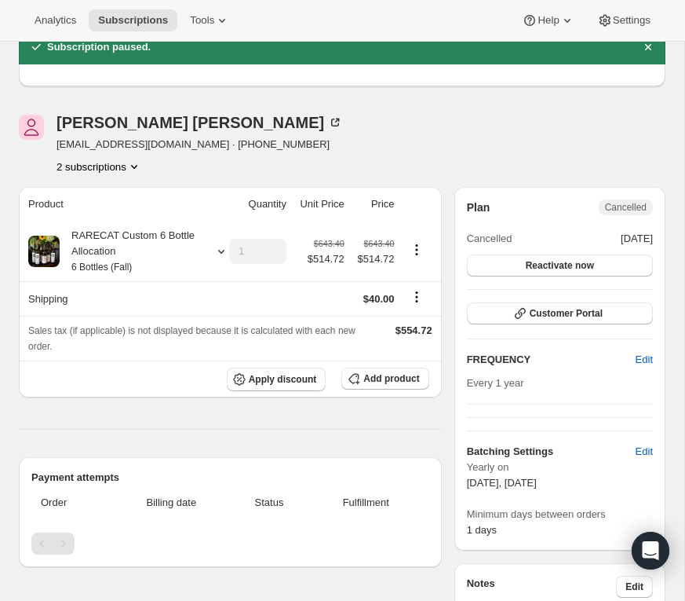
click at [139, 166] on icon "Product actions" at bounding box center [134, 167] width 16 height 16
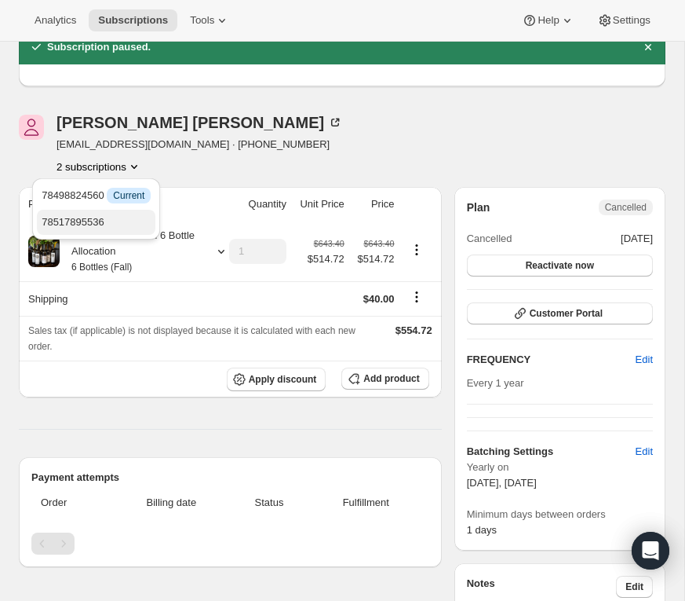
click at [117, 214] on span "78517895536" at bounding box center [96, 222] width 109 height 16
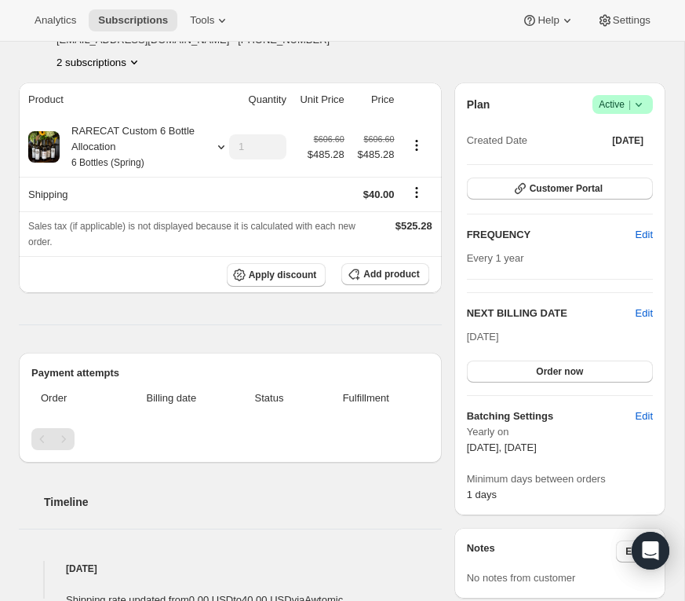
scroll to position [236, 0]
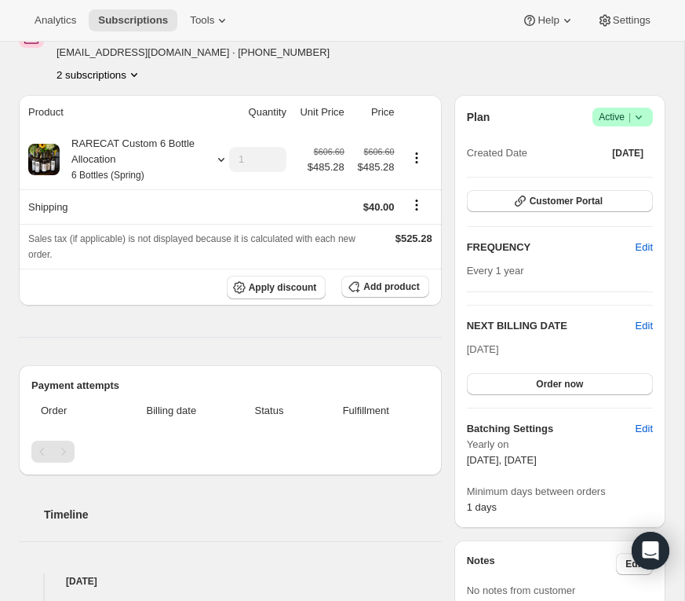
click at [644, 116] on icon at bounding box center [639, 117] width 16 height 16
click at [617, 181] on span "Cancel subscription" at bounding box center [619, 174] width 89 height 16
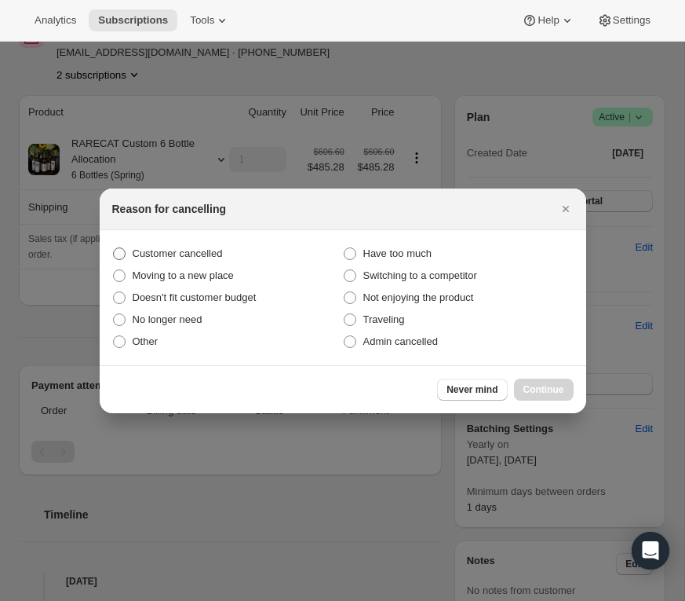
click at [123, 250] on span ":r4j4:" at bounding box center [119, 253] width 13 height 13
click at [114, 248] on input "Customer cancelled" at bounding box center [113, 247] width 1 height 1
radio input "true"
click at [546, 393] on span "Continue" at bounding box center [544, 389] width 41 height 13
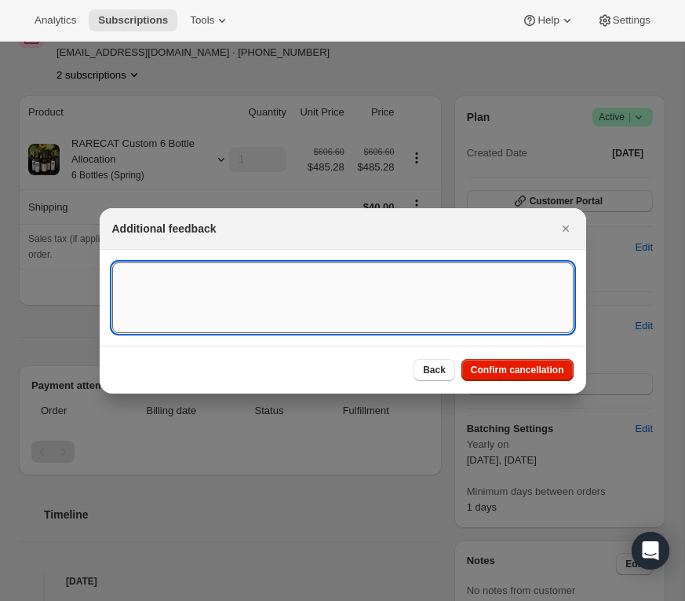
click at [236, 287] on textarea ":r4j4:" at bounding box center [343, 297] width 462 height 71
paste textarea "You received a new message from your online store's contact form. Country Code:…"
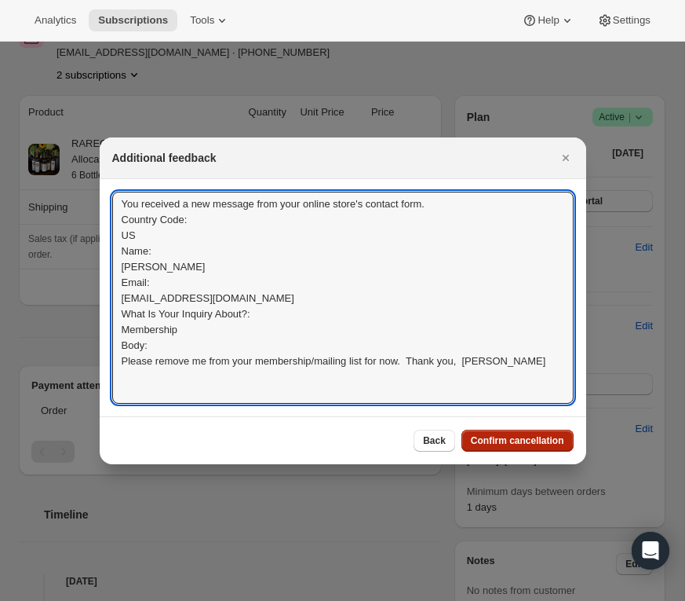
type textarea "You received a new message from your online store's contact form. Country Code:…"
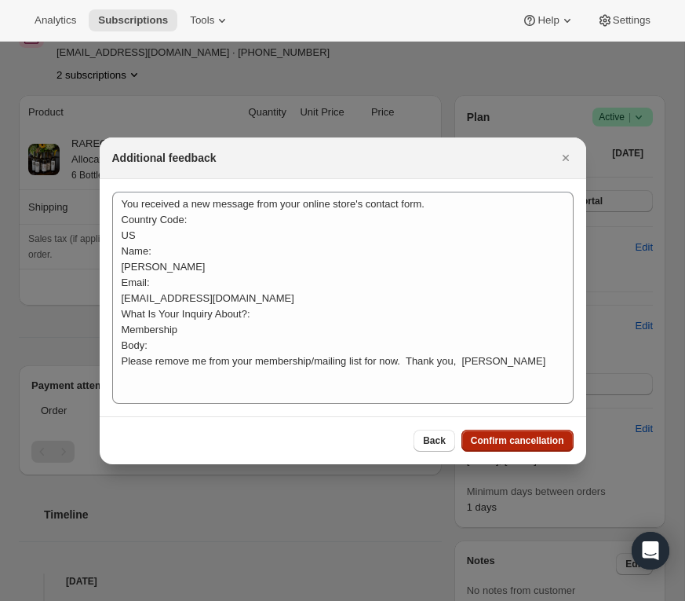
click at [516, 433] on button "Confirm cancellation" at bounding box center [518, 440] width 112 height 22
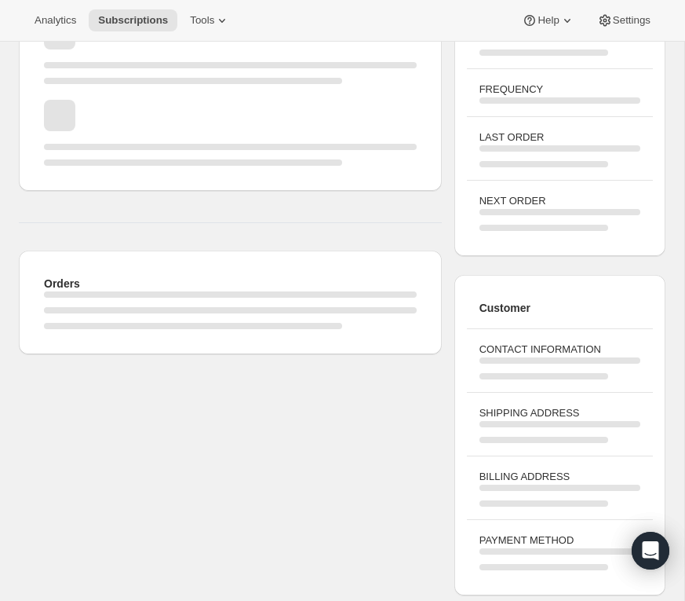
scroll to position [236, 0]
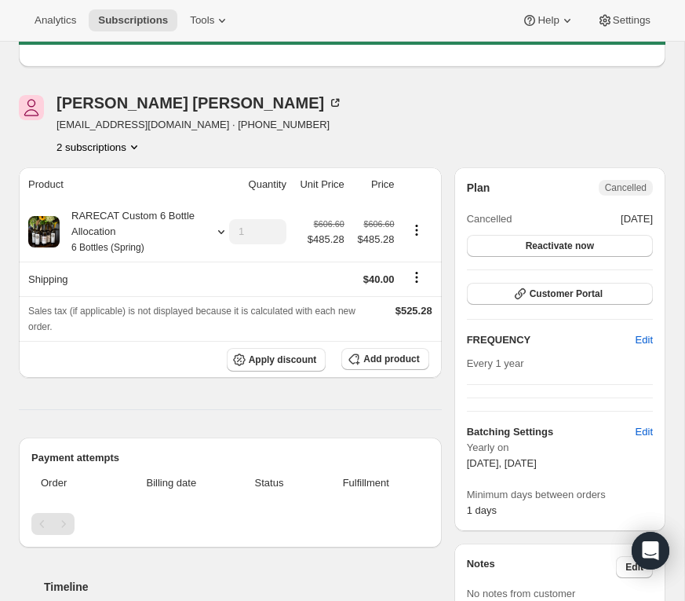
click at [130, 153] on icon "Product actions" at bounding box center [134, 147] width 16 height 16
click at [123, 176] on span "78498824560" at bounding box center [97, 176] width 109 height 16
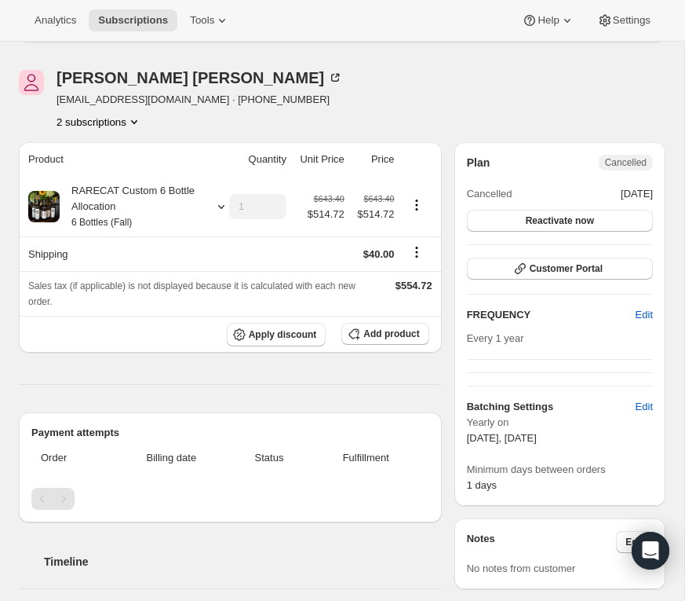
scroll to position [287, 0]
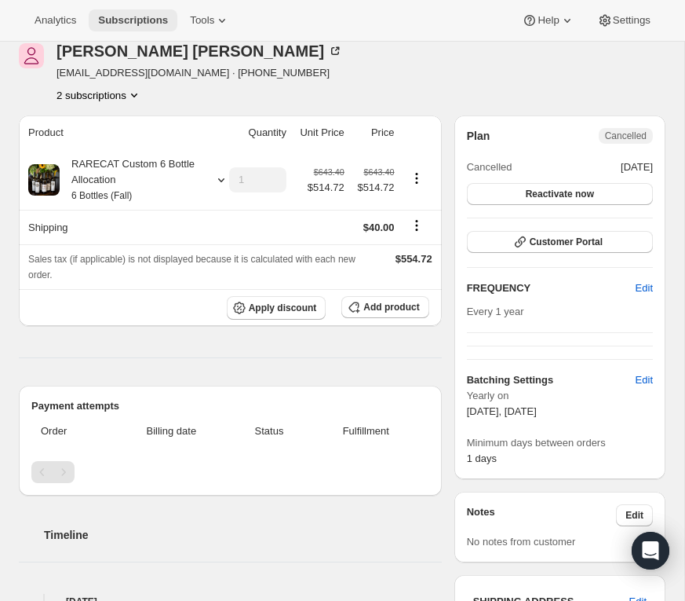
click at [139, 24] on span "Subscriptions" at bounding box center [133, 20] width 70 height 13
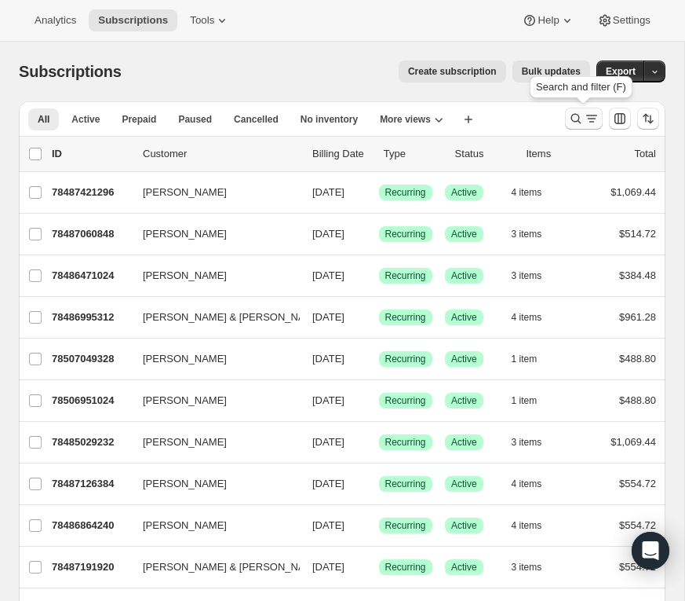
click at [576, 117] on icon "Search and filter results" at bounding box center [576, 119] width 16 height 16
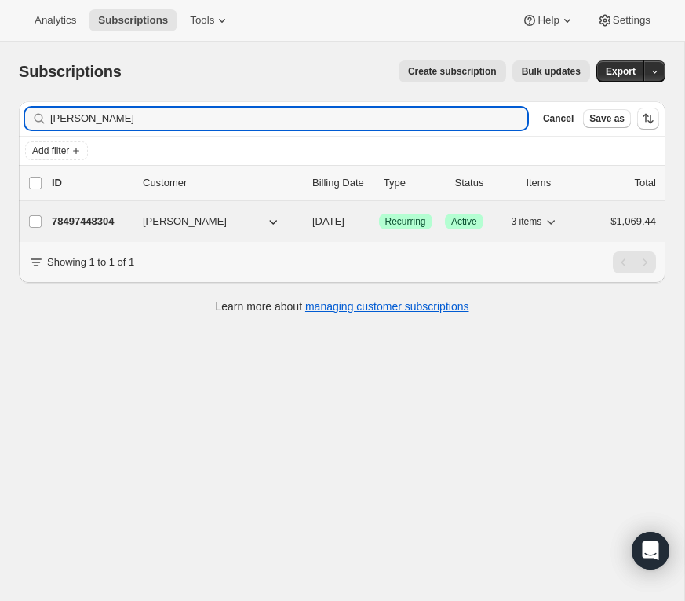
type input "kelli sanida"
click at [108, 218] on p "78497448304" at bounding box center [91, 222] width 79 height 16
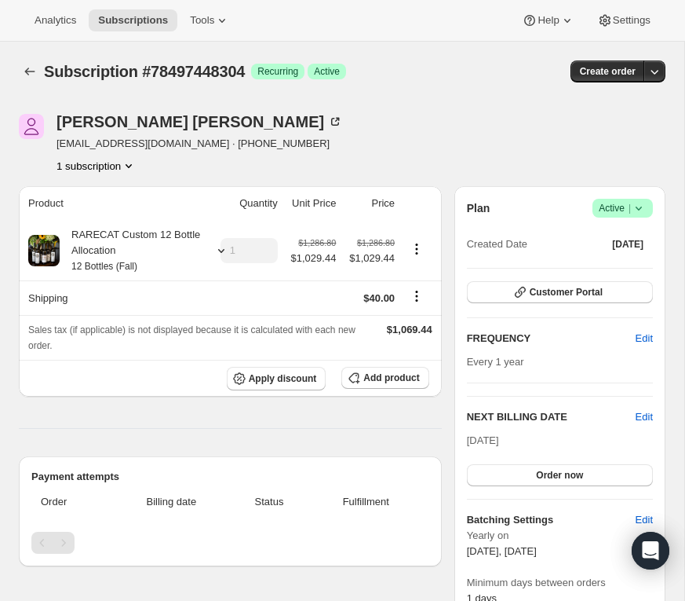
click at [638, 206] on icon at bounding box center [639, 208] width 16 height 16
click at [616, 259] on span "Cancel subscription" at bounding box center [619, 265] width 89 height 12
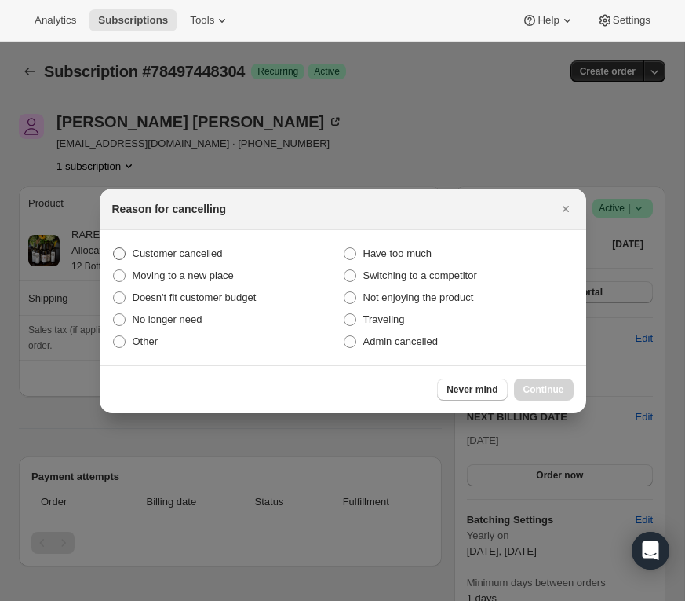
click at [121, 248] on span ":r55t:" at bounding box center [119, 253] width 13 height 13
click at [114, 248] on input "Customer cancelled" at bounding box center [113, 247] width 1 height 1
radio input "true"
click at [545, 387] on span "Continue" at bounding box center [544, 389] width 41 height 13
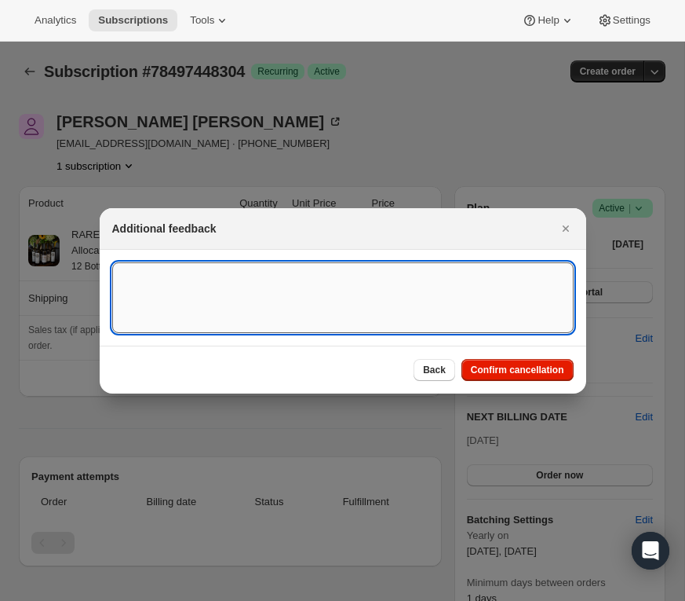
click at [243, 304] on textarea ":r55t:" at bounding box center [343, 297] width 462 height 71
paste textarea "---------- Forwarded message --------- From: Sanidas Family <sanidasfamily@gmai…"
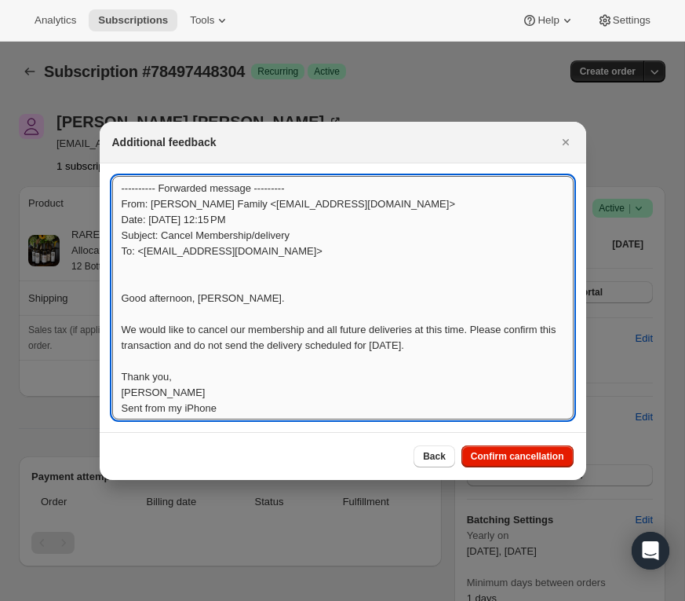
scroll to position [2, 0]
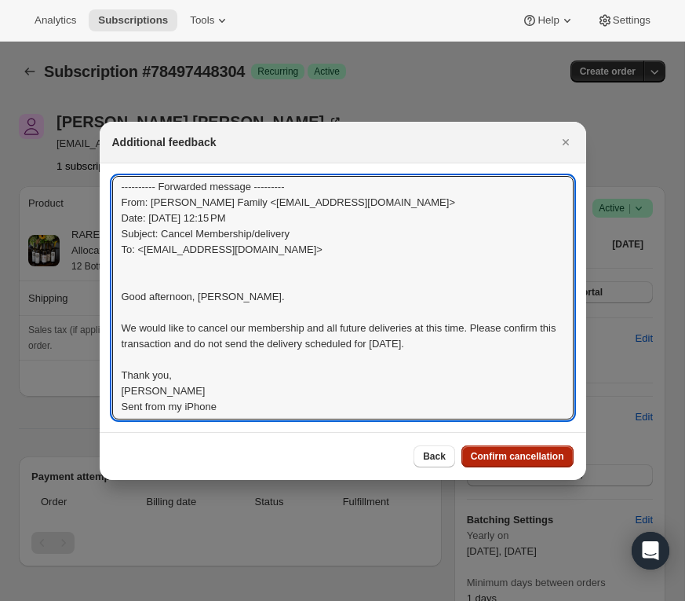
type textarea "---------- Forwarded message --------- From: Sanidas Family <sanidasfamily@gmai…"
click at [508, 455] on span "Confirm cancellation" at bounding box center [517, 456] width 93 height 13
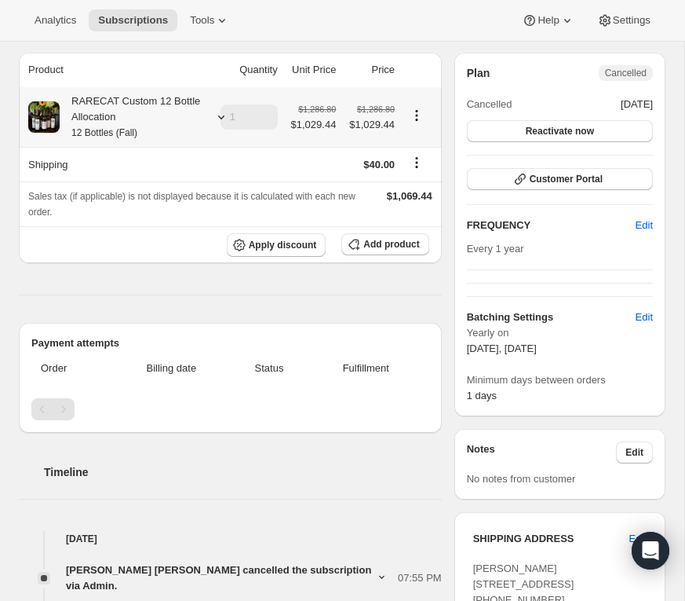
scroll to position [184, 0]
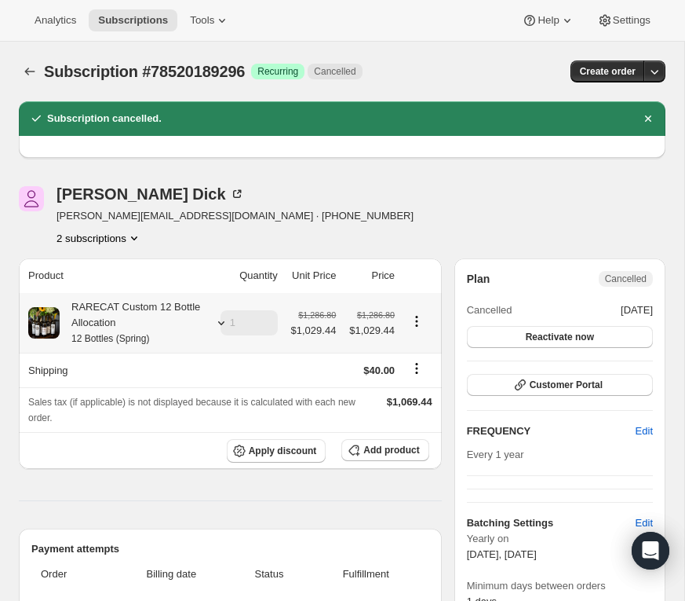
scroll to position [18, 0]
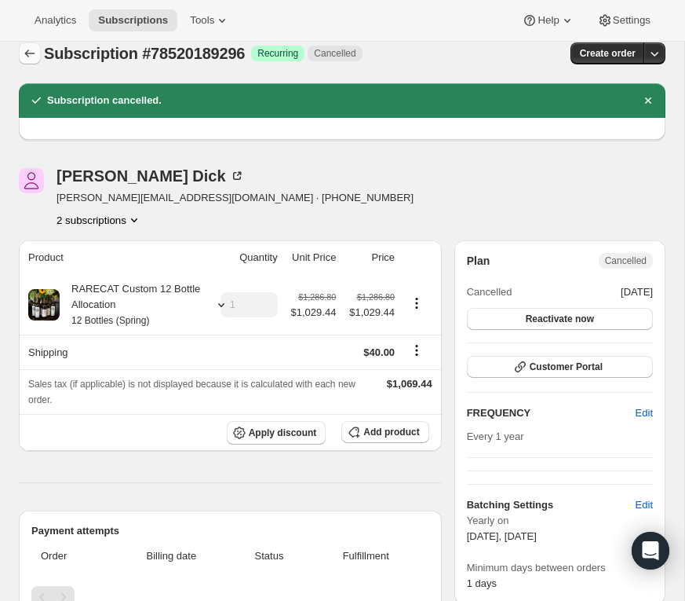
click at [27, 51] on icon "Subscriptions" at bounding box center [30, 54] width 16 height 16
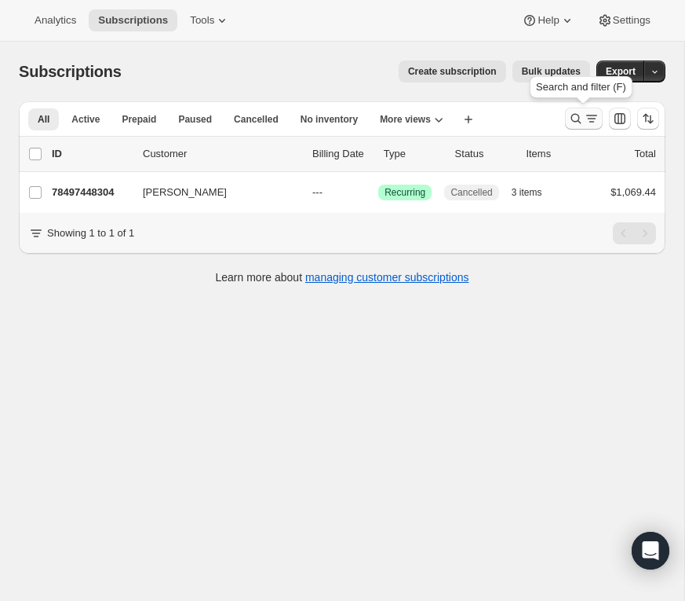
click at [577, 113] on icon "Search and filter results" at bounding box center [576, 119] width 16 height 16
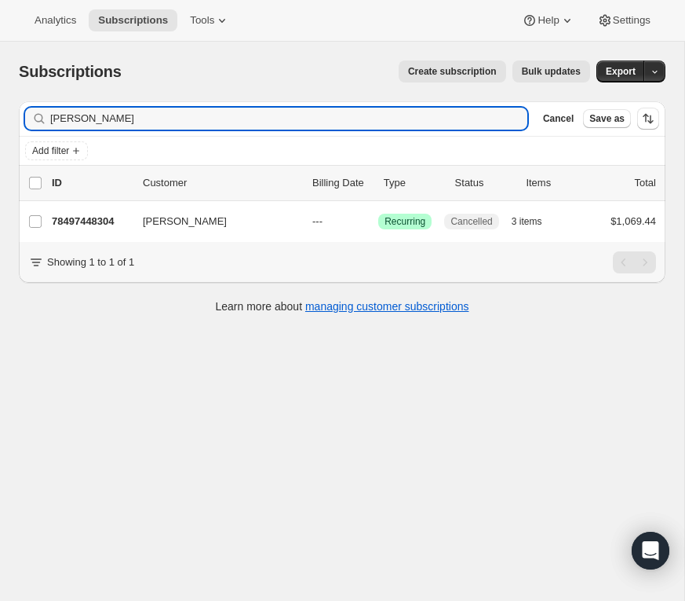
drag, startPoint x: 122, startPoint y: 117, endPoint x: 24, endPoint y: 117, distance: 98.1
click at [24, 117] on div "Filter subscribers kelli sanida Clear Cancel Save as" at bounding box center [342, 118] width 647 height 35
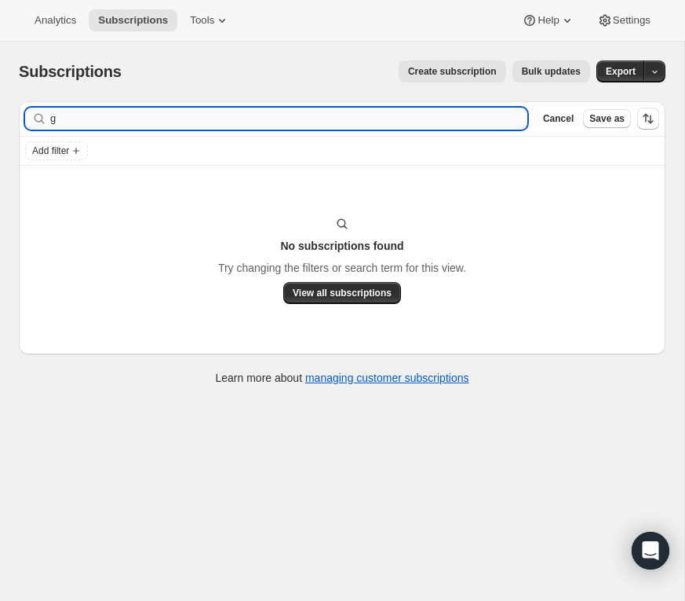
type input "g"
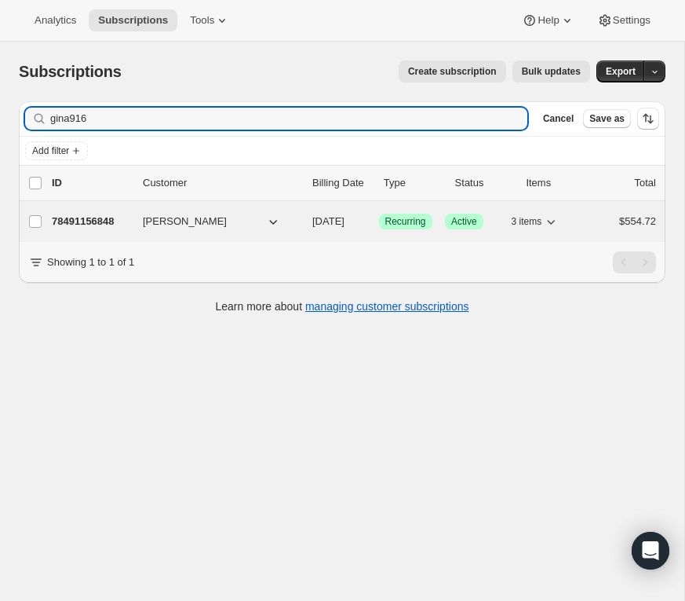
type input "gina916"
click at [86, 216] on p "78491156848" at bounding box center [91, 222] width 79 height 16
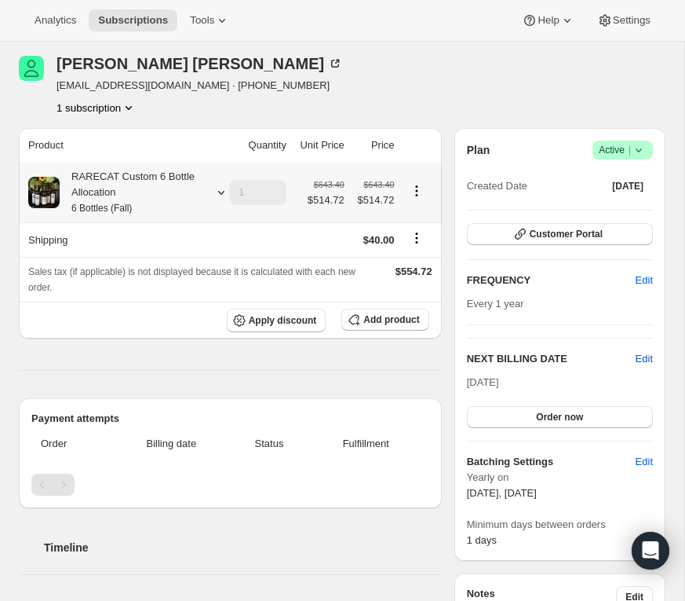
scroll to position [60, 0]
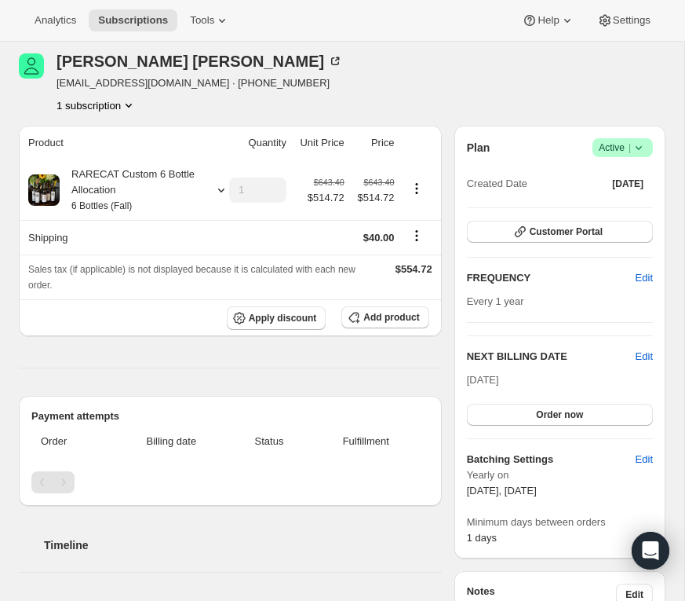
click at [637, 146] on icon at bounding box center [639, 148] width 16 height 16
click at [620, 201] on span "Cancel subscription" at bounding box center [619, 205] width 89 height 12
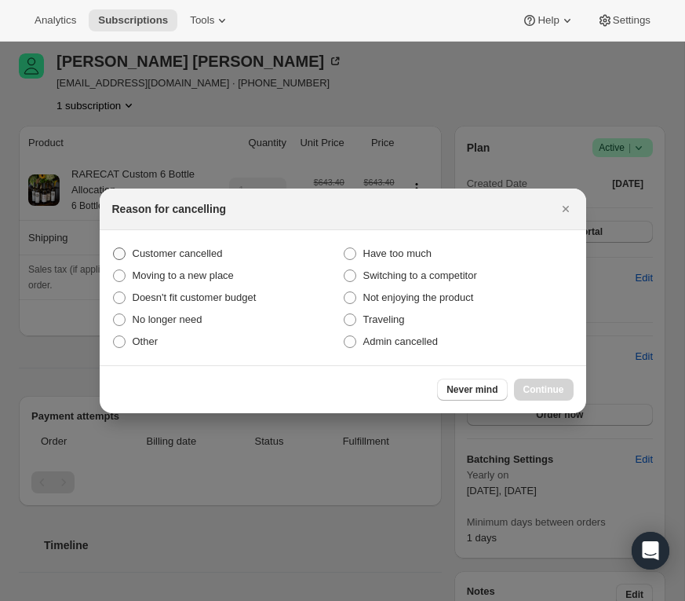
click at [124, 253] on span ":r5qj:" at bounding box center [119, 253] width 13 height 13
click at [114, 248] on input "Customer cancelled" at bounding box center [113, 247] width 1 height 1
radio input "true"
click at [540, 387] on span "Continue" at bounding box center [544, 389] width 41 height 13
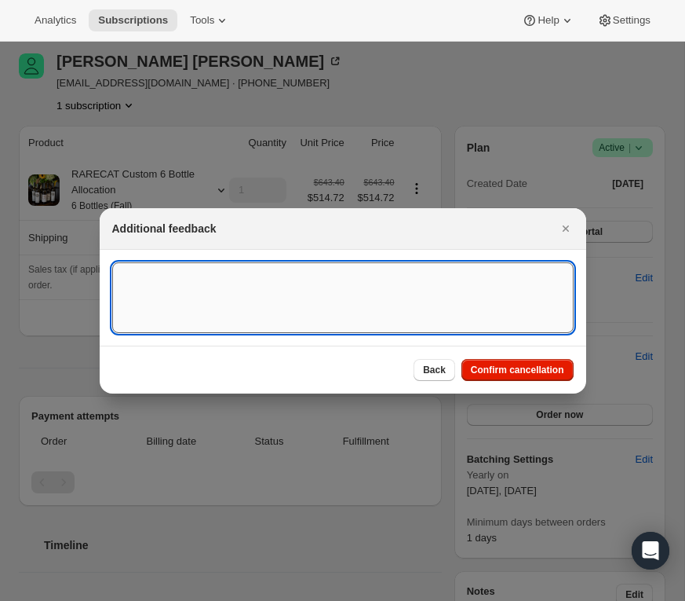
click at [237, 294] on textarea ":r5qj:" at bounding box center [343, 297] width 462 height 71
paste textarea "From: Gina Gilpin Miller <gina916@gmail.com> Date: Wed, Oct 1, 2025 at 12:44 PM…"
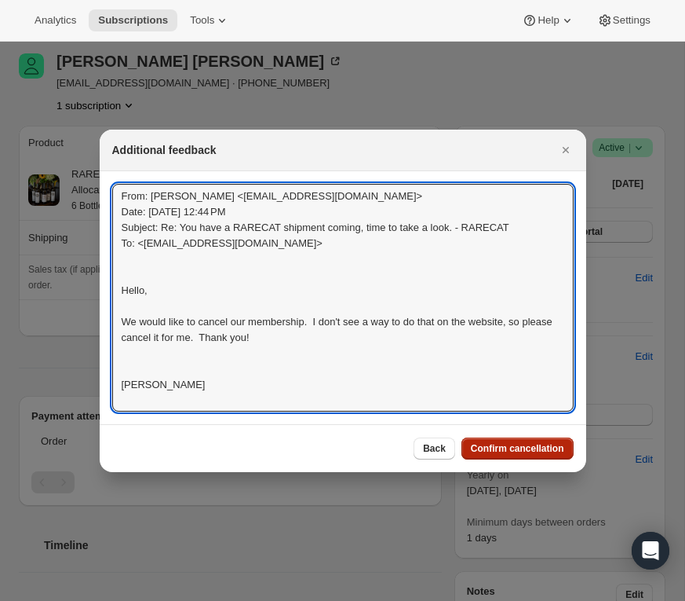
type textarea "From: Gina Gilpin Miller <gina916@gmail.com> Date: Wed, Oct 1, 2025 at 12:44 PM…"
click at [511, 447] on span "Confirm cancellation" at bounding box center [517, 448] width 93 height 13
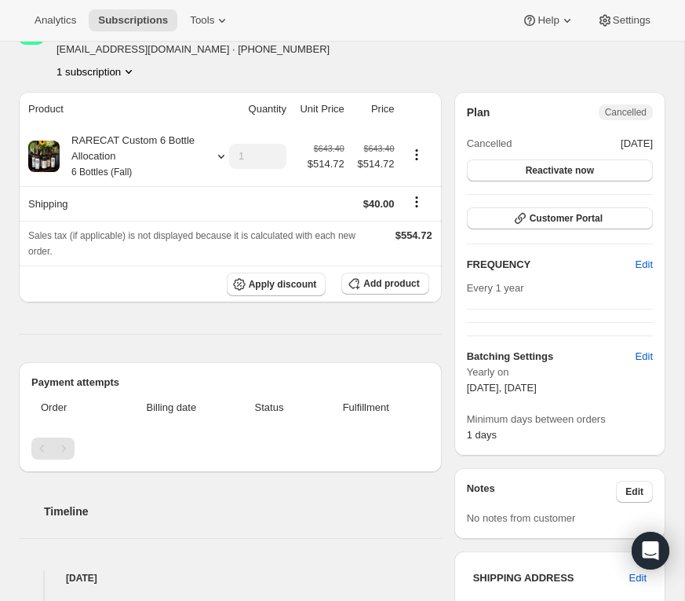
scroll to position [200, 0]
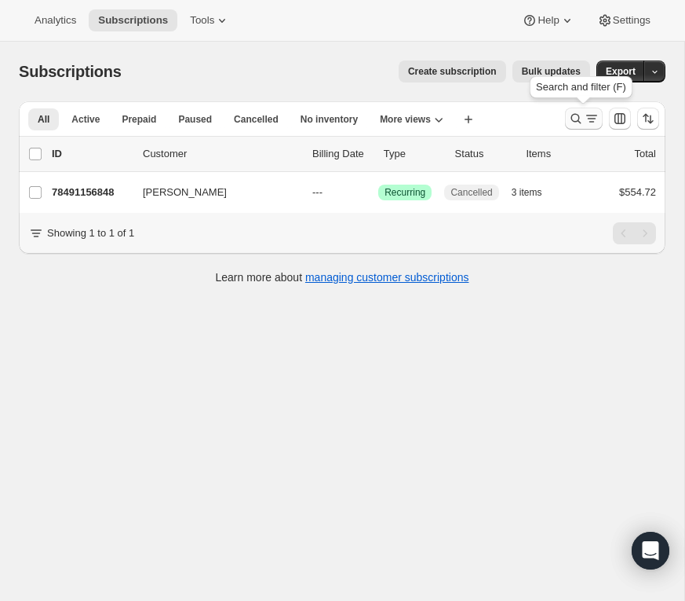
click at [576, 115] on icon "Search and filter results" at bounding box center [577, 119] width 10 height 10
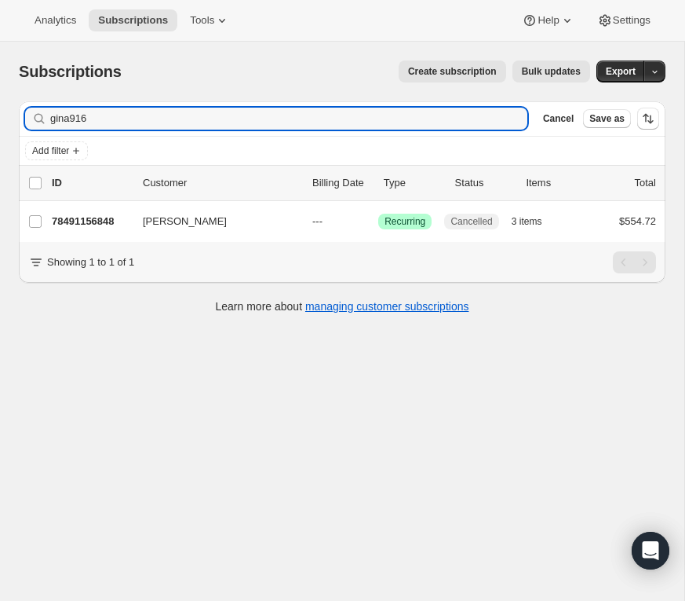
drag, startPoint x: 104, startPoint y: 115, endPoint x: 27, endPoint y: 116, distance: 77.7
click at [27, 116] on div "gina916 Clear" at bounding box center [276, 119] width 502 height 22
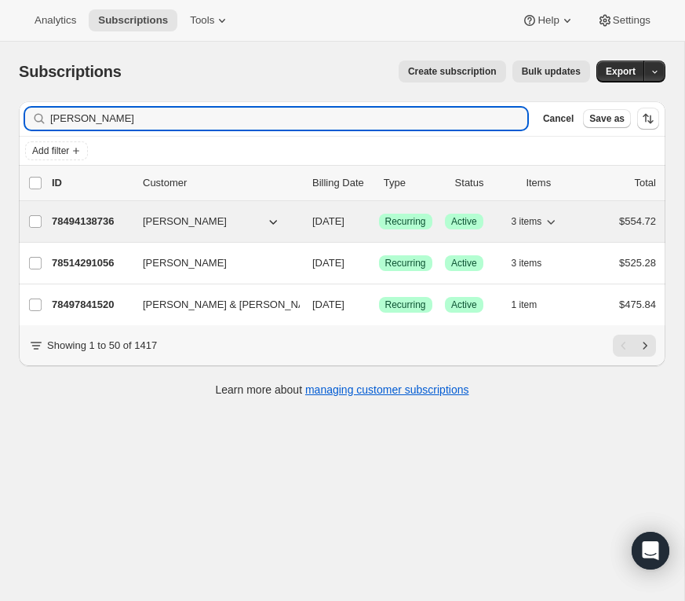
type input "[PERSON_NAME]"
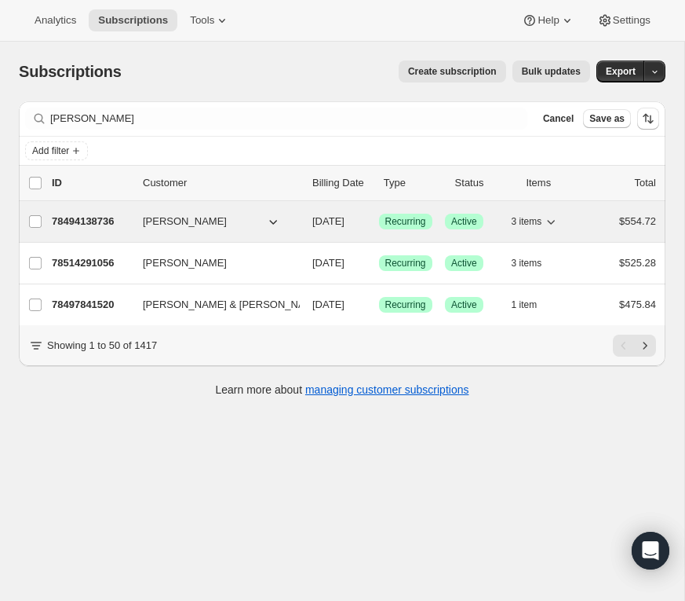
click at [94, 220] on p "78494138736" at bounding box center [91, 222] width 79 height 16
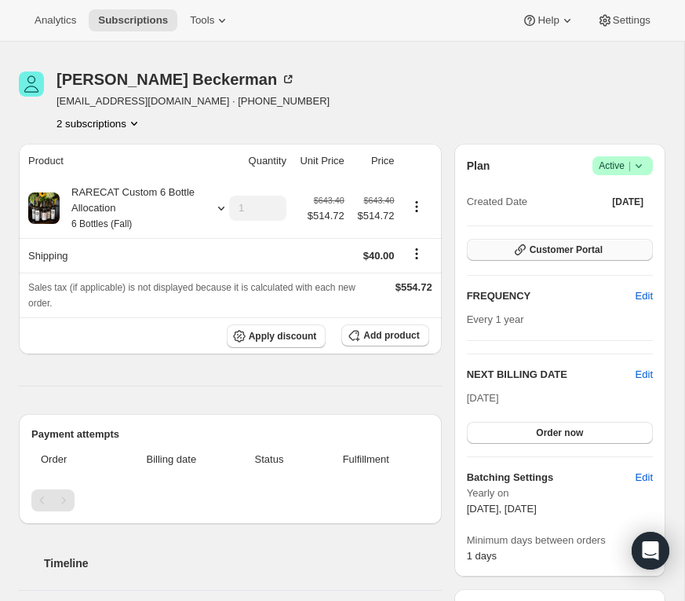
scroll to position [53, 0]
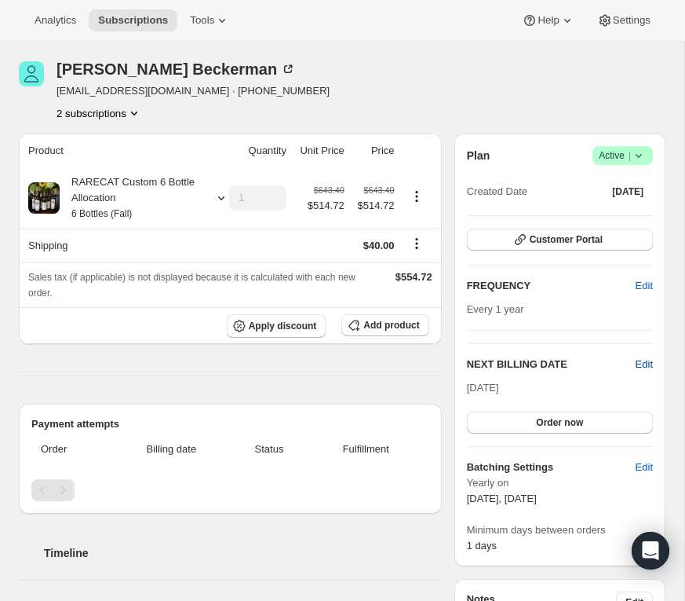
click at [641, 362] on span "Edit" at bounding box center [644, 364] width 17 height 16
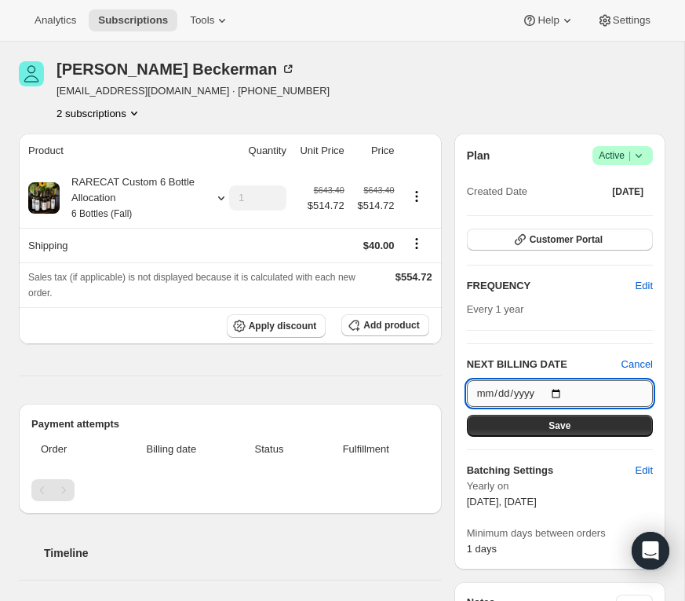
click at [565, 387] on input "2025-10-15" at bounding box center [560, 393] width 186 height 27
type input "2026-03-15"
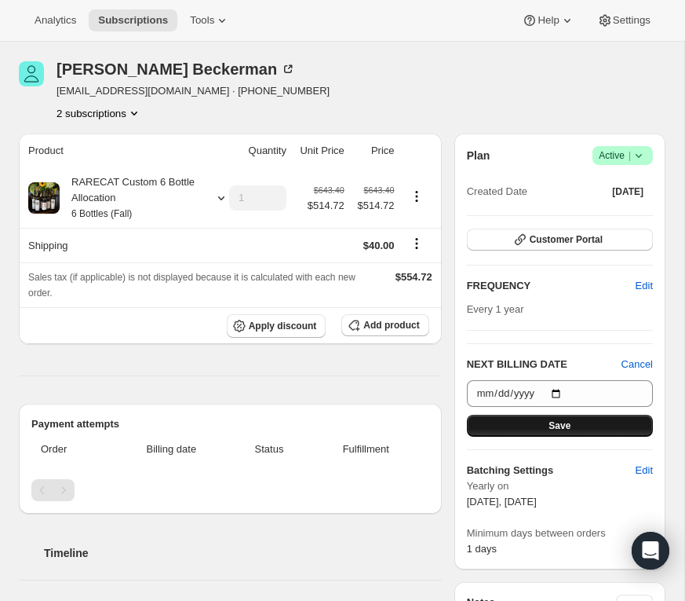
click at [573, 422] on button "Save" at bounding box center [560, 426] width 186 height 22
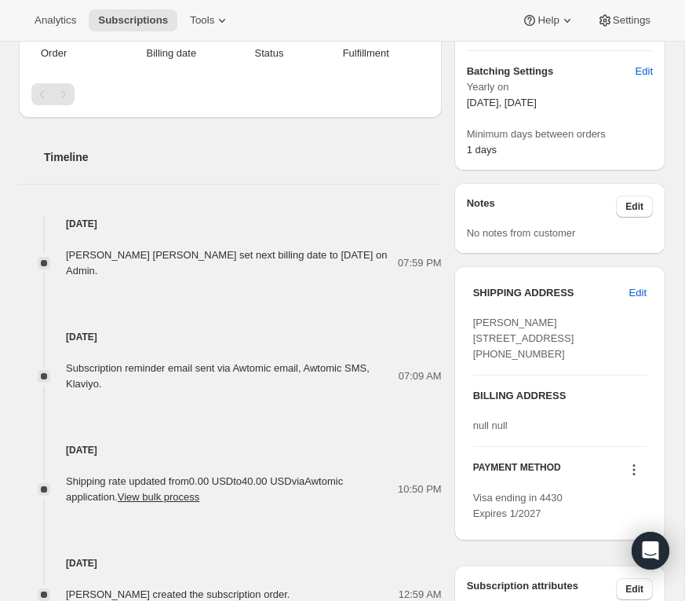
scroll to position [524, 0]
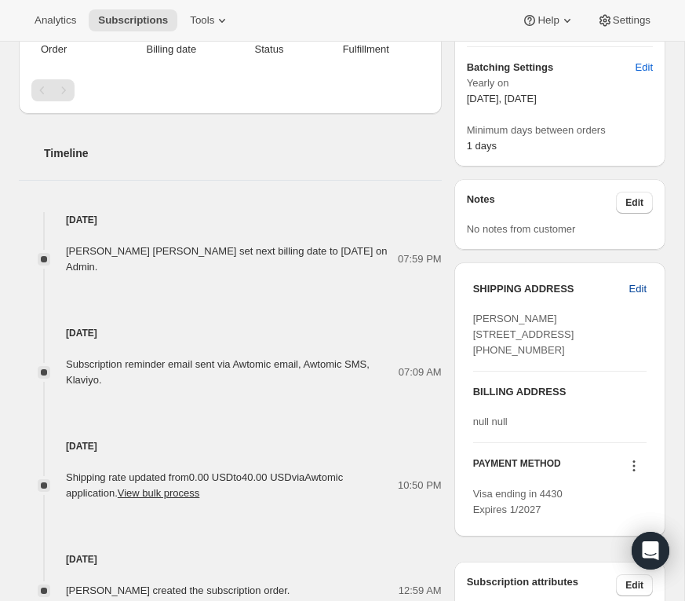
click at [638, 289] on span "Edit" at bounding box center [638, 289] width 17 height 16
select select "NY"
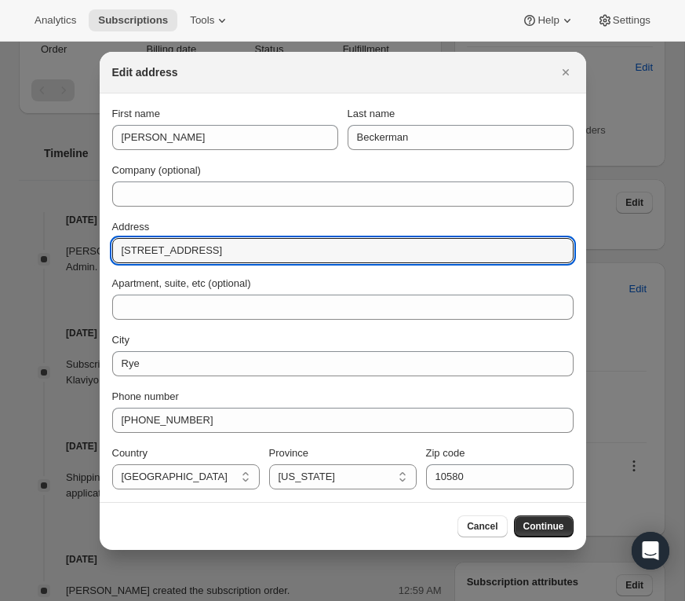
drag, startPoint x: 261, startPoint y: 255, endPoint x: 108, endPoint y: 251, distance: 153.1
click at [108, 251] on section "First name Rachel Last name Beckerman Company (optional) Address 255 Central Av…" at bounding box center [343, 297] width 487 height 408
type input "9 Oakwood Avenue"
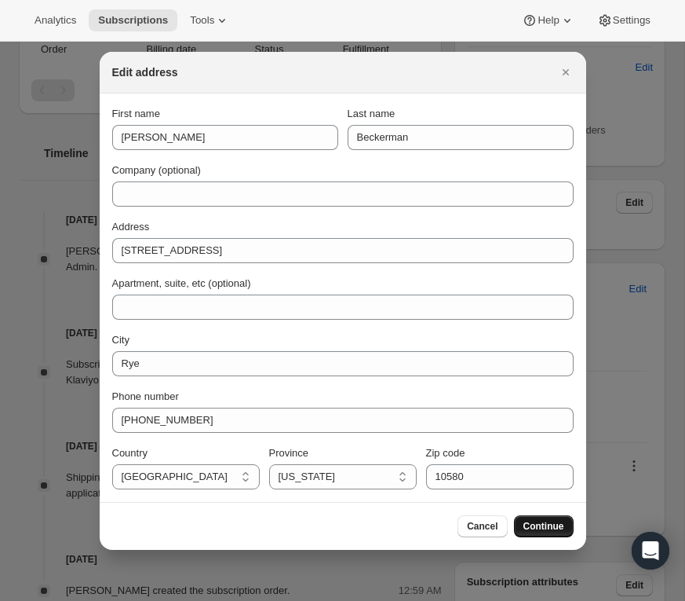
click at [542, 523] on span "Continue" at bounding box center [544, 526] width 41 height 13
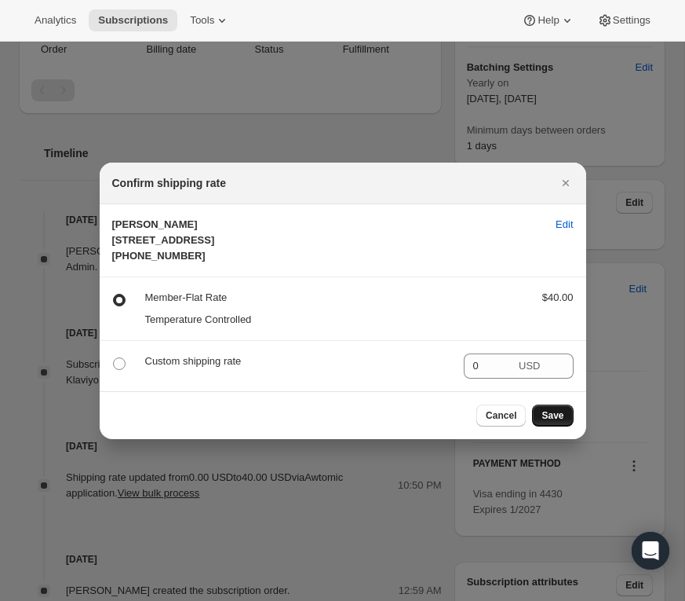
click at [557, 422] on span "Save" at bounding box center [553, 415] width 22 height 13
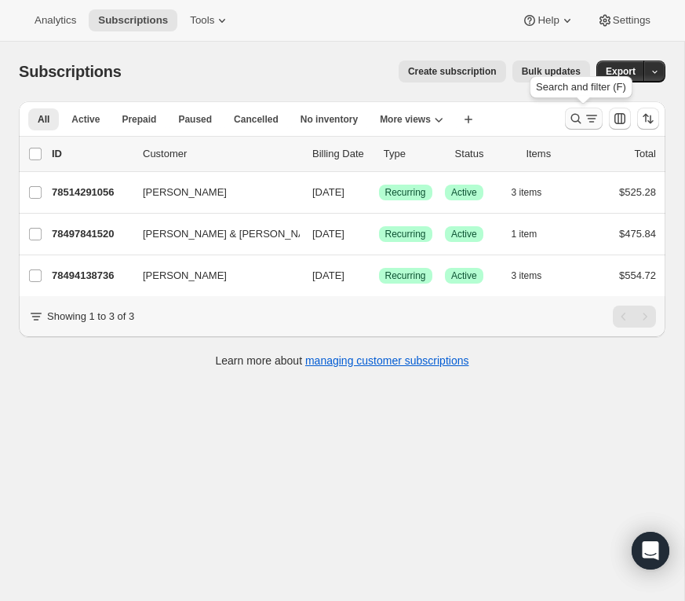
click at [578, 111] on icon "Search and filter results" at bounding box center [576, 119] width 16 height 16
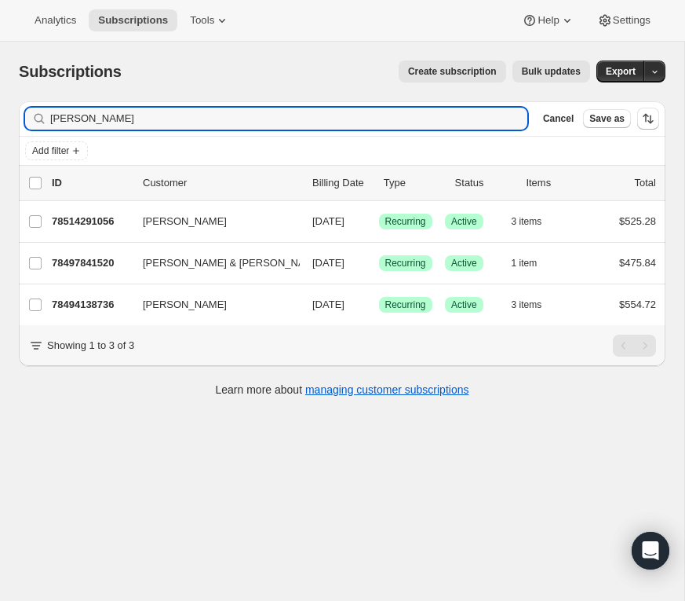
drag, startPoint x: 98, startPoint y: 120, endPoint x: 19, endPoint y: 119, distance: 79.3
click at [19, 119] on div "Filter subscribers [PERSON_NAME] Cancel Save as" at bounding box center [342, 118] width 647 height 35
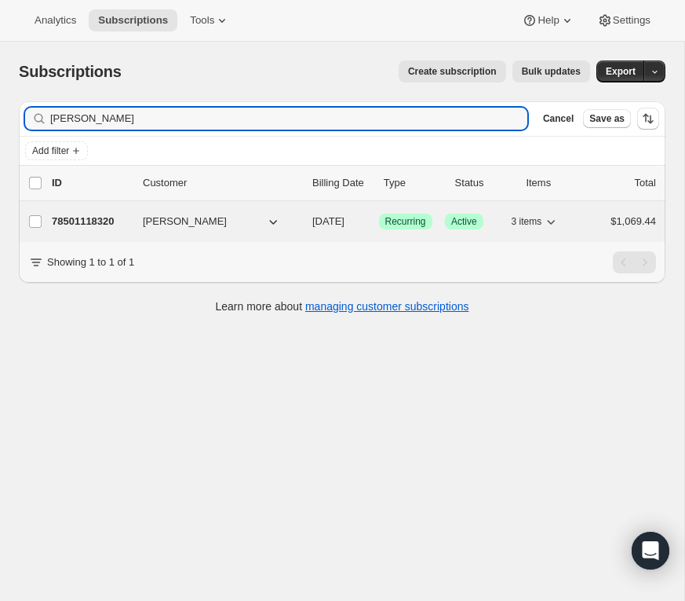
type input "[PERSON_NAME]"
click at [84, 218] on p "78501118320" at bounding box center [91, 222] width 79 height 16
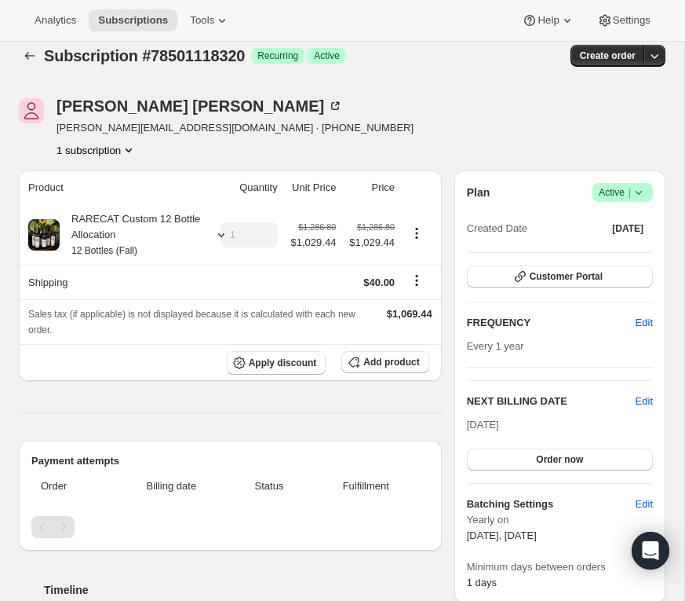
scroll to position [4, 0]
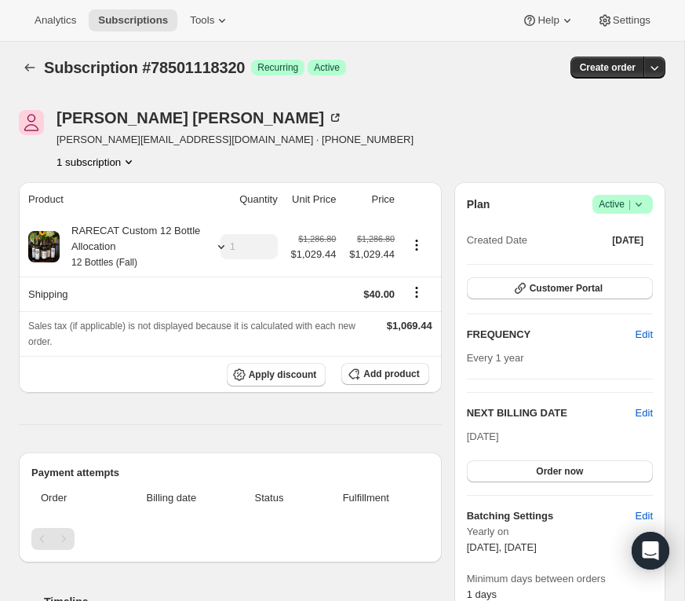
click at [641, 203] on icon at bounding box center [639, 205] width 6 height 4
click at [623, 263] on span "Cancel subscription" at bounding box center [619, 261] width 89 height 12
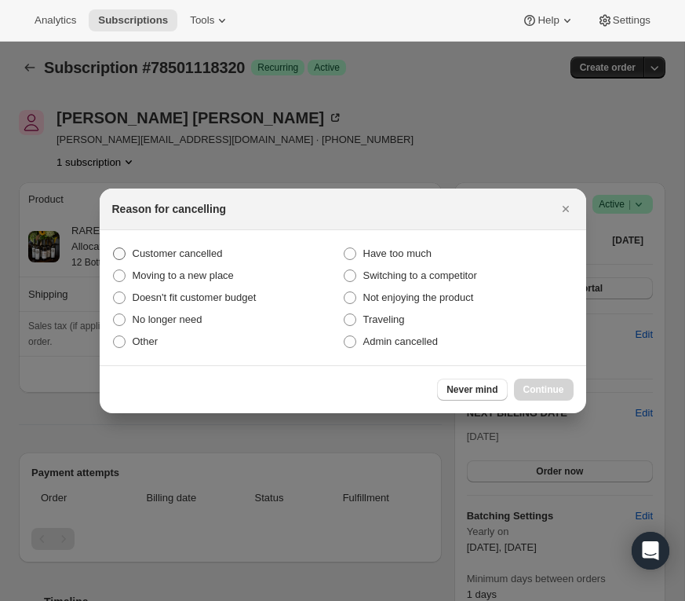
click at [120, 252] on span ":rcp:" at bounding box center [119, 253] width 13 height 13
click at [114, 248] on input "Customer cancelled" at bounding box center [113, 247] width 1 height 1
radio input "true"
click at [556, 384] on span "Continue" at bounding box center [544, 389] width 41 height 13
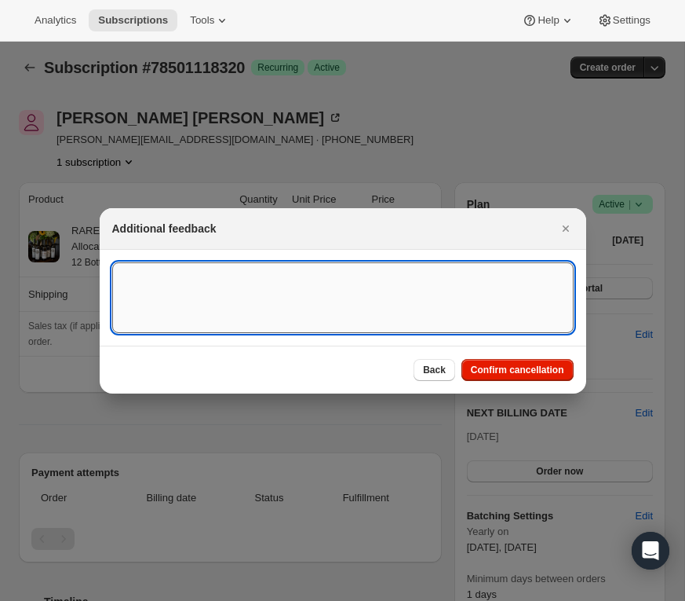
click at [232, 298] on textarea ":rcp:" at bounding box center [343, 297] width 462 height 71
paste textarea "[PERSON_NAME][EMAIL_ADDRESS][DOMAIN_NAME]"
drag, startPoint x: 304, startPoint y: 275, endPoint x: 81, endPoint y: 279, distance: 223.0
paste textarea "Country Code: US Name: Joseph S Taylor Email: j.taylor@innovationenergygroup.ne…"
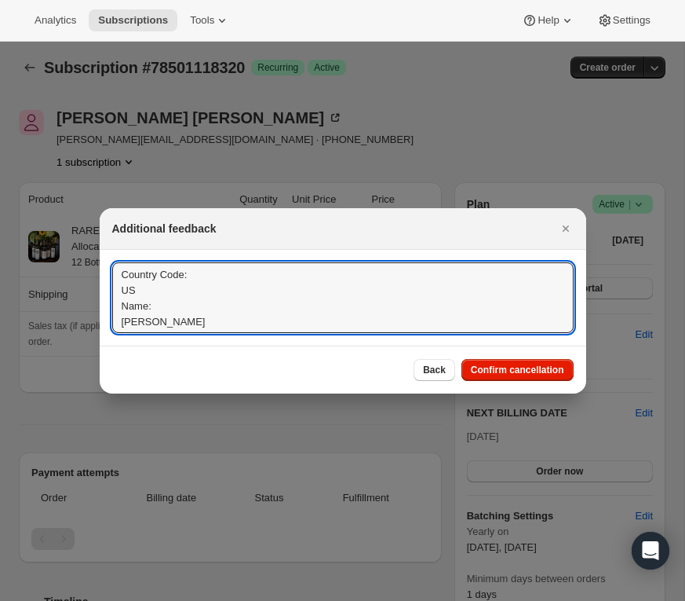
scroll to position [2, 0]
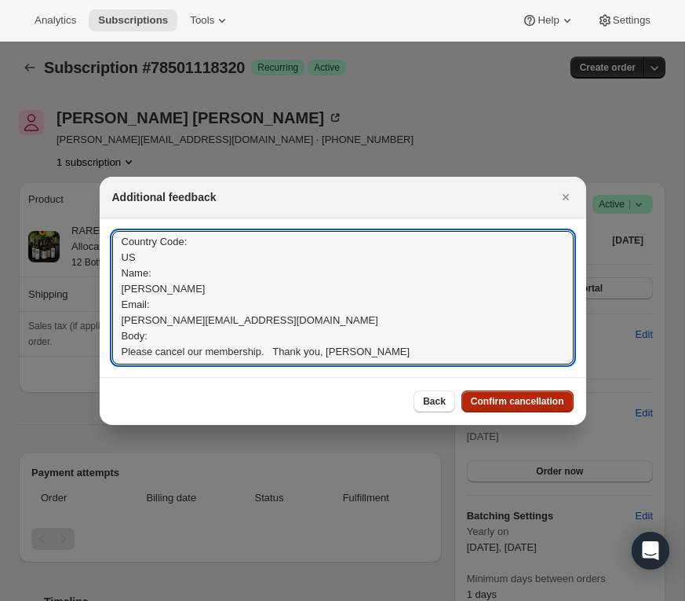
type textarea "Country Code: US Name: Joseph S Taylor Email: j.taylor@innovationenergygroup.ne…"
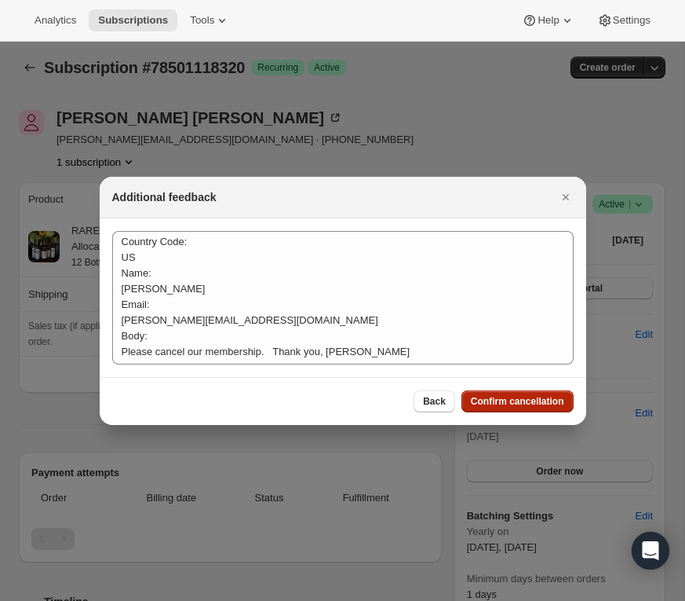
click at [520, 400] on span "Confirm cancellation" at bounding box center [517, 401] width 93 height 13
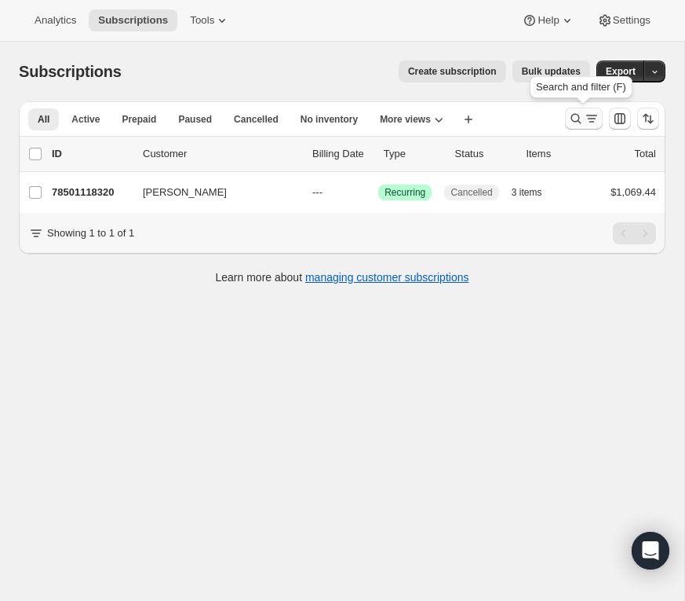
click at [573, 115] on icon "Search and filter results" at bounding box center [577, 119] width 10 height 10
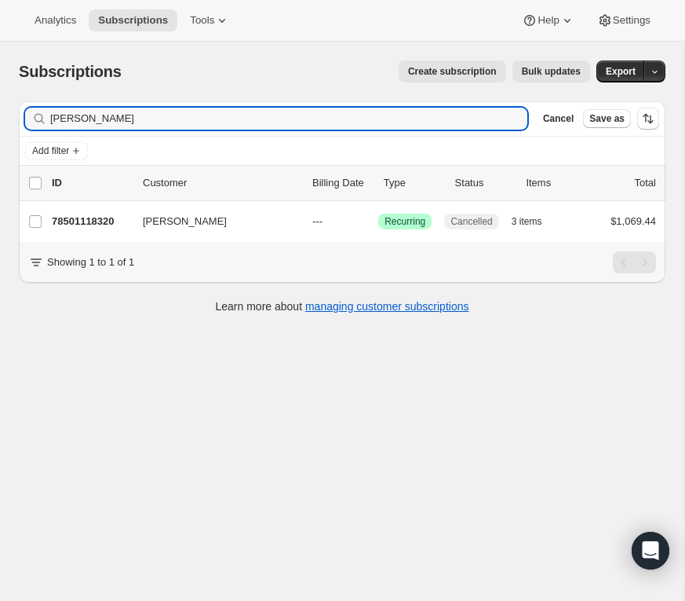
drag, startPoint x: 112, startPoint y: 118, endPoint x: 29, endPoint y: 119, distance: 83.2
click at [29, 119] on div "joe taylor Clear" at bounding box center [276, 119] width 502 height 22
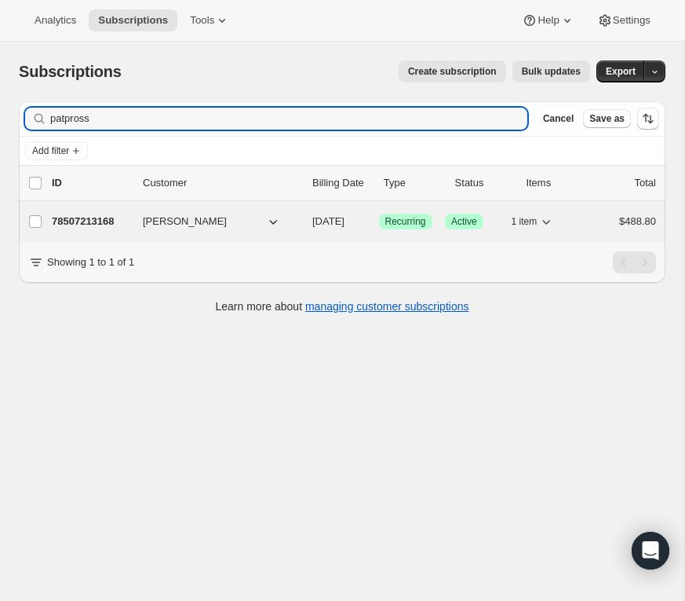
type input "patpross"
click at [100, 217] on p "78507213168" at bounding box center [91, 222] width 79 height 16
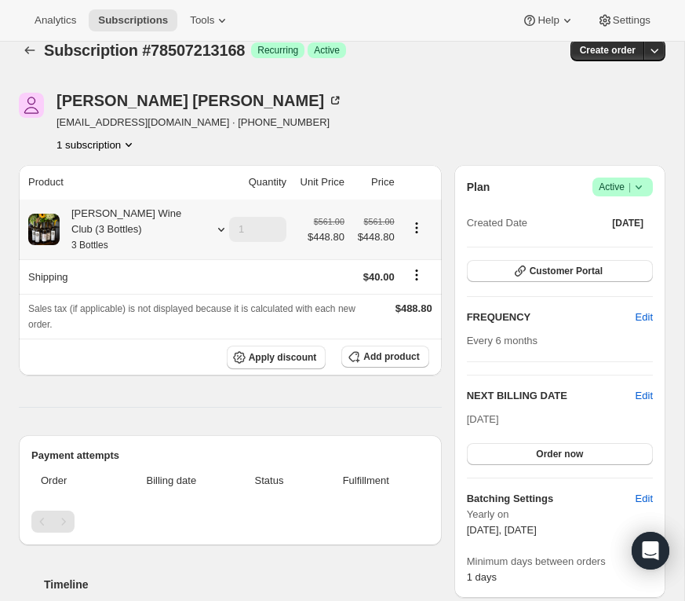
scroll to position [14, 0]
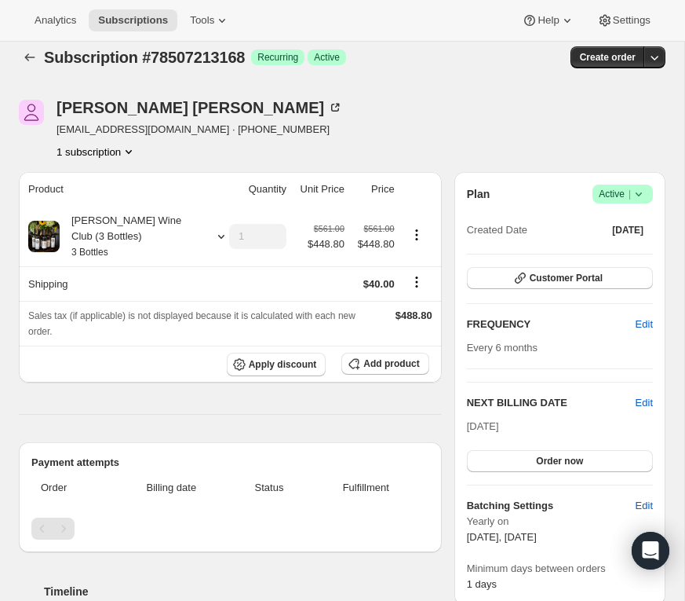
click at [638, 192] on icon at bounding box center [639, 194] width 16 height 16
click at [619, 252] on span "Cancel subscription" at bounding box center [619, 251] width 89 height 12
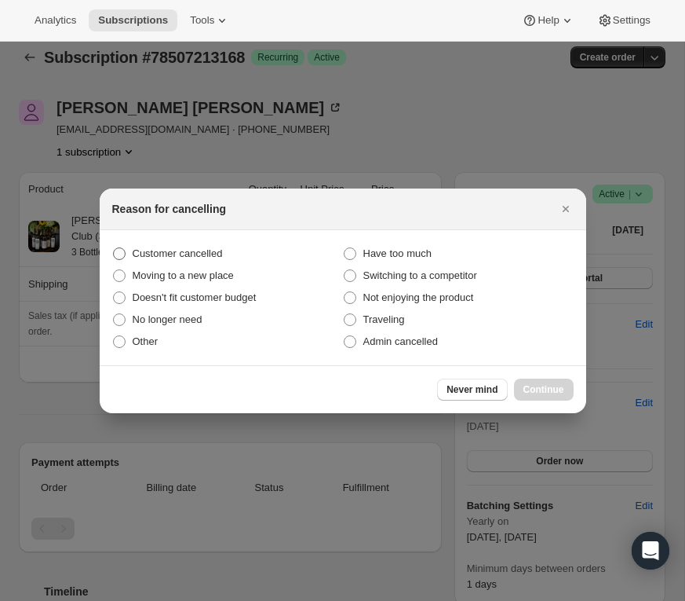
click at [124, 251] on span ":ror:" at bounding box center [119, 253] width 13 height 13
click at [114, 248] on input "Customer cancelled" at bounding box center [113, 247] width 1 height 1
radio input "true"
click at [531, 389] on span "Continue" at bounding box center [544, 389] width 41 height 13
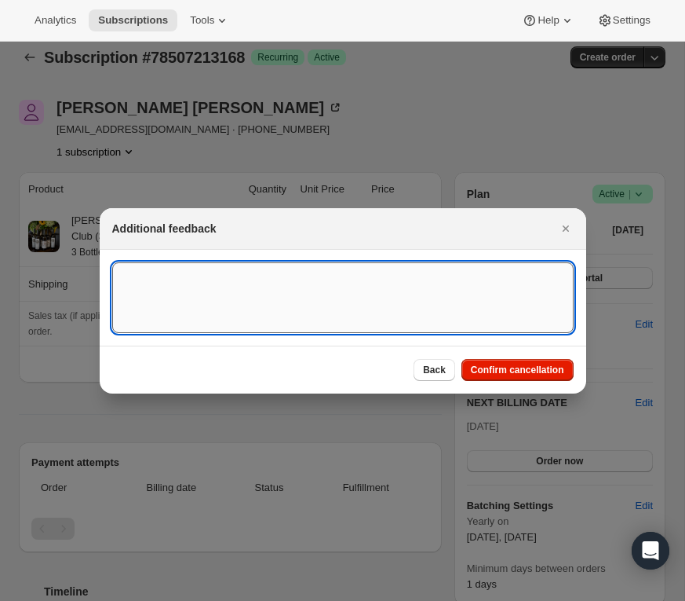
click at [219, 298] on textarea ":ror:" at bounding box center [343, 297] width 462 height 71
paste textarea "Hi Jennifer, Please cancel our subscription with RARECAT. Thank you, Pat Pross"
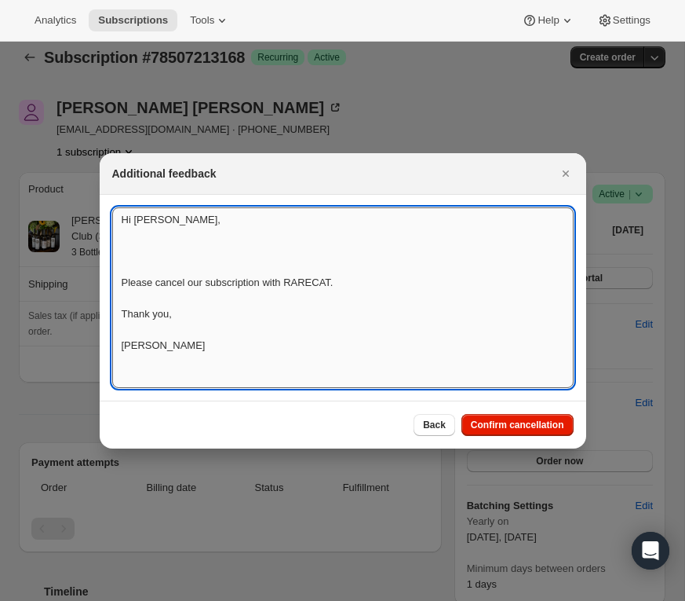
scroll to position [2, 0]
type textarea "Hi Jennifer, Please cancel our subscription with RARECAT. Thank you, Pat Pross"
click at [523, 418] on button "Confirm cancellation" at bounding box center [518, 425] width 112 height 22
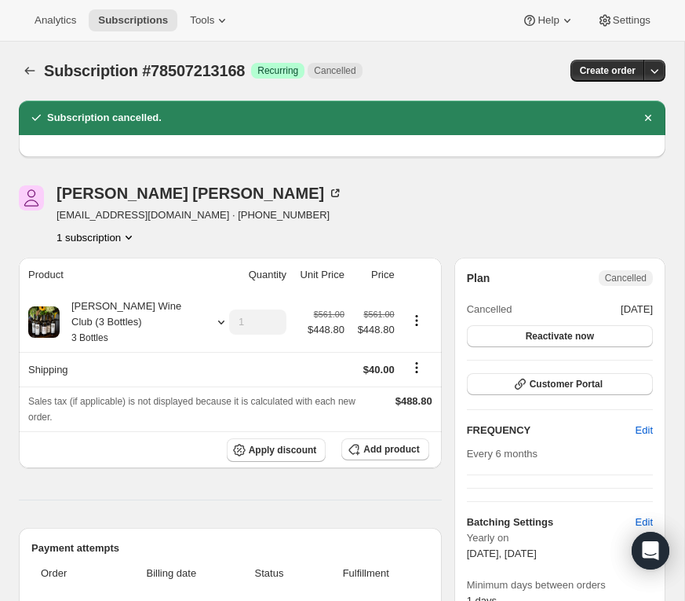
scroll to position [0, 0]
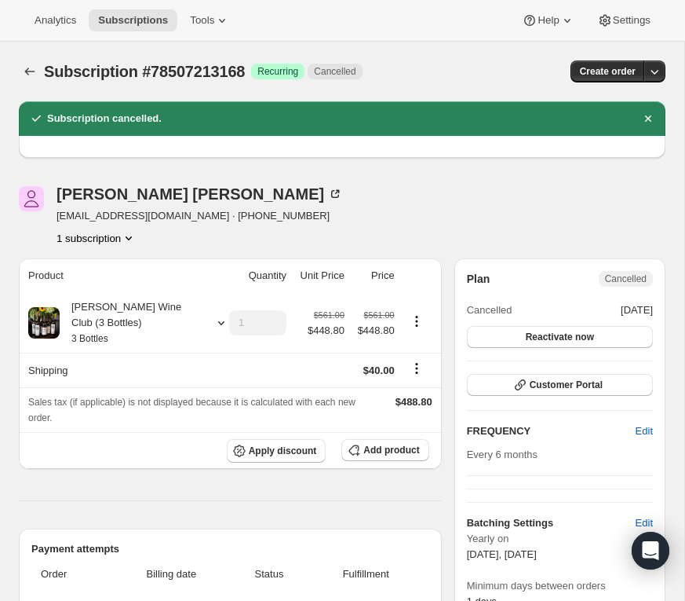
click at [130, 234] on icon "Product actions" at bounding box center [129, 238] width 16 height 16
click at [269, 231] on div "Patricia Pross patpross@comcast.net · +16308815651 1 subscription" at bounding box center [245, 216] width 453 height 60
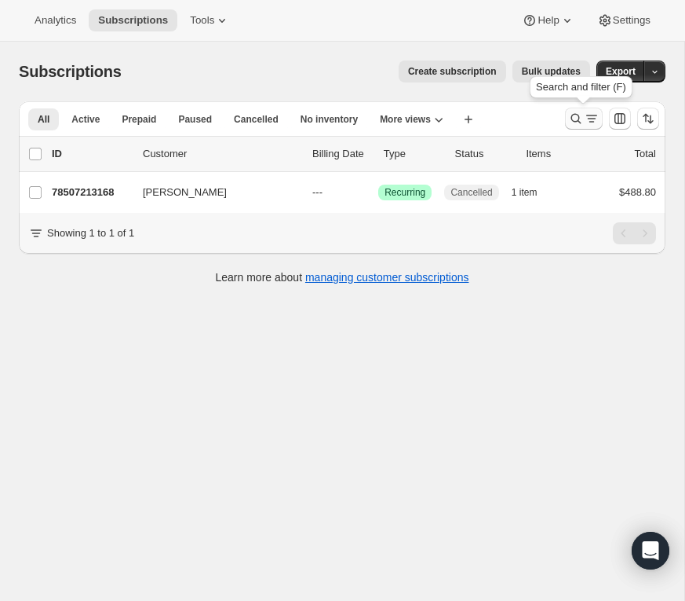
click at [579, 113] on icon "Search and filter results" at bounding box center [576, 119] width 16 height 16
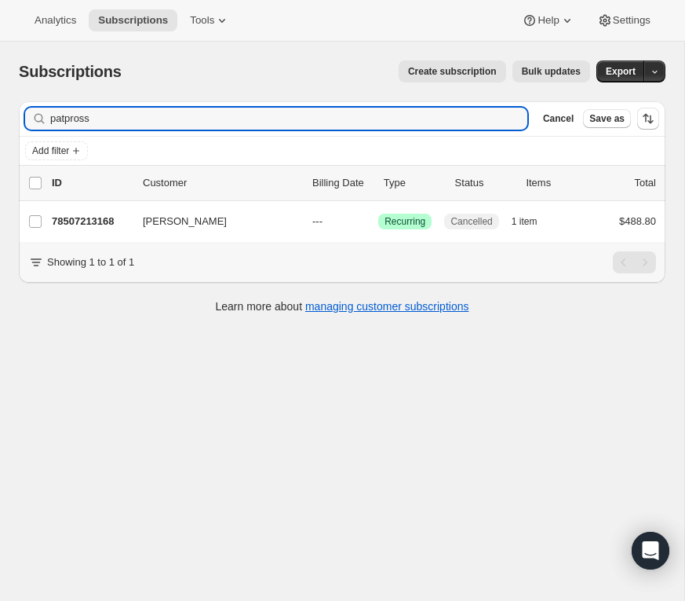
drag, startPoint x: 108, startPoint y: 115, endPoint x: 5, endPoint y: 121, distance: 103.0
click at [5, 121] on div "Subscriptions. This page is ready Subscriptions Create subscription Bulk update…" at bounding box center [342, 186] width 685 height 288
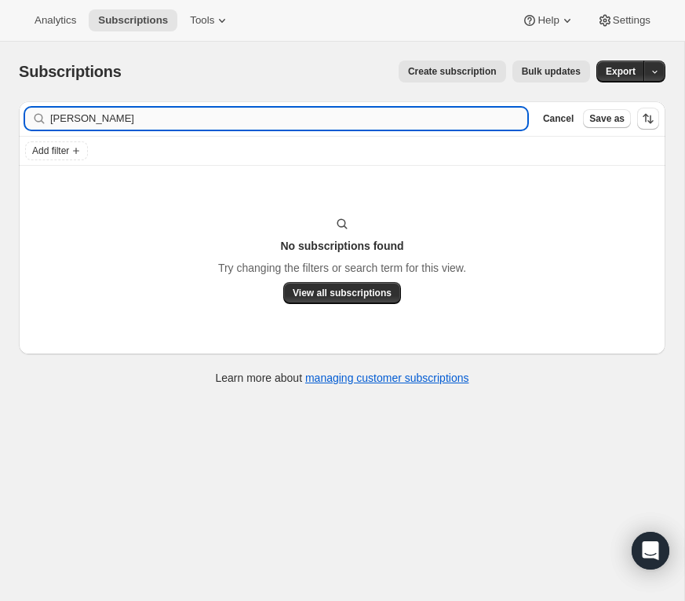
click at [123, 128] on input "william cos" at bounding box center [288, 119] width 477 height 22
drag, startPoint x: 111, startPoint y: 118, endPoint x: 9, endPoint y: 115, distance: 102.1
click at [9, 115] on div "Filter subscribers william cos Clear Cancel Save as Add filter No subscriptions…" at bounding box center [335, 245] width 659 height 312
paste input "kcostel@gmail.com>"
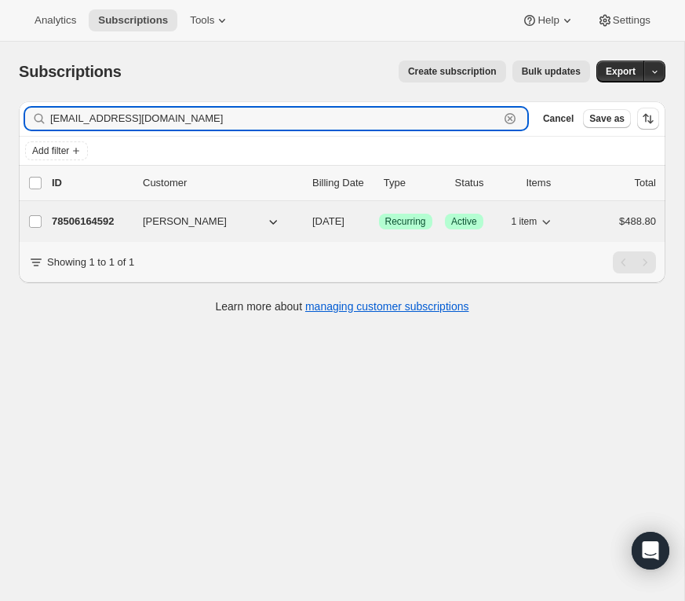
type input "wkcostel@gmail.com"
click at [87, 220] on p "78506164592" at bounding box center [91, 222] width 79 height 16
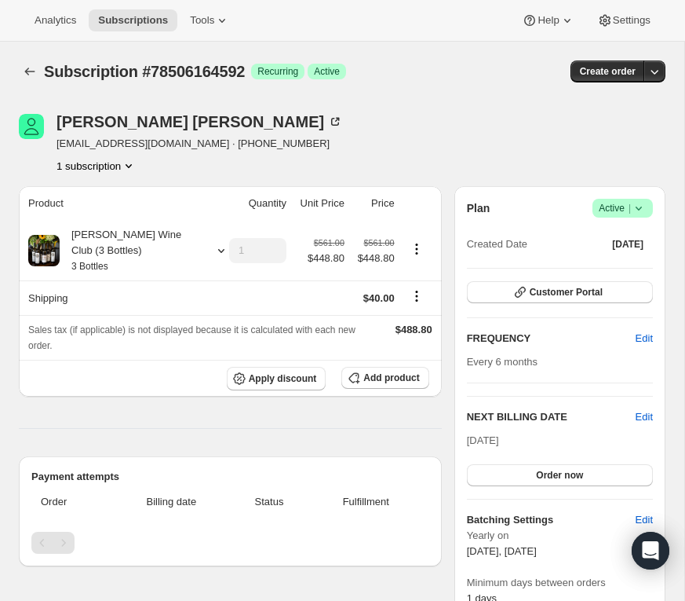
click at [641, 203] on icon at bounding box center [639, 208] width 16 height 16
click at [633, 257] on button "Cancel subscription" at bounding box center [619, 265] width 98 height 25
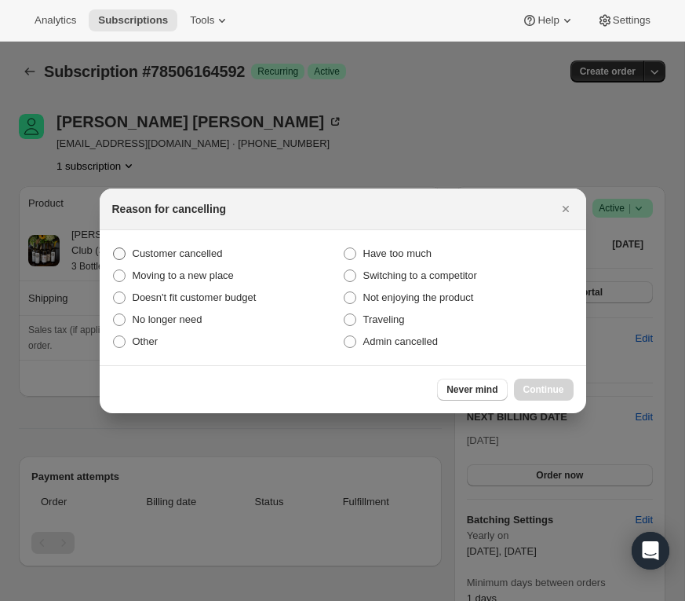
click at [125, 253] on span ":r1a2:" at bounding box center [119, 253] width 13 height 13
click at [114, 248] on input "Customer cancelled" at bounding box center [113, 247] width 1 height 1
radio input "true"
click at [542, 385] on span "Continue" at bounding box center [544, 389] width 41 height 13
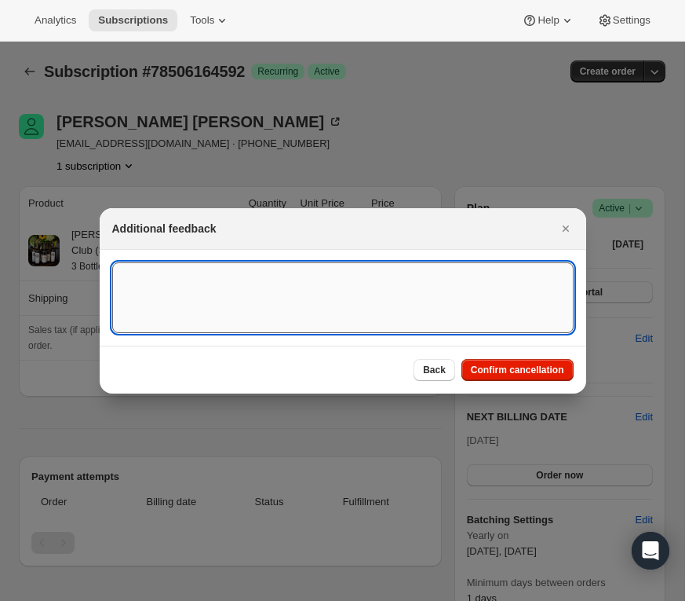
click at [298, 266] on textarea ":r1a2:" at bounding box center [343, 297] width 462 height 71
paste textarea "---------- Forwarded message --------- From: William Costello <wkcostel@gmail.c…"
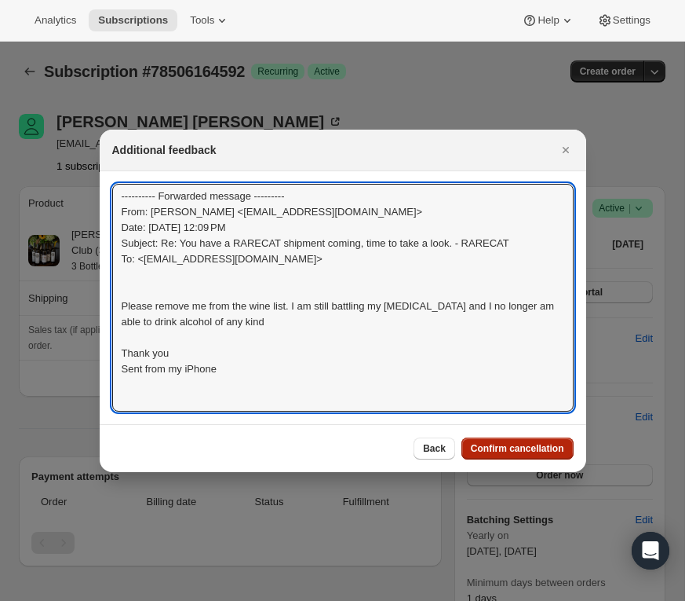
type textarea "---------- Forwarded message --------- From: William Costello <wkcostel@gmail.c…"
click at [515, 444] on span "Confirm cancellation" at bounding box center [517, 448] width 93 height 13
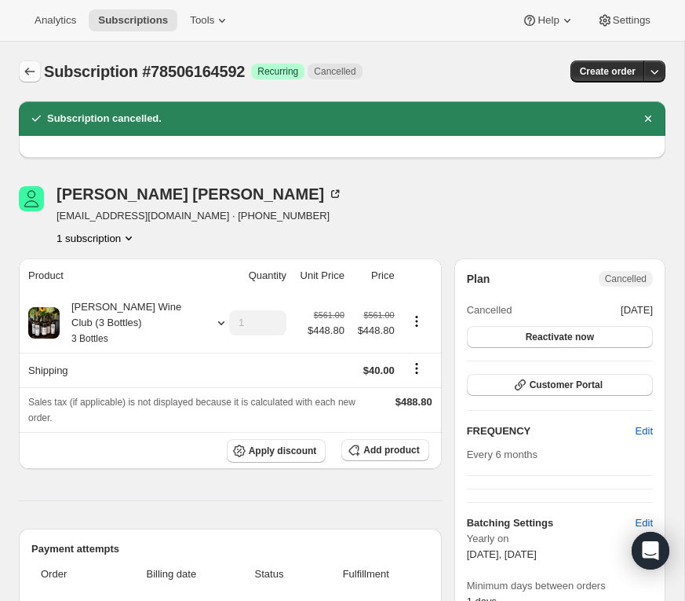
click at [31, 70] on icon "Subscriptions" at bounding box center [30, 72] width 16 height 16
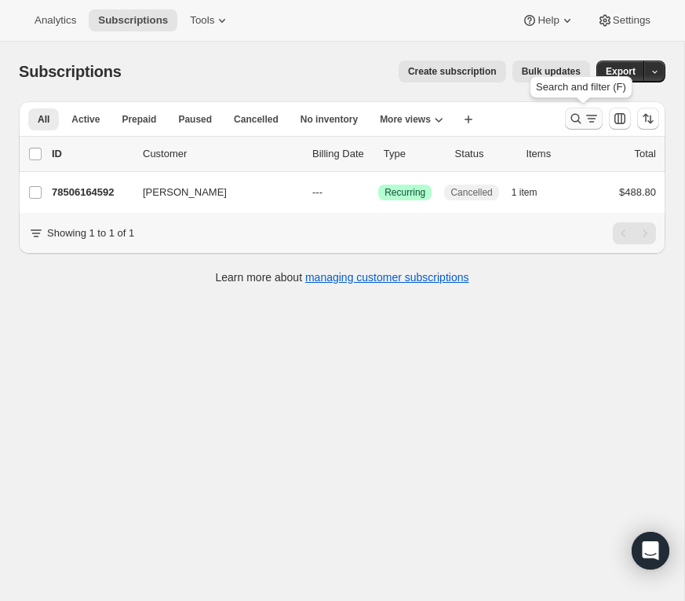
click at [576, 115] on icon "Search and filter results" at bounding box center [576, 119] width 16 height 16
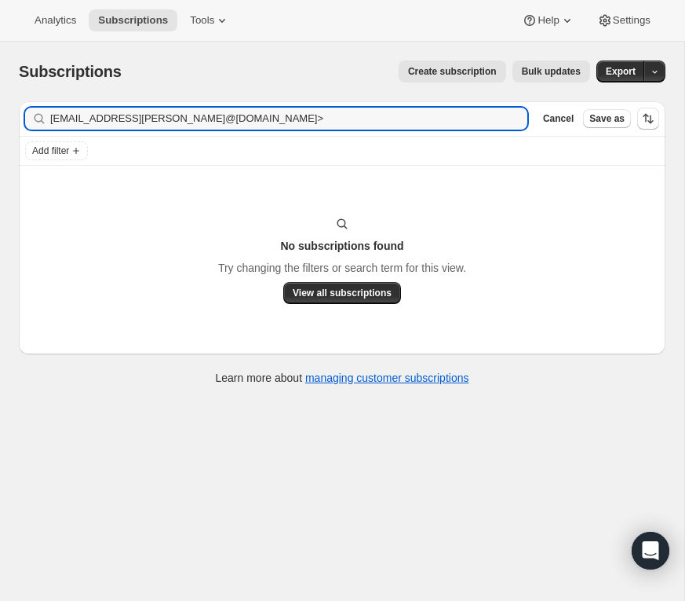
drag, startPoint x: 335, startPoint y: 121, endPoint x: -16, endPoint y: 123, distance: 350.9
click at [0, 123] on html "Analytics Subscriptions Tools Help Settings Skip to content Subscriptions. This…" at bounding box center [342, 300] width 685 height 601
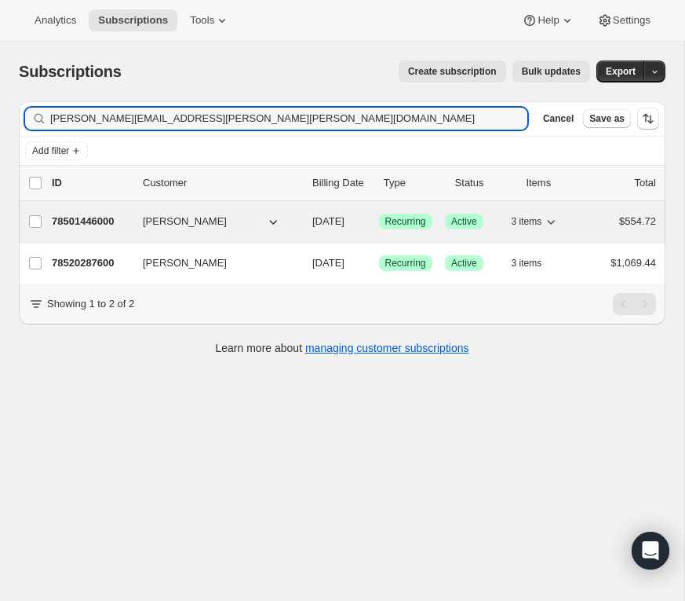
type input "nicholas.mark.gibson@gmail.com"
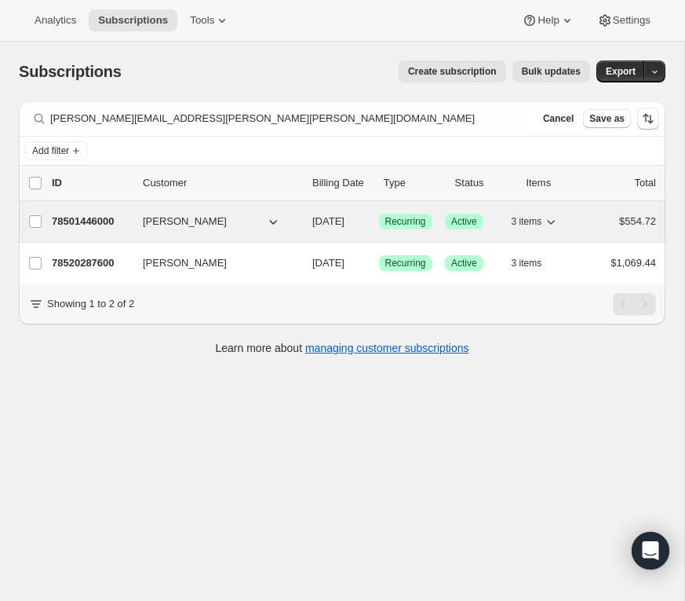
click at [82, 221] on p "78501446000" at bounding box center [91, 222] width 79 height 16
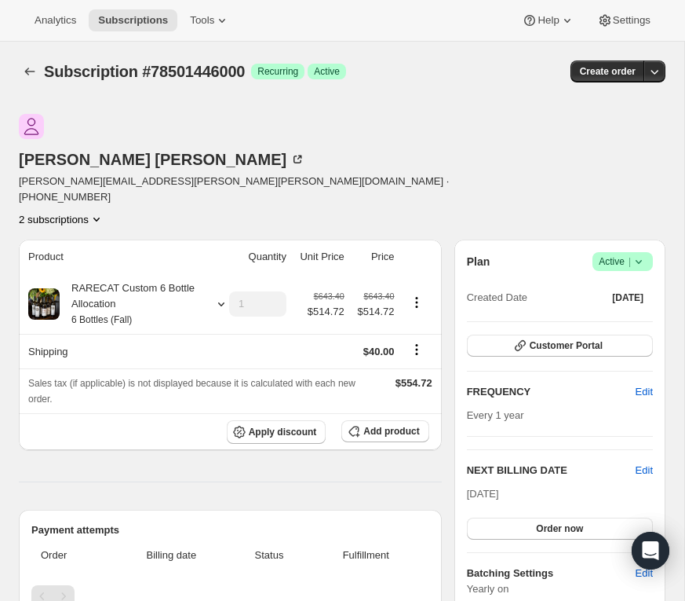
click at [641, 254] on icon at bounding box center [639, 262] width 16 height 16
click at [627, 243] on span "Pause subscription" at bounding box center [618, 238] width 86 height 12
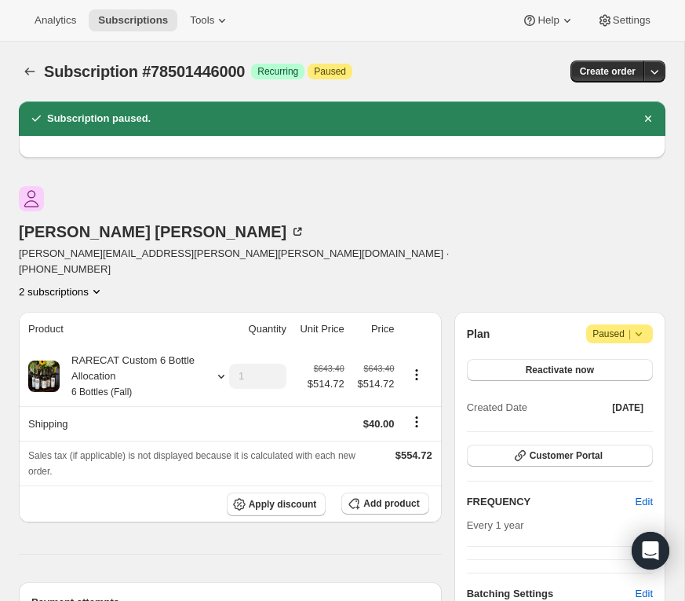
click at [104, 283] on icon "Product actions" at bounding box center [97, 291] width 16 height 16
click at [125, 287] on span "78520287600" at bounding box center [96, 295] width 109 height 16
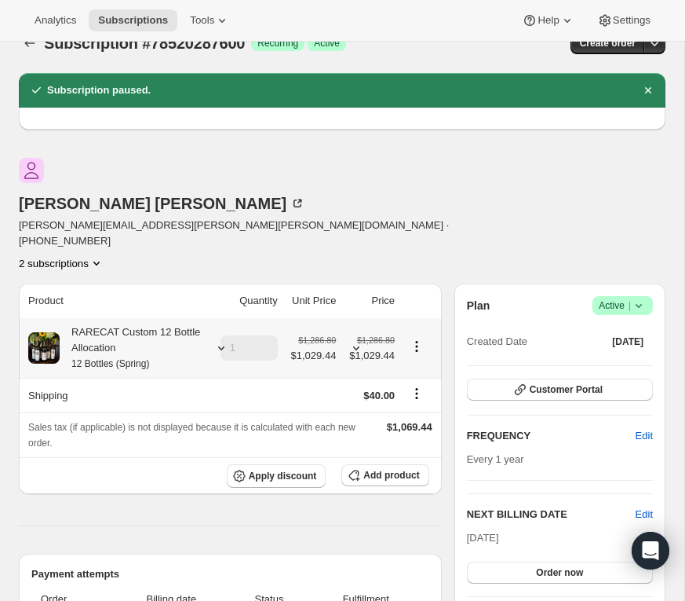
scroll to position [38, 0]
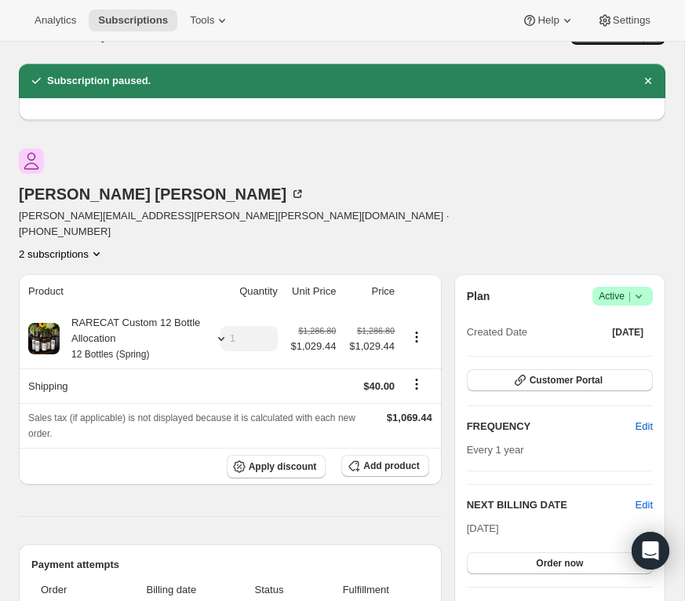
click at [639, 288] on icon at bounding box center [639, 296] width 16 height 16
click at [617, 269] on span "Pause subscription" at bounding box center [618, 273] width 86 height 12
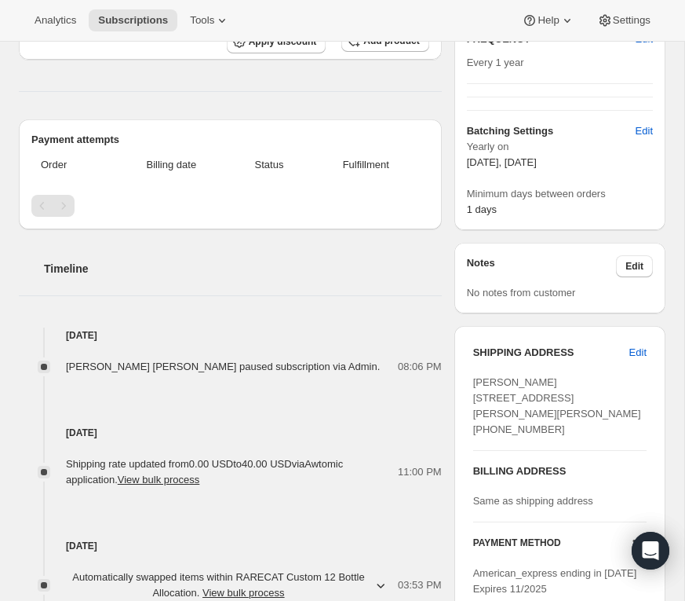
scroll to position [529, 0]
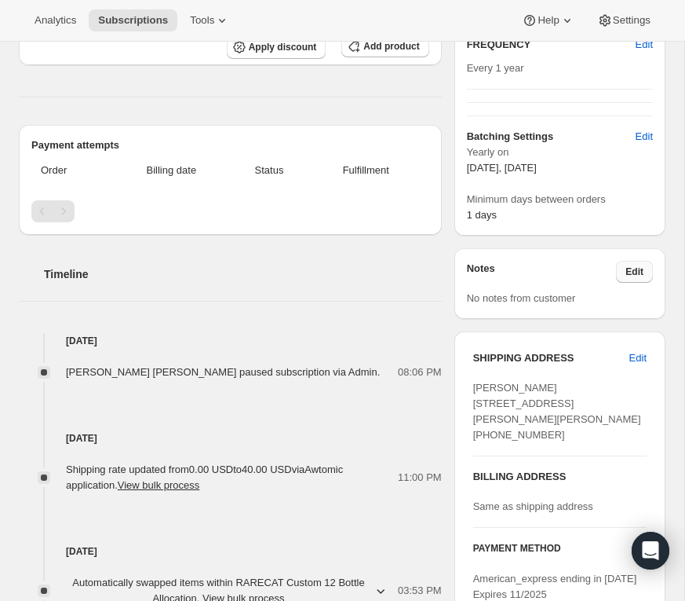
click at [645, 261] on button "Edit" at bounding box center [634, 272] width 37 height 22
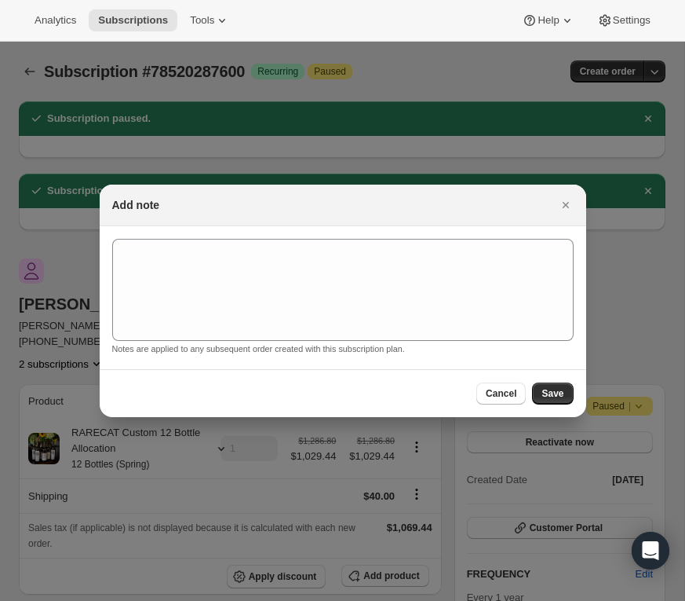
scroll to position [0, 0]
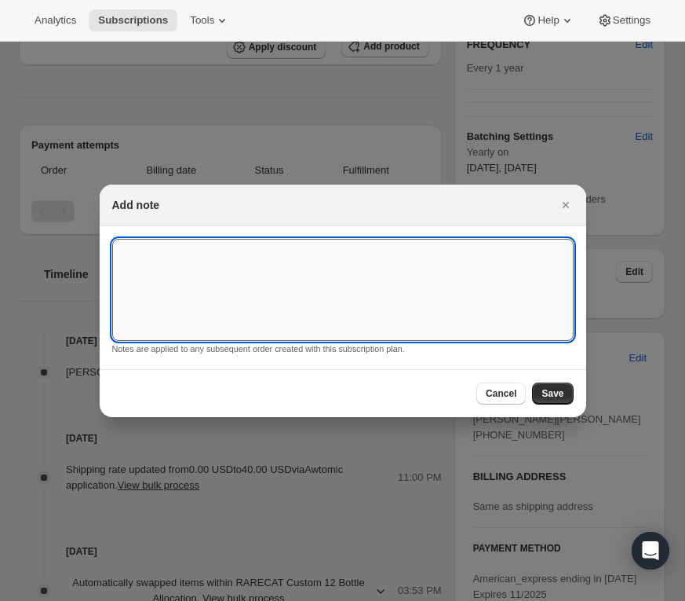
click at [432, 246] on textarea ":r1si:" at bounding box center [343, 290] width 462 height 102
paste textarea "From: Nick Gibson <nicholas.mark.gibson@gmail.com> Date: Wed, Oct 1, 2025 at 12…"
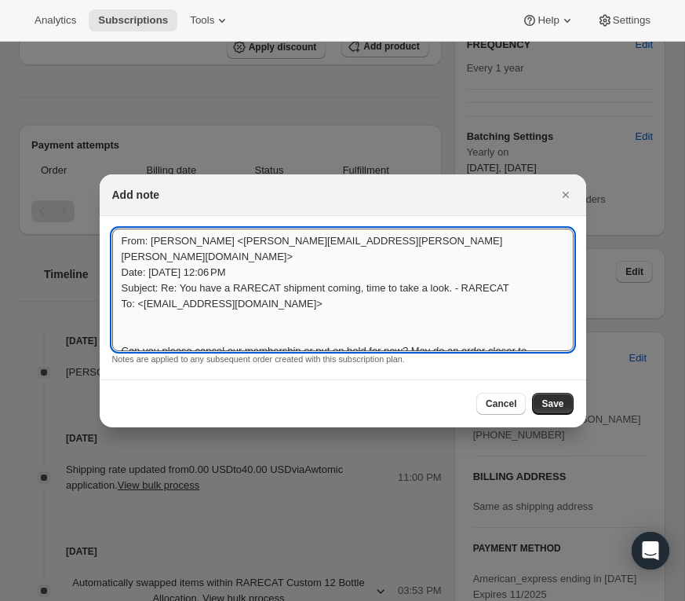
scroll to position [107, 0]
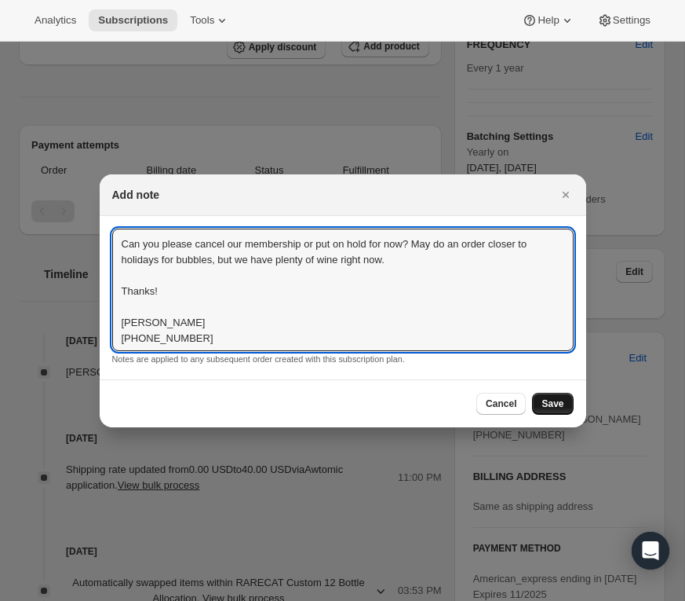
type textarea "From: Nick Gibson <nicholas.mark.gibson@gmail.com> Date: Wed, Oct 1, 2025 at 12…"
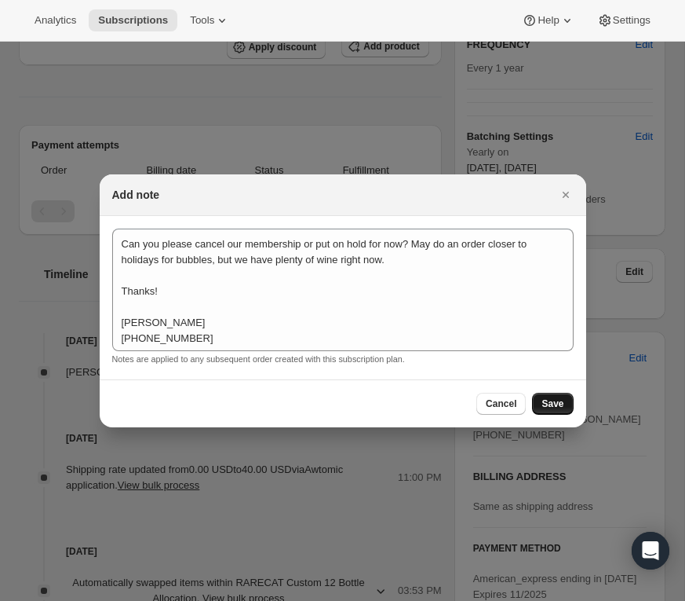
click at [553, 400] on span "Save" at bounding box center [553, 403] width 22 height 13
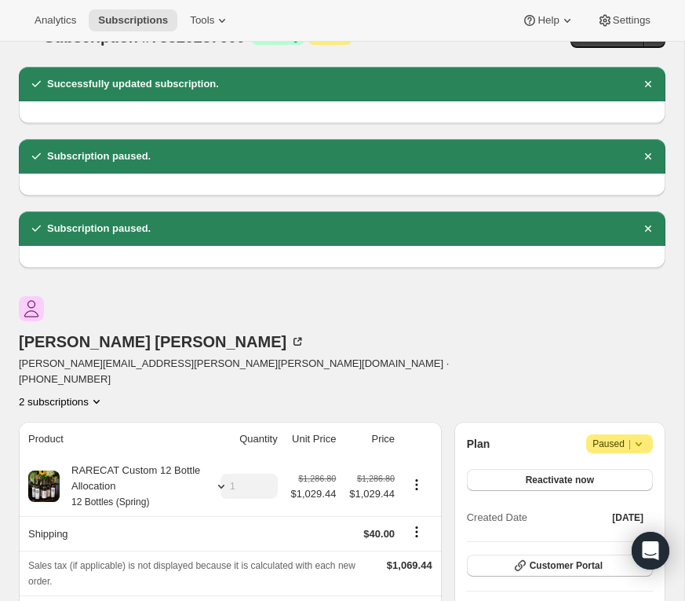
scroll to position [36, 0]
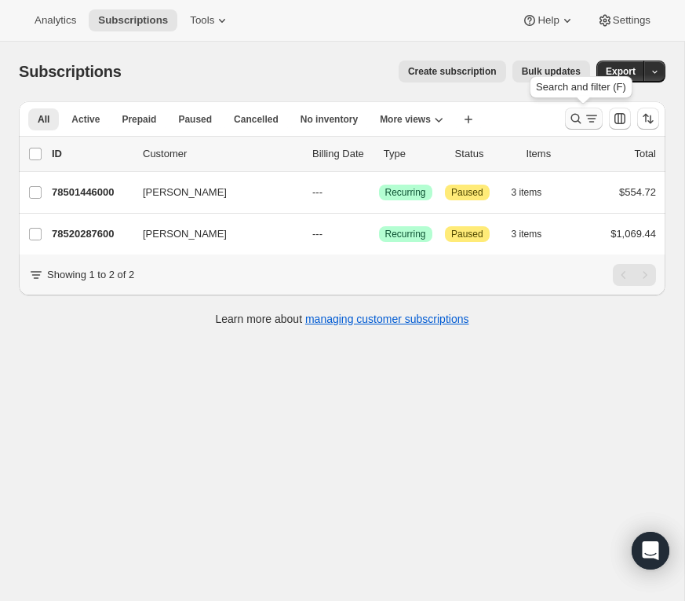
click at [577, 116] on icon "Search and filter results" at bounding box center [576, 119] width 16 height 16
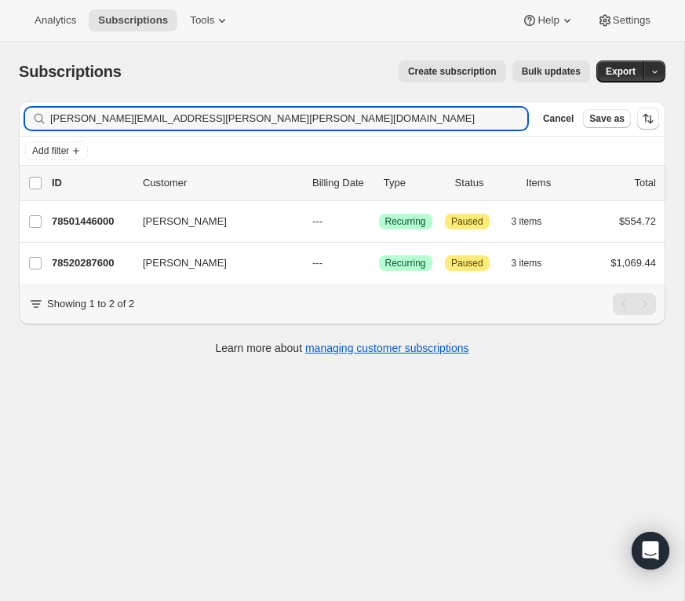
drag, startPoint x: 259, startPoint y: 121, endPoint x: 1, endPoint y: 111, distance: 258.5
click at [1, 111] on div "Subscriptions. This page is ready Subscriptions Create subscription Bulk update…" at bounding box center [342, 207] width 685 height 330
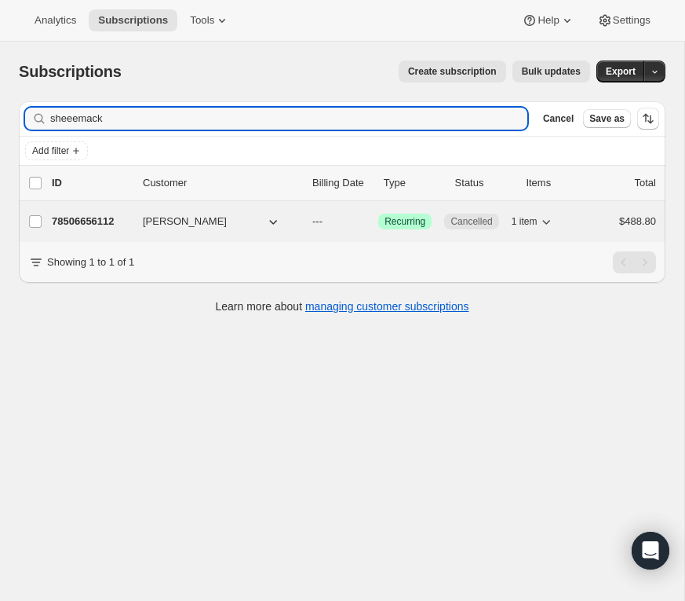
type input "sheeemack"
click at [90, 217] on p "78506656112" at bounding box center [91, 222] width 79 height 16
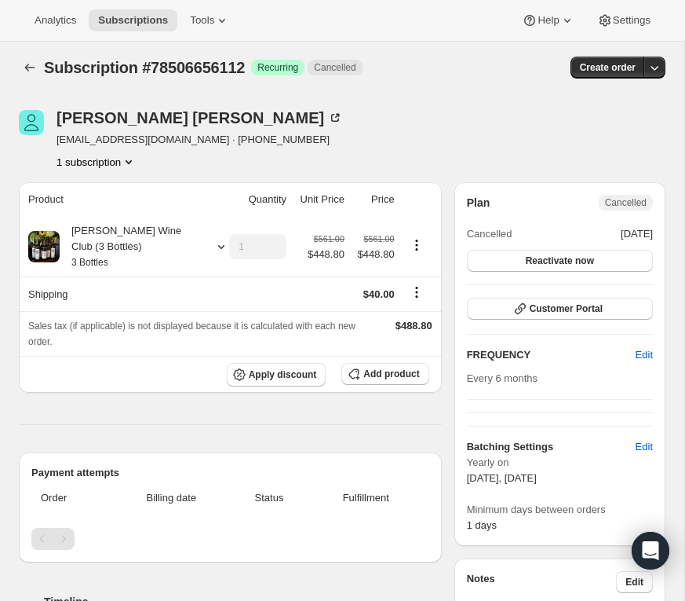
scroll to position [14, 0]
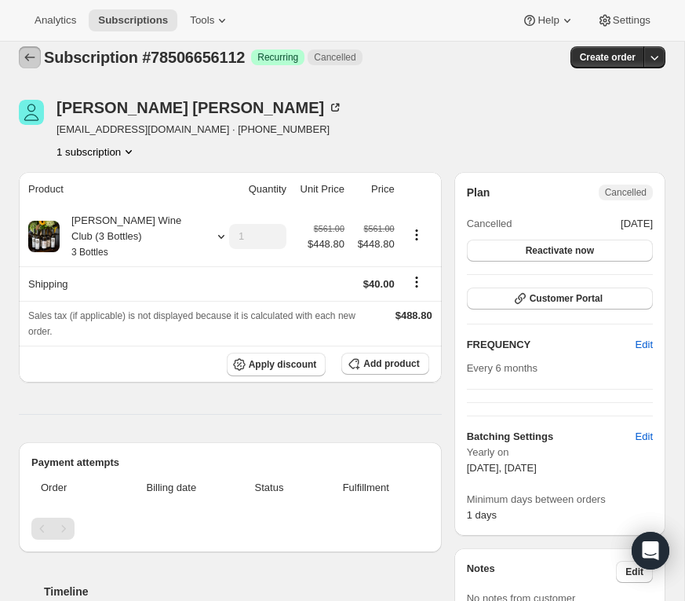
click at [26, 56] on icon "Subscriptions" at bounding box center [30, 57] width 10 height 8
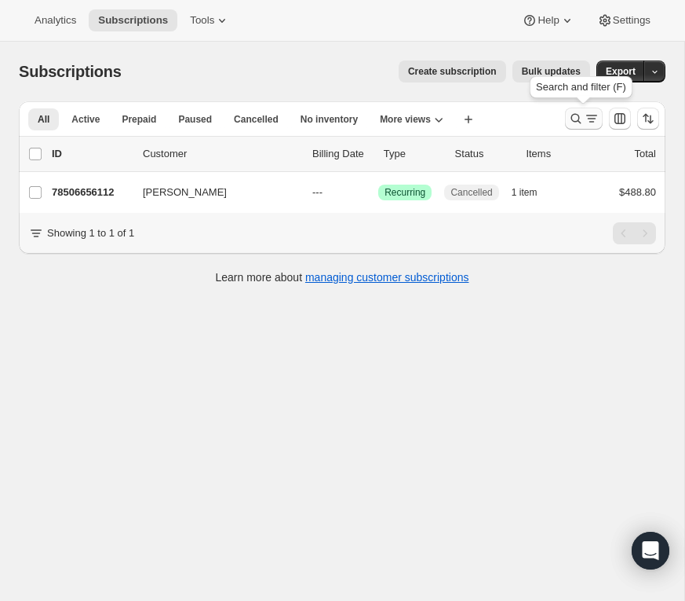
click at [576, 116] on icon "Search and filter results" at bounding box center [576, 119] width 16 height 16
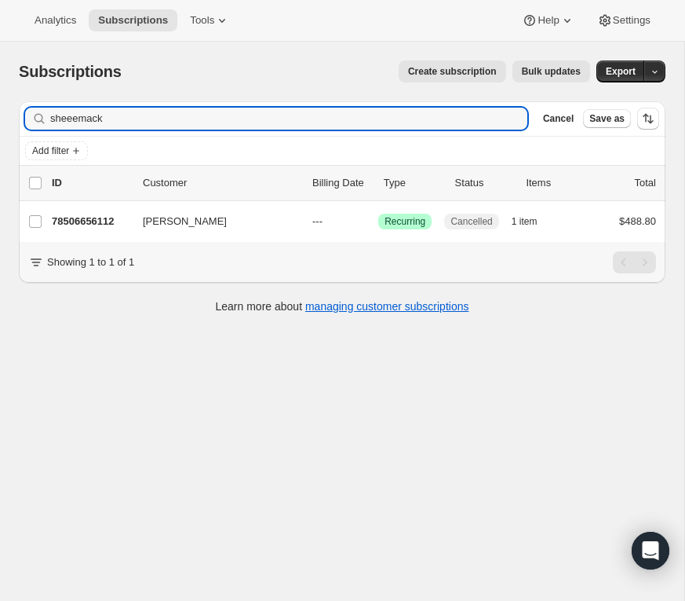
drag, startPoint x: 126, startPoint y: 127, endPoint x: 2, endPoint y: 118, distance: 125.2
click at [2, 118] on div "Subscriptions. This page is ready Subscriptions Create subscription Bulk update…" at bounding box center [342, 186] width 685 height 288
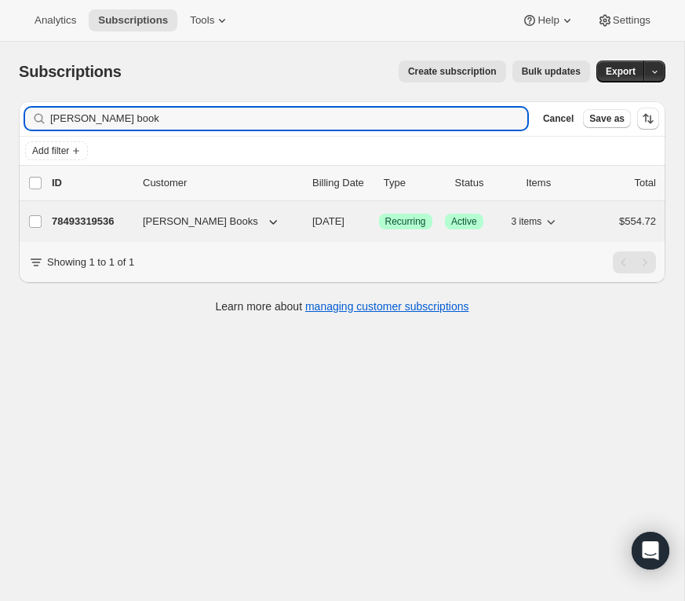
type input "[PERSON_NAME] book"
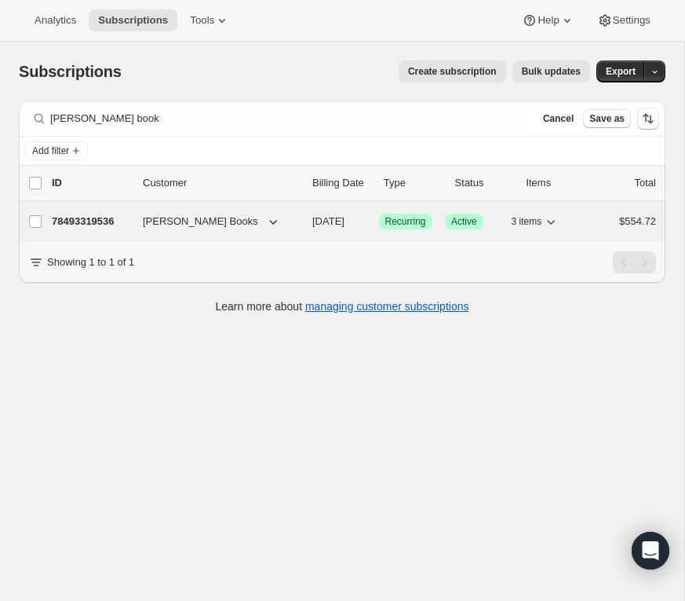
click at [96, 220] on p "78493319536" at bounding box center [91, 222] width 79 height 16
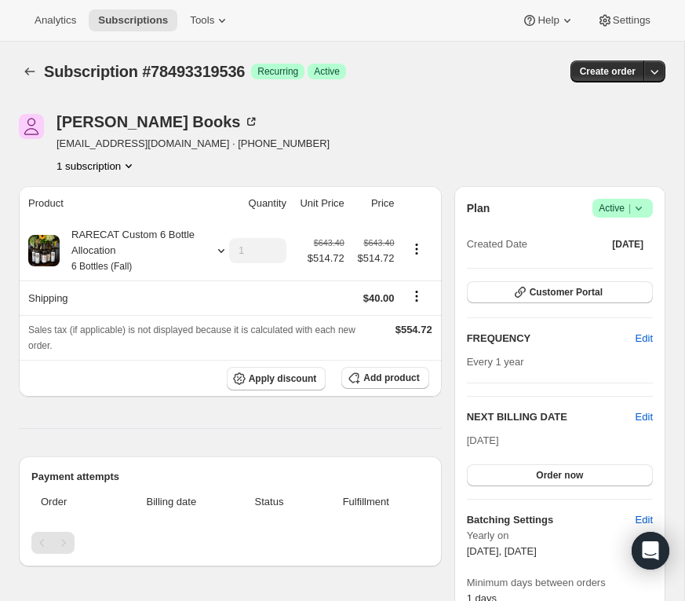
click at [641, 205] on icon at bounding box center [639, 208] width 16 height 16
click at [623, 261] on span "Cancel subscription" at bounding box center [619, 265] width 89 height 12
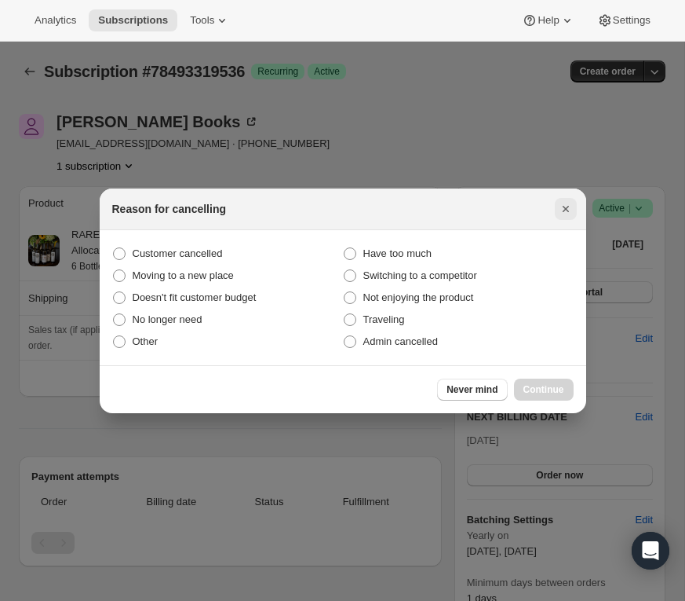
click at [566, 203] on icon "Close" at bounding box center [566, 209] width 16 height 16
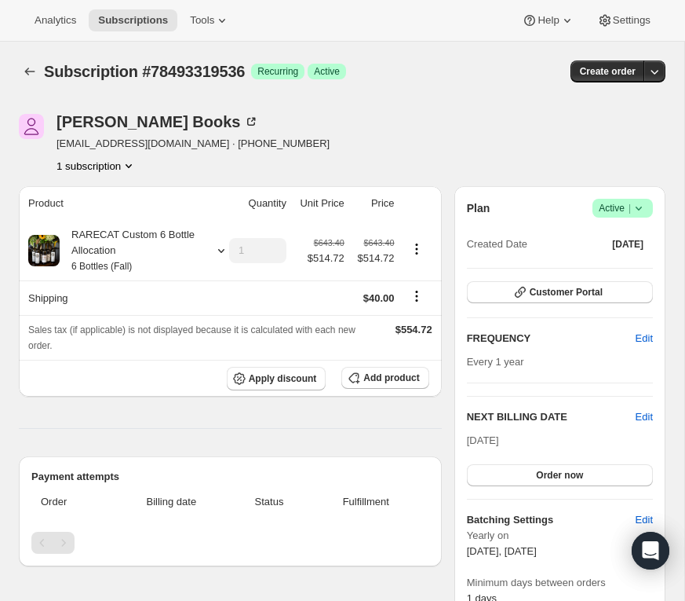
click at [638, 203] on icon at bounding box center [639, 208] width 16 height 16
click at [617, 240] on span "Pause subscription" at bounding box center [618, 238] width 86 height 12
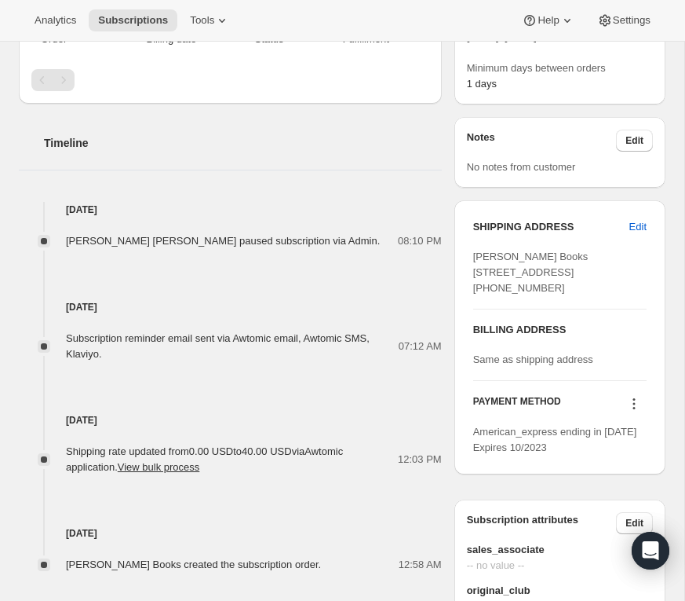
scroll to position [488, 0]
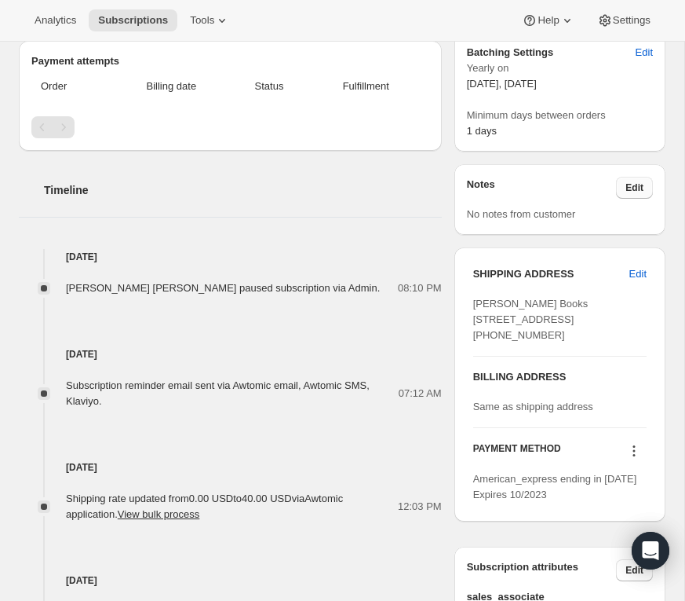
click at [627, 184] on span "Edit" at bounding box center [635, 187] width 18 height 13
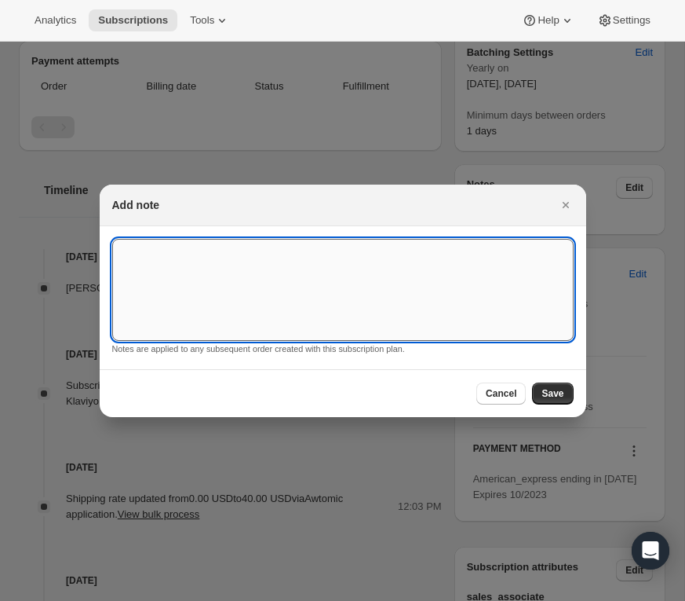
click at [396, 269] on textarea ":r7g:" at bounding box center [343, 290] width 462 height 102
paste textarea "Hi there, I don't believe I am in the club anymore. Thank yoU!"
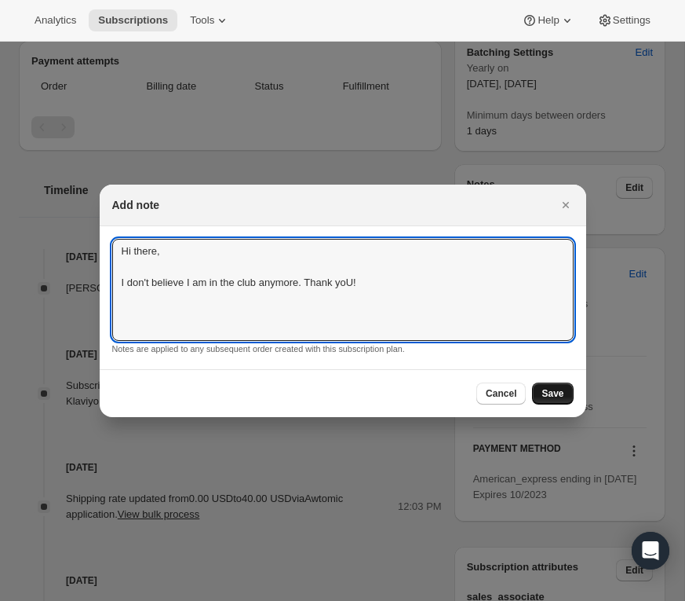
type textarea "Hi there, I don't believe I am in the club anymore. Thank yoU!"
click at [553, 386] on button "Save" at bounding box center [552, 393] width 41 height 22
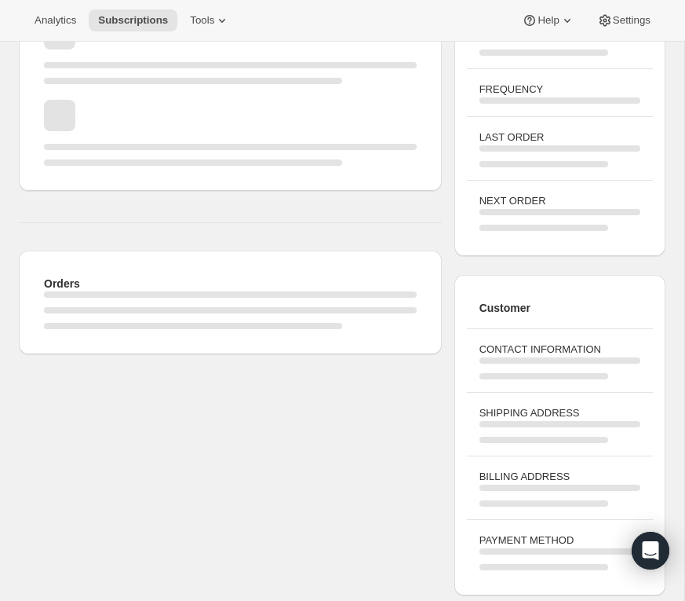
scroll to position [488, 0]
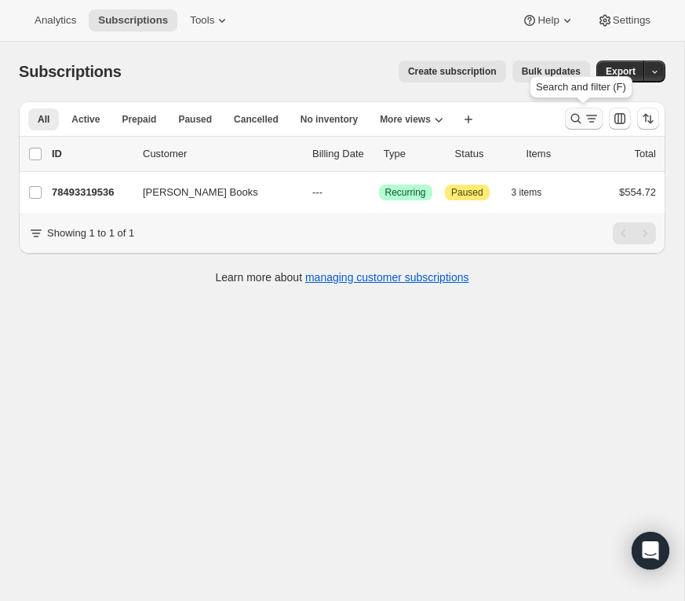
click at [576, 118] on icon "Search and filter results" at bounding box center [576, 119] width 16 height 16
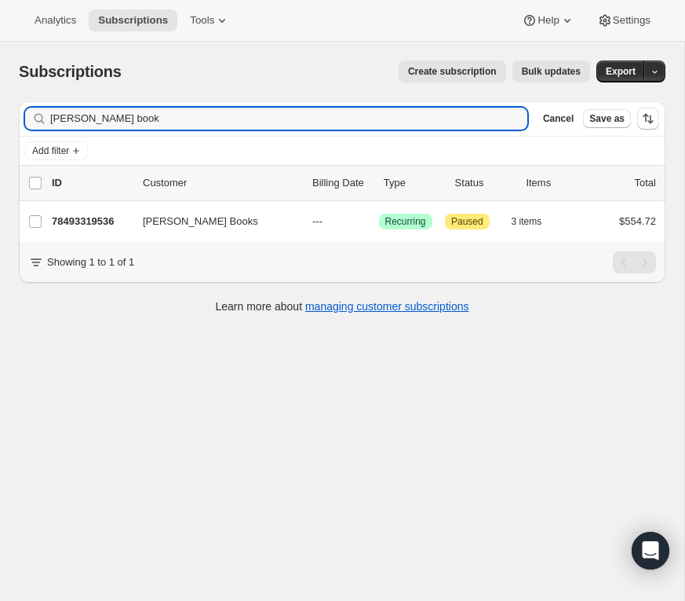
drag, startPoint x: 103, startPoint y: 118, endPoint x: 9, endPoint y: 119, distance: 94.2
click at [9, 119] on div "Filter subscribers [PERSON_NAME] book Clear Cancel Save as Add filter 0 selecte…" at bounding box center [335, 209] width 659 height 241
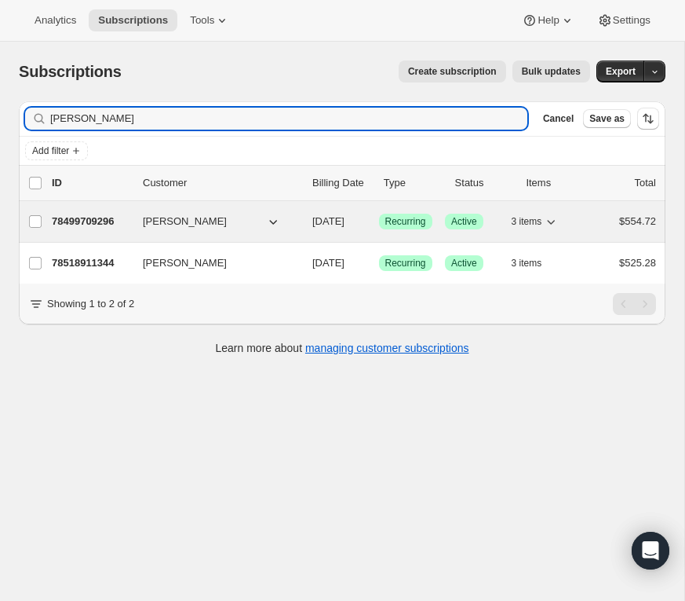
type input "[PERSON_NAME]"
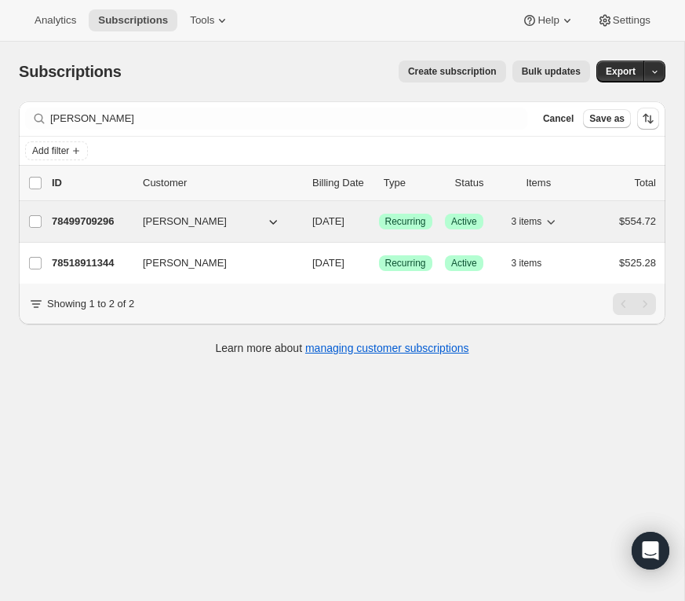
click at [78, 219] on p "78499709296" at bounding box center [91, 222] width 79 height 16
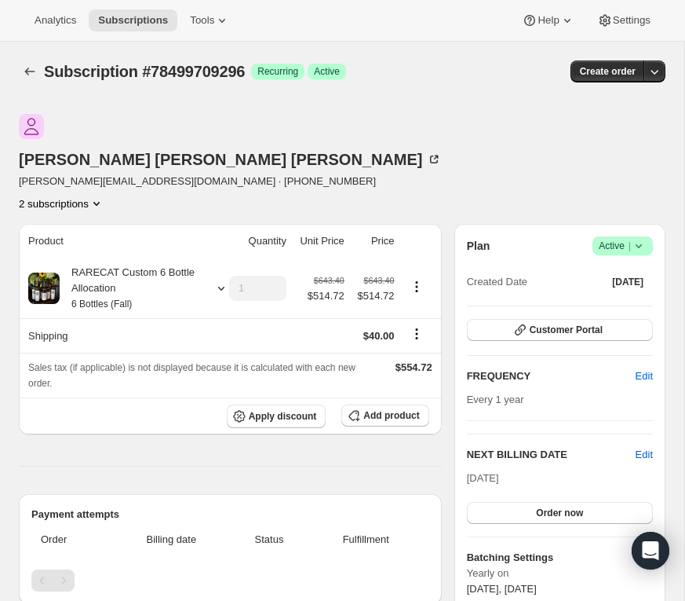
click at [639, 238] on icon at bounding box center [639, 246] width 16 height 16
click at [625, 262] on span "Cancel subscription" at bounding box center [619, 265] width 89 height 12
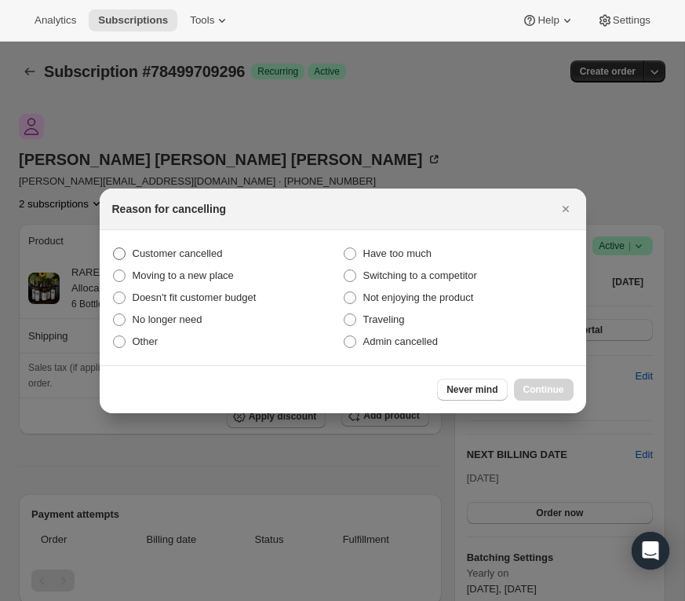
click at [120, 250] on span ":rmt:" at bounding box center [119, 253] width 13 height 13
click at [114, 248] on input "Customer cancelled" at bounding box center [113, 247] width 1 height 1
radio input "true"
click at [546, 389] on span "Continue" at bounding box center [544, 389] width 41 height 13
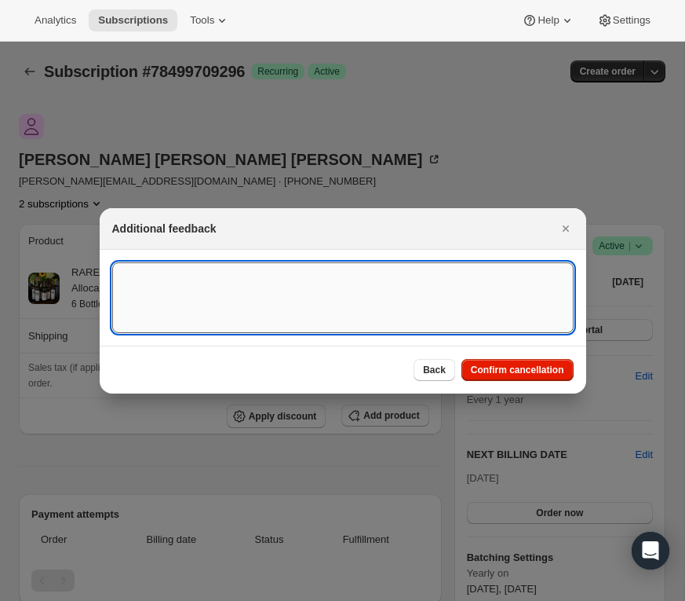
click at [192, 294] on textarea ":rmt:" at bounding box center [343, 297] width 462 height 71
paste textarea "Hi [PERSON_NAME], Hope all is well with you. Please remember that I canceled my…"
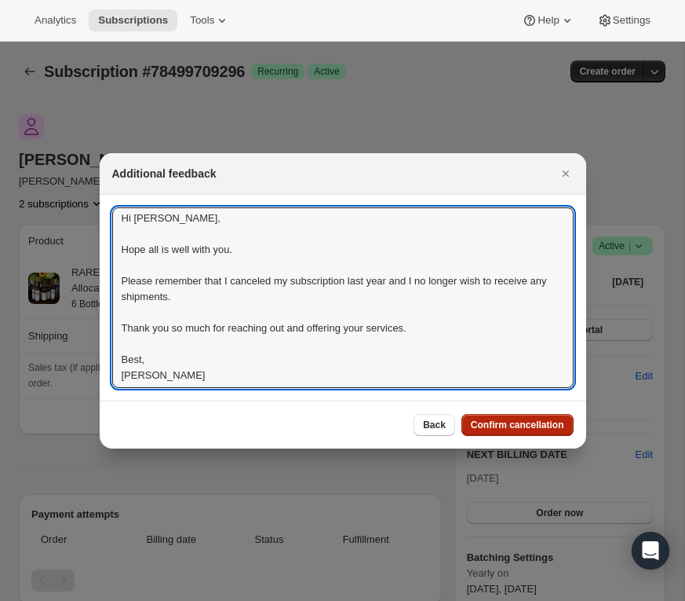
type textarea "Hi [PERSON_NAME], Hope all is well with you. Please remember that I canceled my…"
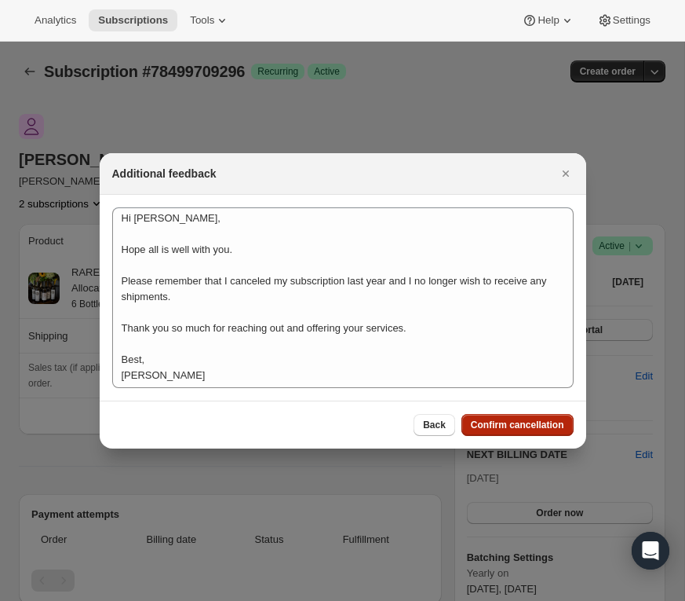
click at [499, 429] on span "Confirm cancellation" at bounding box center [517, 424] width 93 height 13
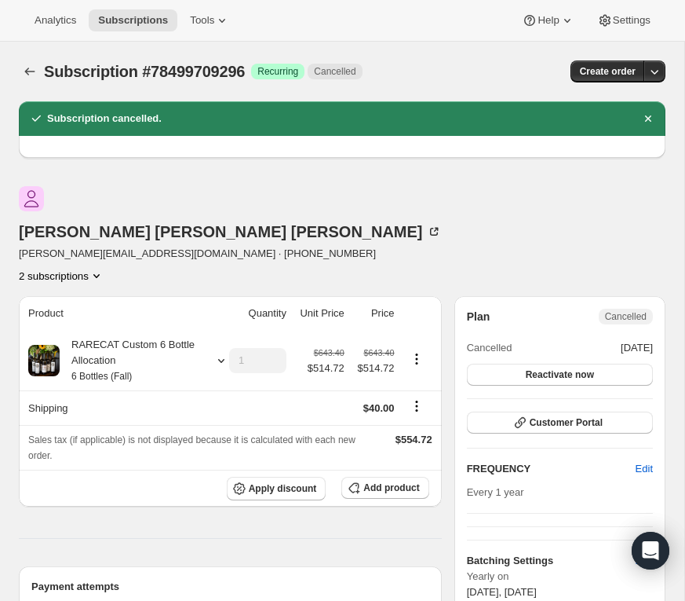
click at [104, 268] on icon "Product actions" at bounding box center [97, 276] width 16 height 16
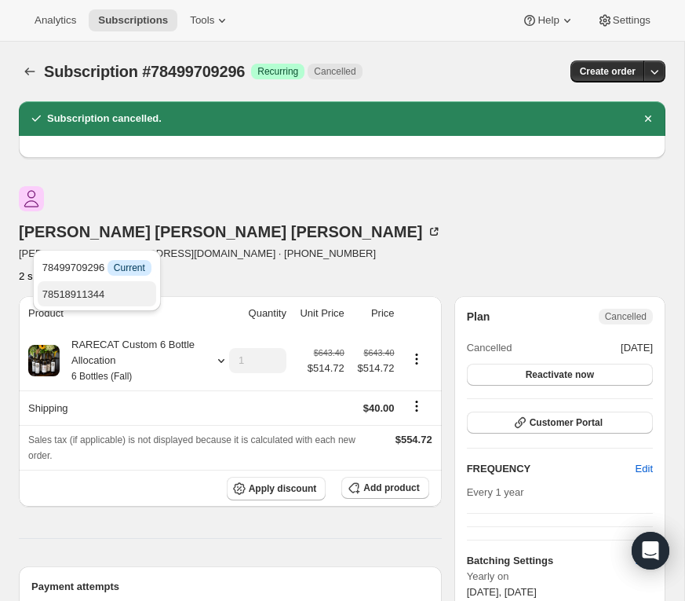
click at [117, 288] on span "78518911344" at bounding box center [96, 295] width 109 height 16
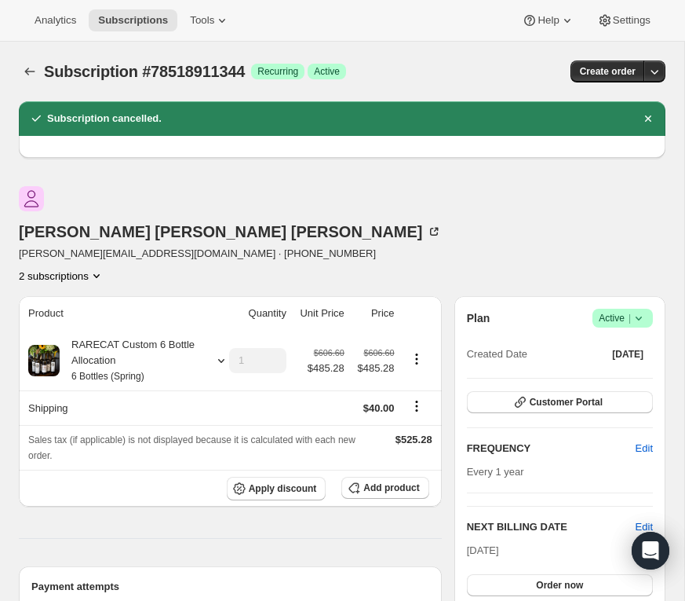
click at [640, 310] on icon at bounding box center [639, 318] width 16 height 16
click at [619, 339] on span "Cancel subscription" at bounding box center [619, 337] width 89 height 12
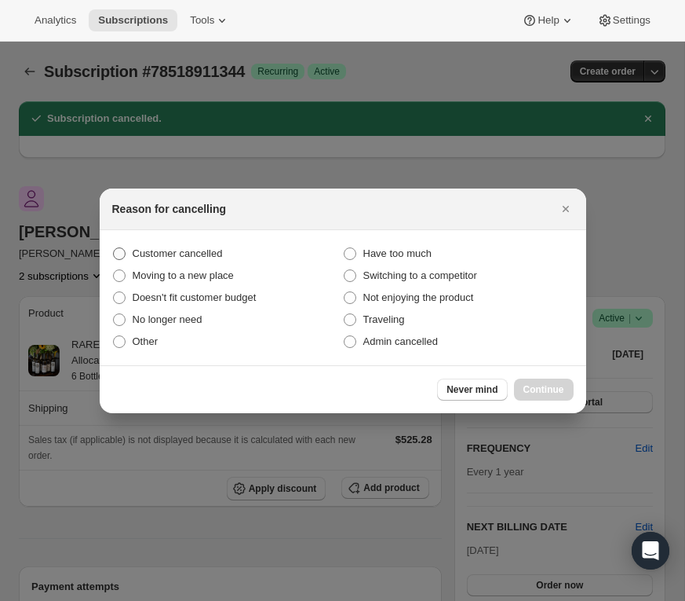
click at [121, 251] on span ":rt9:" at bounding box center [119, 253] width 13 height 13
click at [114, 248] on input "Customer cancelled" at bounding box center [113, 247] width 1 height 1
radio input "true"
click at [543, 388] on span "Continue" at bounding box center [544, 389] width 41 height 13
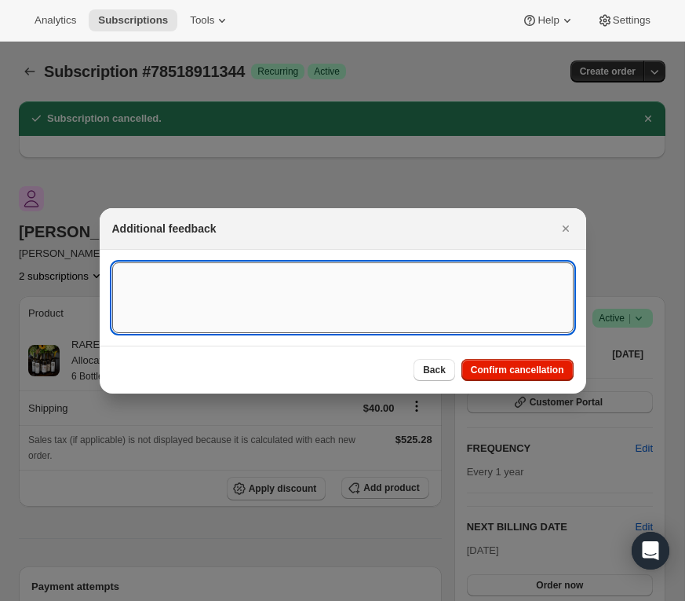
click at [221, 298] on textarea ":rt9:" at bounding box center [343, 297] width 462 height 71
paste textarea "Hi [PERSON_NAME], Hope all is well with you. Please remember that I canceled my…"
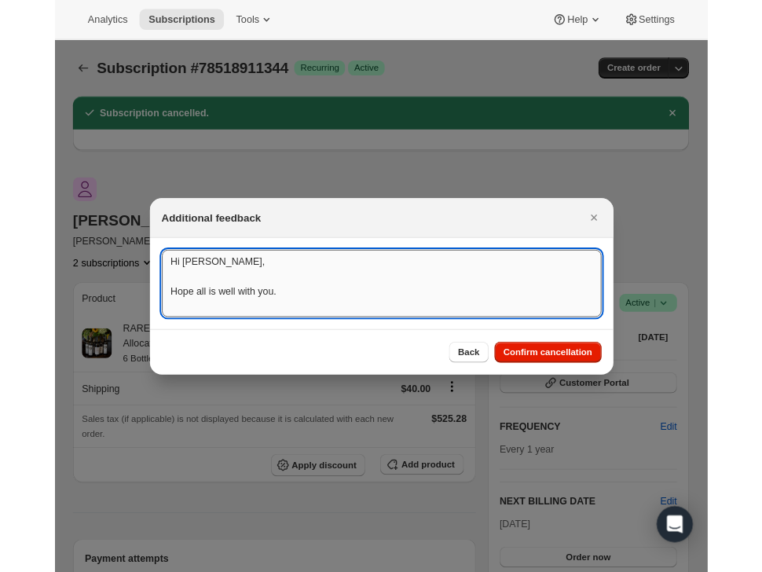
scroll to position [2, 0]
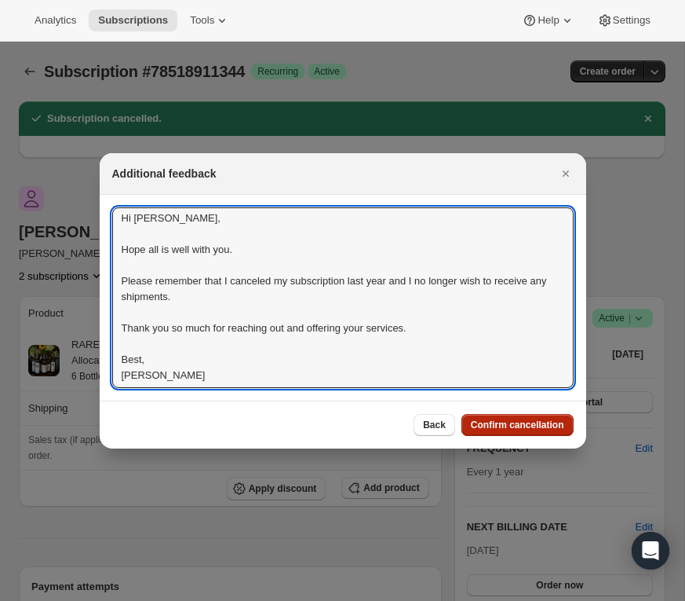
type textarea "Hi [PERSON_NAME], Hope all is well with you. Please remember that I canceled my…"
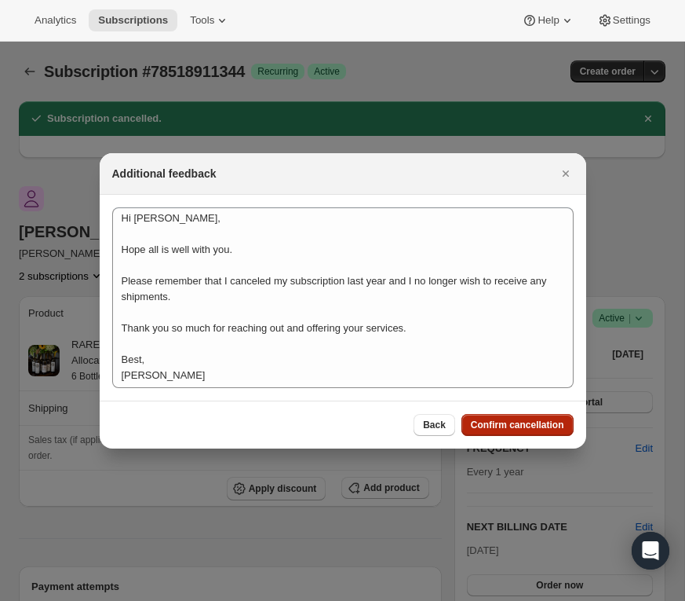
click at [542, 427] on span "Confirm cancellation" at bounding box center [517, 424] width 93 height 13
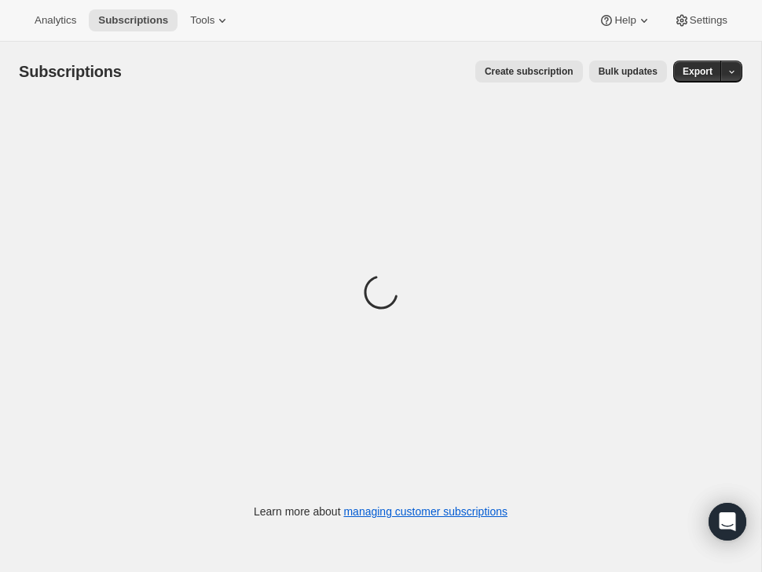
click at [557, 269] on div "Loading" at bounding box center [380, 294] width 723 height 386
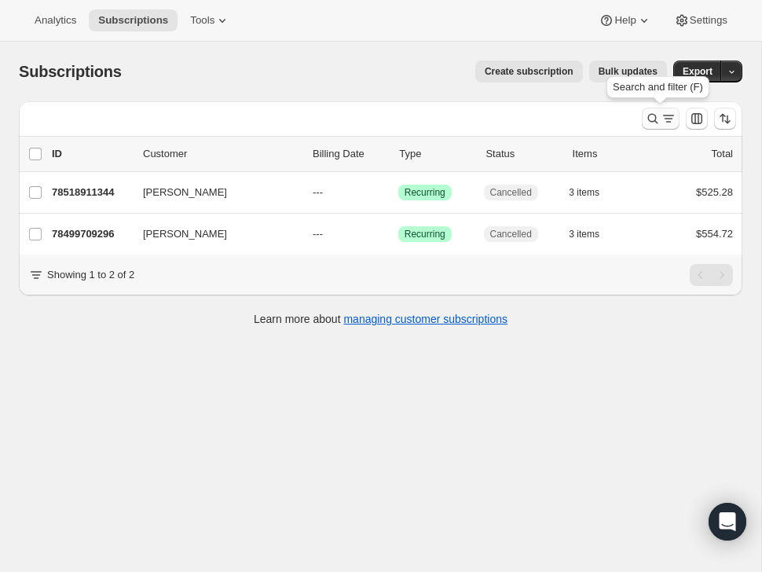
click at [653, 115] on icon "Search and filter results" at bounding box center [653, 119] width 16 height 16
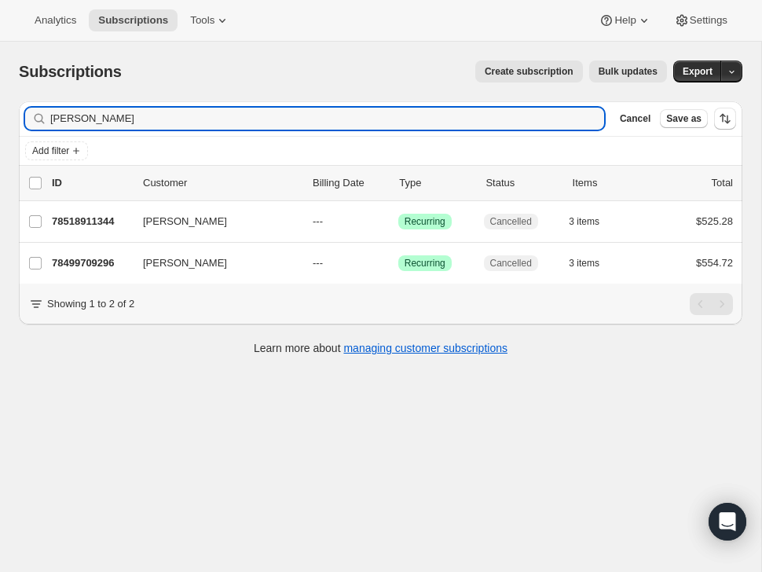
drag, startPoint x: 103, startPoint y: 120, endPoint x: 30, endPoint y: 119, distance: 73.0
click at [30, 119] on div "[PERSON_NAME]" at bounding box center [314, 119] width 579 height 22
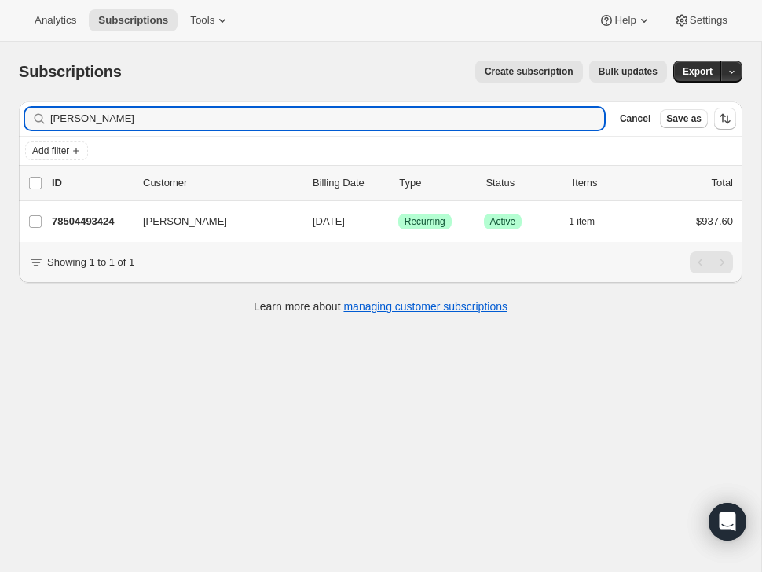
type input "[PERSON_NAME]"
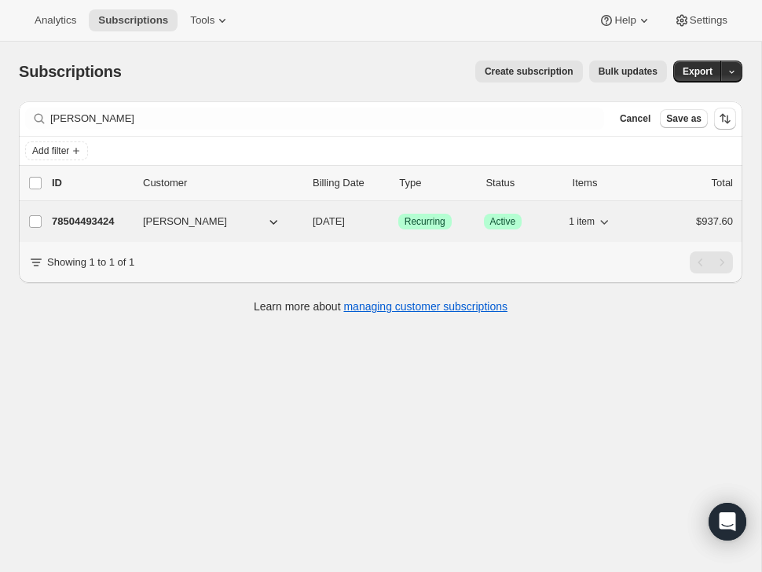
click at [102, 217] on p "78504493424" at bounding box center [91, 222] width 79 height 16
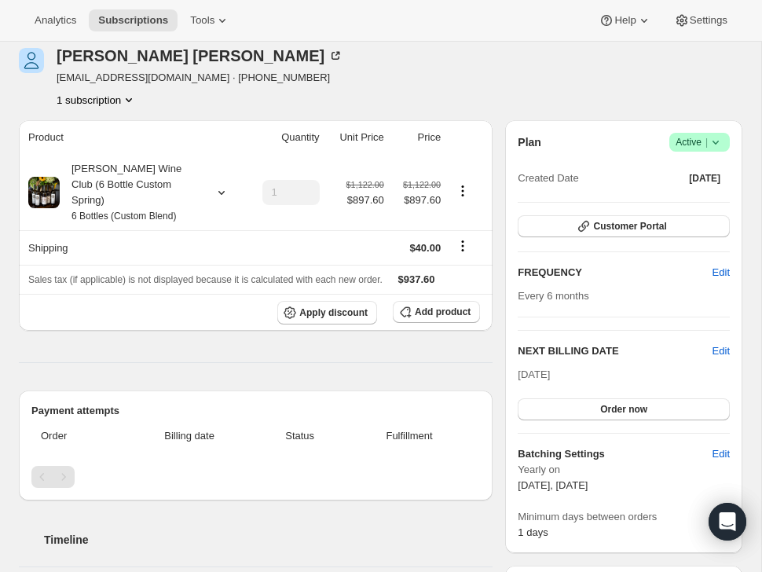
scroll to position [115, 0]
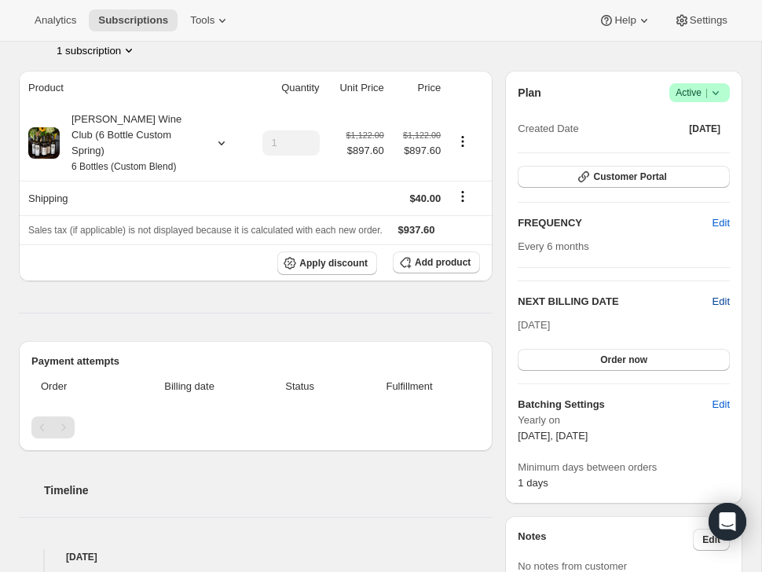
click at [718, 298] on span "Edit" at bounding box center [720, 302] width 17 height 16
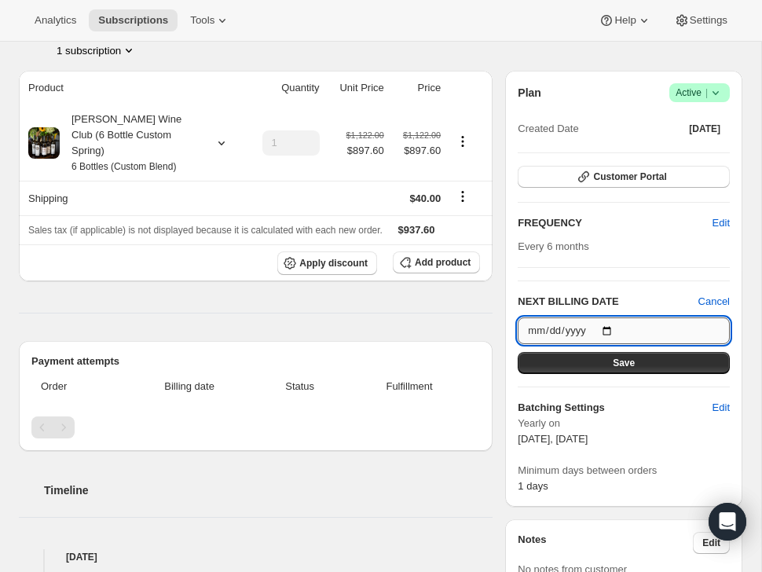
click at [615, 327] on input "[DATE]" at bounding box center [623, 330] width 212 height 27
type input "[DATE]"
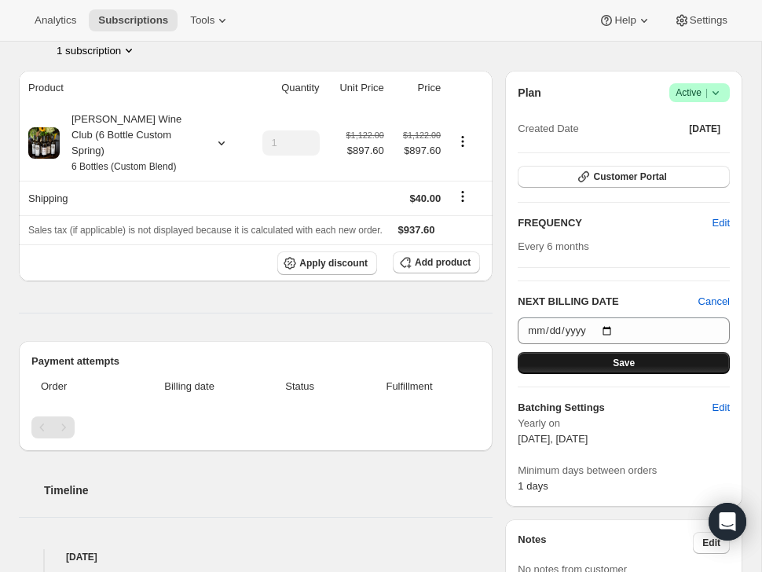
click at [632, 360] on span "Save" at bounding box center [623, 362] width 22 height 13
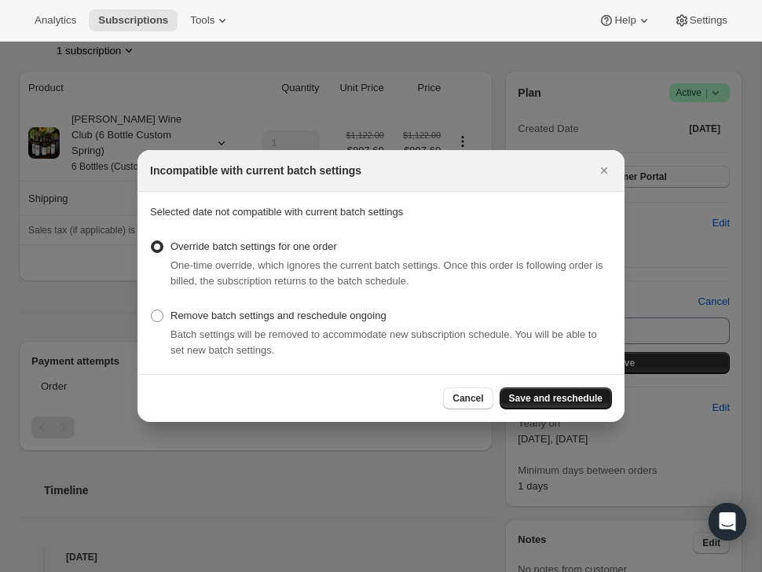
click at [539, 396] on span "Save and reschedule" at bounding box center [555, 398] width 93 height 13
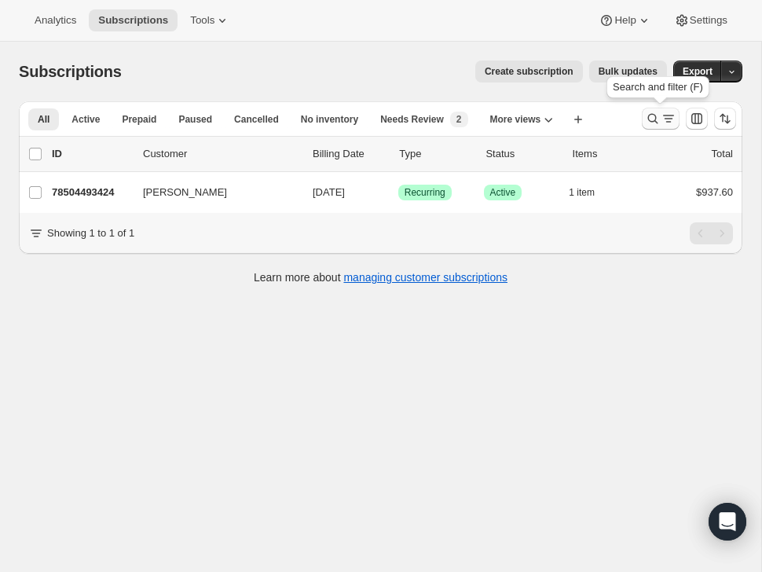
click at [653, 113] on icon "Search and filter results" at bounding box center [653, 119] width 16 height 16
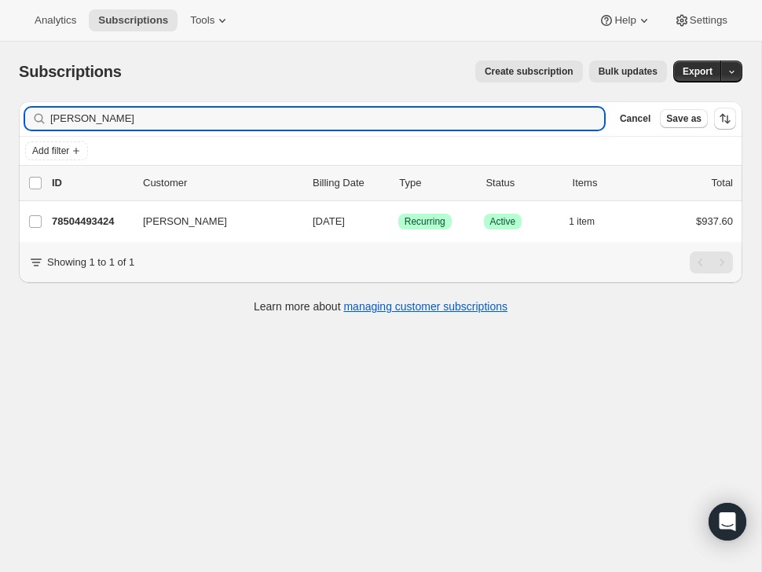
drag, startPoint x: 136, startPoint y: 115, endPoint x: 31, endPoint y: 124, distance: 105.6
click at [31, 124] on div "david becker Clear" at bounding box center [314, 119] width 579 height 22
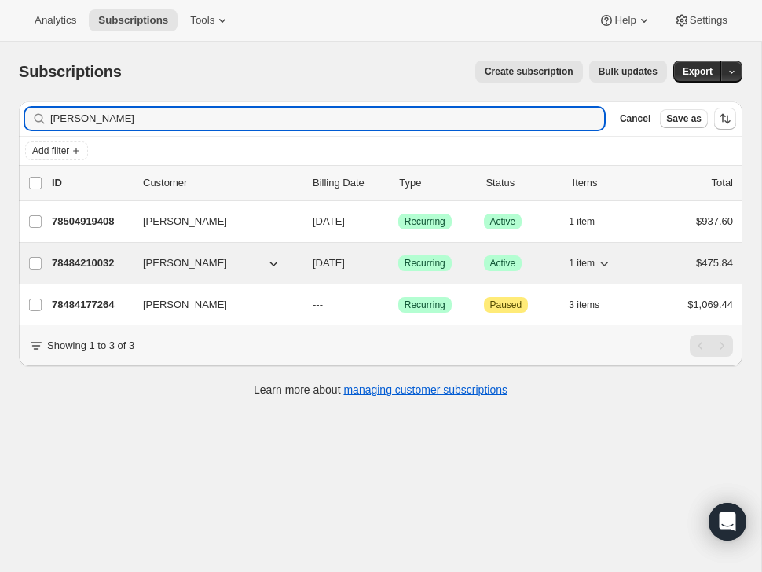
type input "john m"
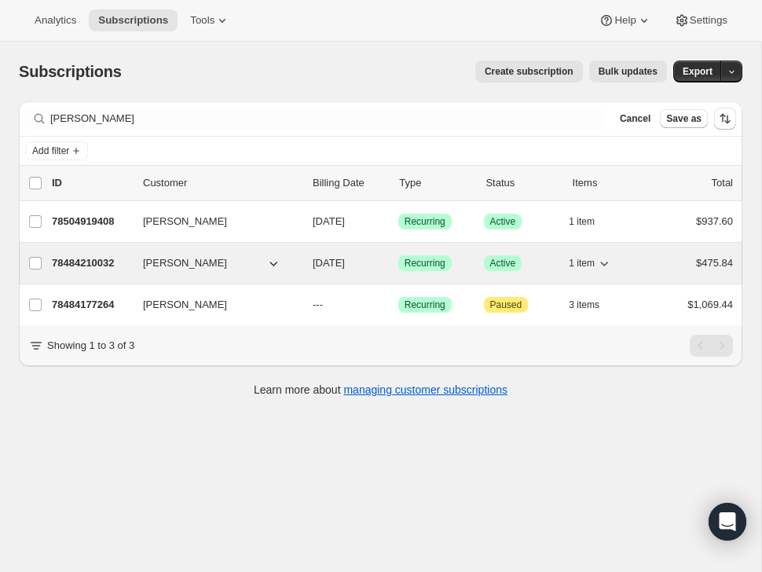
click at [85, 262] on p "78484210032" at bounding box center [91, 263] width 79 height 16
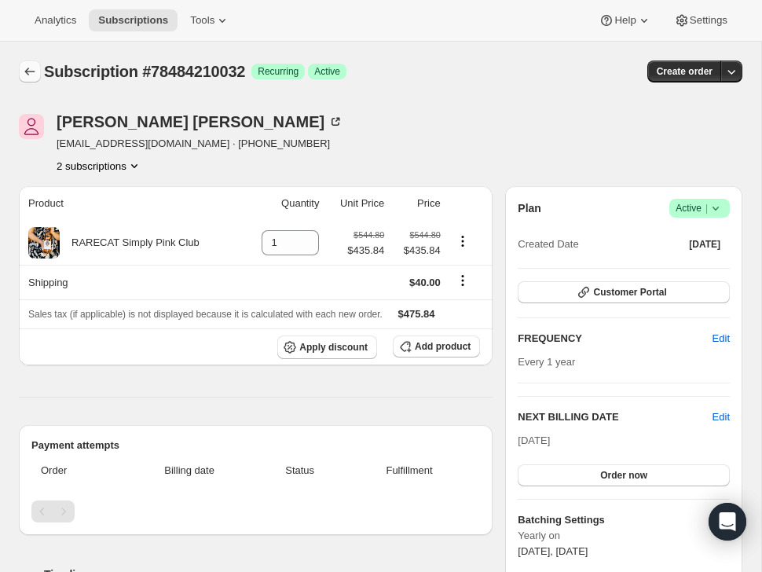
click at [32, 70] on icon "Subscriptions" at bounding box center [30, 72] width 16 height 16
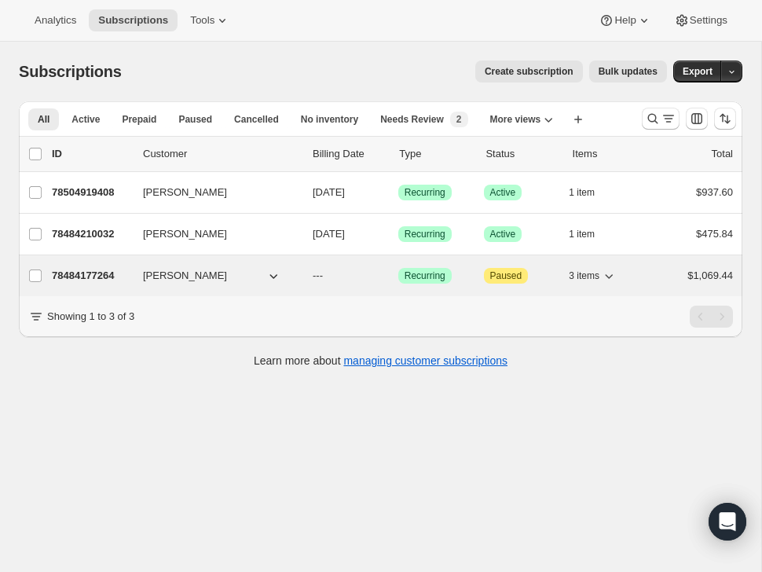
click at [87, 272] on p "78484177264" at bounding box center [91, 276] width 79 height 16
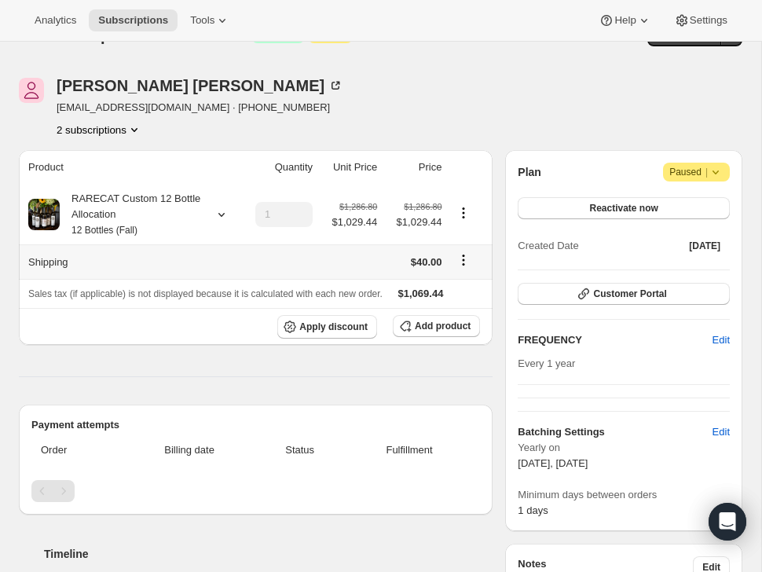
scroll to position [37, 0]
click at [720, 166] on icon at bounding box center [715, 171] width 16 height 16
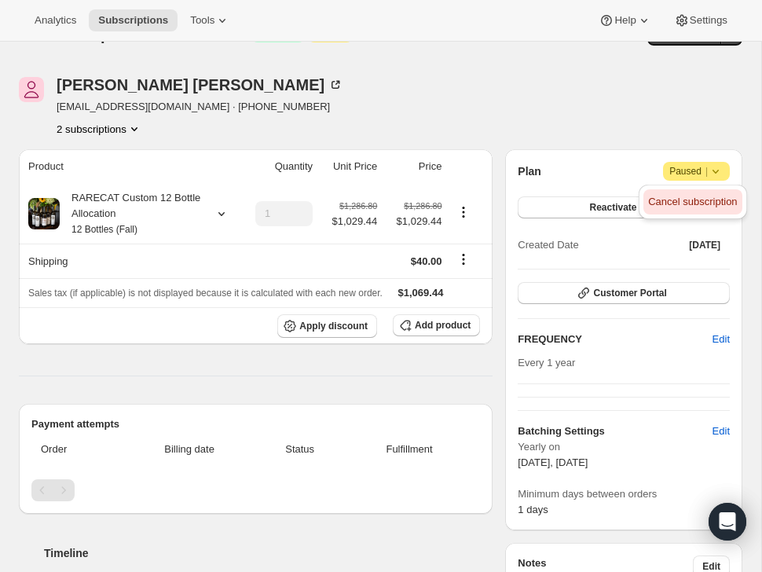
click at [707, 205] on span "Cancel subscription" at bounding box center [692, 201] width 89 height 12
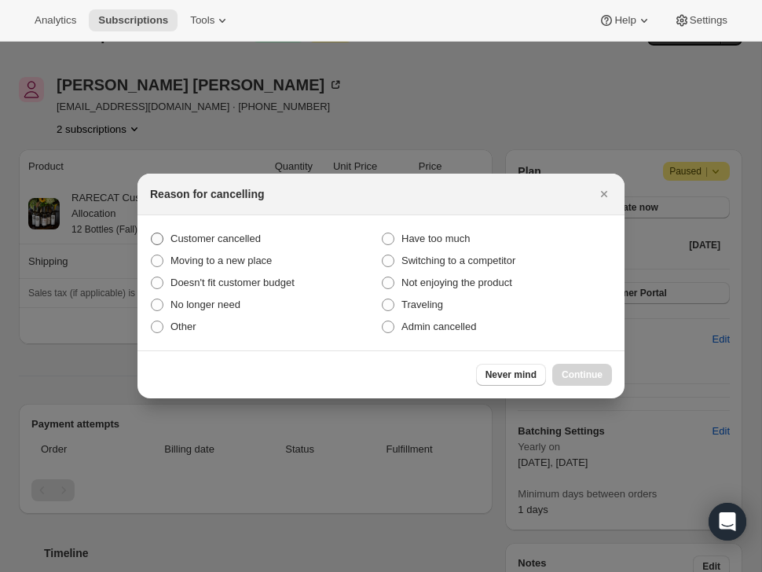
click at [158, 238] on span ":ro1:" at bounding box center [157, 238] width 13 height 13
click at [152, 233] on input "Customer cancelled" at bounding box center [151, 232] width 1 height 1
radio input "true"
click at [591, 375] on span "Continue" at bounding box center [581, 374] width 41 height 13
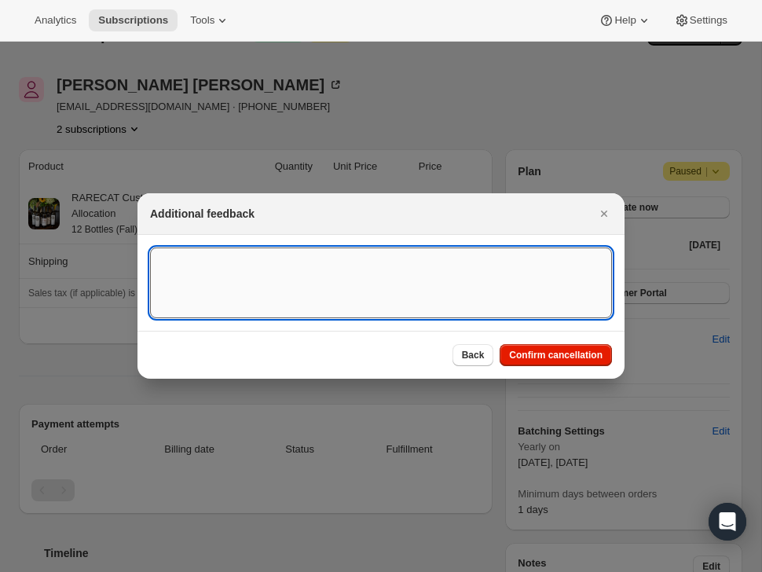
click at [334, 276] on textarea ":ro1:" at bounding box center [381, 282] width 462 height 71
paste textarea "see below....just cancel Fall and keep his Rose' - he only wants Chard and Rose…"
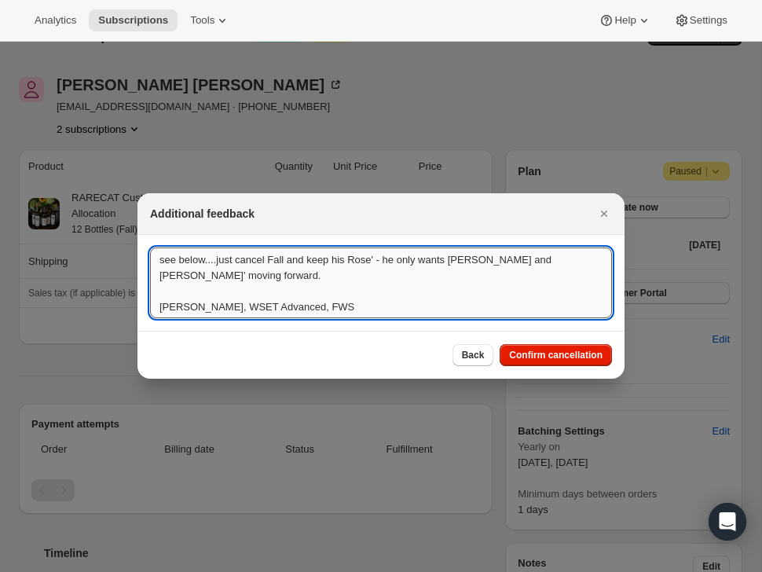
scroll to position [0, 0]
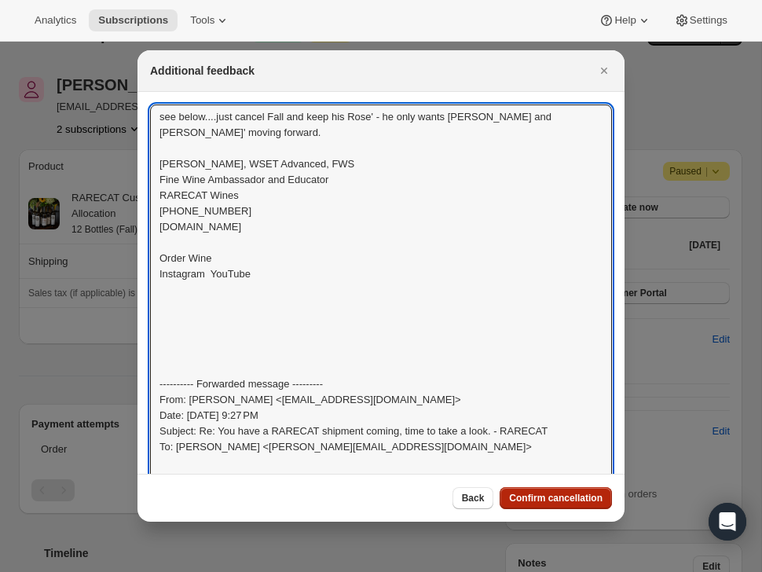
type textarea "see below....just cancel Fall and keep his Rose' - he only wants Chard and Rose…"
click at [574, 494] on span "Confirm cancellation" at bounding box center [555, 497] width 93 height 13
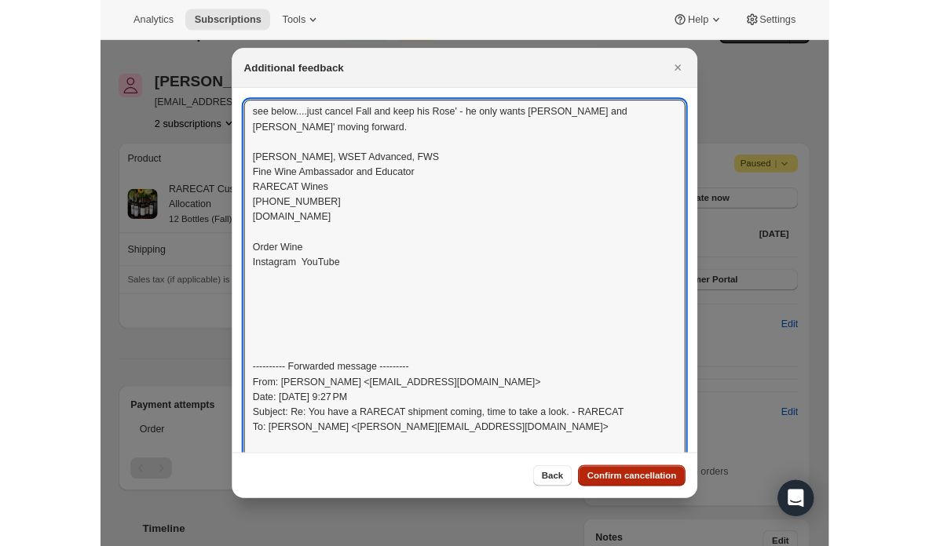
scroll to position [37, 0]
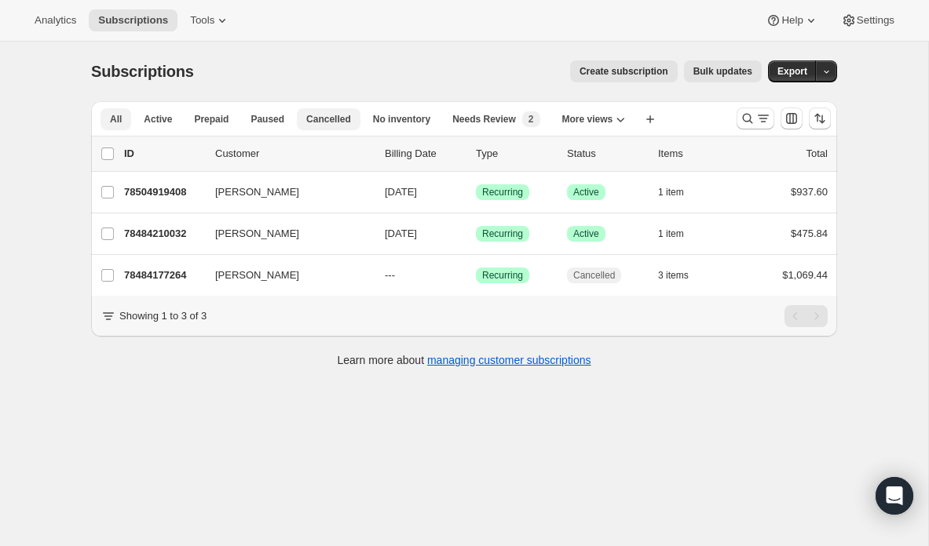
click at [332, 117] on span "Cancelled" at bounding box center [328, 119] width 45 height 13
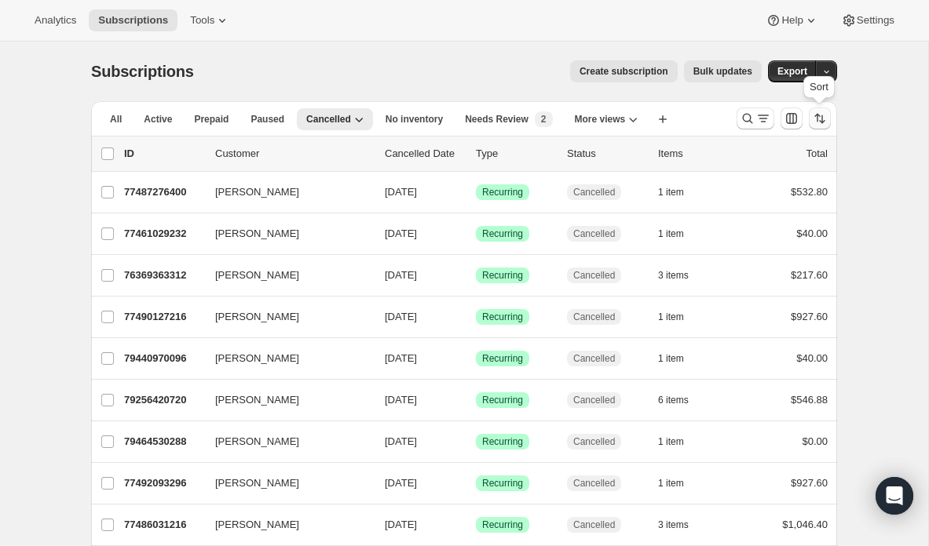
click at [761, 118] on icon "Sort the results" at bounding box center [822, 119] width 6 height 9
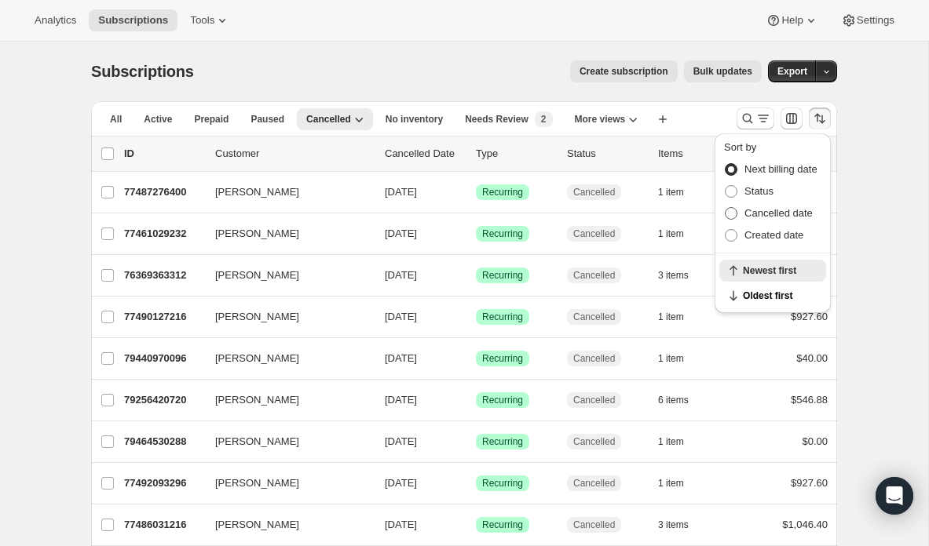
click at [733, 210] on span at bounding box center [731, 213] width 13 height 13
click at [725, 208] on input "Cancelled date" at bounding box center [725, 207] width 1 height 1
radio input "true"
click at [758, 291] on span "Newest first" at bounding box center [780, 296] width 74 height 13
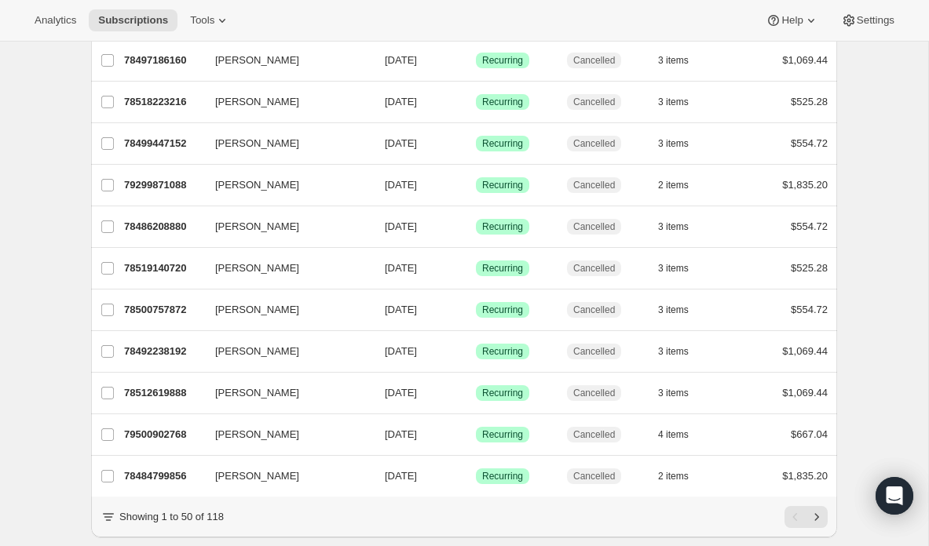
scroll to position [1796, 0]
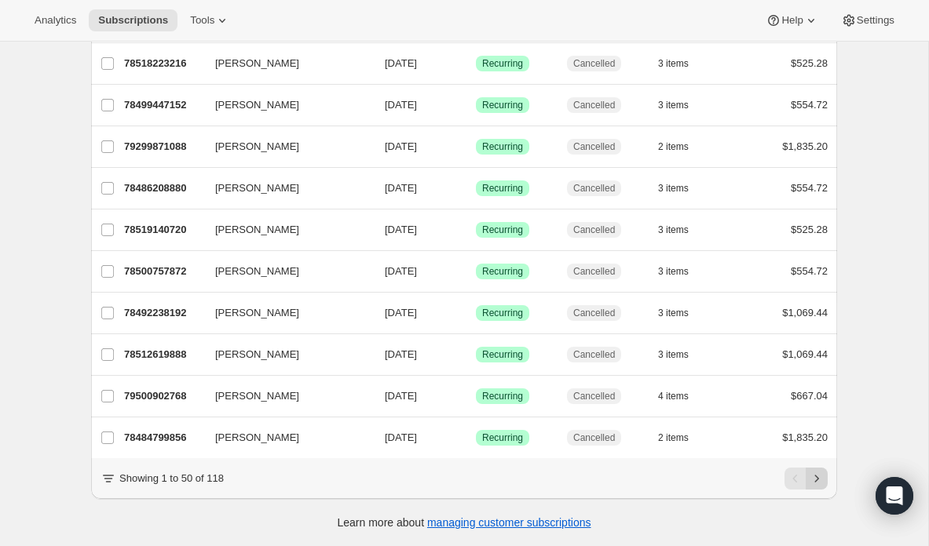
click at [761, 479] on icon "Next" at bounding box center [817, 478] width 4 height 7
click at [761, 480] on icon "Next" at bounding box center [817, 479] width 16 height 16
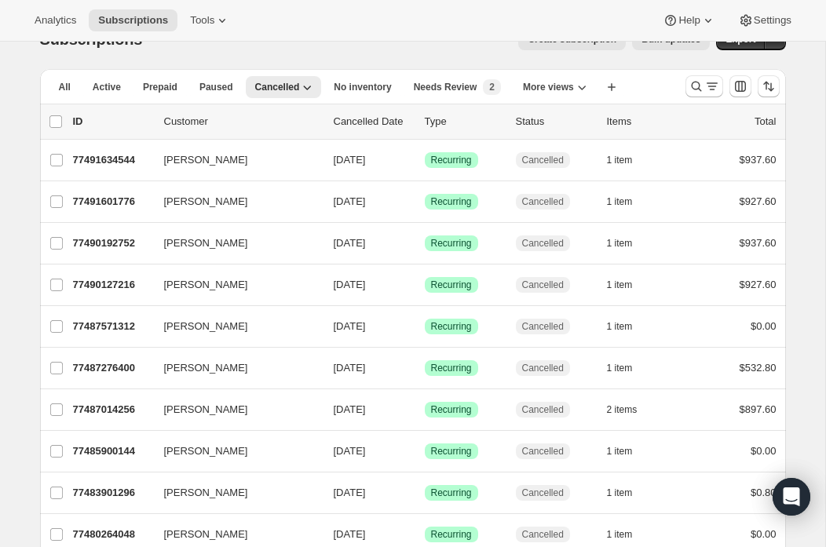
scroll to position [0, 0]
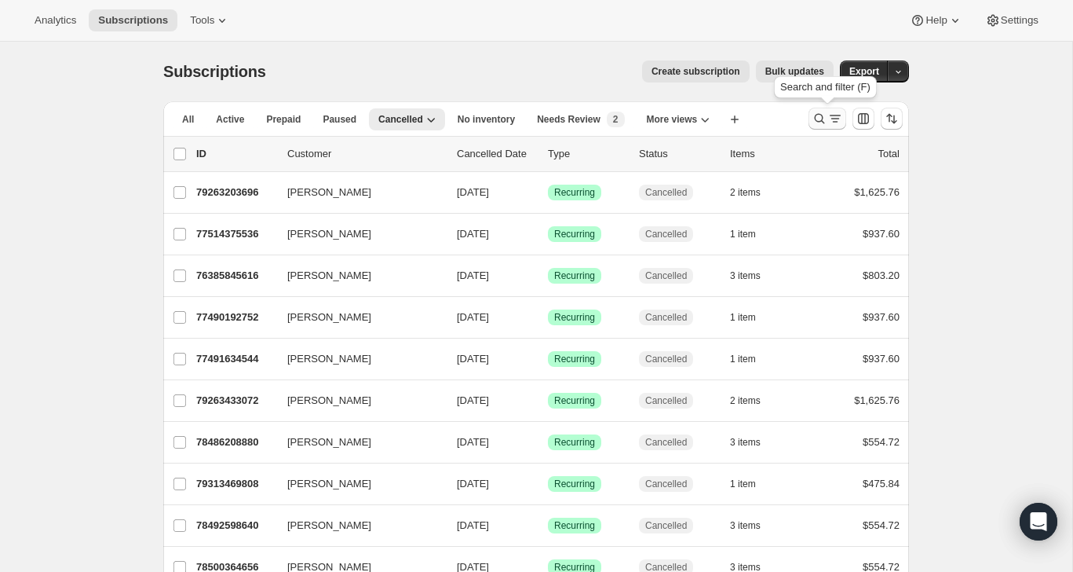
click at [819, 115] on icon "Search and filter results" at bounding box center [820, 119] width 16 height 16
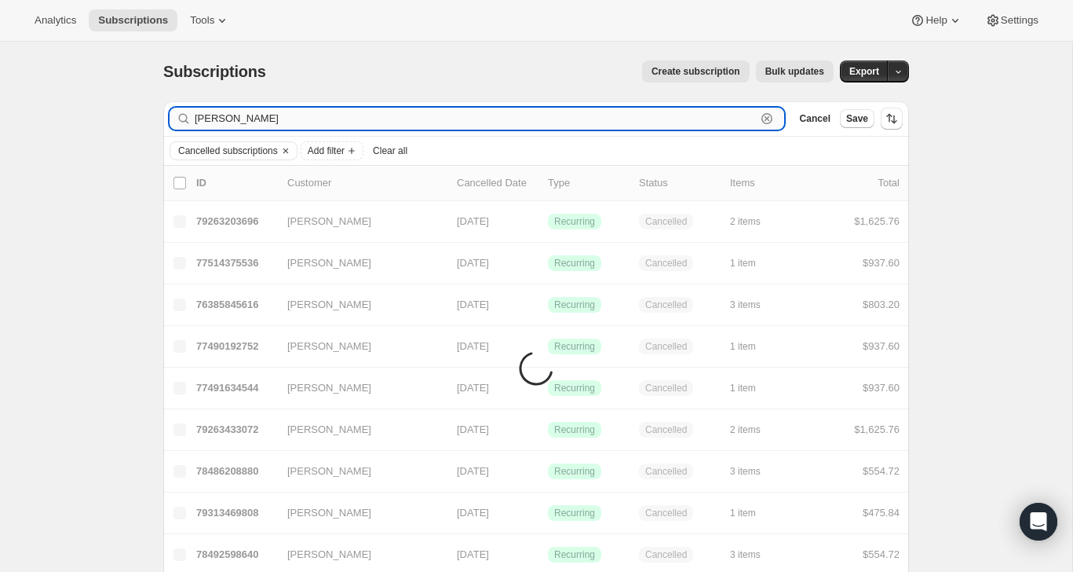
type input "manny"
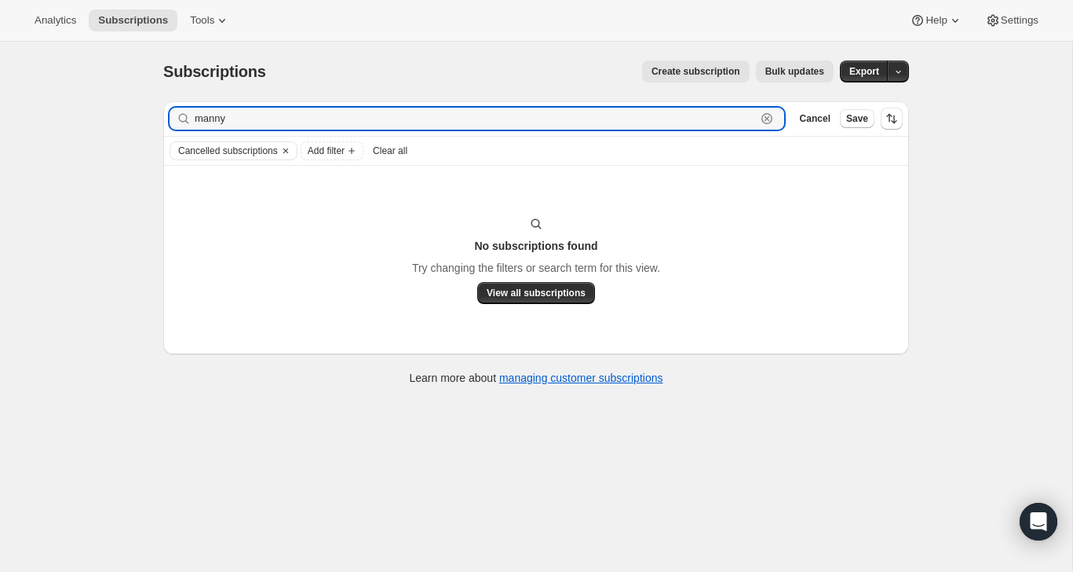
drag, startPoint x: 242, startPoint y: 120, endPoint x: 182, endPoint y: 118, distance: 59.7
click at [182, 118] on div "manny Clear" at bounding box center [477, 119] width 615 height 22
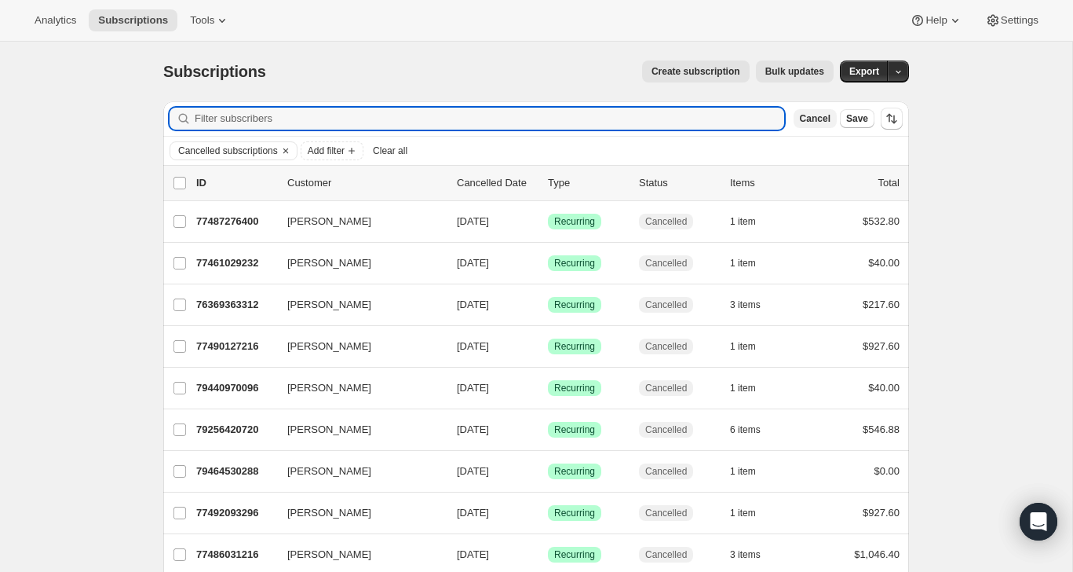
click at [816, 119] on span "Cancel" at bounding box center [815, 118] width 31 height 13
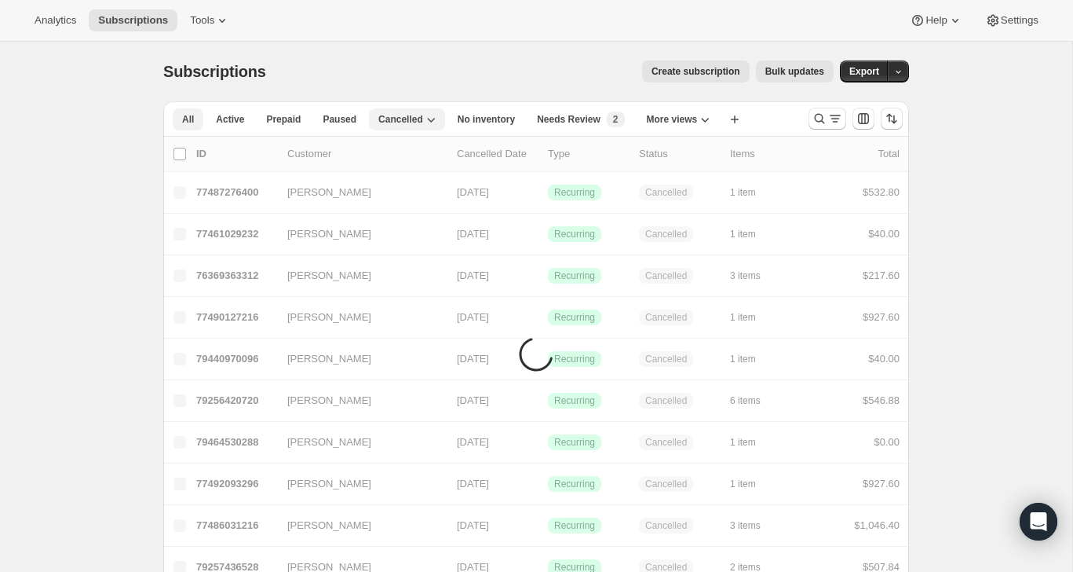
click at [185, 122] on span "All" at bounding box center [188, 119] width 12 height 13
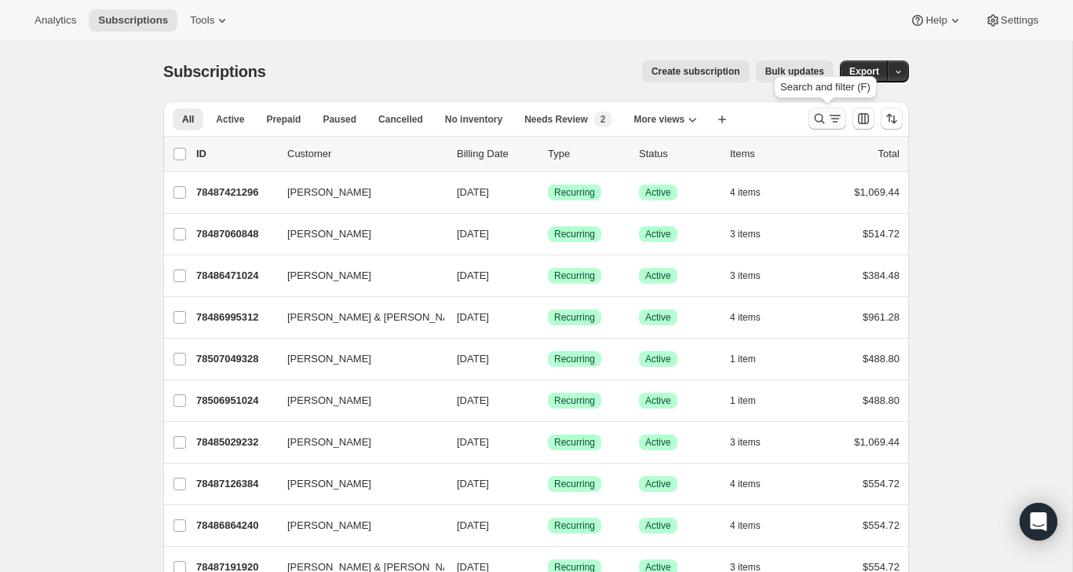
click at [820, 115] on icon "Search and filter results" at bounding box center [820, 119] width 16 height 16
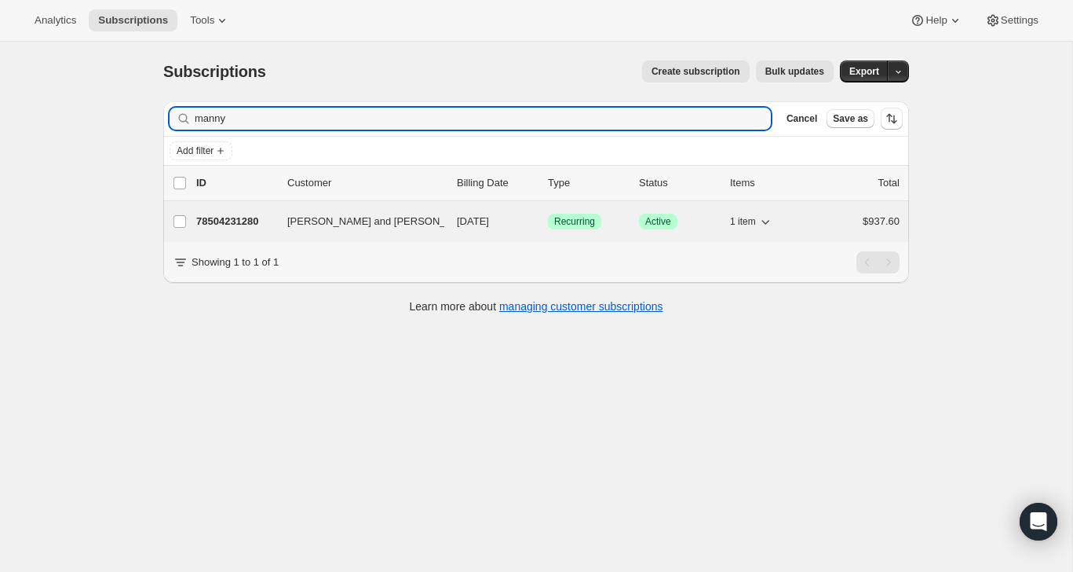
type input "manny"
click at [228, 221] on p "78504231280" at bounding box center [235, 222] width 79 height 16
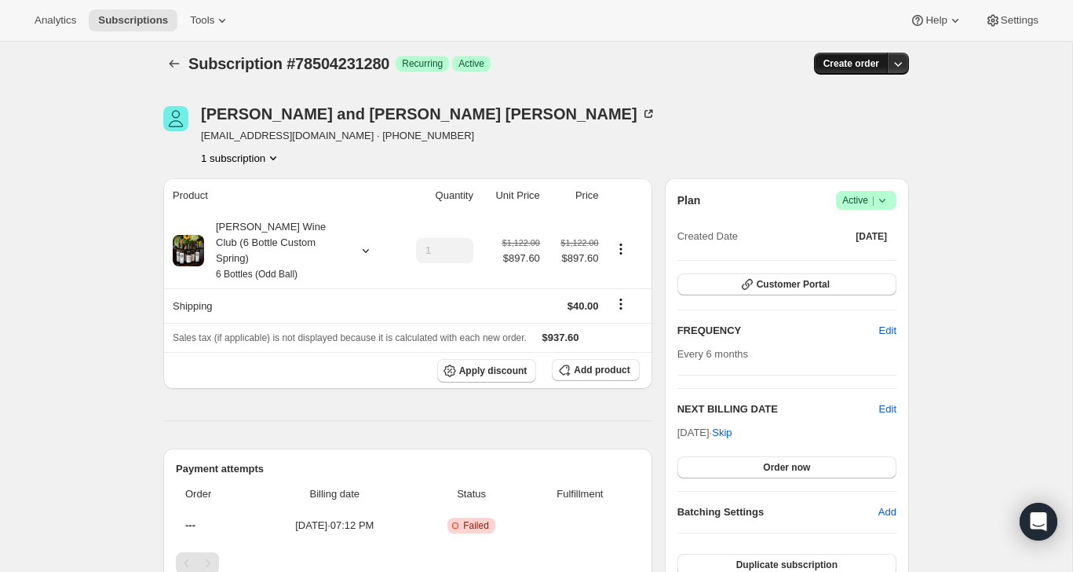
scroll to position [10, 0]
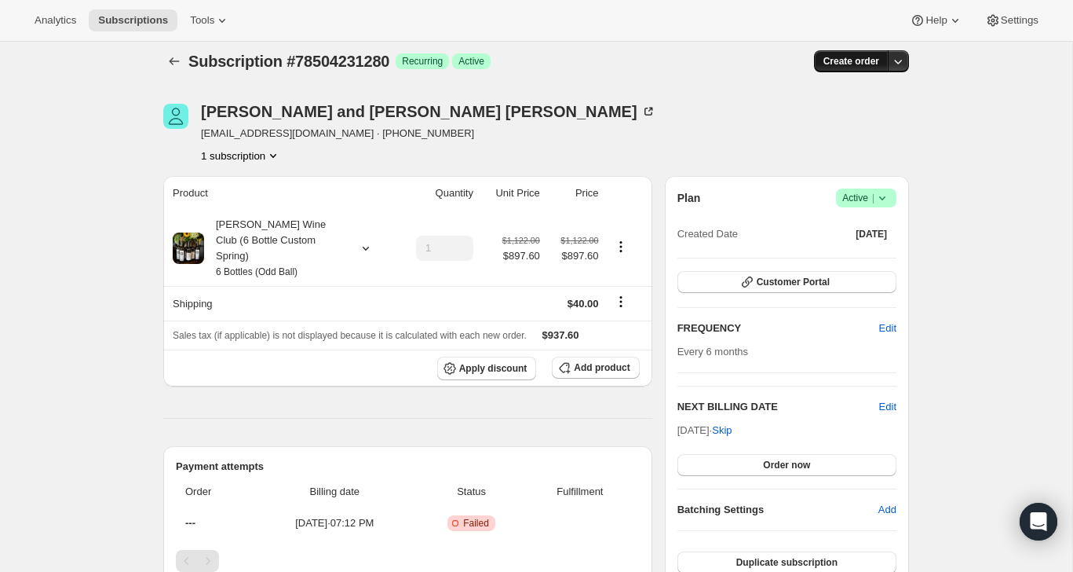
click at [859, 64] on span "Create order" at bounding box center [852, 61] width 56 height 13
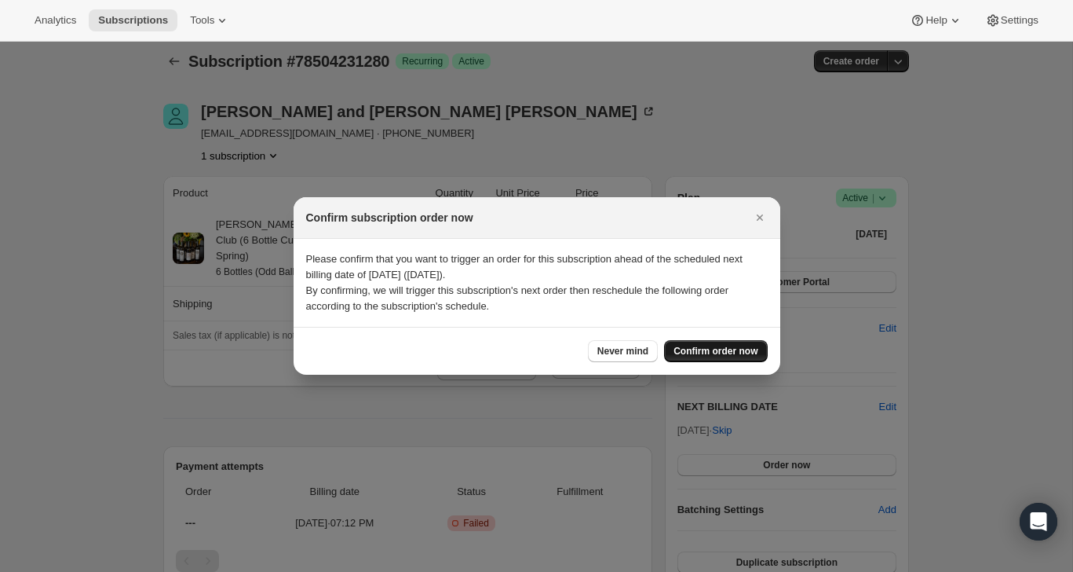
click at [698, 353] on span "Confirm order now" at bounding box center [716, 351] width 84 height 13
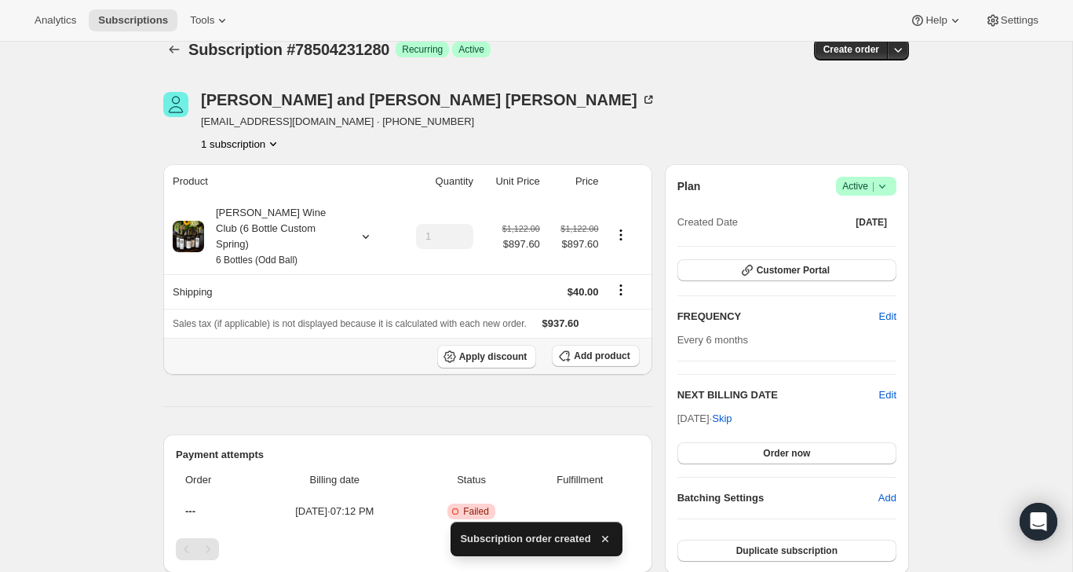
scroll to position [24, 0]
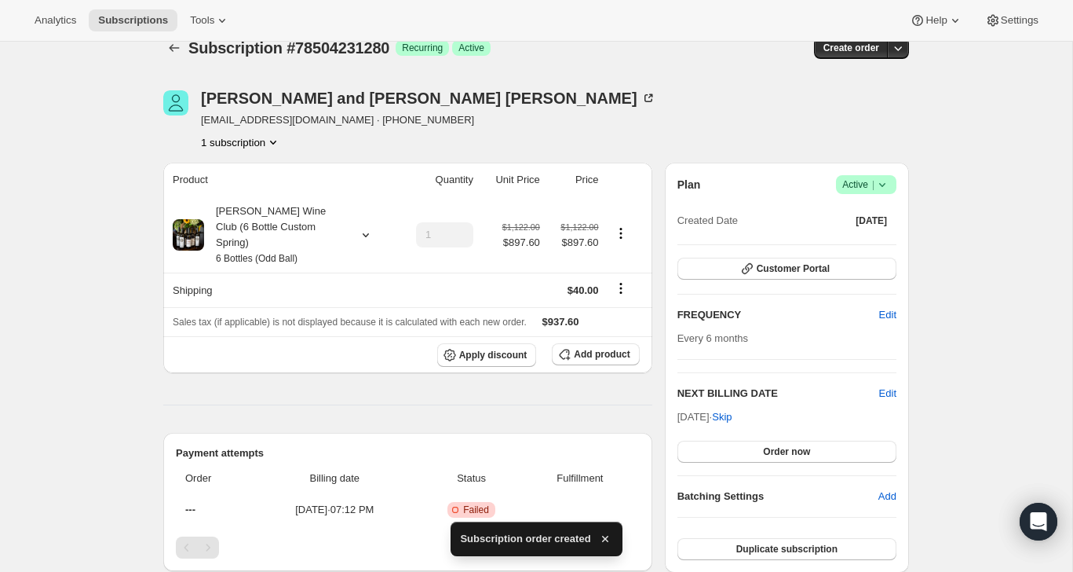
click at [608, 535] on icon "button" at bounding box center [605, 539] width 16 height 16
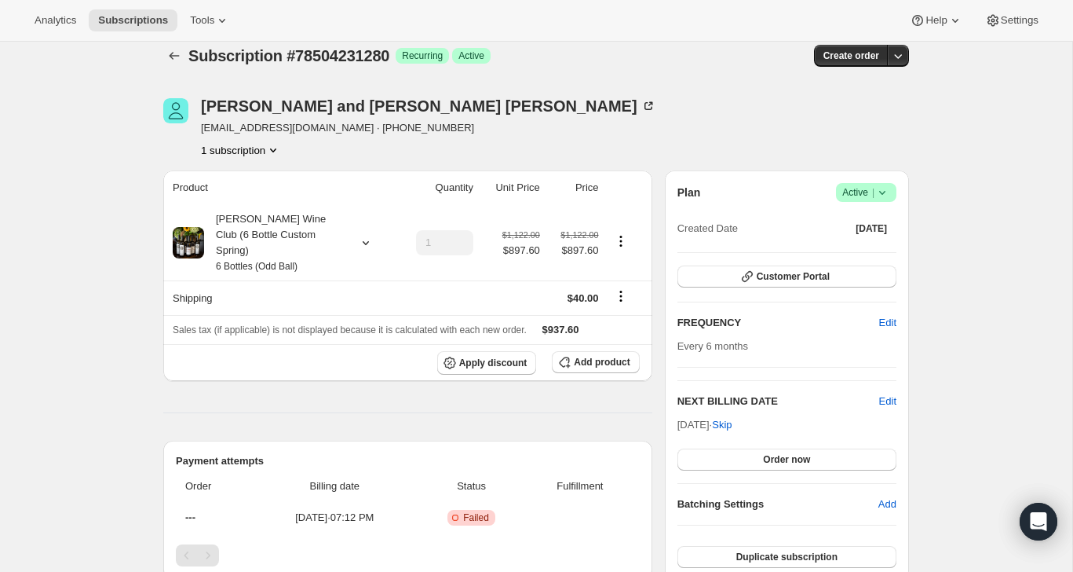
scroll to position [0, 0]
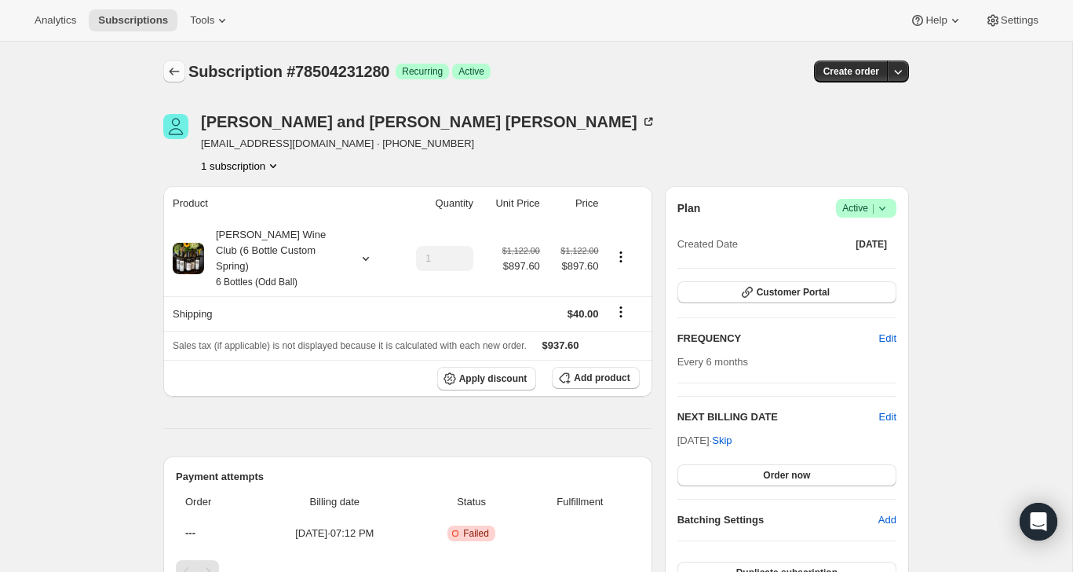
click at [177, 72] on icon "Subscriptions" at bounding box center [174, 72] width 16 height 16
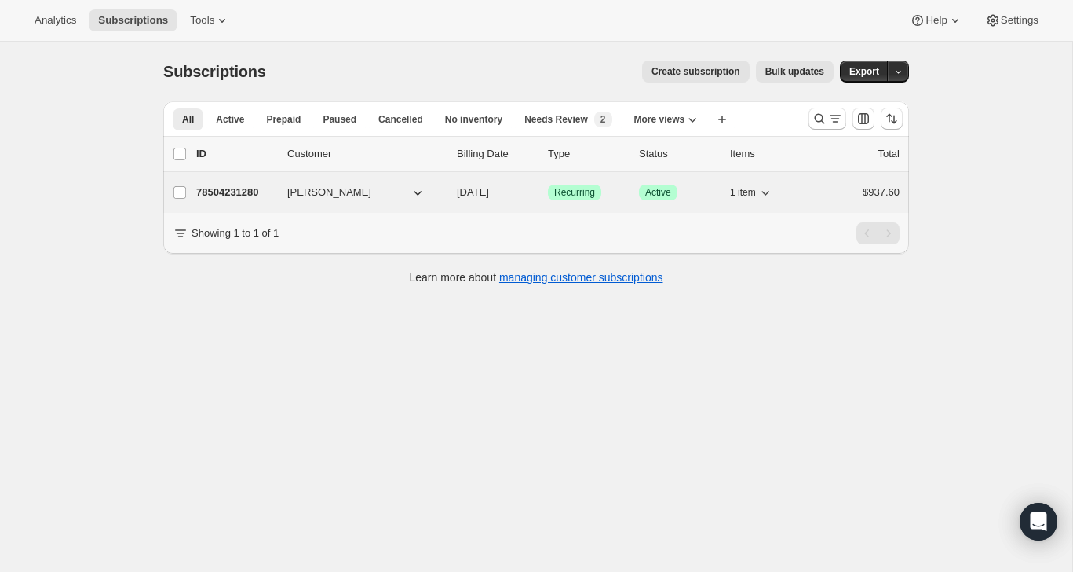
click at [245, 193] on p "78504231280" at bounding box center [235, 192] width 79 height 16
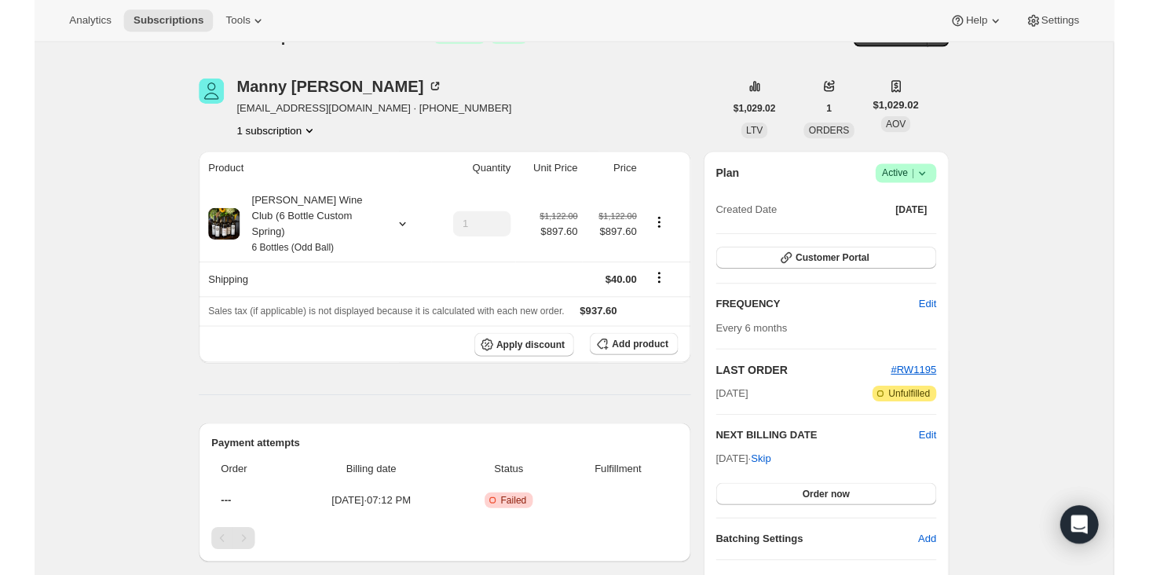
scroll to position [38, 0]
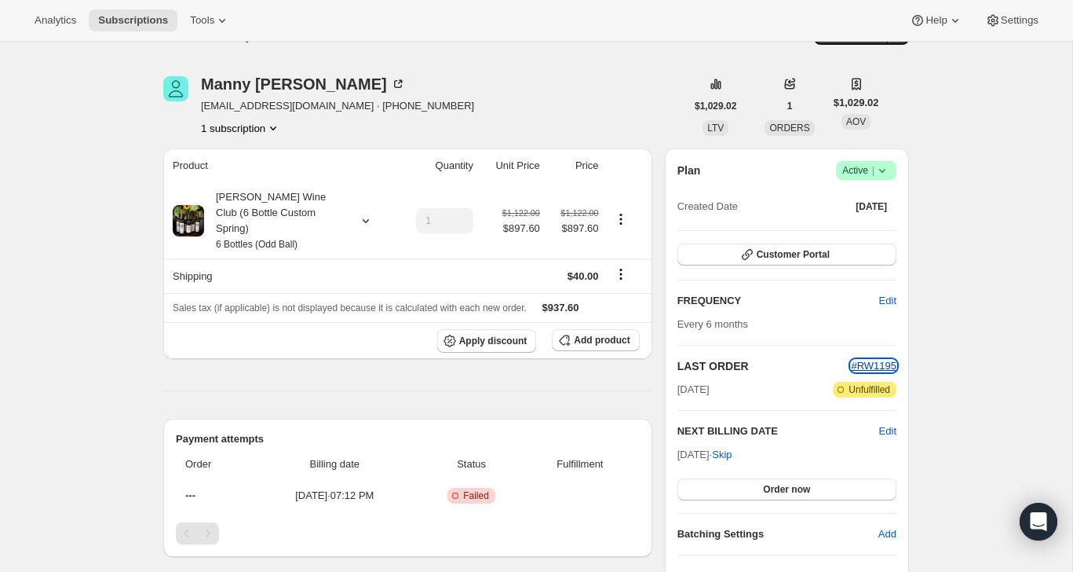
click at [875, 361] on span "#RW1195" at bounding box center [874, 366] width 46 height 12
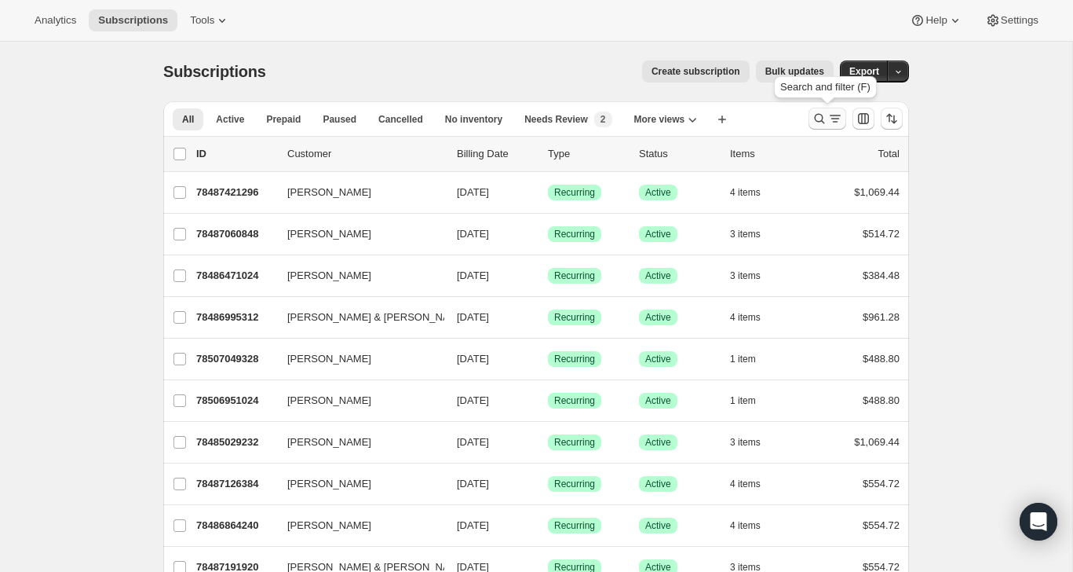
click at [819, 115] on icon "Search and filter results" at bounding box center [820, 119] width 16 height 16
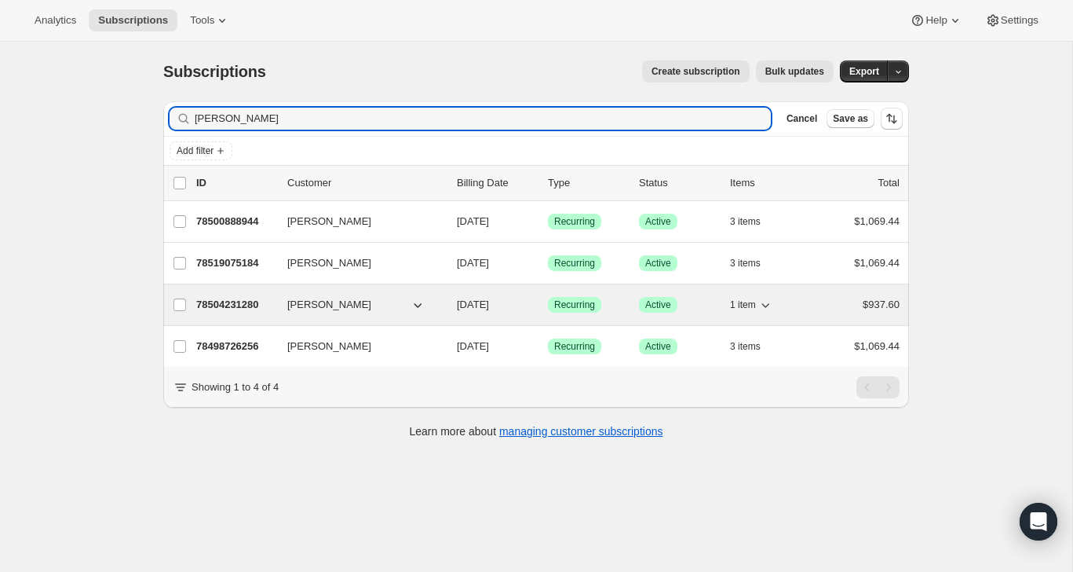
type input "[PERSON_NAME]"
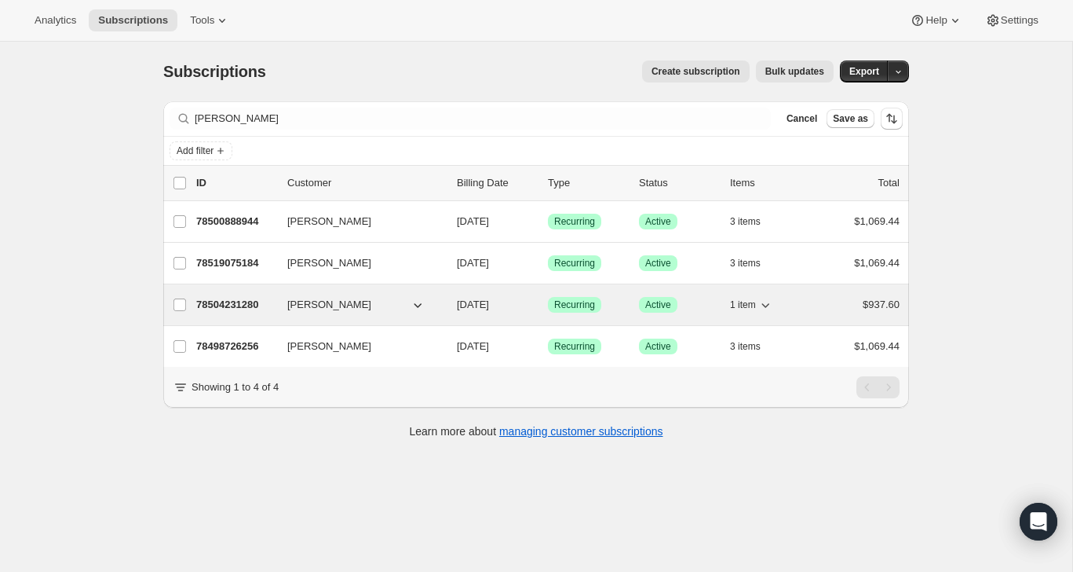
click at [238, 305] on p "78504231280" at bounding box center [235, 305] width 79 height 16
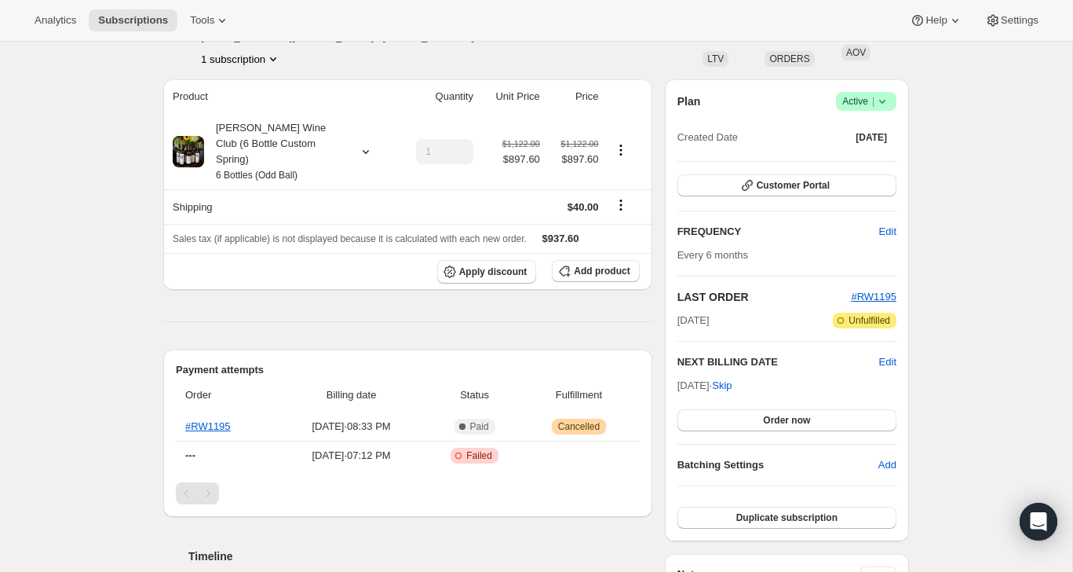
scroll to position [111, 0]
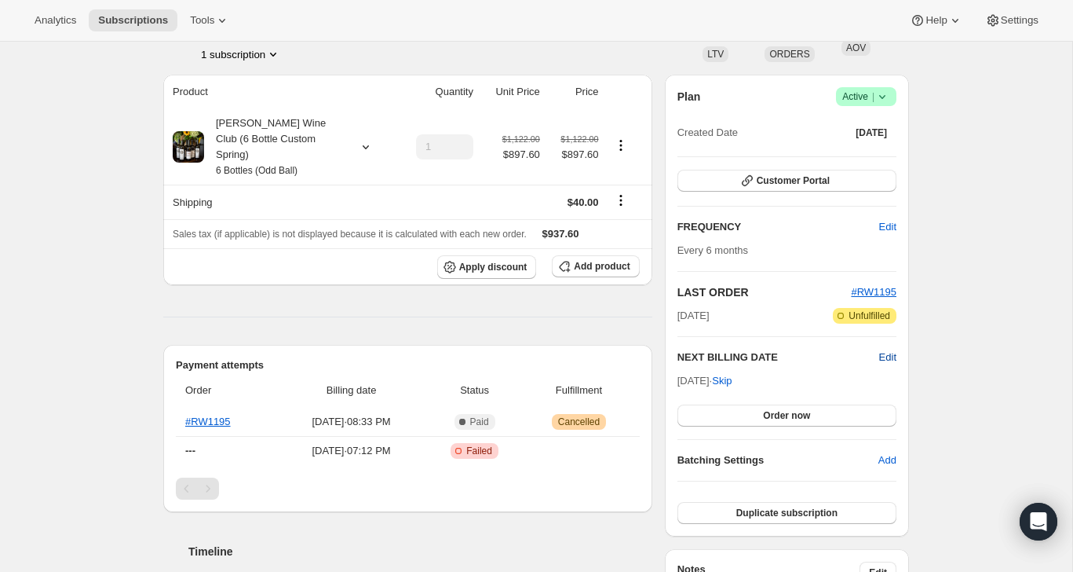
click at [884, 356] on span "Edit" at bounding box center [887, 357] width 17 height 16
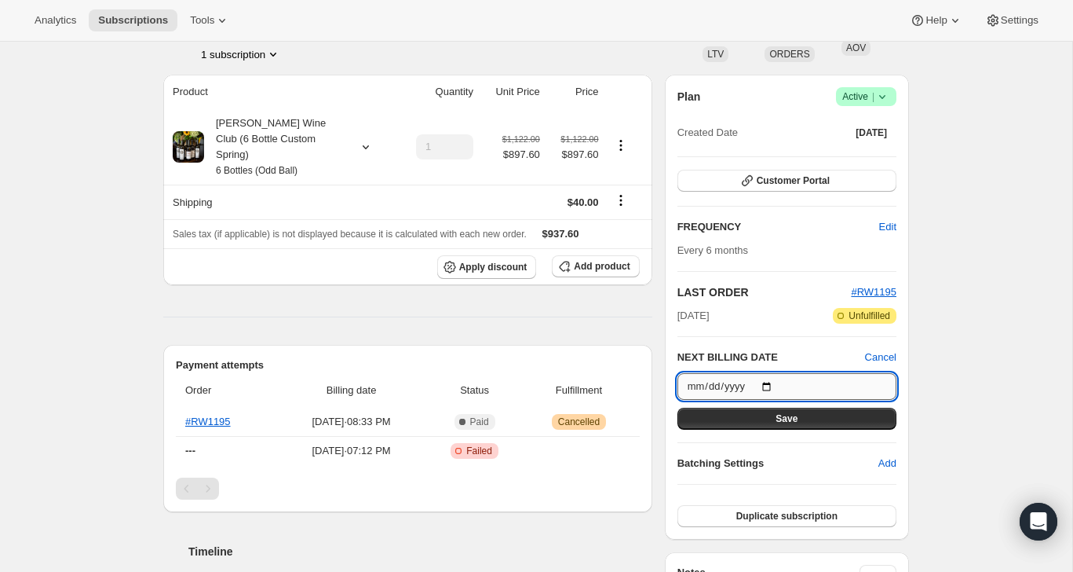
click at [773, 380] on input "2026-04-02" at bounding box center [787, 386] width 219 height 27
type input "2026-03-15"
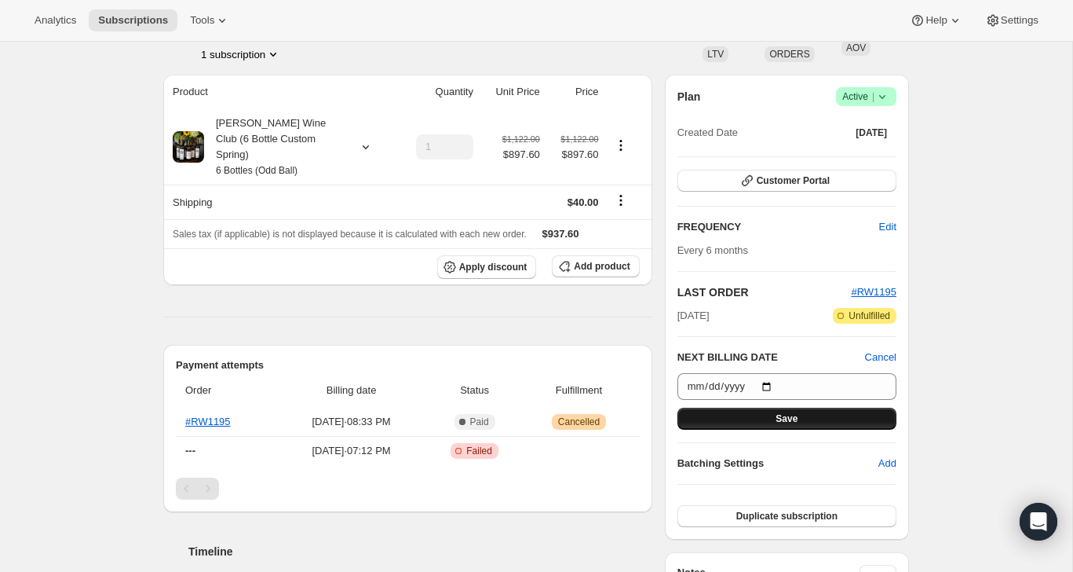
click at [806, 418] on button "Save" at bounding box center [787, 418] width 219 height 22
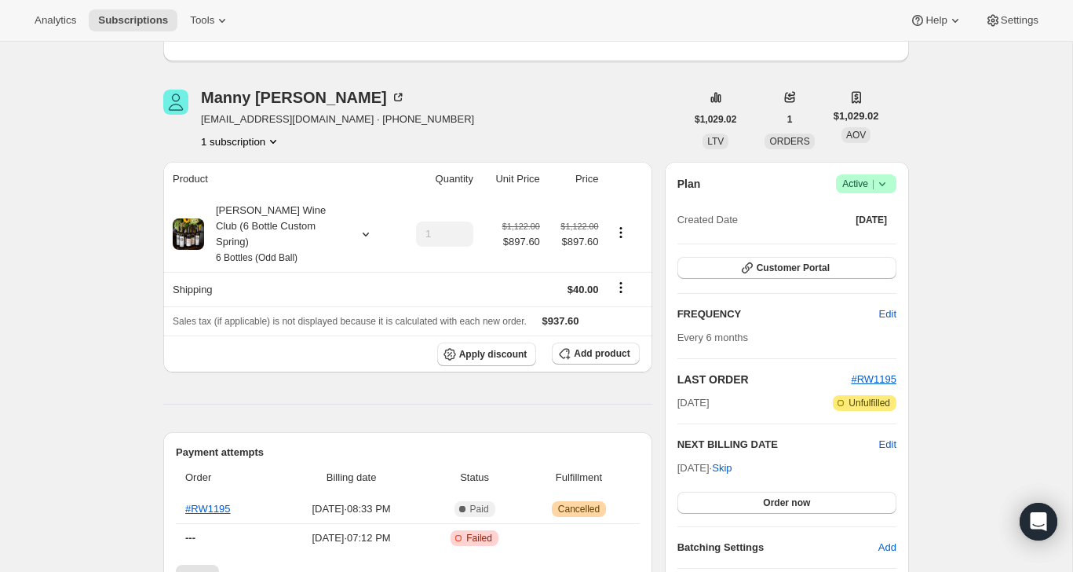
scroll to position [100, 0]
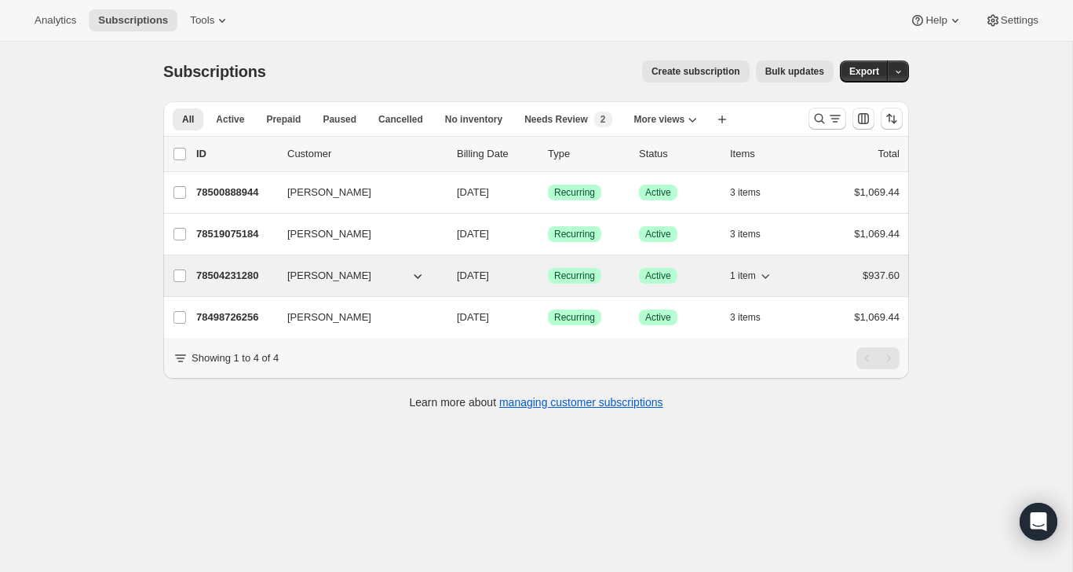
click at [235, 272] on p "78504231280" at bounding box center [235, 276] width 79 height 16
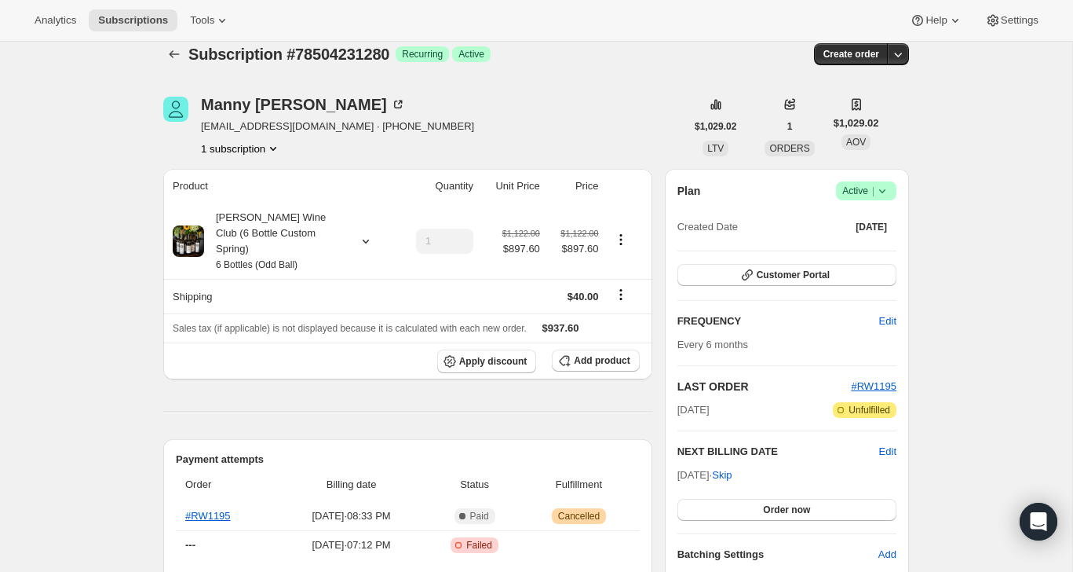
scroll to position [18, 0]
click at [864, 54] on span "Create order" at bounding box center [852, 53] width 56 height 13
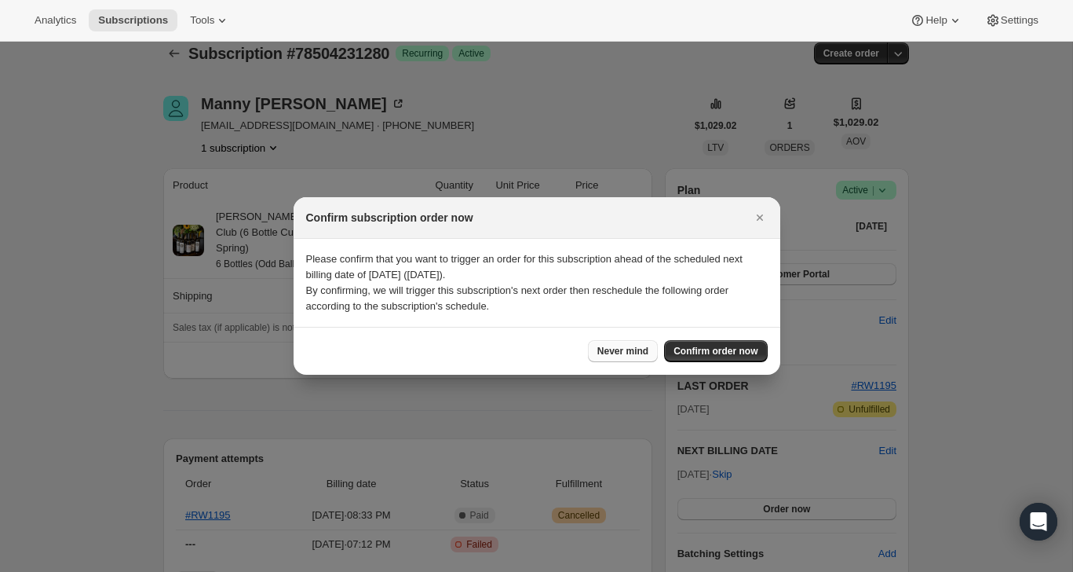
click at [618, 349] on span "Never mind" at bounding box center [622, 351] width 51 height 13
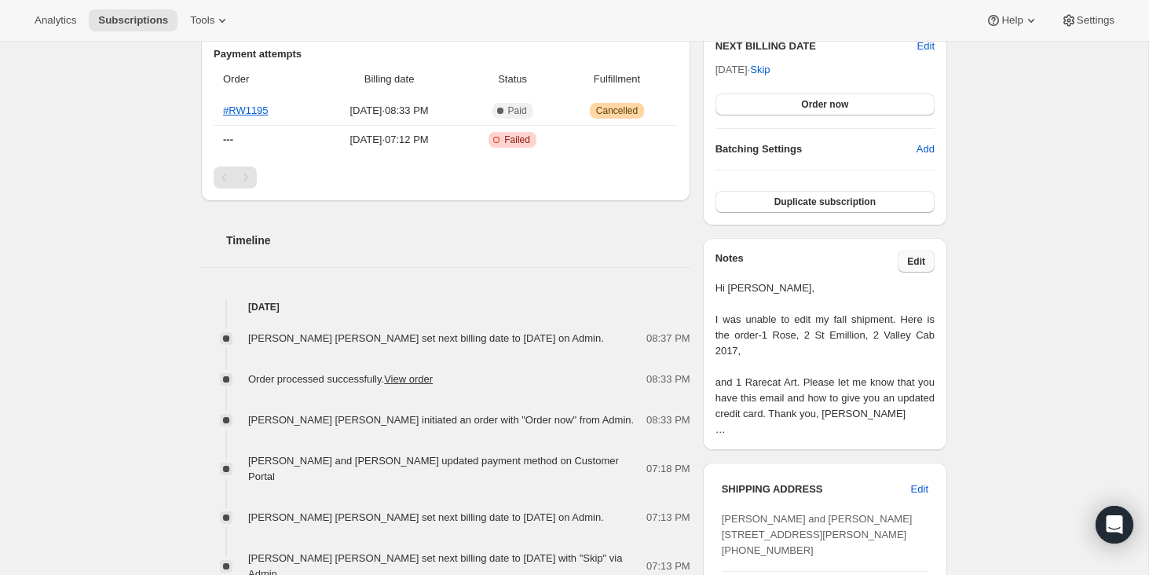
scroll to position [425, 0]
click at [428, 371] on link "View order" at bounding box center [408, 377] width 49 height 12
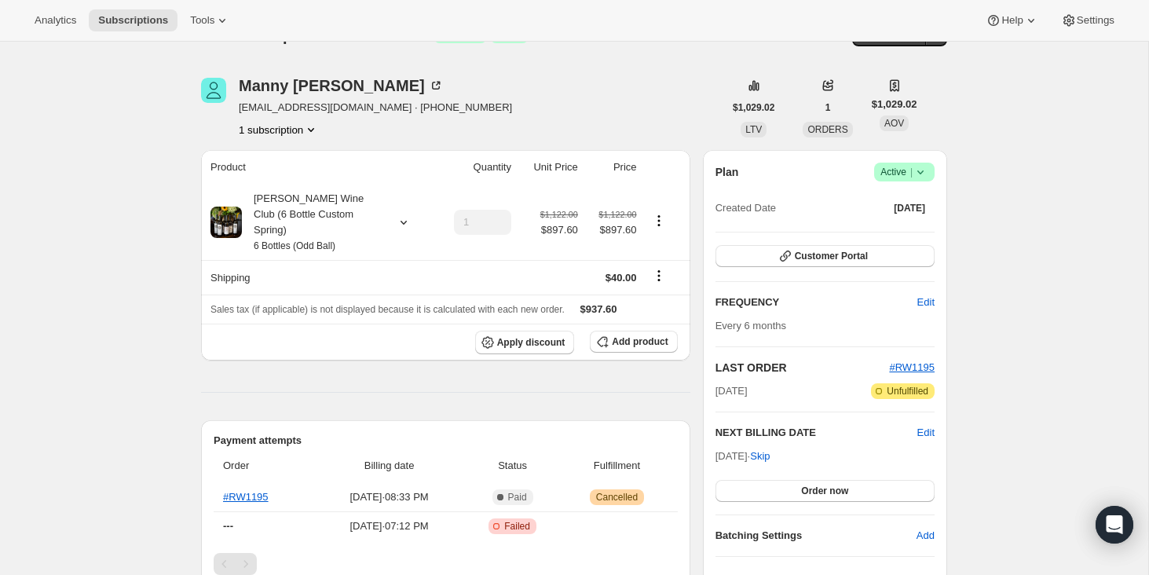
scroll to position [37, 0]
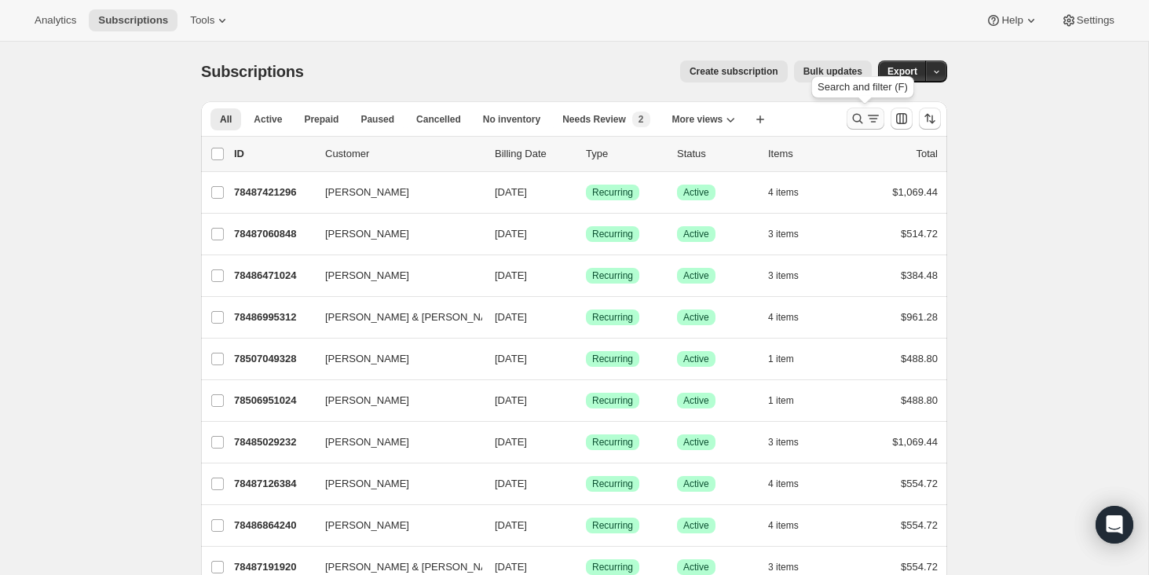
click at [856, 117] on icon "Search and filter results" at bounding box center [857, 119] width 16 height 16
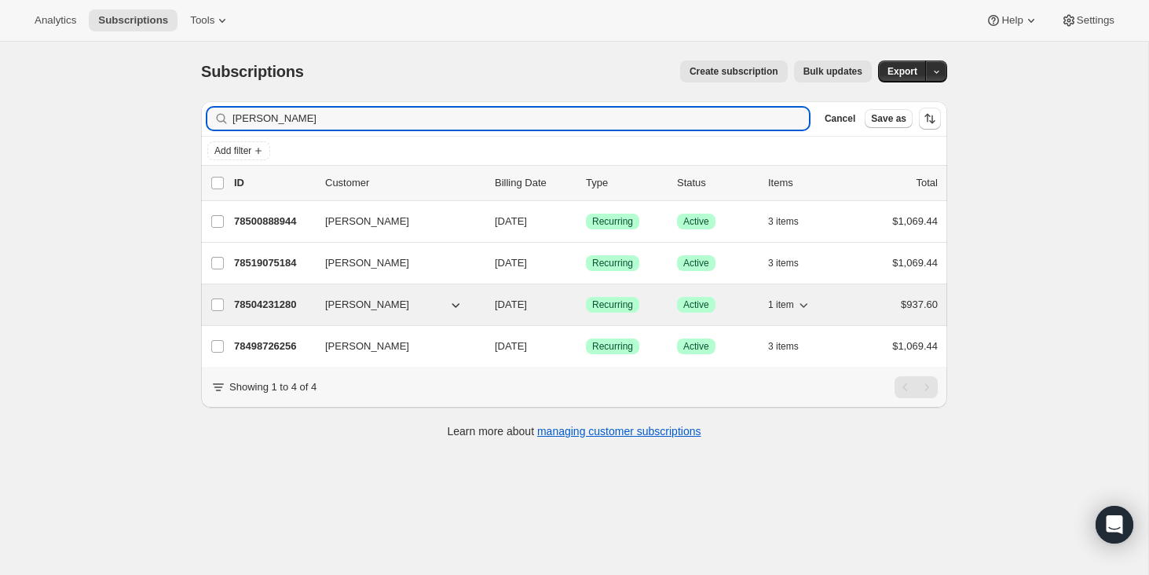
type input "[PERSON_NAME]"
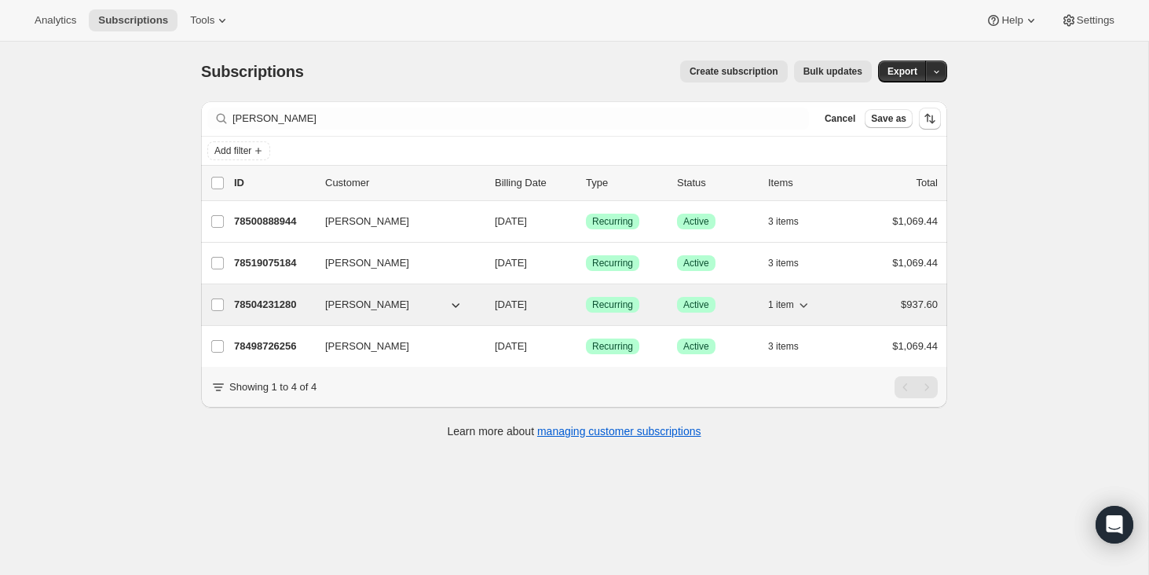
click at [255, 302] on p "78504231280" at bounding box center [273, 305] width 79 height 16
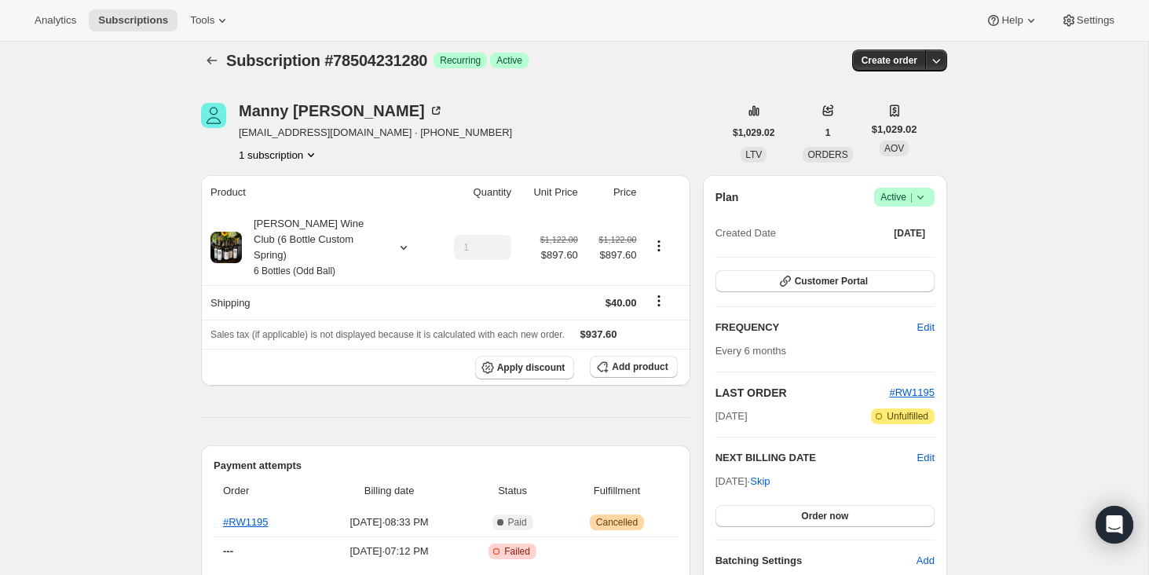
scroll to position [12, 0]
click at [926, 189] on icon at bounding box center [920, 196] width 16 height 16
click at [911, 221] on span "Pause subscription" at bounding box center [899, 227] width 86 height 12
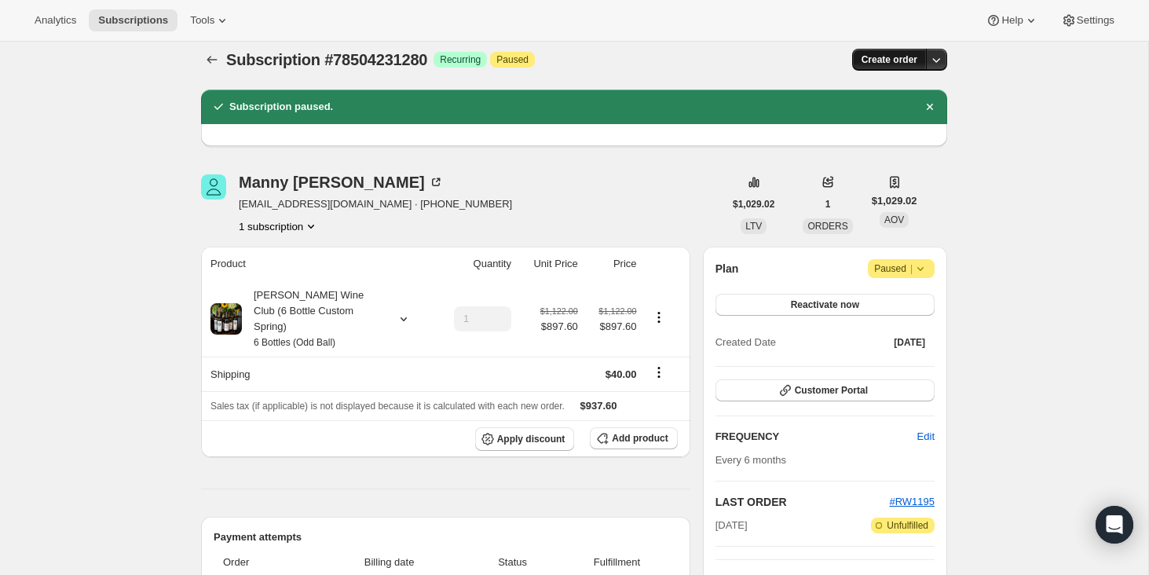
click at [921, 60] on button "Create order" at bounding box center [889, 60] width 75 height 22
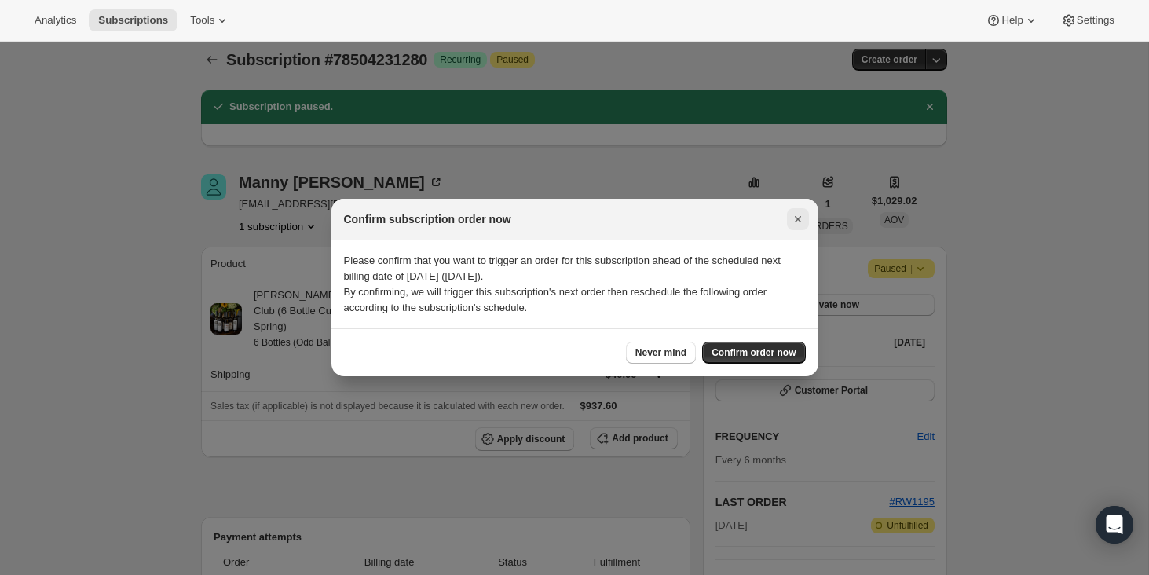
click at [794, 217] on icon "Close" at bounding box center [798, 219] width 16 height 16
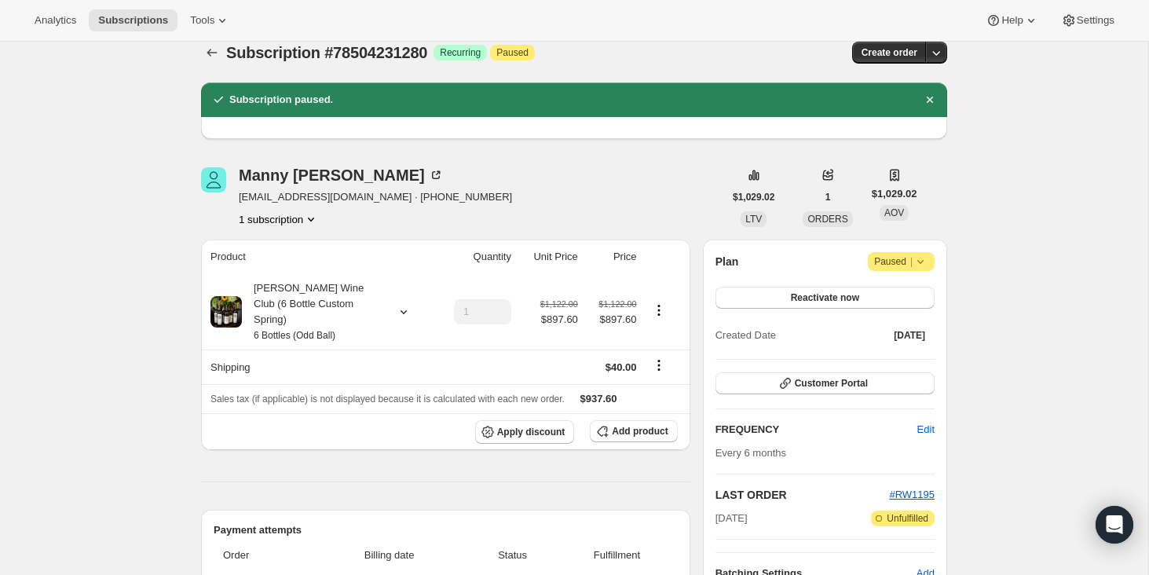
scroll to position [0, 0]
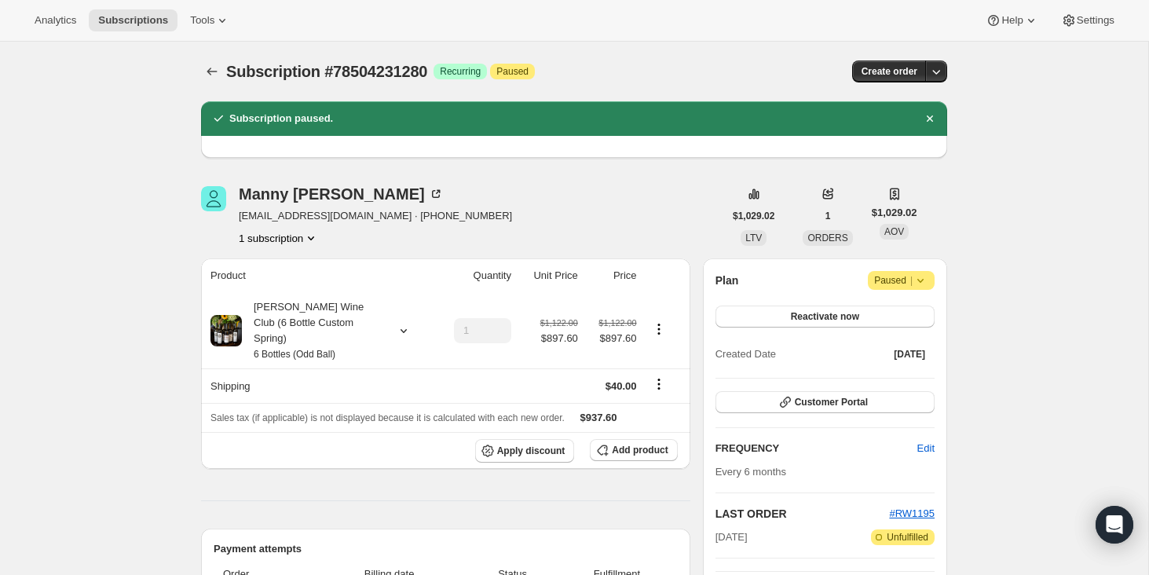
click at [922, 279] on icon at bounding box center [920, 281] width 6 height 4
click at [809, 308] on button "Reactivate now" at bounding box center [824, 316] width 219 height 22
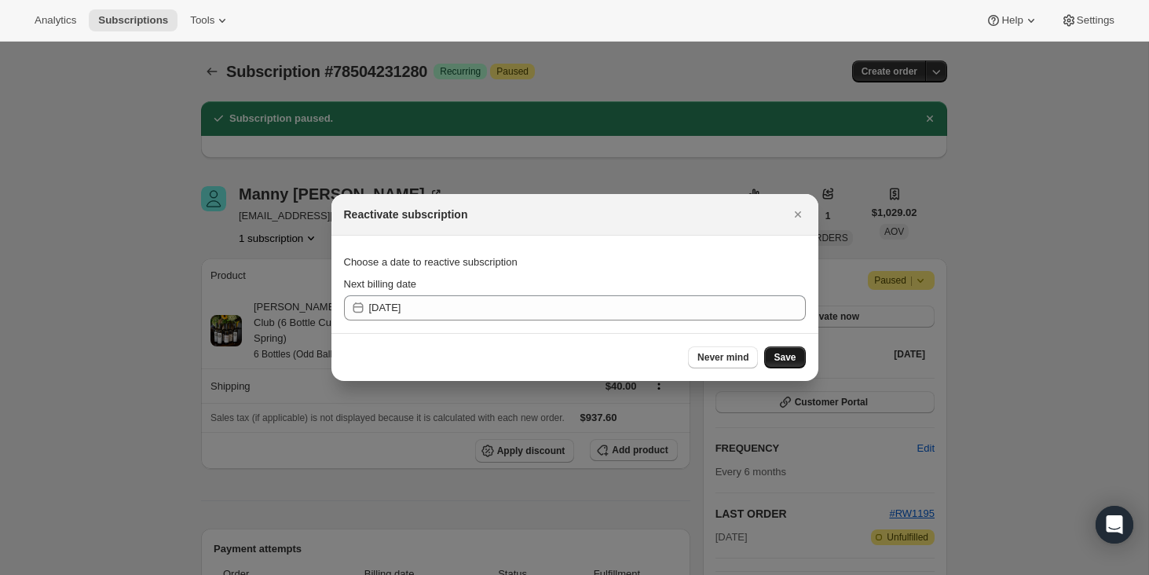
click at [786, 353] on span "Save" at bounding box center [784, 357] width 22 height 13
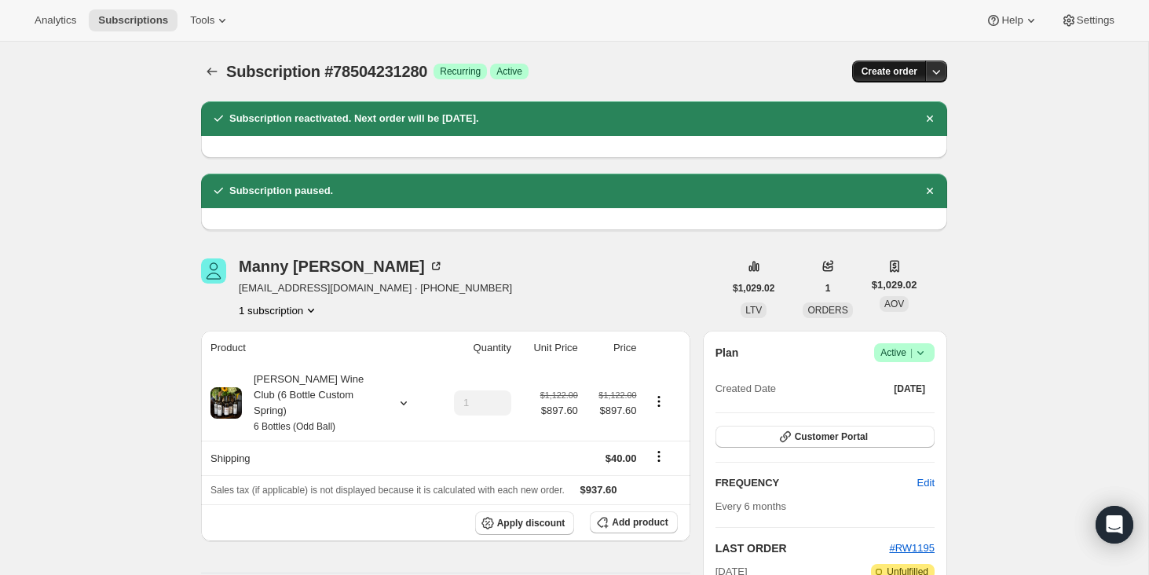
click at [917, 64] on button "Create order" at bounding box center [889, 71] width 75 height 22
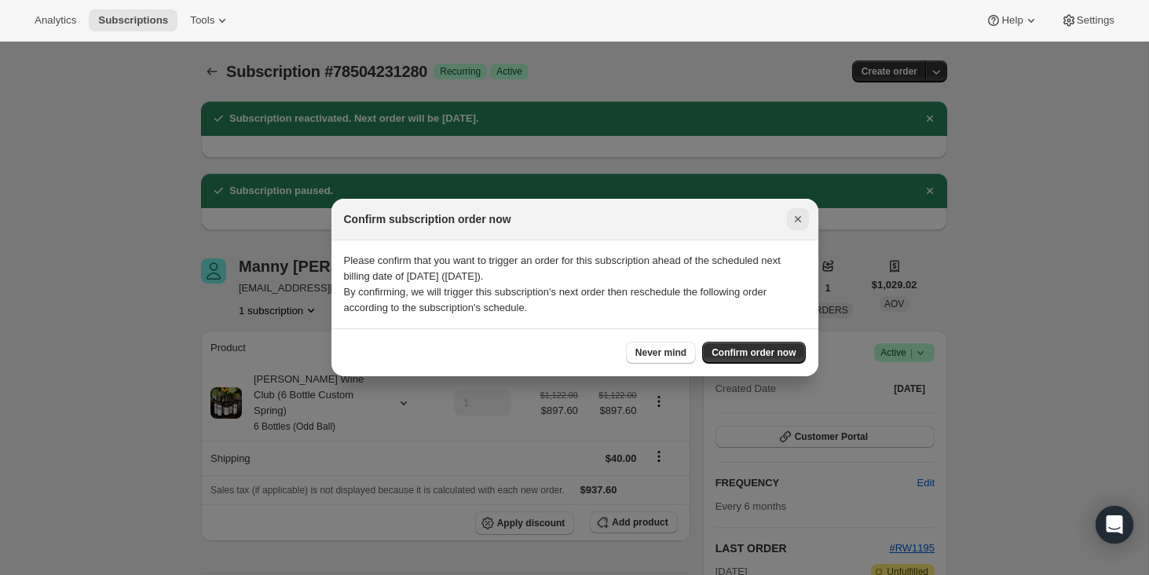
click at [798, 215] on icon "Close" at bounding box center [798, 219] width 16 height 16
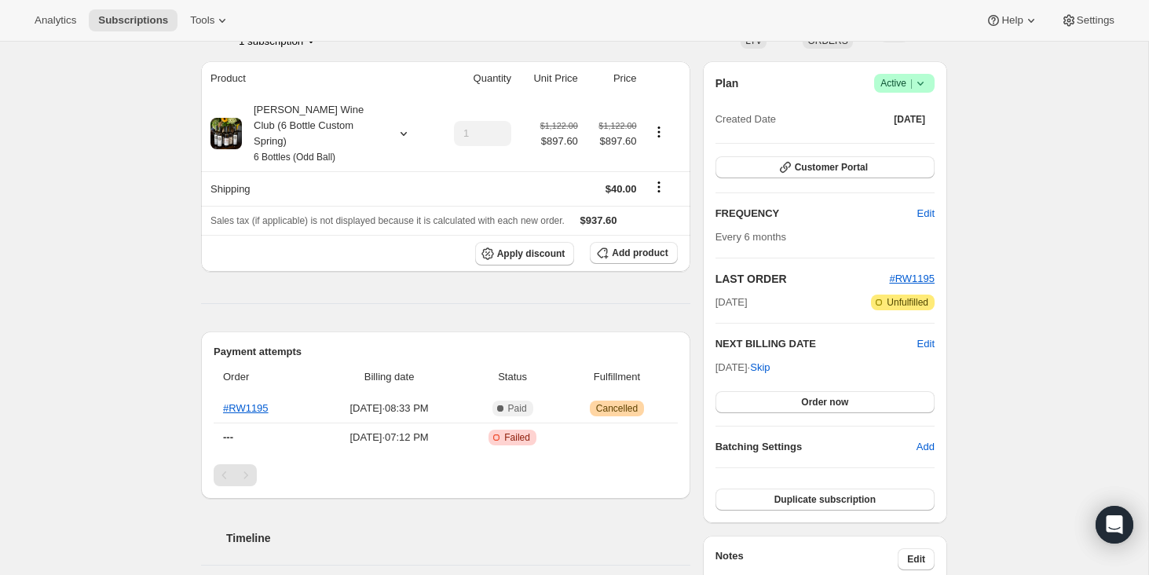
scroll to position [265, 0]
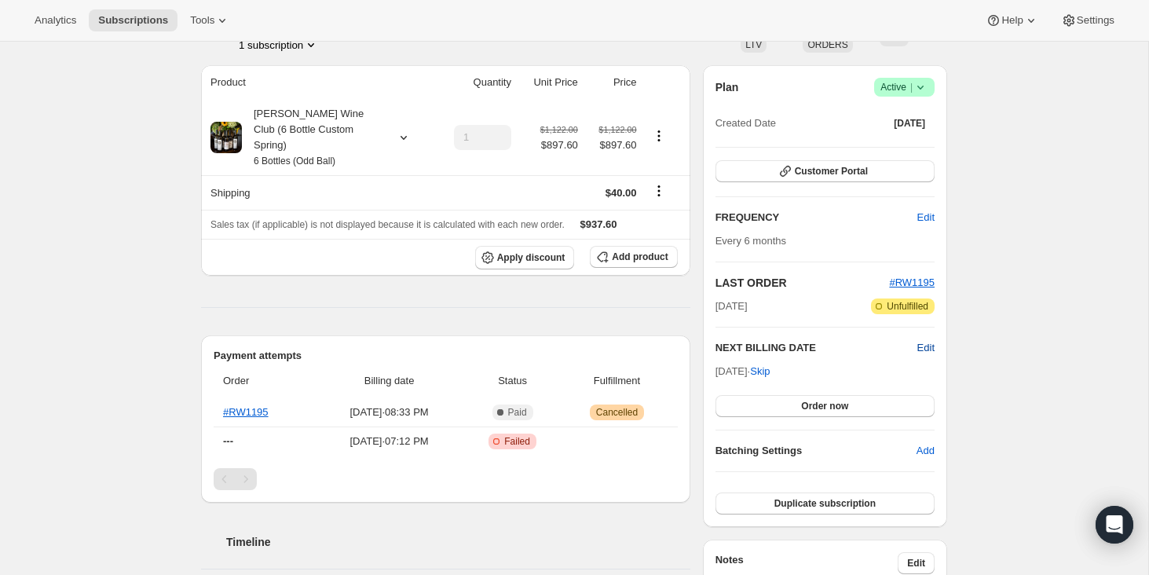
click at [922, 349] on span "Edit" at bounding box center [925, 348] width 17 height 16
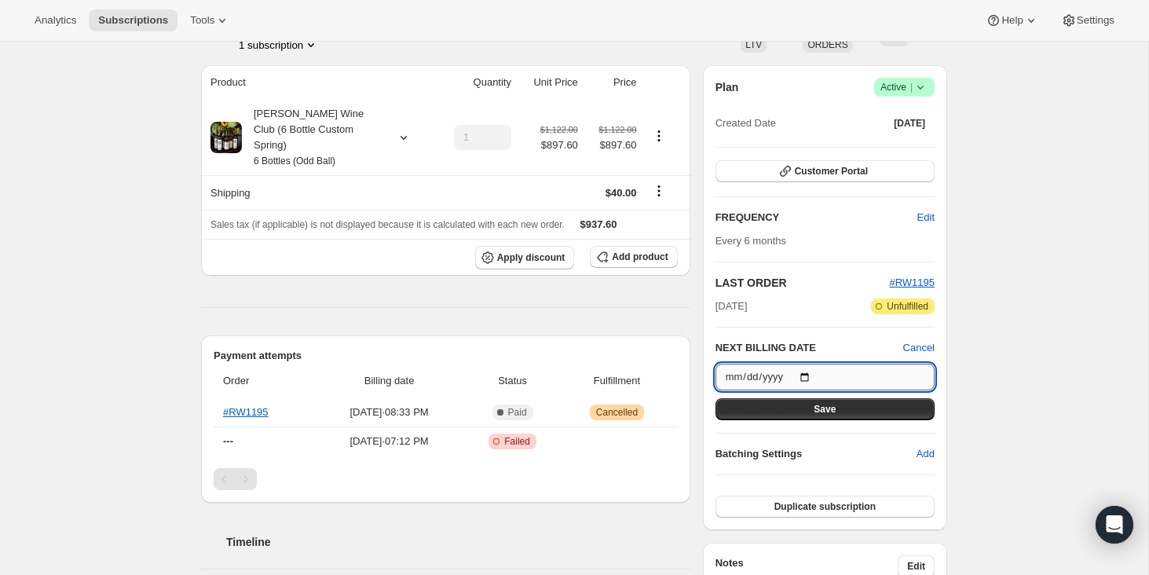
click at [825, 374] on input "2025-10-03" at bounding box center [824, 376] width 219 height 27
click at [807, 376] on input "2025-10-03" at bounding box center [824, 376] width 219 height 27
type input "2026-03-15"
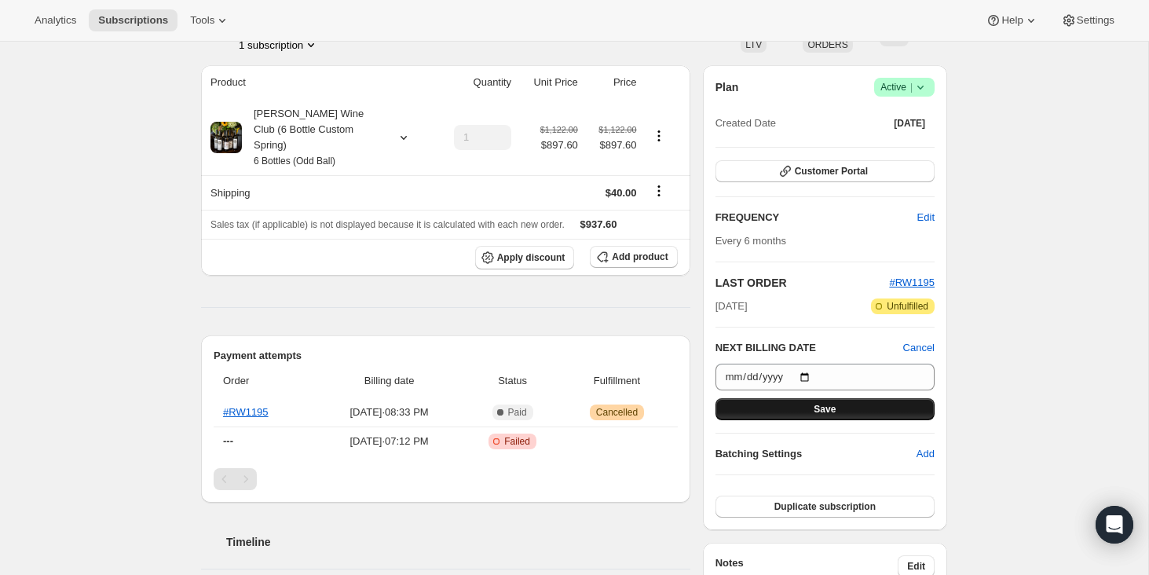
click at [860, 410] on button "Save" at bounding box center [824, 409] width 219 height 22
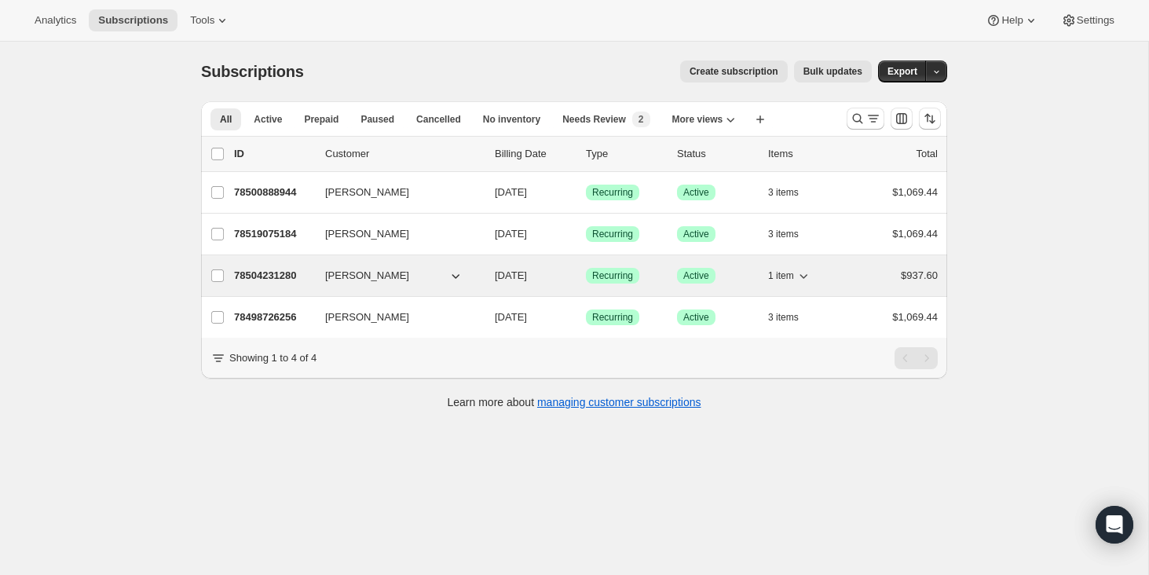
click at [274, 274] on p "78504231280" at bounding box center [273, 276] width 79 height 16
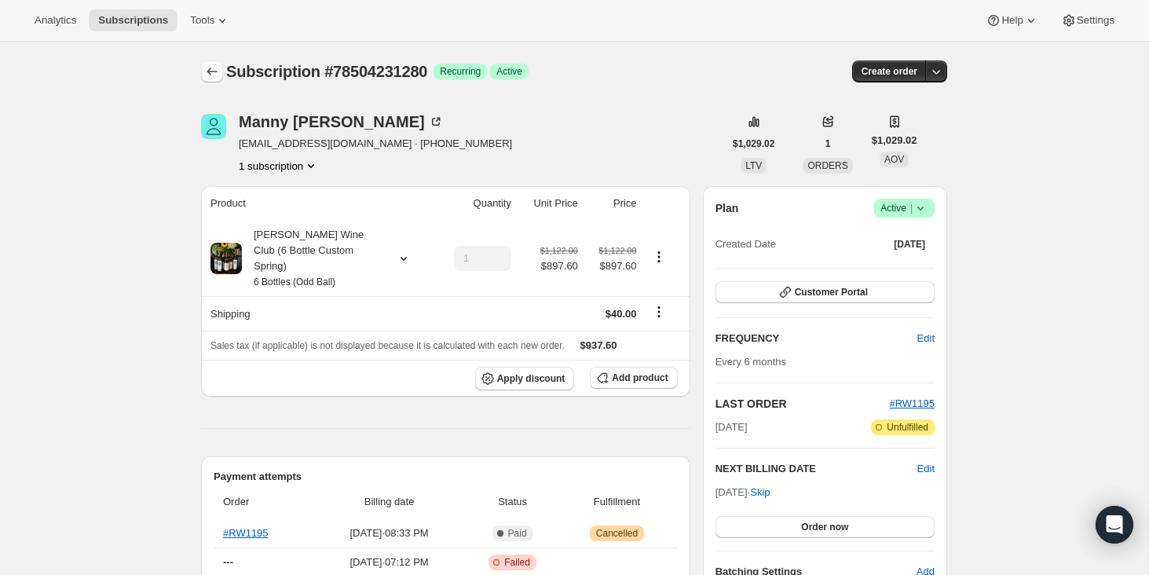
click at [208, 70] on icon "Subscriptions" at bounding box center [212, 72] width 10 height 8
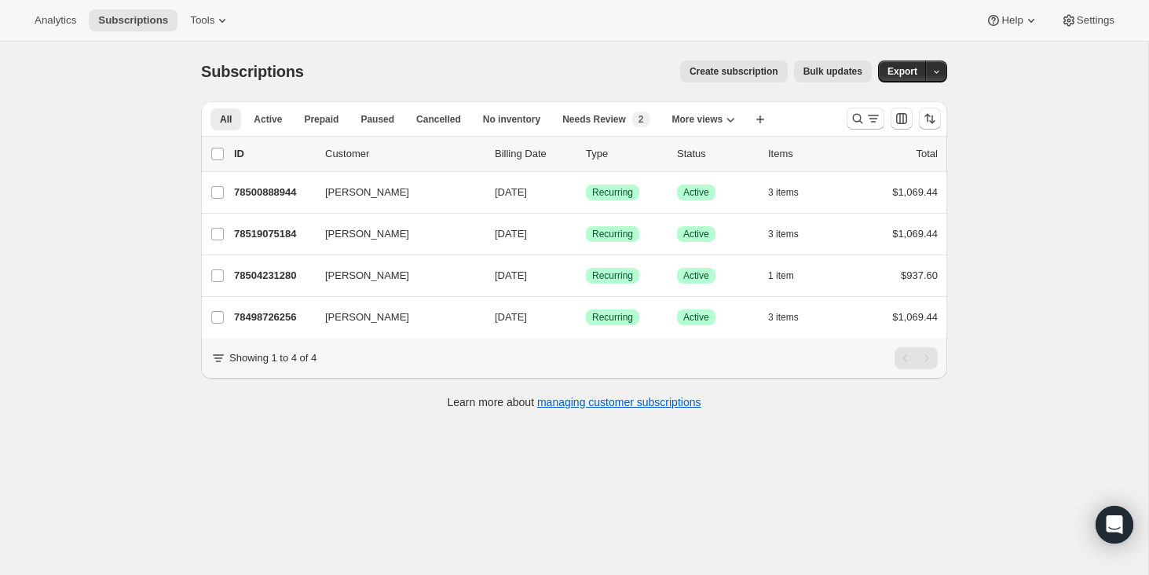
click at [729, 70] on span "Create subscription" at bounding box center [733, 71] width 89 height 13
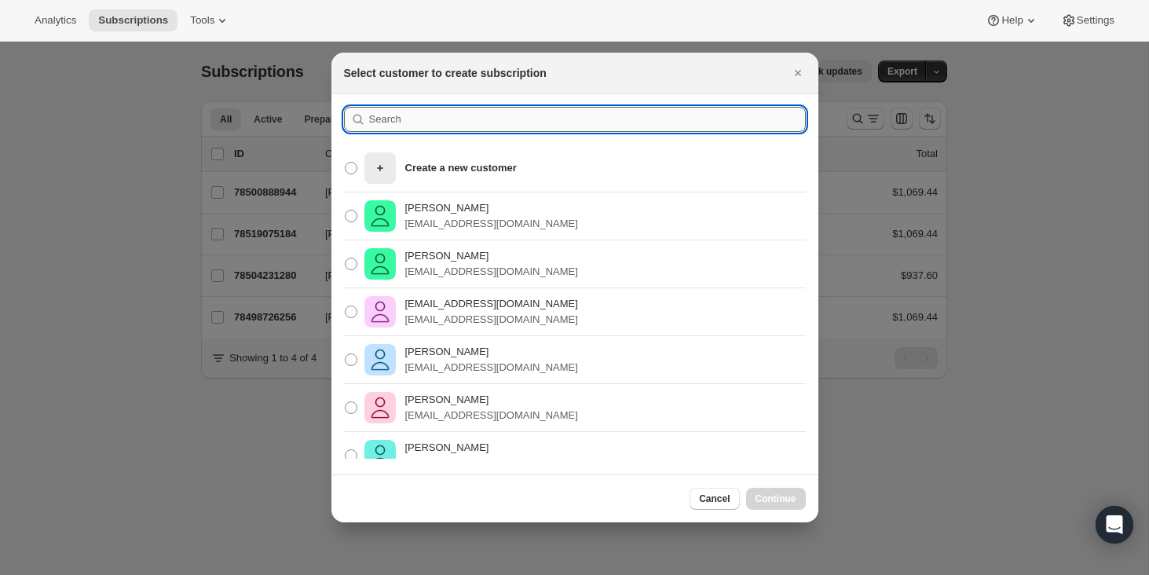
click at [440, 121] on input ":r5h:" at bounding box center [587, 119] width 437 height 25
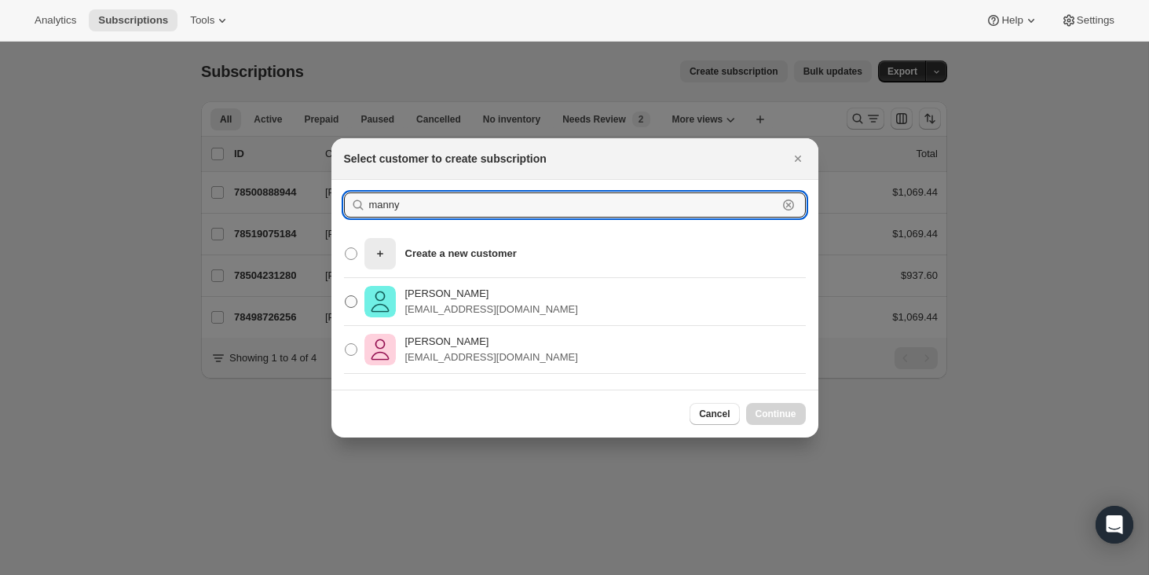
type input "manny"
click at [442, 296] on p "[PERSON_NAME]" at bounding box center [491, 294] width 173 height 16
click at [345, 296] on input "[PERSON_NAME] [PERSON_NAME][EMAIL_ADDRESS][DOMAIN_NAME]" at bounding box center [345, 295] width 1 height 1
radio input "true"
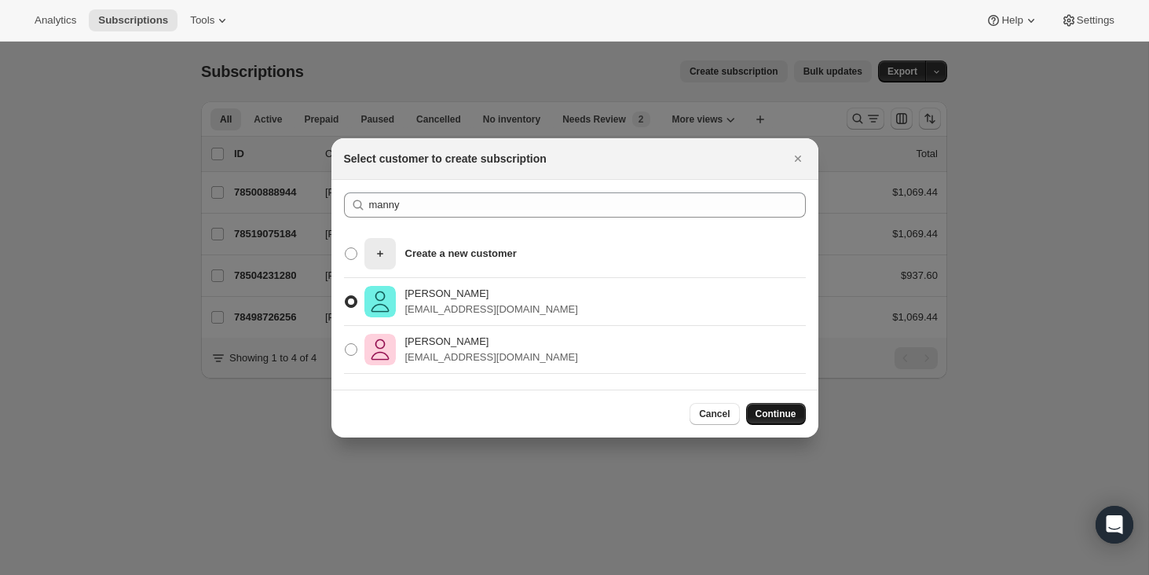
click at [776, 409] on span "Continue" at bounding box center [775, 413] width 41 height 13
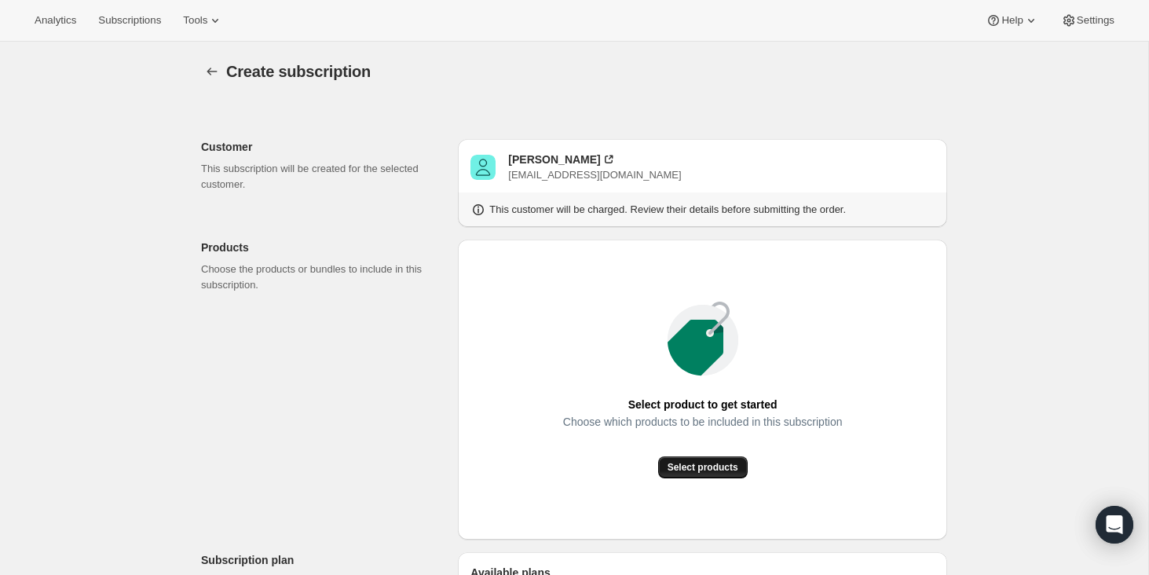
click at [680, 466] on span "Select products" at bounding box center [702, 467] width 71 height 13
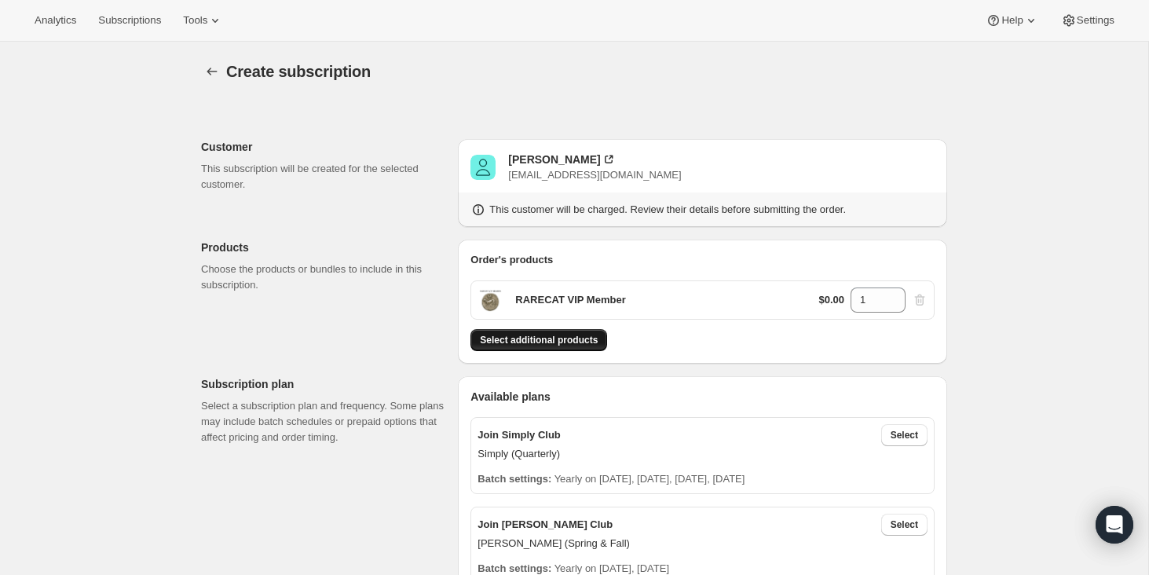
click at [535, 336] on span "Select additional products" at bounding box center [539, 340] width 118 height 13
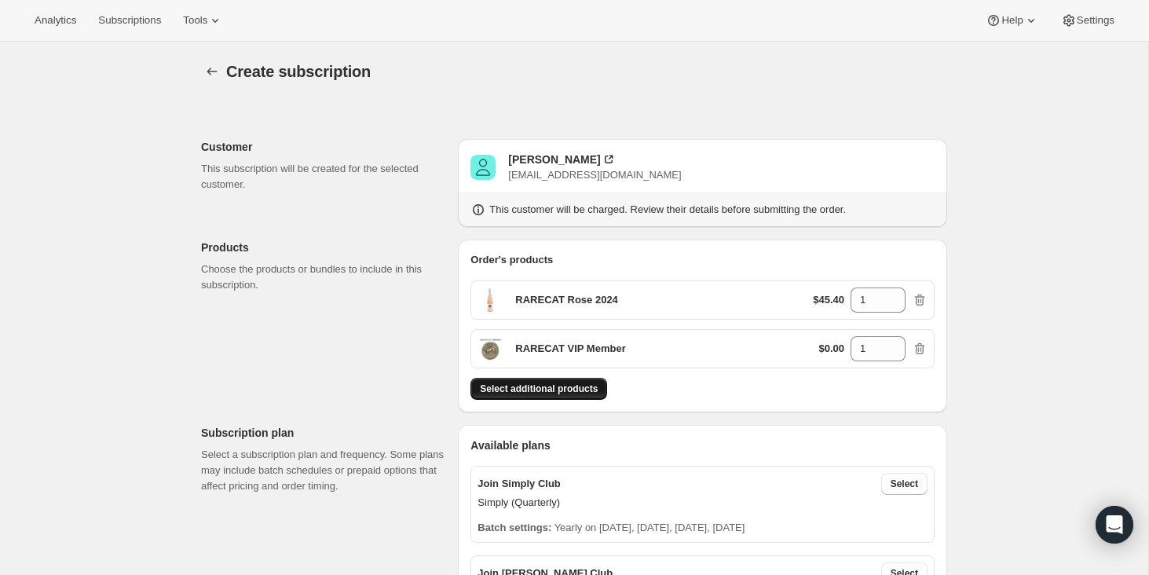
click at [552, 394] on span "Select additional products" at bounding box center [539, 388] width 118 height 13
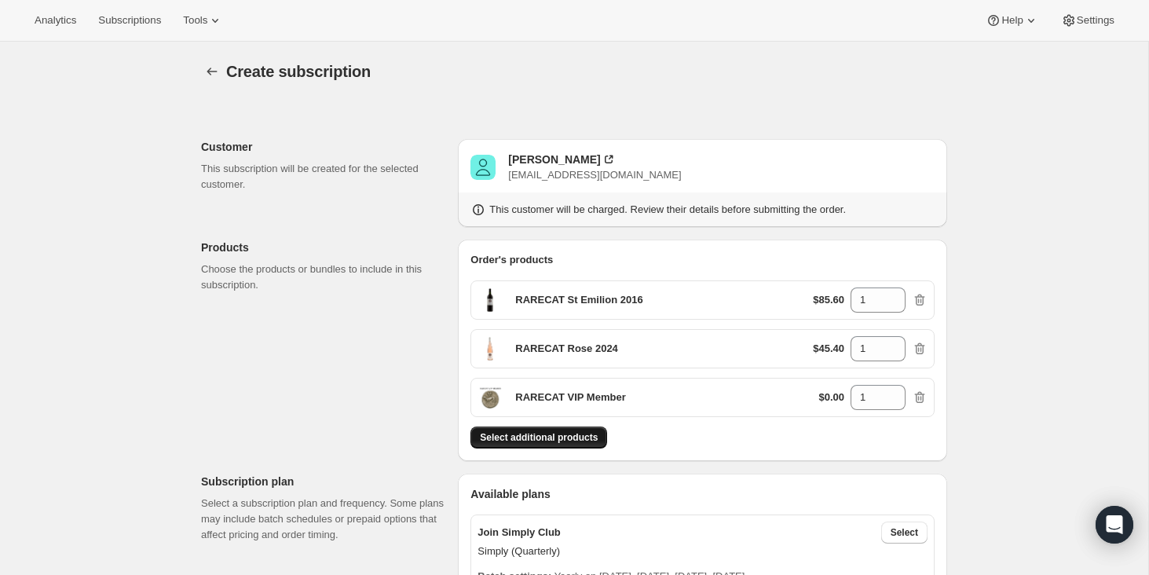
click at [568, 441] on span "Select additional products" at bounding box center [539, 437] width 118 height 13
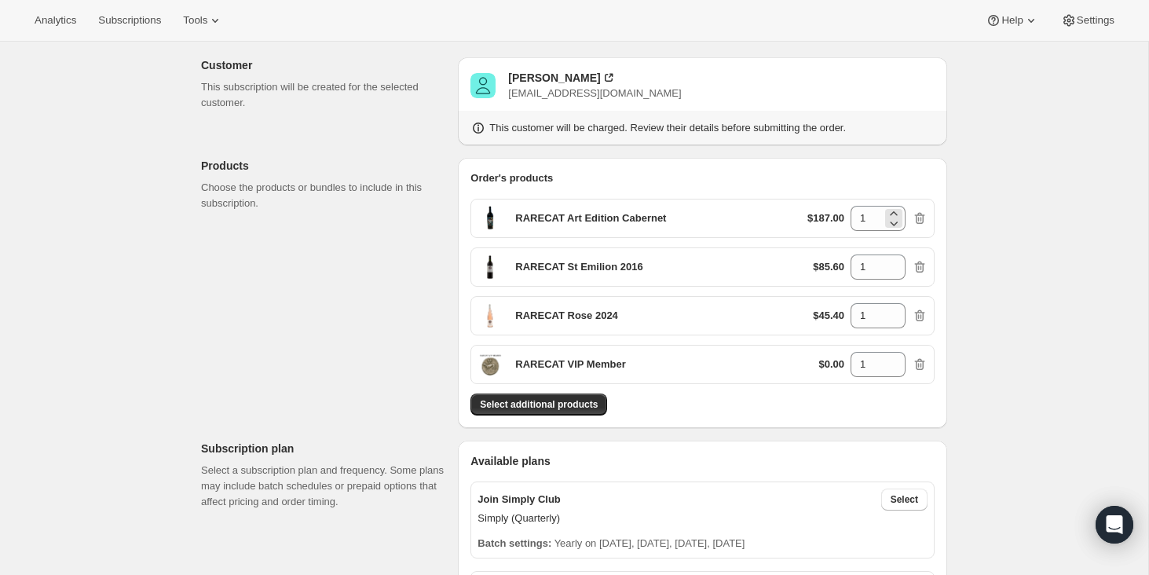
scroll to position [87, 0]
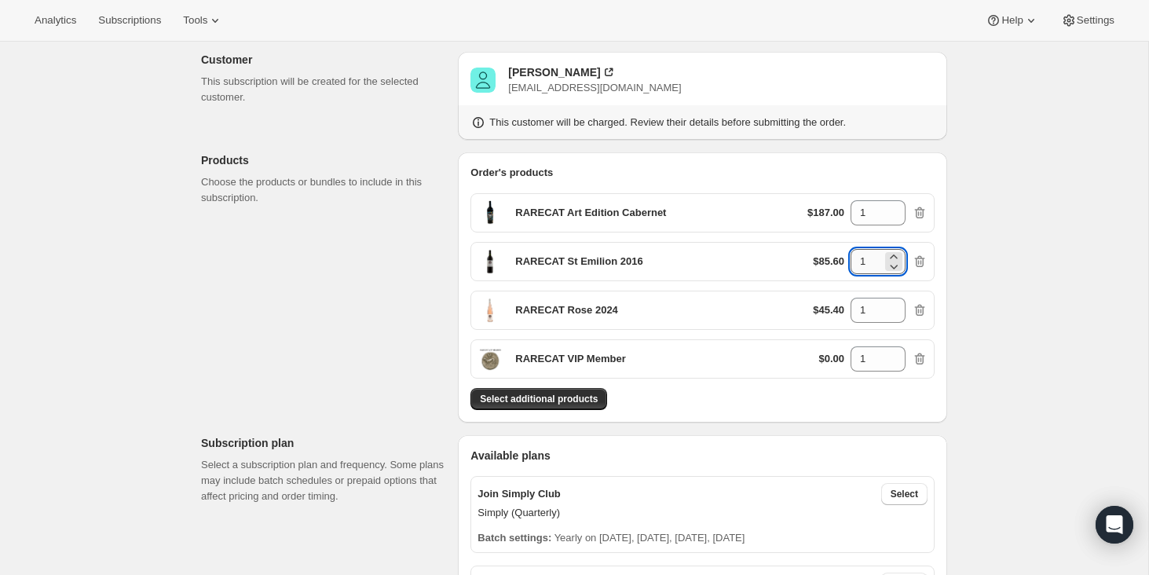
drag, startPoint x: 870, startPoint y: 262, endPoint x: 852, endPoint y: 262, distance: 18.1
click at [852, 262] on input "1" at bounding box center [865, 261] width 31 height 25
type input "2"
drag, startPoint x: 872, startPoint y: 309, endPoint x: 839, endPoint y: 307, distance: 33.1
click at [839, 307] on div "$45.40 1" at bounding box center [870, 310] width 115 height 25
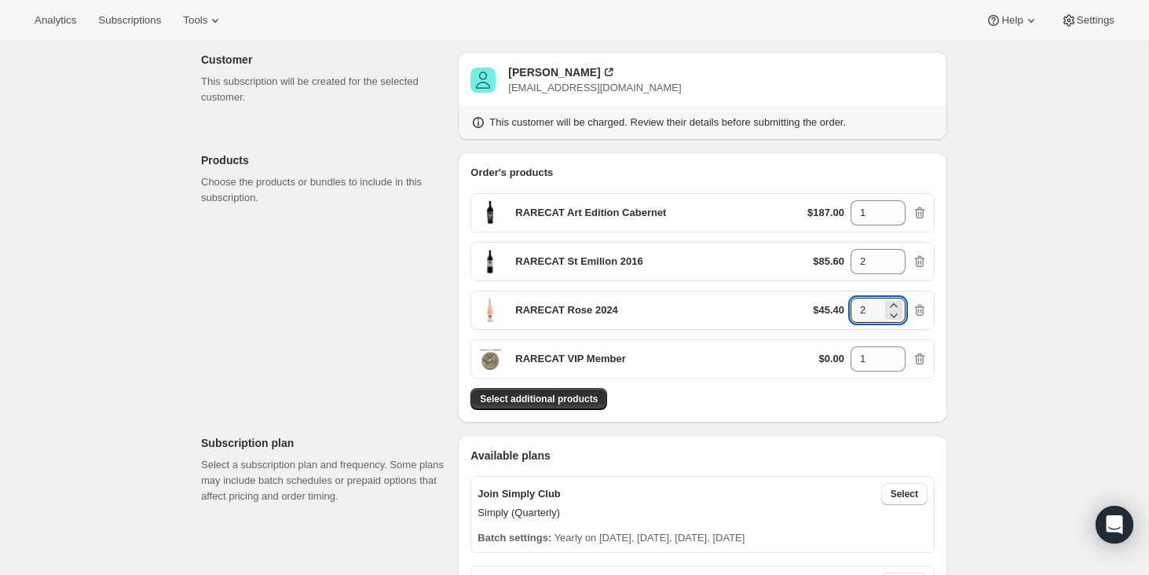
type input "2"
click at [565, 396] on span "Select additional products" at bounding box center [539, 399] width 118 height 13
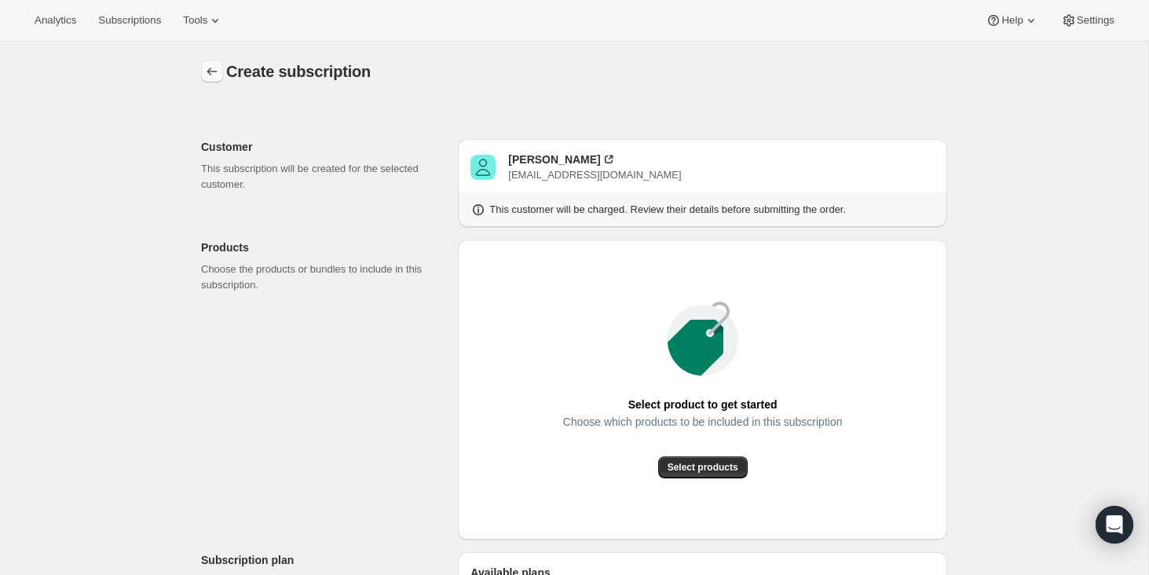
click at [211, 71] on icon "button" at bounding box center [212, 72] width 10 height 8
click at [214, 75] on icon "button" at bounding box center [212, 72] width 16 height 16
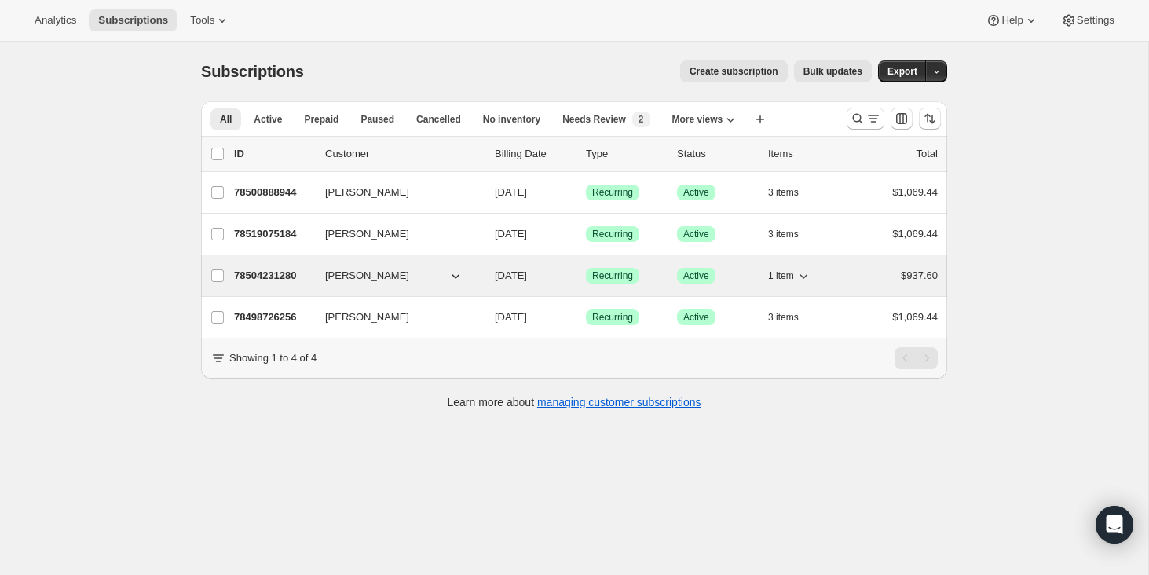
click at [256, 272] on p "78504231280" at bounding box center [273, 276] width 79 height 16
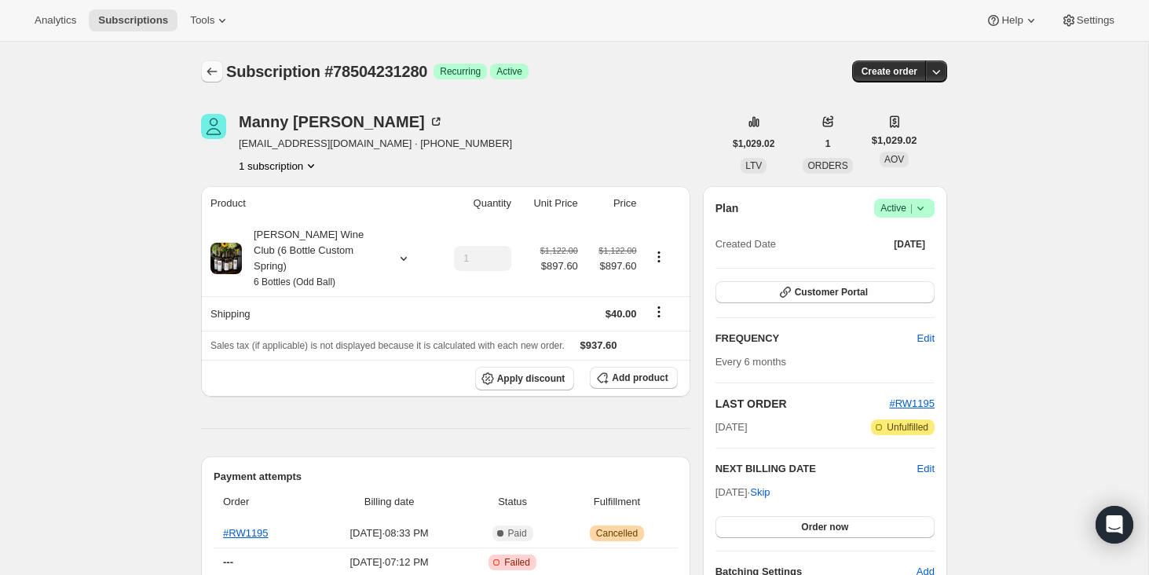
click at [209, 70] on icon "Subscriptions" at bounding box center [212, 72] width 10 height 8
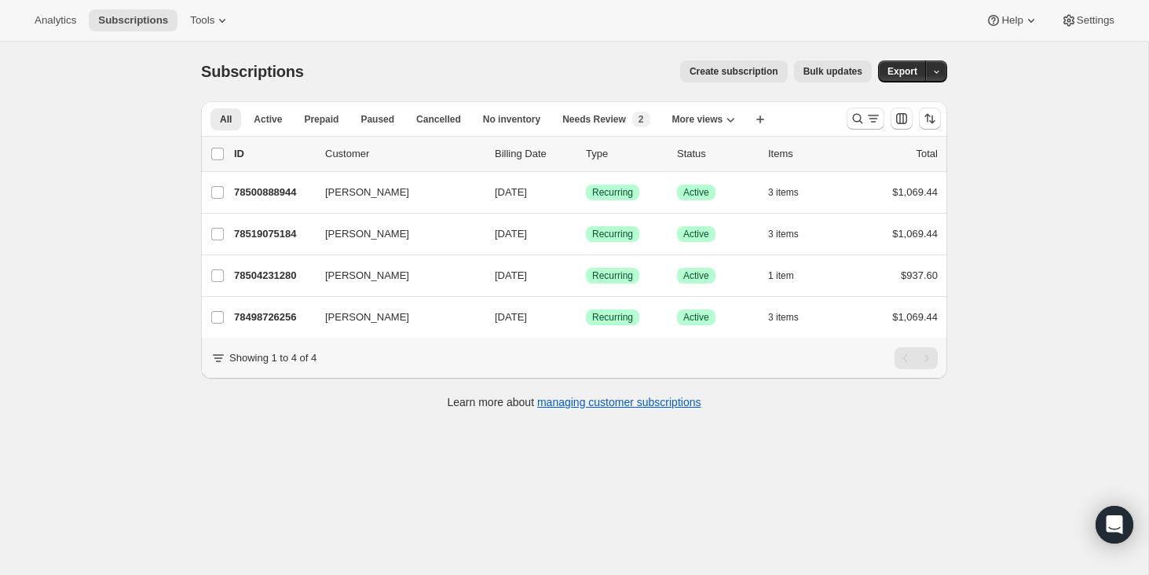
click at [722, 73] on span "Create subscription" at bounding box center [733, 71] width 89 height 13
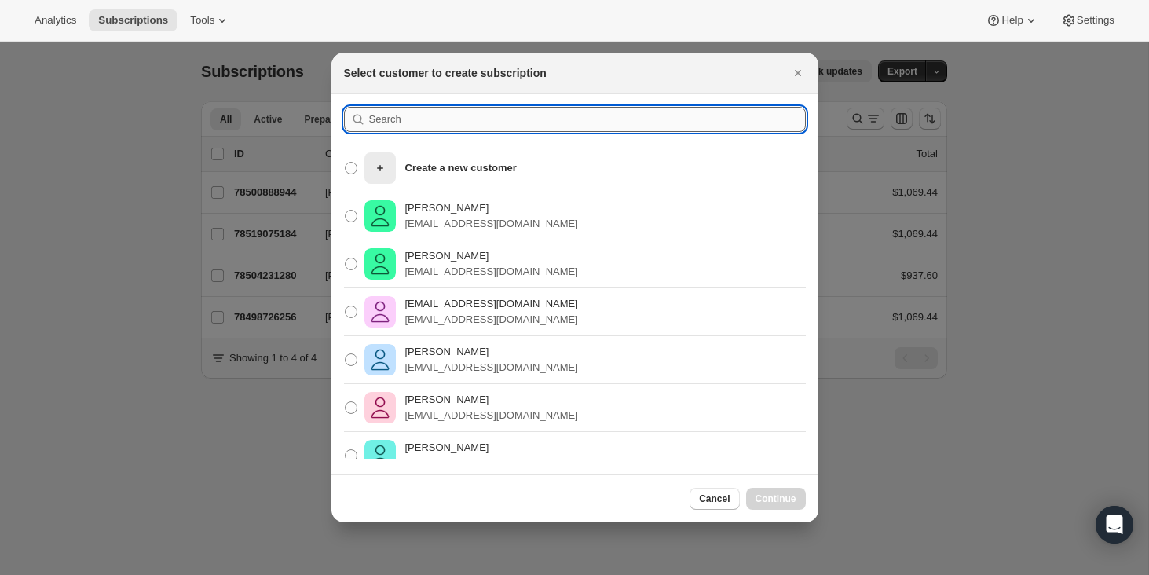
click at [404, 122] on input ":r5h:" at bounding box center [587, 119] width 437 height 25
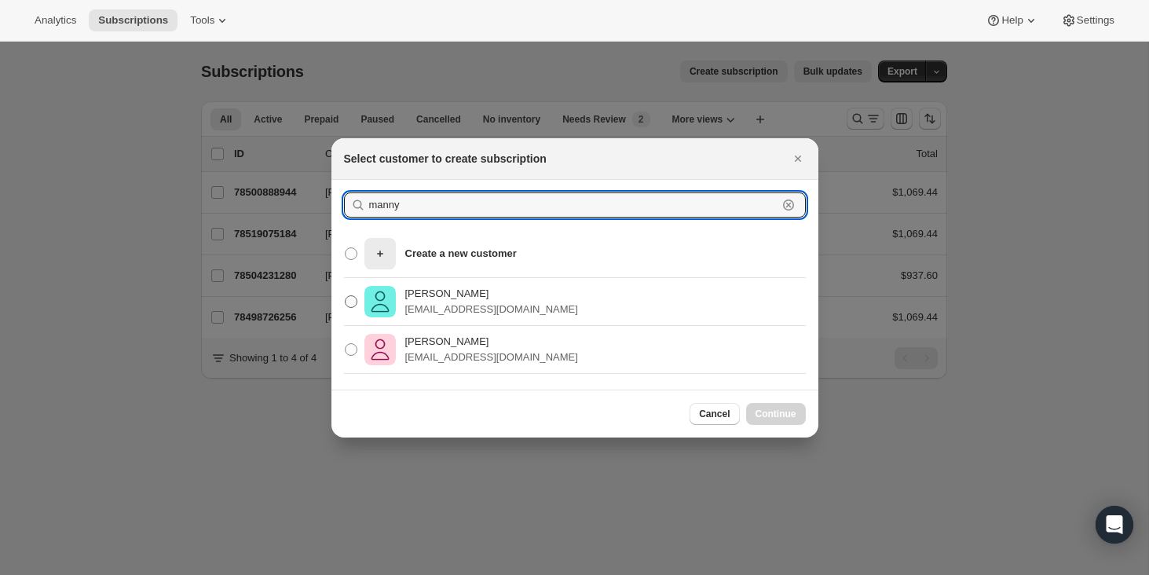
type input "manny"
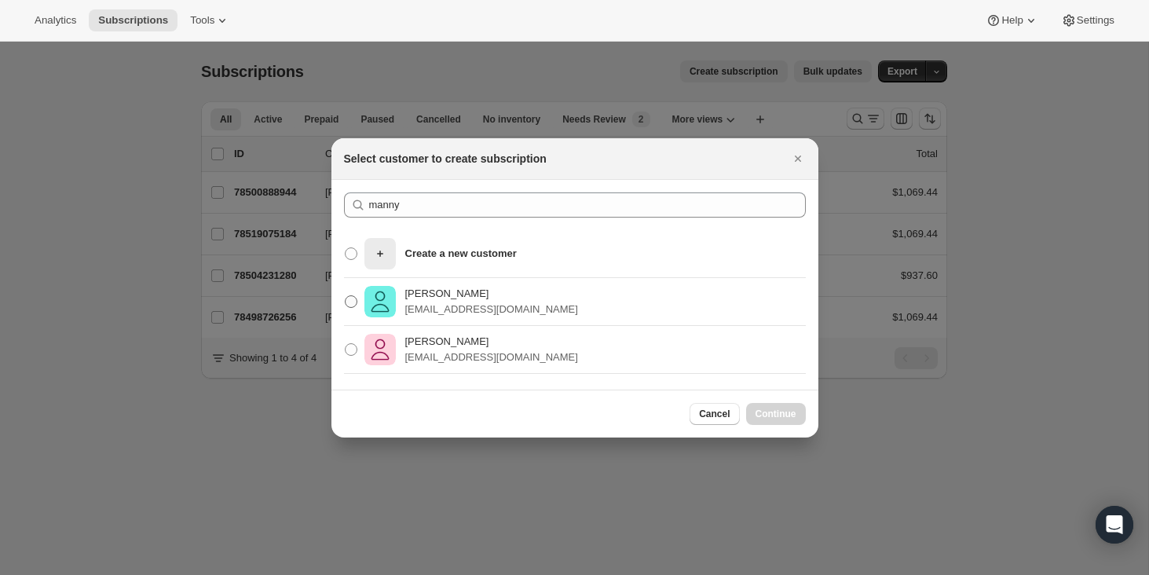
click at [457, 298] on p "[PERSON_NAME]" at bounding box center [491, 294] width 173 height 16
click at [345, 296] on input "[PERSON_NAME] [PERSON_NAME][EMAIL_ADDRESS][DOMAIN_NAME]" at bounding box center [345, 295] width 1 height 1
radio input "true"
click at [787, 415] on span "Continue" at bounding box center [775, 413] width 41 height 13
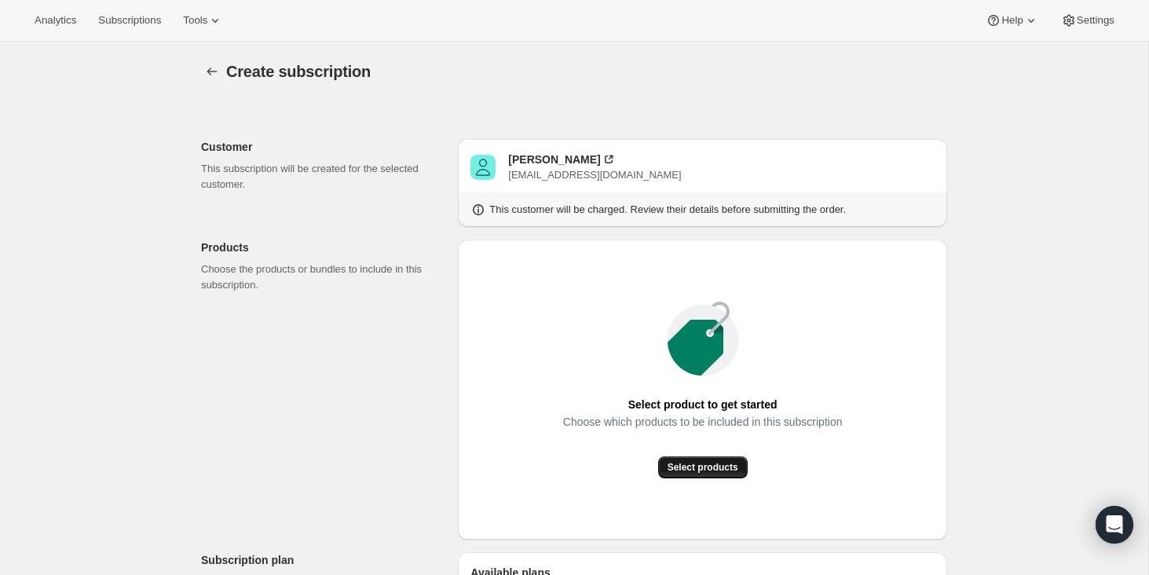
click at [697, 462] on span "Select products" at bounding box center [702, 467] width 71 height 13
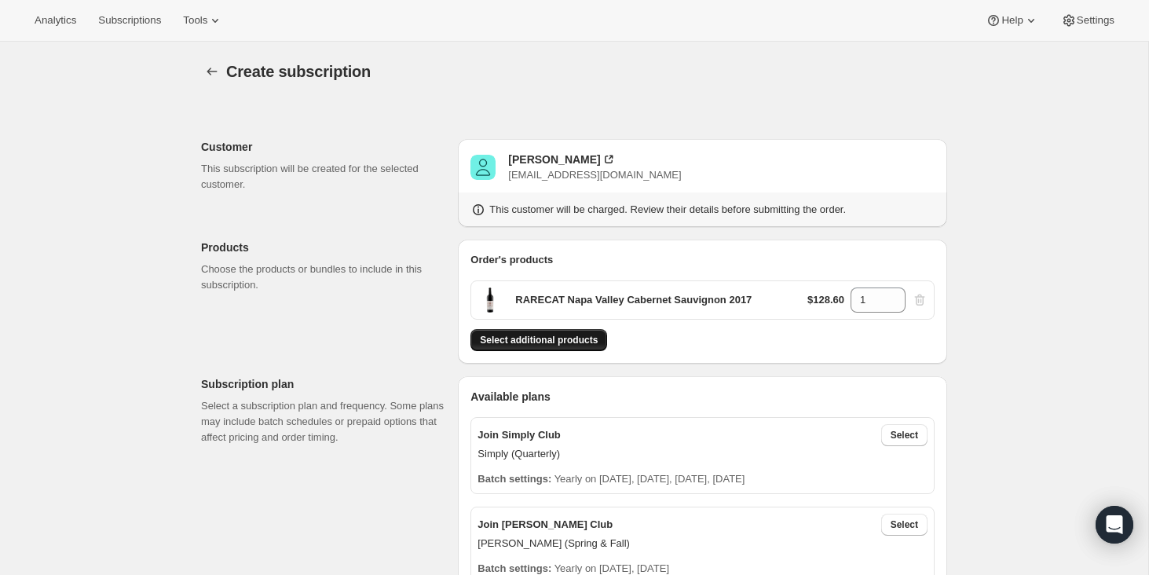
click at [544, 336] on span "Select additional products" at bounding box center [539, 340] width 118 height 13
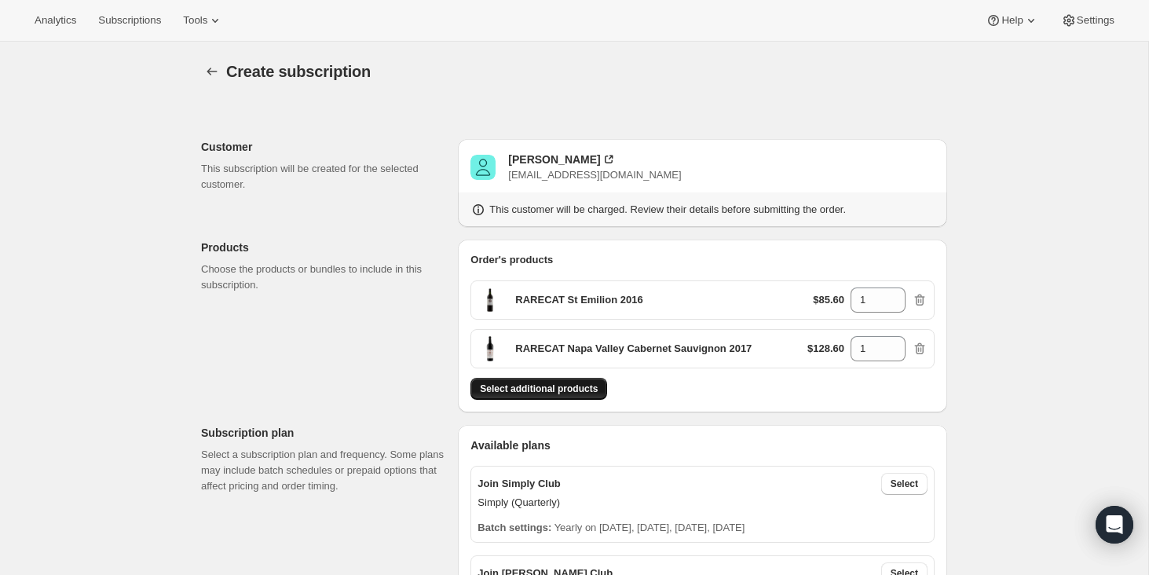
click at [562, 384] on span "Select additional products" at bounding box center [539, 388] width 118 height 13
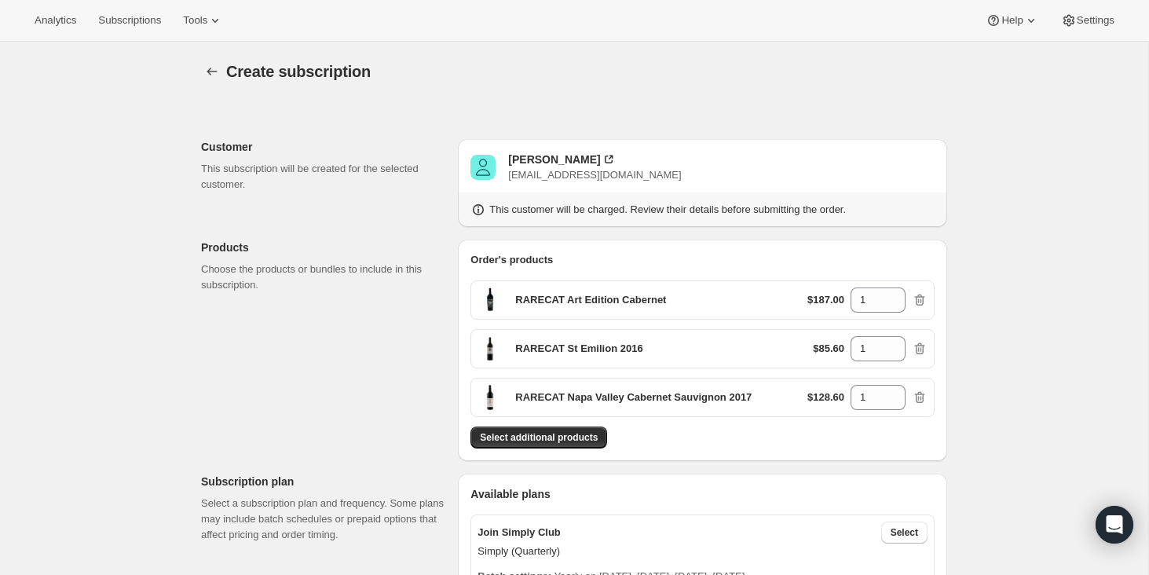
click at [532, 448] on div "Select additional products" at bounding box center [702, 437] width 464 height 22
click at [529, 432] on span "Select additional products" at bounding box center [539, 437] width 118 height 13
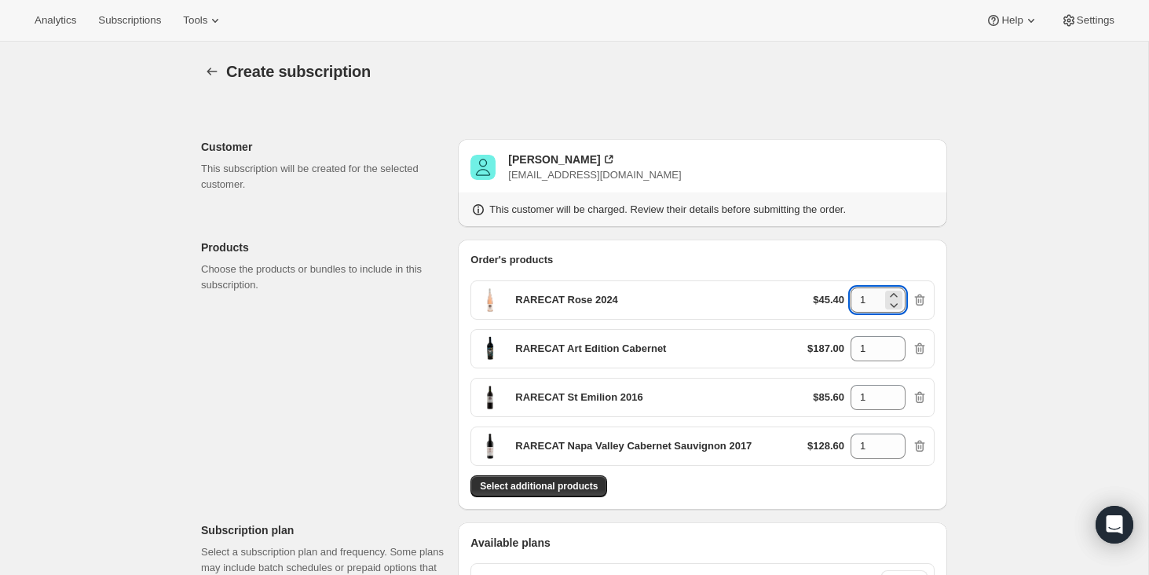
drag, startPoint x: 869, startPoint y: 298, endPoint x: 850, endPoint y: 298, distance: 18.8
click at [850, 298] on input "1" at bounding box center [865, 299] width 31 height 25
type input "2"
drag, startPoint x: 871, startPoint y: 393, endPoint x: 849, endPoint y: 393, distance: 22.8
click at [849, 393] on div "$85.60 1" at bounding box center [870, 397] width 115 height 25
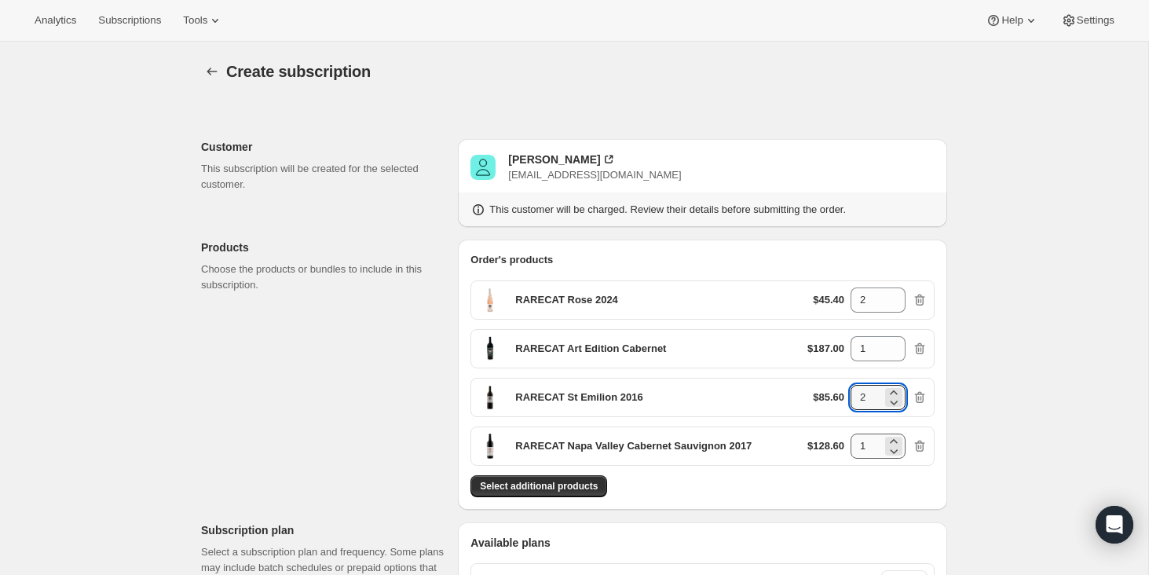
type input "2"
drag, startPoint x: 872, startPoint y: 447, endPoint x: 847, endPoint y: 446, distance: 25.1
click at [847, 446] on div "$128.60 1" at bounding box center [867, 445] width 120 height 25
type input "2"
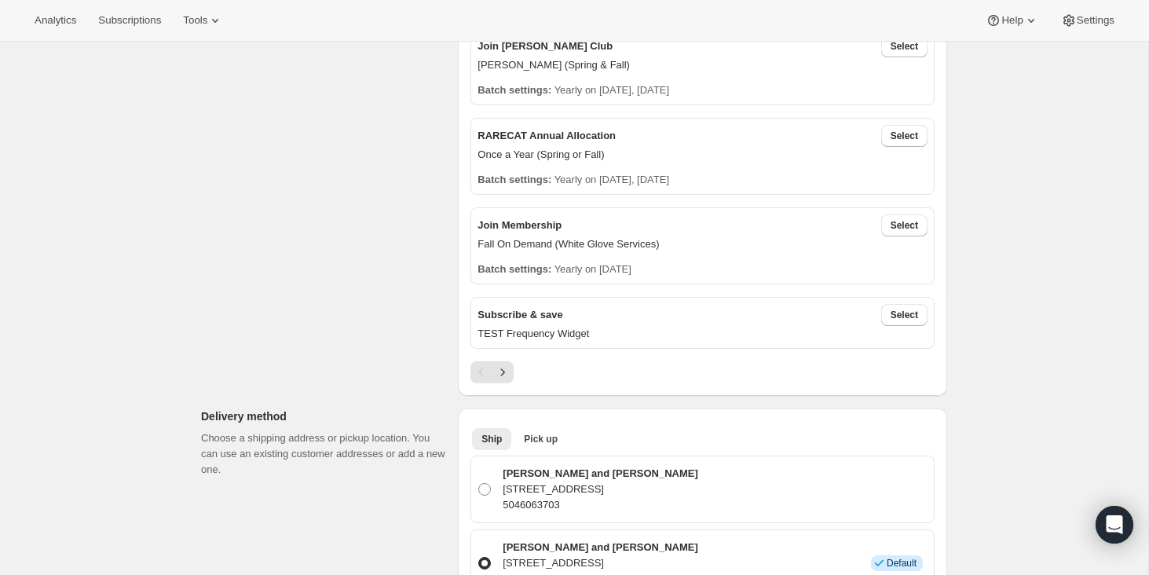
scroll to position [613, 0]
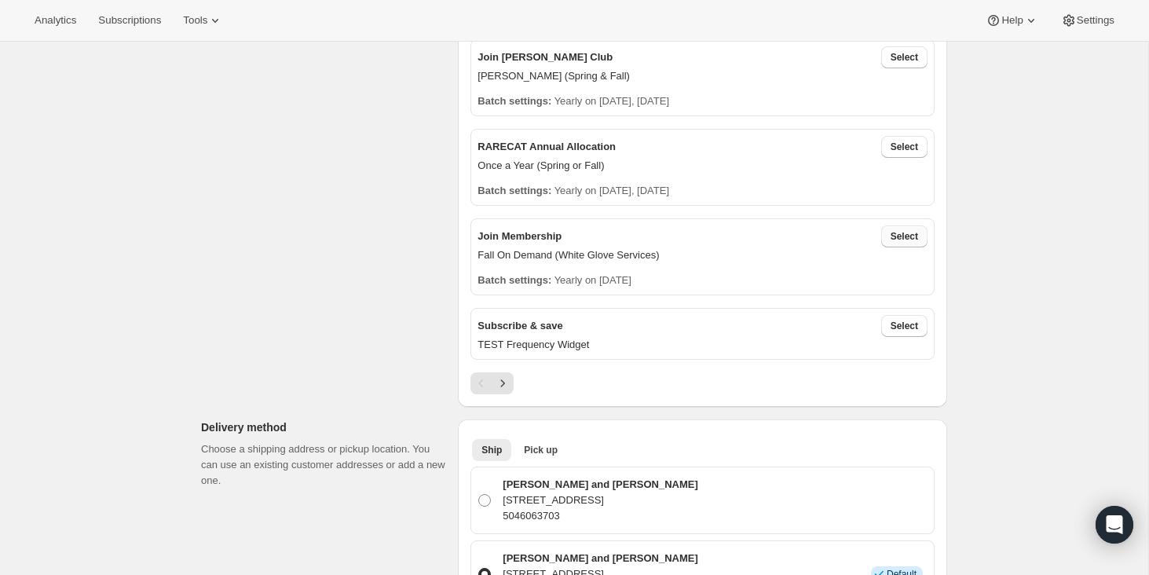
click at [900, 234] on span "Select" at bounding box center [903, 236] width 27 height 13
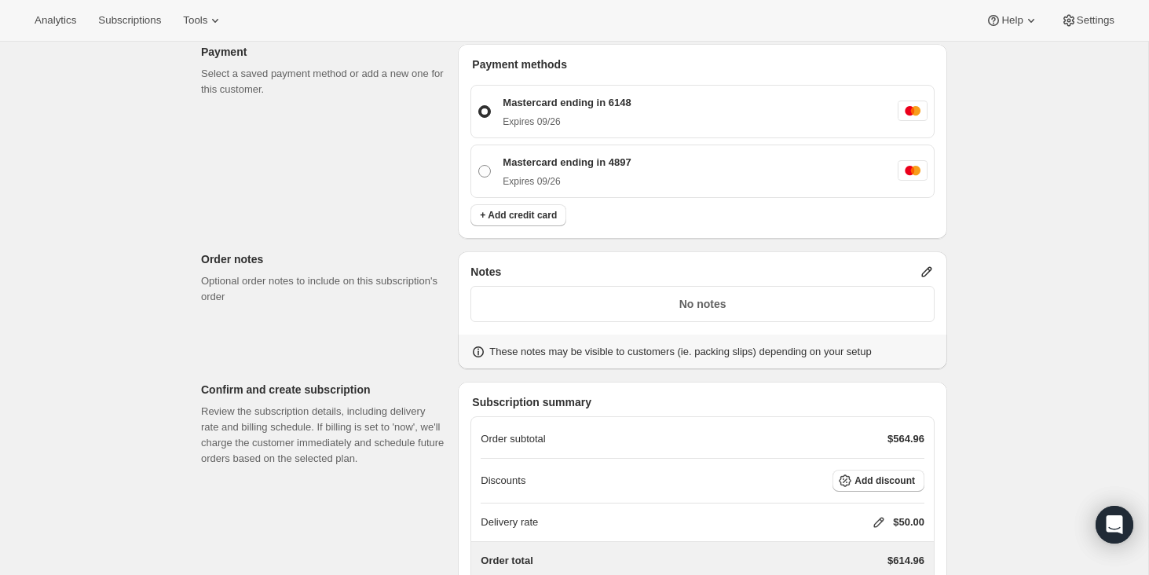
scroll to position [1386, 0]
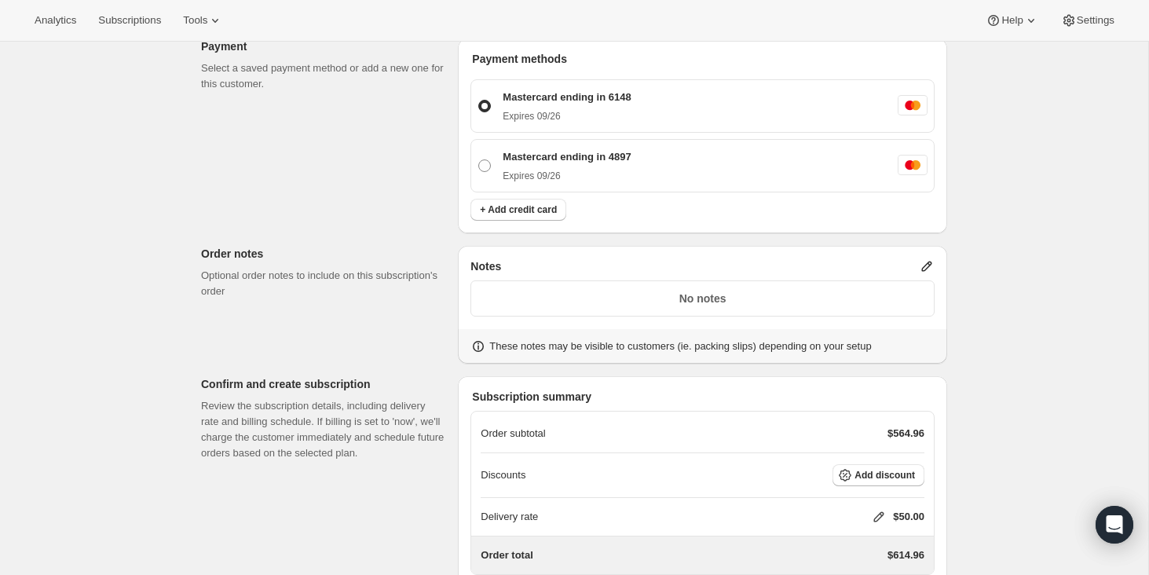
click at [925, 265] on icon at bounding box center [927, 266] width 16 height 16
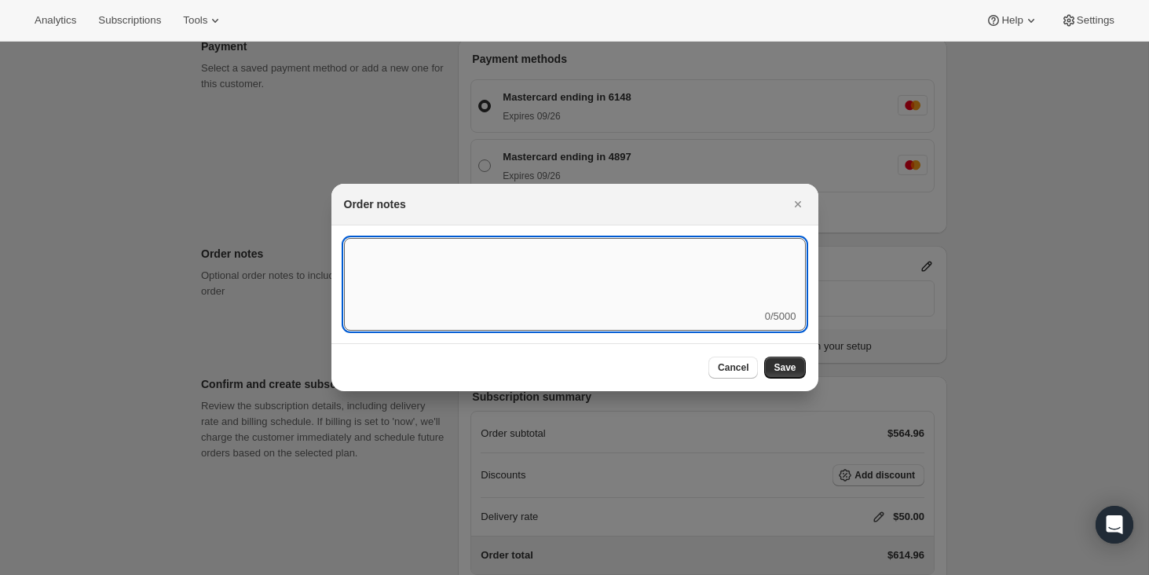
click at [427, 273] on textarea ":r7o:" at bounding box center [575, 273] width 462 height 71
type textarea "Fall Club Custom Order"
click at [795, 363] on span "Save" at bounding box center [784, 367] width 22 height 13
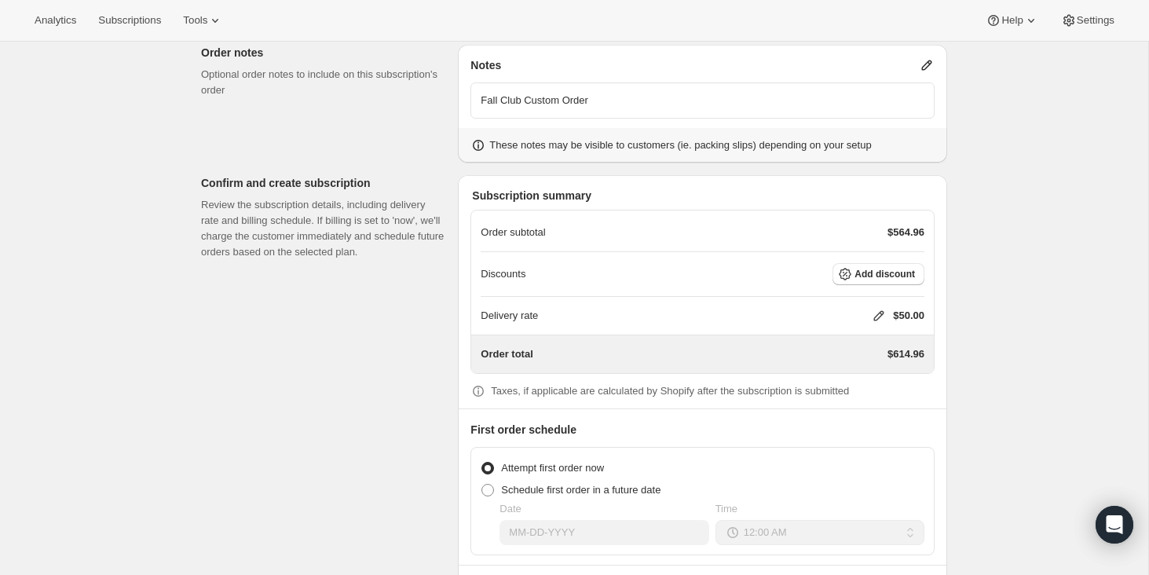
scroll to position [1654, 0]
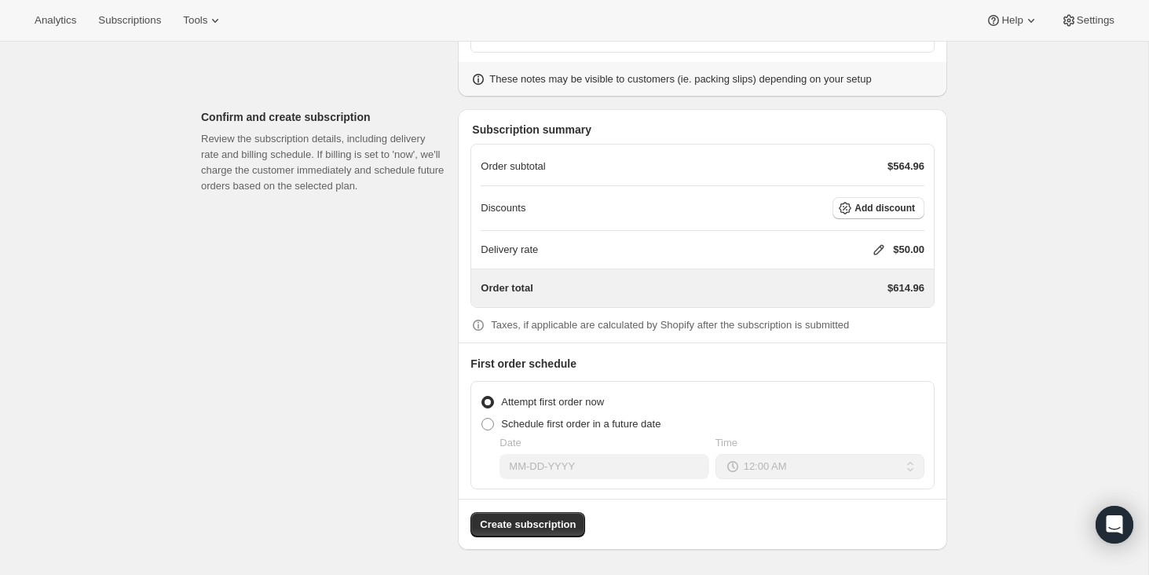
click at [871, 244] on icon at bounding box center [879, 250] width 16 height 16
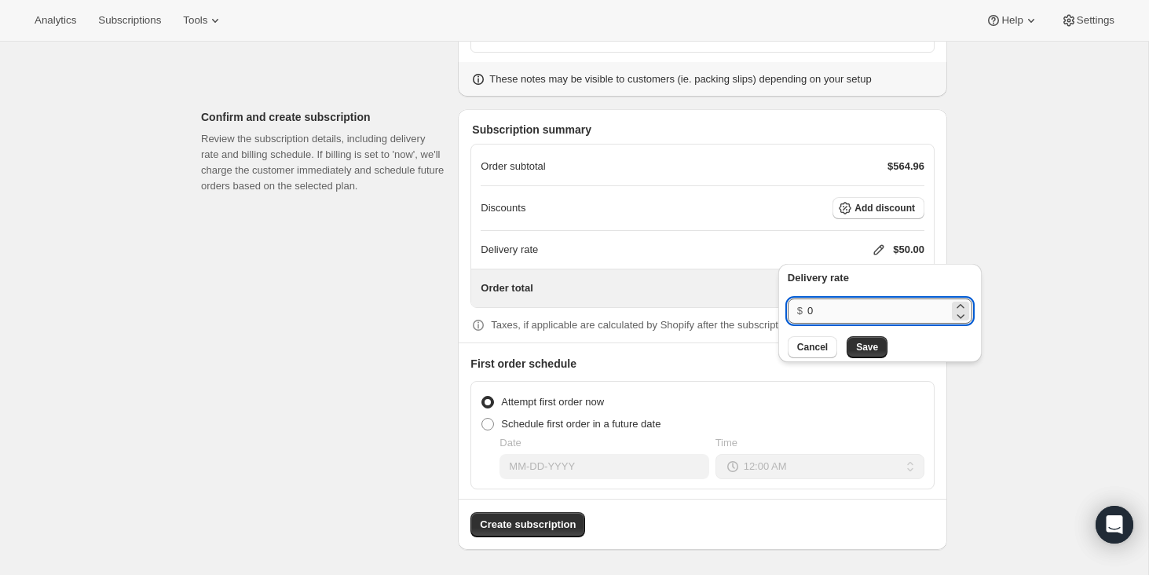
click at [826, 309] on input "0" at bounding box center [877, 310] width 141 height 25
type input "40"
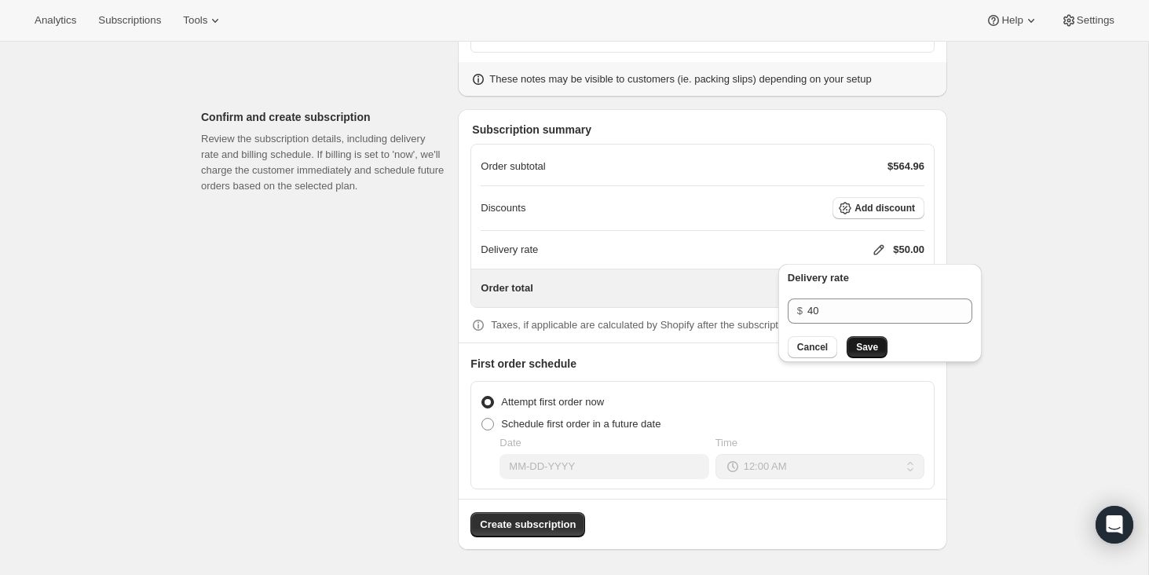
click at [877, 345] on span "Save" at bounding box center [867, 347] width 22 height 13
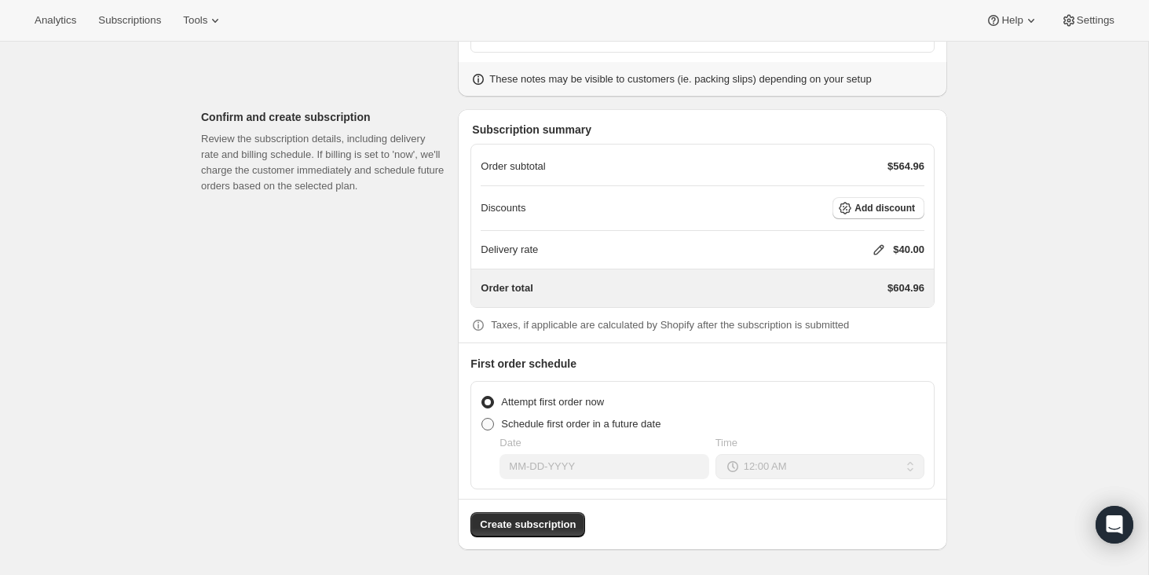
click at [488, 423] on span at bounding box center [487, 424] width 13 height 13
click at [482, 418] on input "Schedule first order in a future date" at bounding box center [481, 418] width 1 height 1
radio input "true"
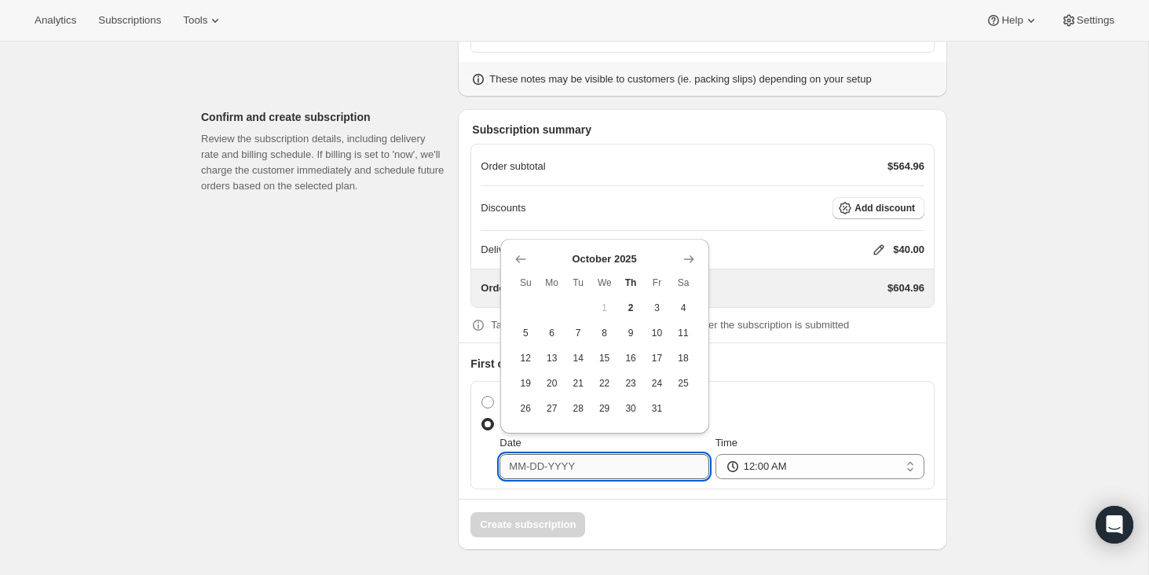
click at [606, 469] on input "Date" at bounding box center [603, 466] width 209 height 25
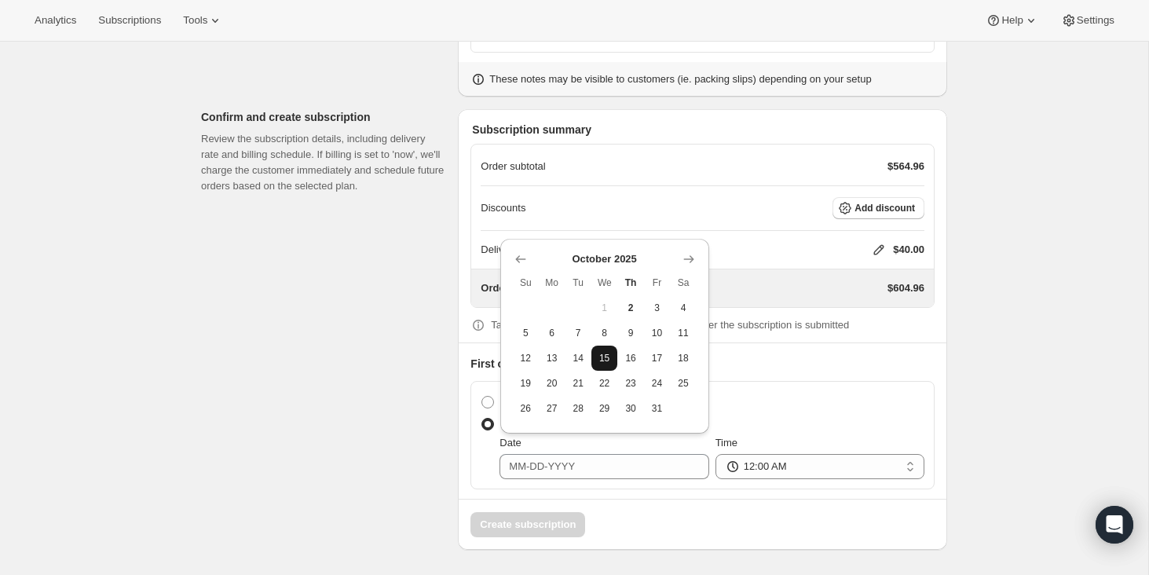
click at [601, 355] on span "15" at bounding box center [603, 358] width 13 height 13
type input "[DATE]"
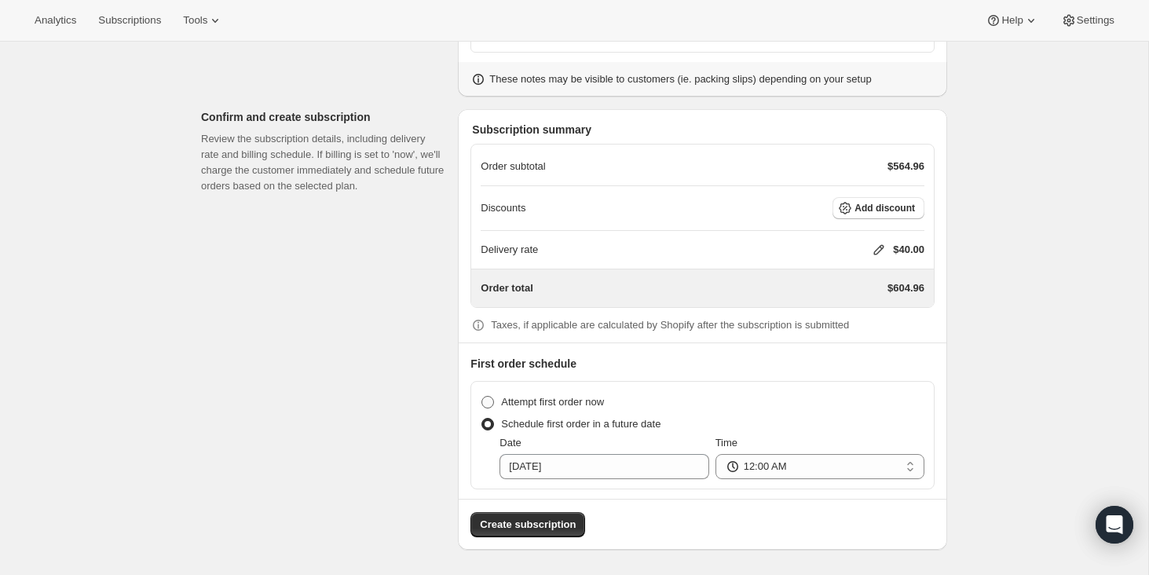
click at [491, 397] on span at bounding box center [487, 402] width 13 height 13
click at [482, 396] on input "Attempt first order now" at bounding box center [481, 396] width 1 height 1
radio input "true"
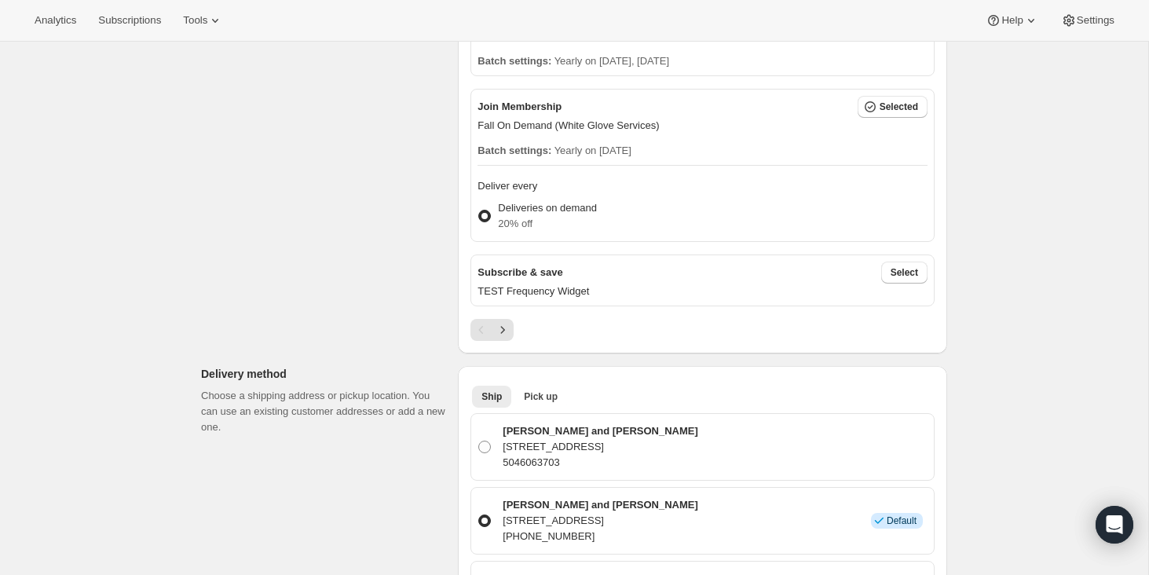
scroll to position [748, 0]
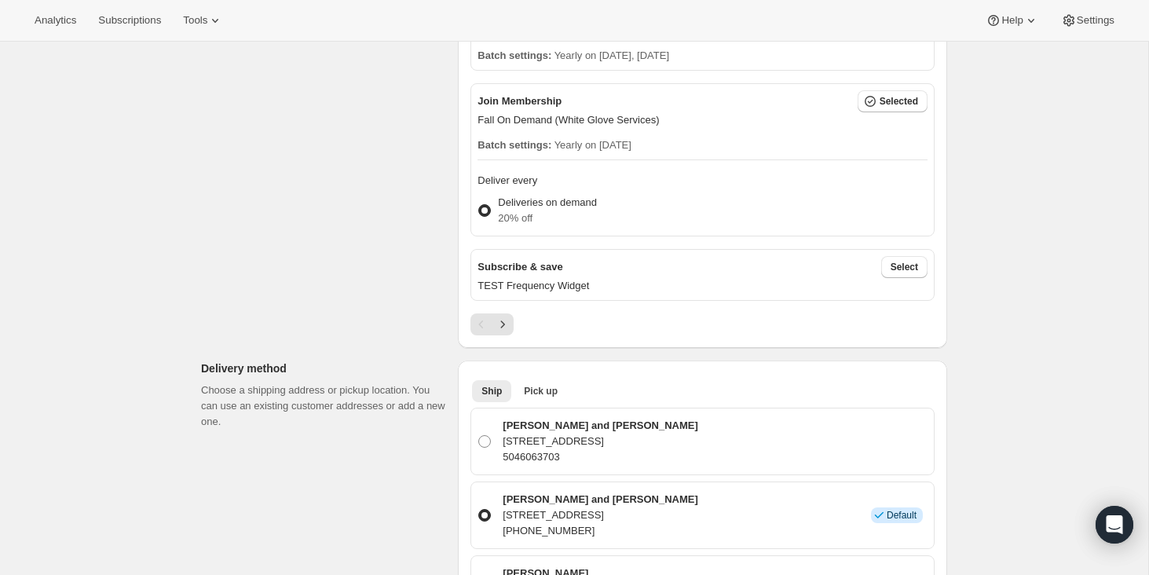
click at [484, 213] on span at bounding box center [484, 210] width 13 height 13
click at [479, 205] on input "Deliveries on demand 20% off" at bounding box center [478, 204] width 1 height 1
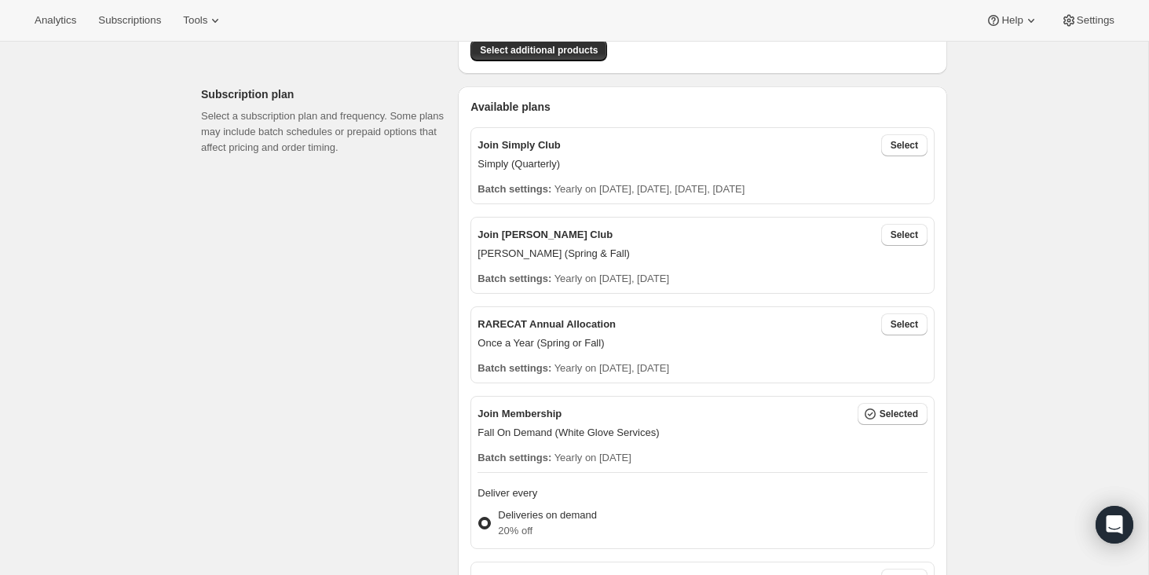
scroll to position [0, 0]
